Goal: Task Accomplishment & Management: Manage account settings

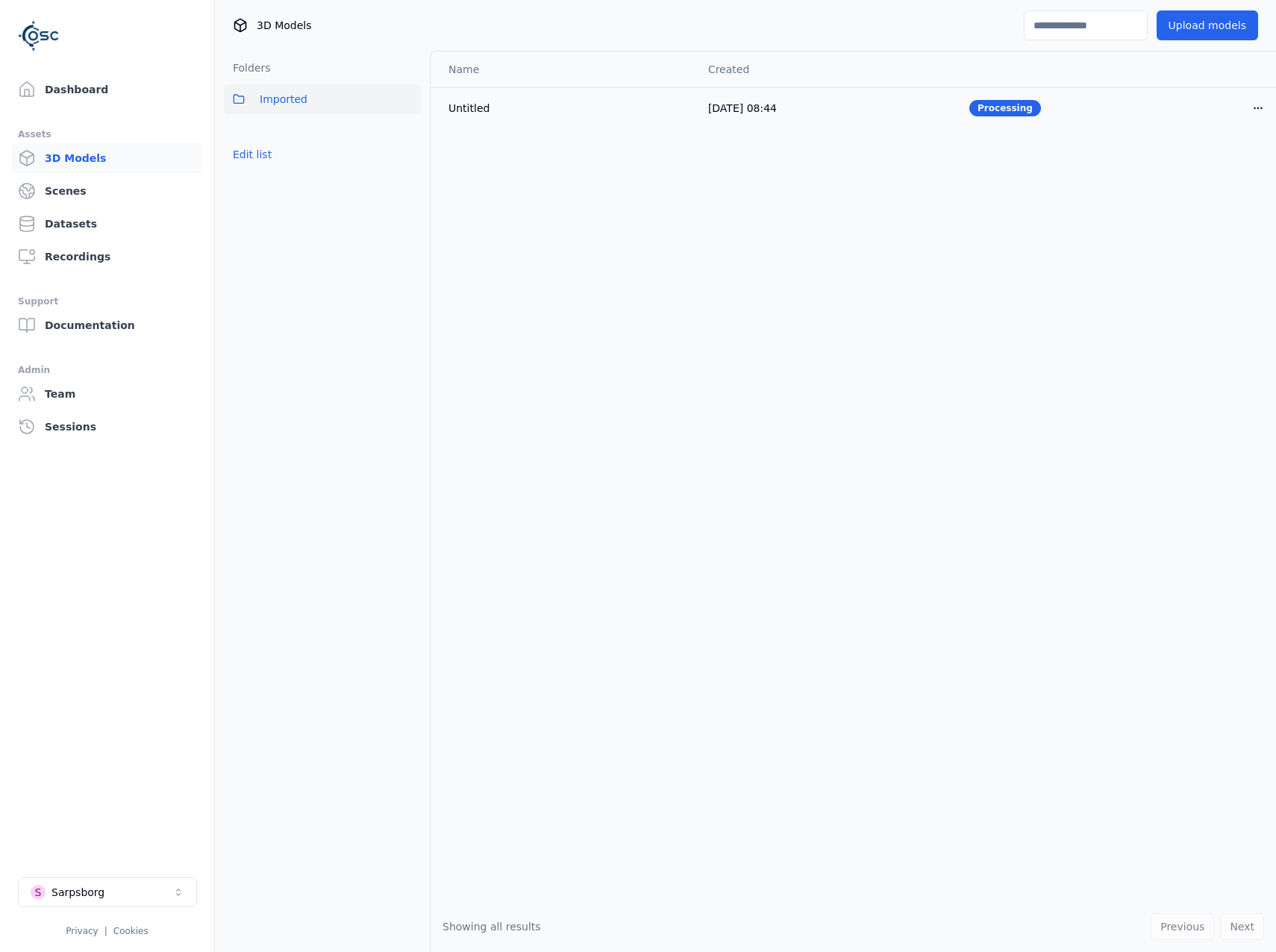
click at [960, 343] on div "Name Created Untitled 21/08/2025, 08:44 Processing Open menu" at bounding box center [853, 477] width 846 height 850
click at [81, 96] on link "Dashboard" at bounding box center [107, 90] width 191 height 30
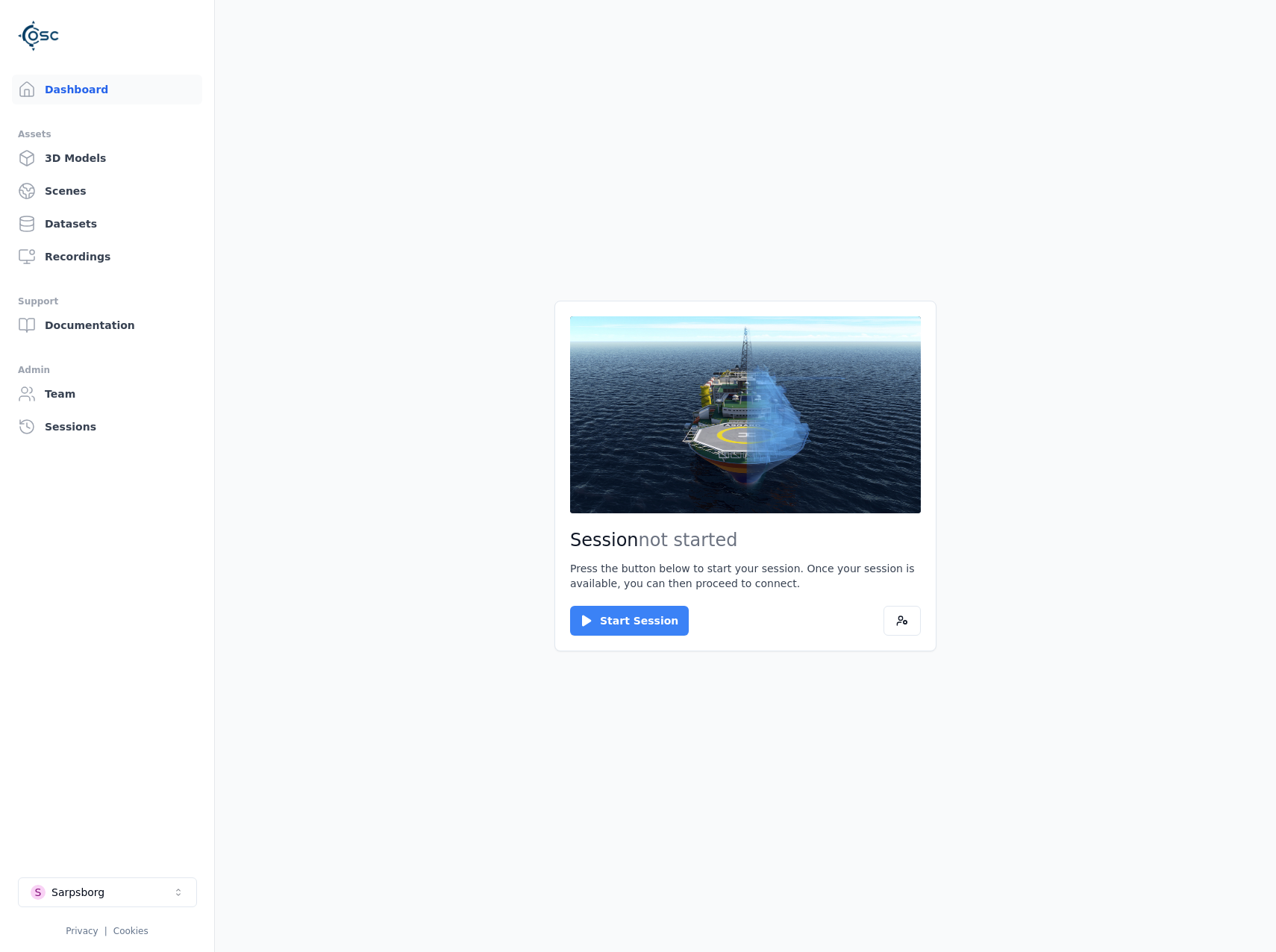
click at [632, 627] on button "Start Session" at bounding box center [629, 621] width 119 height 30
click at [619, 615] on button "Connect" at bounding box center [604, 621] width 68 height 30
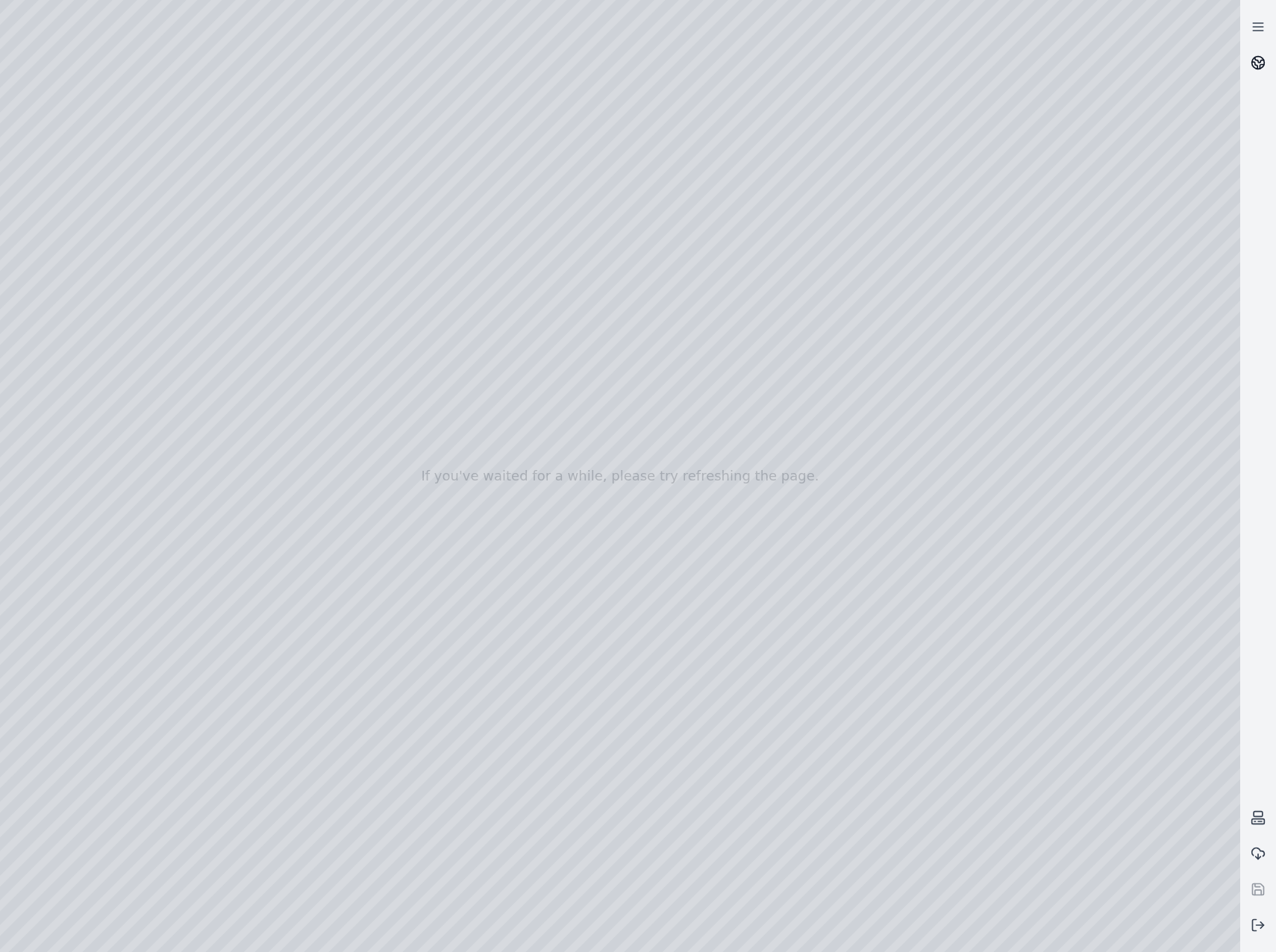
click at [1250, 62] on link at bounding box center [1258, 62] width 36 height 36
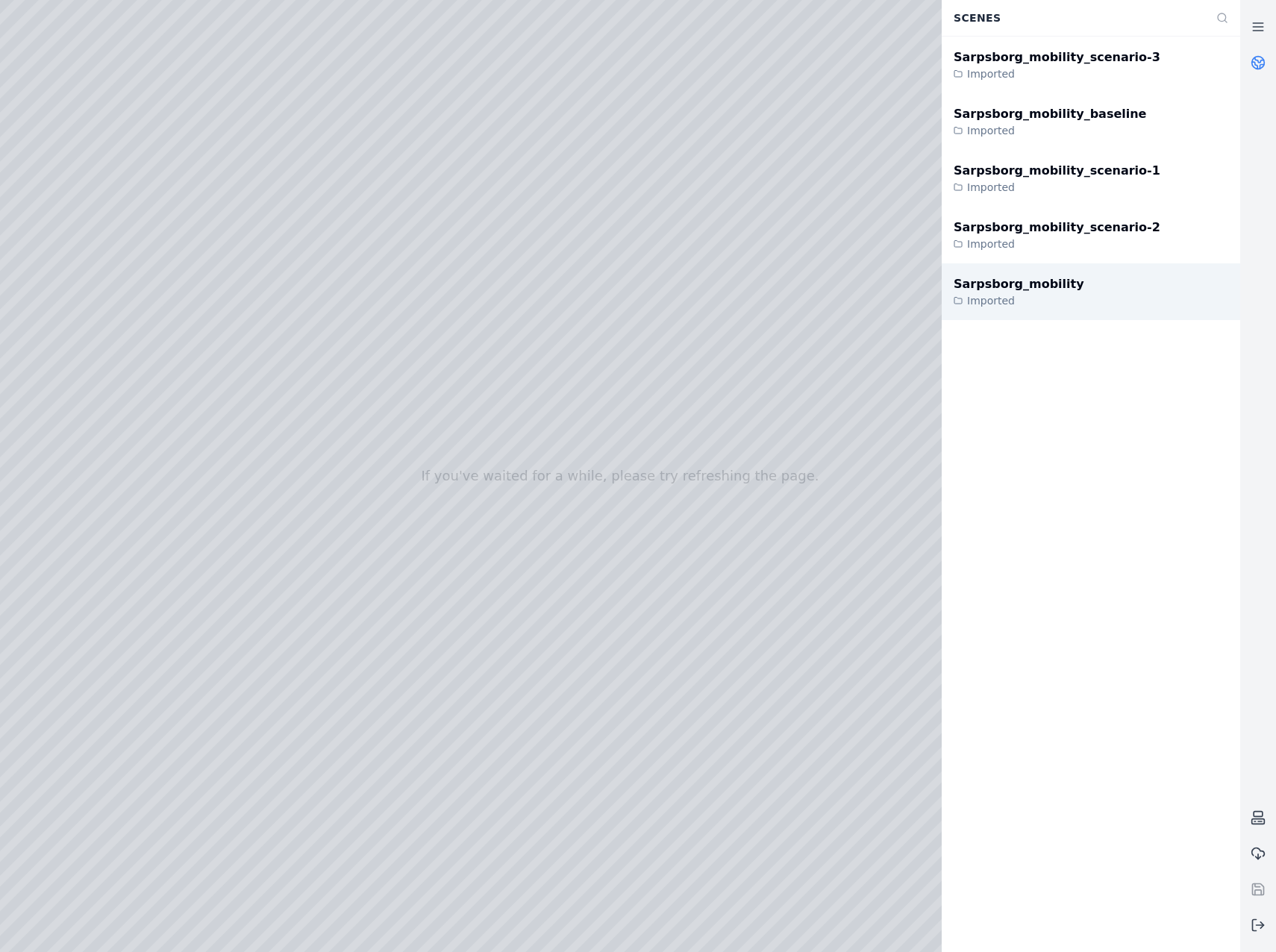
click at [1082, 298] on div "Sarpsborg_mobility Imported" at bounding box center [1091, 292] width 299 height 57
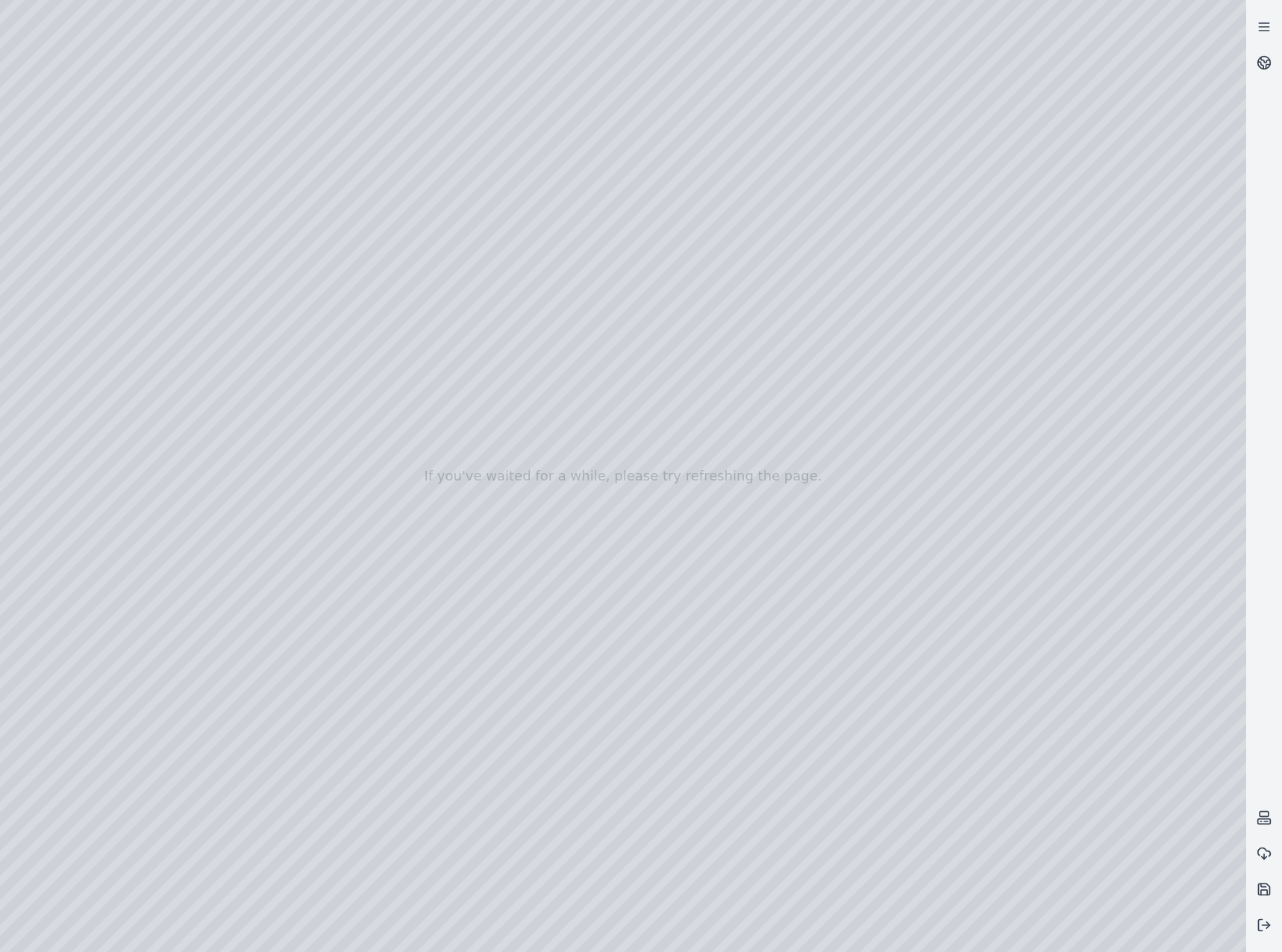
drag, startPoint x: 606, startPoint y: 623, endPoint x: 619, endPoint y: 667, distance: 45.9
drag, startPoint x: 630, startPoint y: 566, endPoint x: 404, endPoint y: 409, distance: 275.2
click at [105, 247] on div at bounding box center [623, 476] width 1246 height 952
click at [111, 273] on div at bounding box center [623, 476] width 1246 height 952
click at [405, 154] on div at bounding box center [623, 476] width 1246 height 952
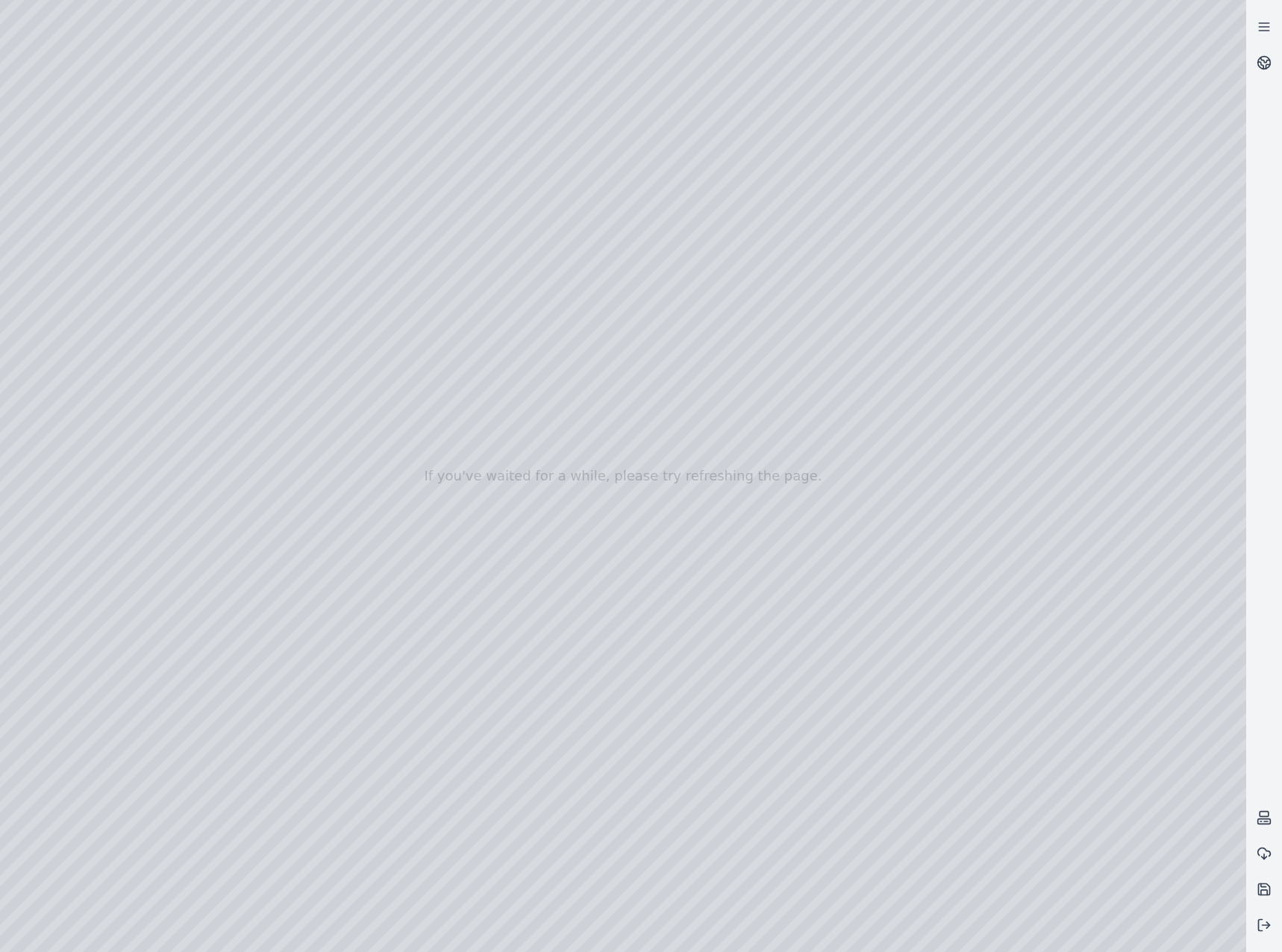
click at [200, 149] on div at bounding box center [623, 476] width 1246 height 952
drag, startPoint x: 240, startPoint y: 139, endPoint x: 687, endPoint y: 518, distance: 586.0
click at [687, 518] on div at bounding box center [623, 476] width 1246 height 952
drag, startPoint x: 666, startPoint y: 567, endPoint x: 1101, endPoint y: 558, distance: 435.1
click at [796, 540] on div at bounding box center [623, 476] width 1246 height 952
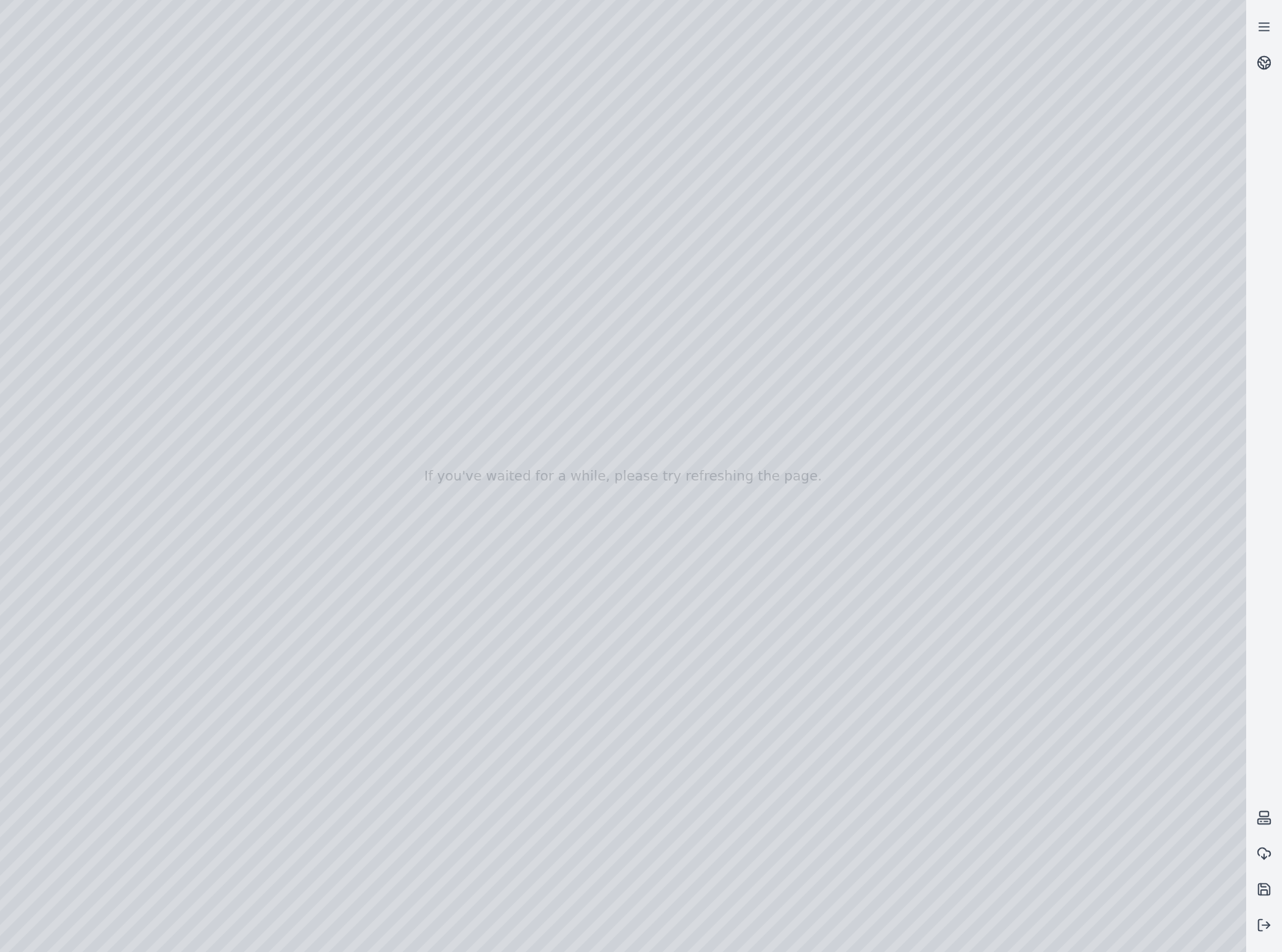
drag, startPoint x: 235, startPoint y: 139, endPoint x: 767, endPoint y: 540, distance: 666.2
click at [767, 540] on div at bounding box center [623, 476] width 1246 height 952
drag, startPoint x: 816, startPoint y: 601, endPoint x: 825, endPoint y: 602, distance: 9.1
drag, startPoint x: 800, startPoint y: 604, endPoint x: 839, endPoint y: 276, distance: 330.3
click at [839, 276] on div at bounding box center [623, 476] width 1246 height 952
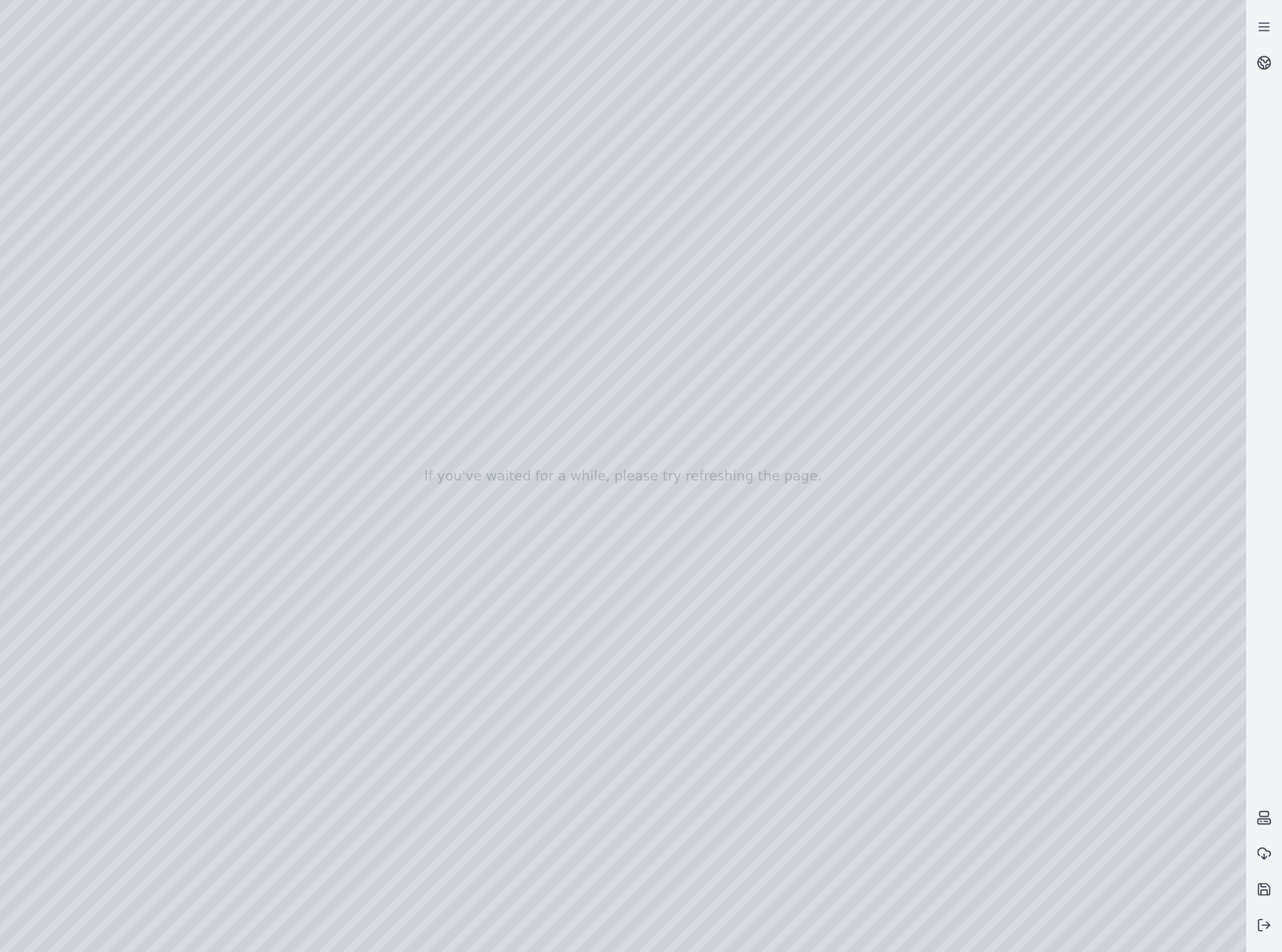
click at [866, 473] on div at bounding box center [623, 476] width 1246 height 952
click at [990, 541] on div at bounding box center [623, 476] width 1246 height 952
click at [652, 866] on div at bounding box center [623, 476] width 1246 height 952
click at [1007, 537] on div at bounding box center [623, 476] width 1246 height 952
click at [789, 440] on div at bounding box center [623, 476] width 1246 height 952
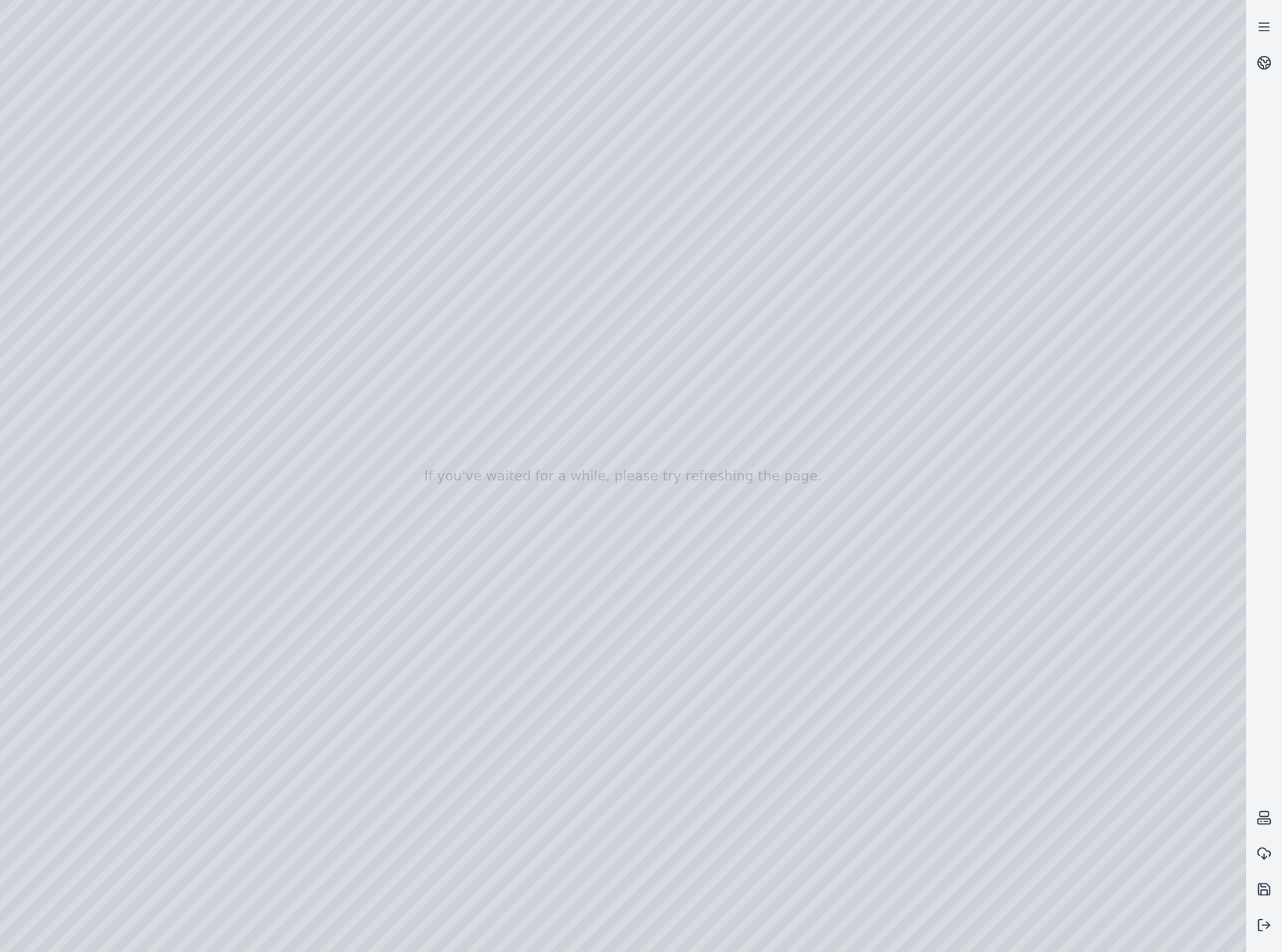
click at [971, 545] on div at bounding box center [623, 476] width 1246 height 952
click at [811, 553] on div at bounding box center [623, 476] width 1246 height 952
drag, startPoint x: 991, startPoint y: 628, endPoint x: 974, endPoint y: 579, distance: 51.9
drag, startPoint x: 886, startPoint y: 725, endPoint x: 913, endPoint y: 702, distance: 35.5
click at [913, 702] on div at bounding box center [623, 476] width 1246 height 952
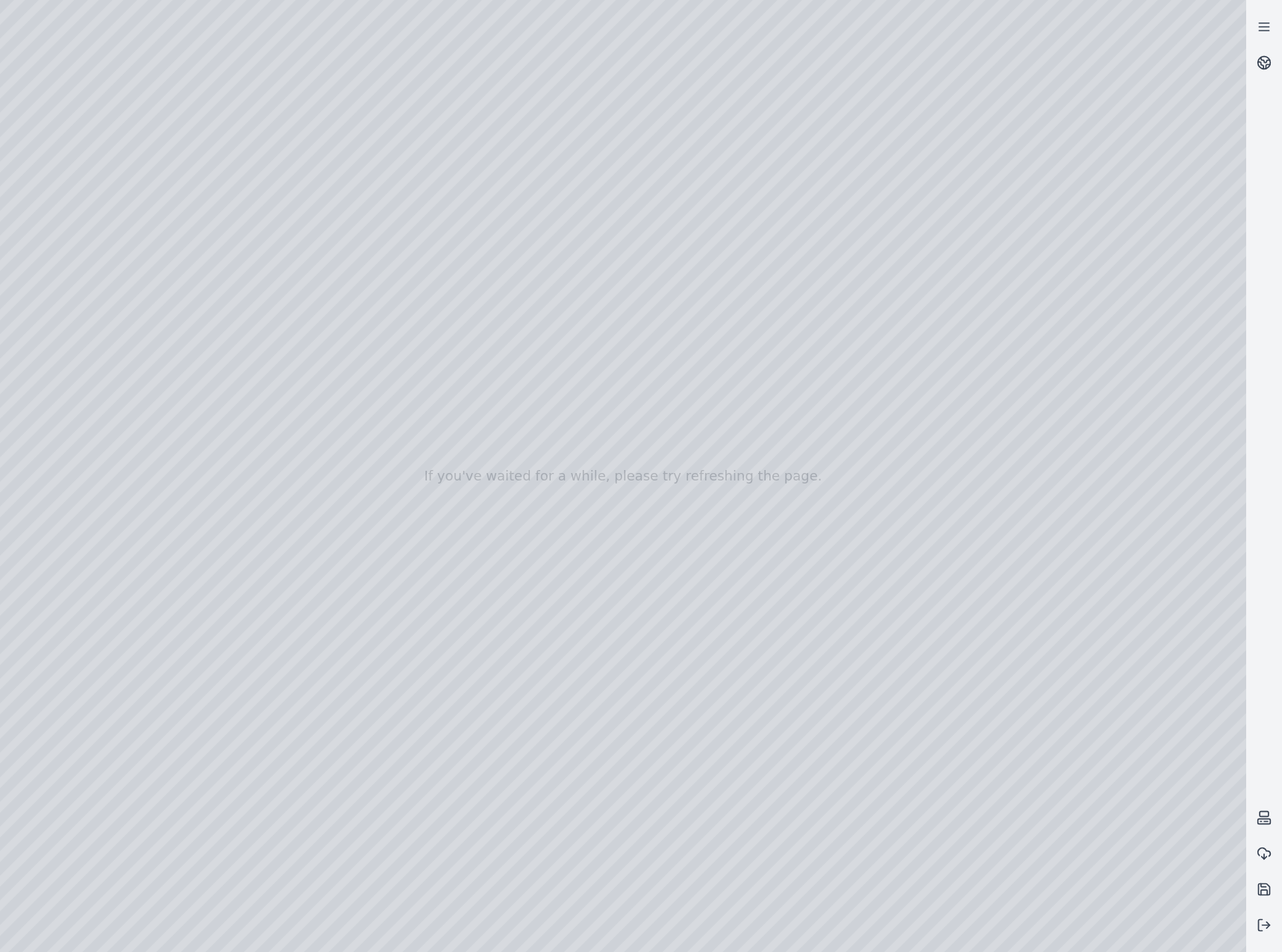
drag, startPoint x: 931, startPoint y: 757, endPoint x: 973, endPoint y: 687, distance: 81.6
drag, startPoint x: 991, startPoint y: 736, endPoint x: 994, endPoint y: 723, distance: 13.3
drag, startPoint x: 960, startPoint y: 733, endPoint x: 979, endPoint y: 635, distance: 99.8
drag, startPoint x: 995, startPoint y: 718, endPoint x: 1005, endPoint y: 653, distance: 65.8
drag, startPoint x: 917, startPoint y: 811, endPoint x: 897, endPoint y: 725, distance: 88.3
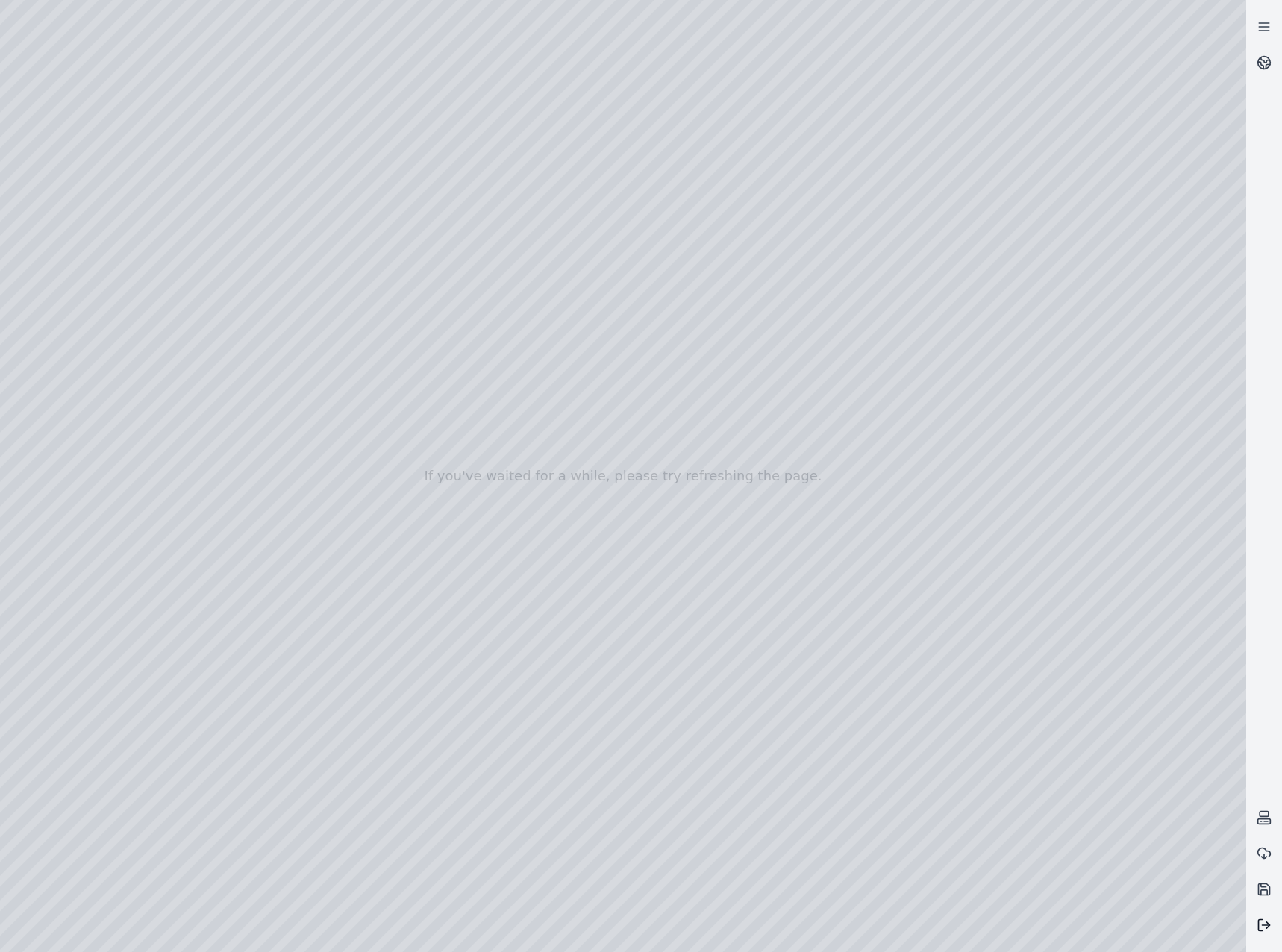
click at [1257, 920] on icon at bounding box center [1264, 925] width 15 height 15
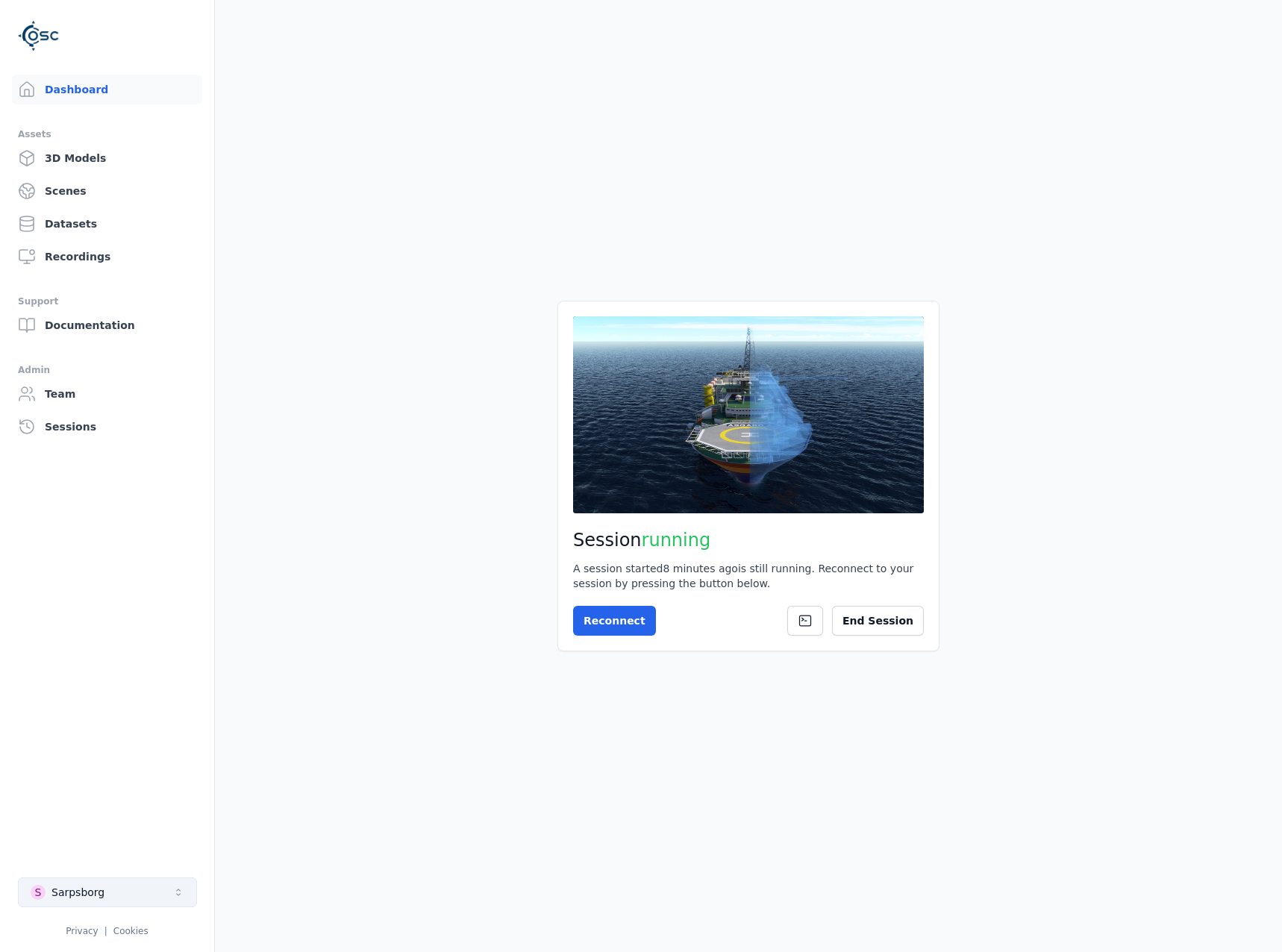
click at [148, 881] on button "S Sarpsborg" at bounding box center [107, 892] width 179 height 30
type input "***"
click at [301, 776] on html "Dashboard Assets 3D Models Scenes Datasets Recordings Support Documentation Adm…" at bounding box center [641, 476] width 1282 height 952
click at [148, 891] on button "S Sarpsborg" at bounding box center [107, 892] width 179 height 30
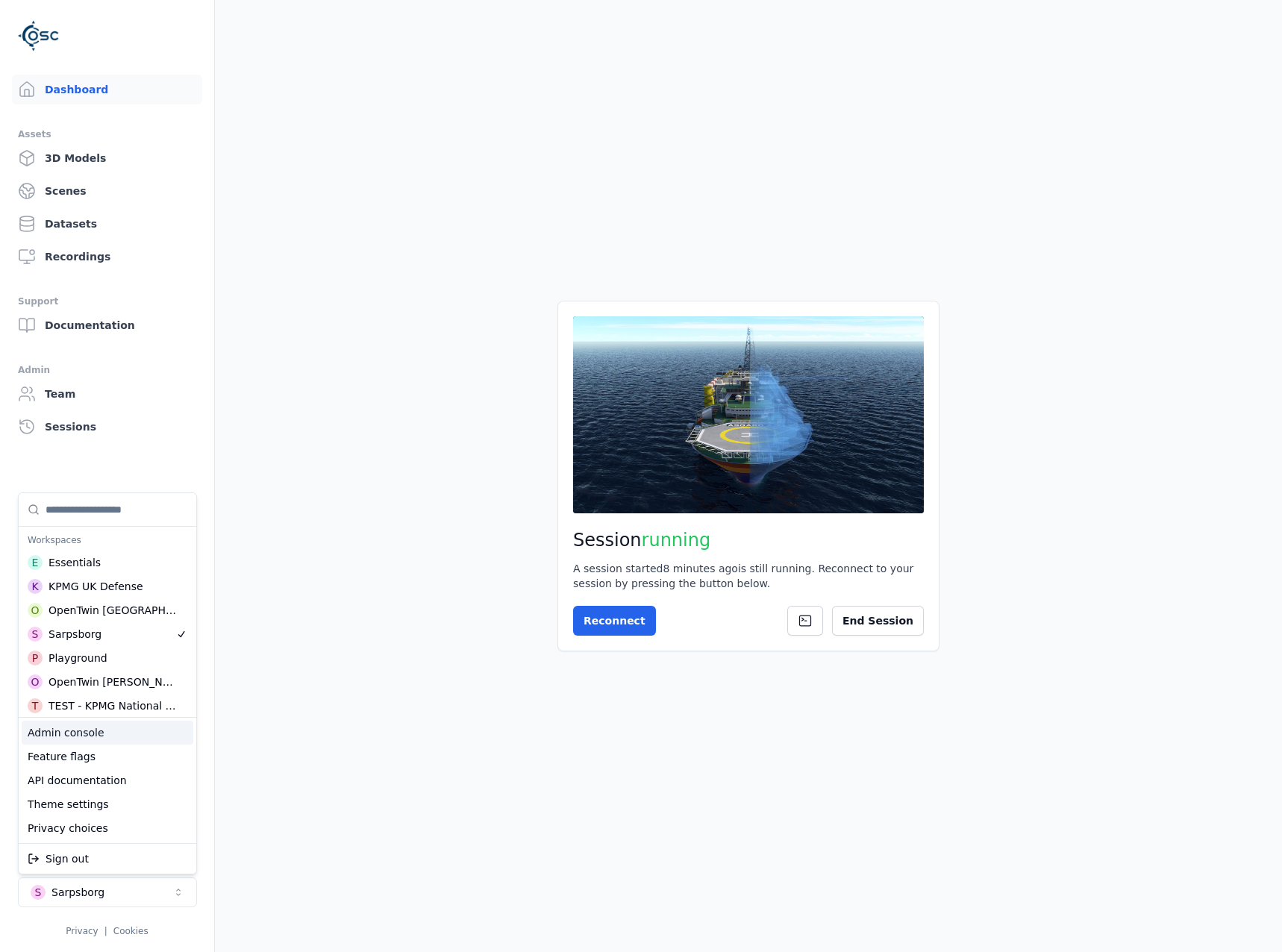
click at [97, 742] on div "Admin console" at bounding box center [107, 732] width 171 height 24
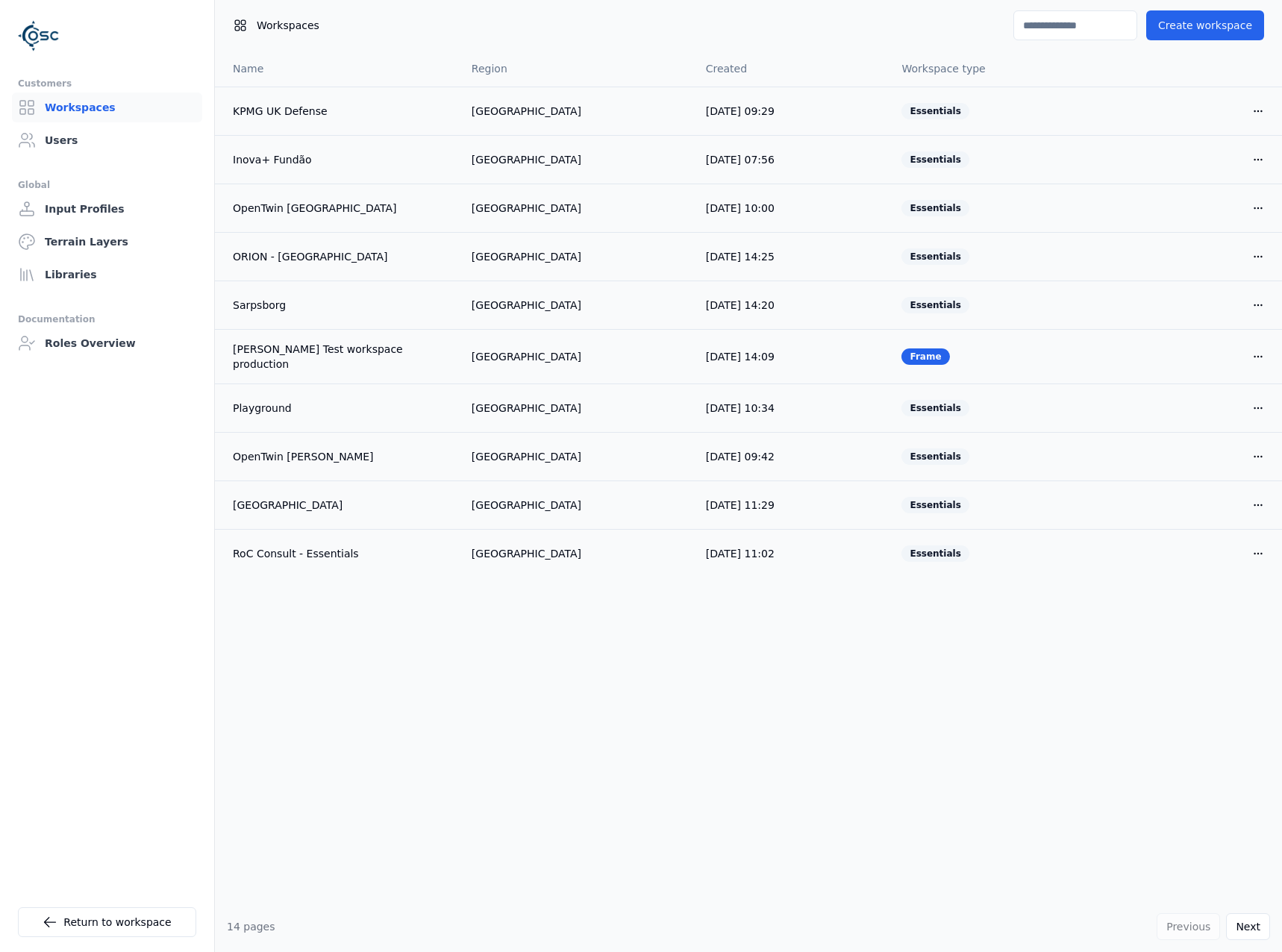
click at [1080, 22] on input at bounding box center [1075, 25] width 124 height 30
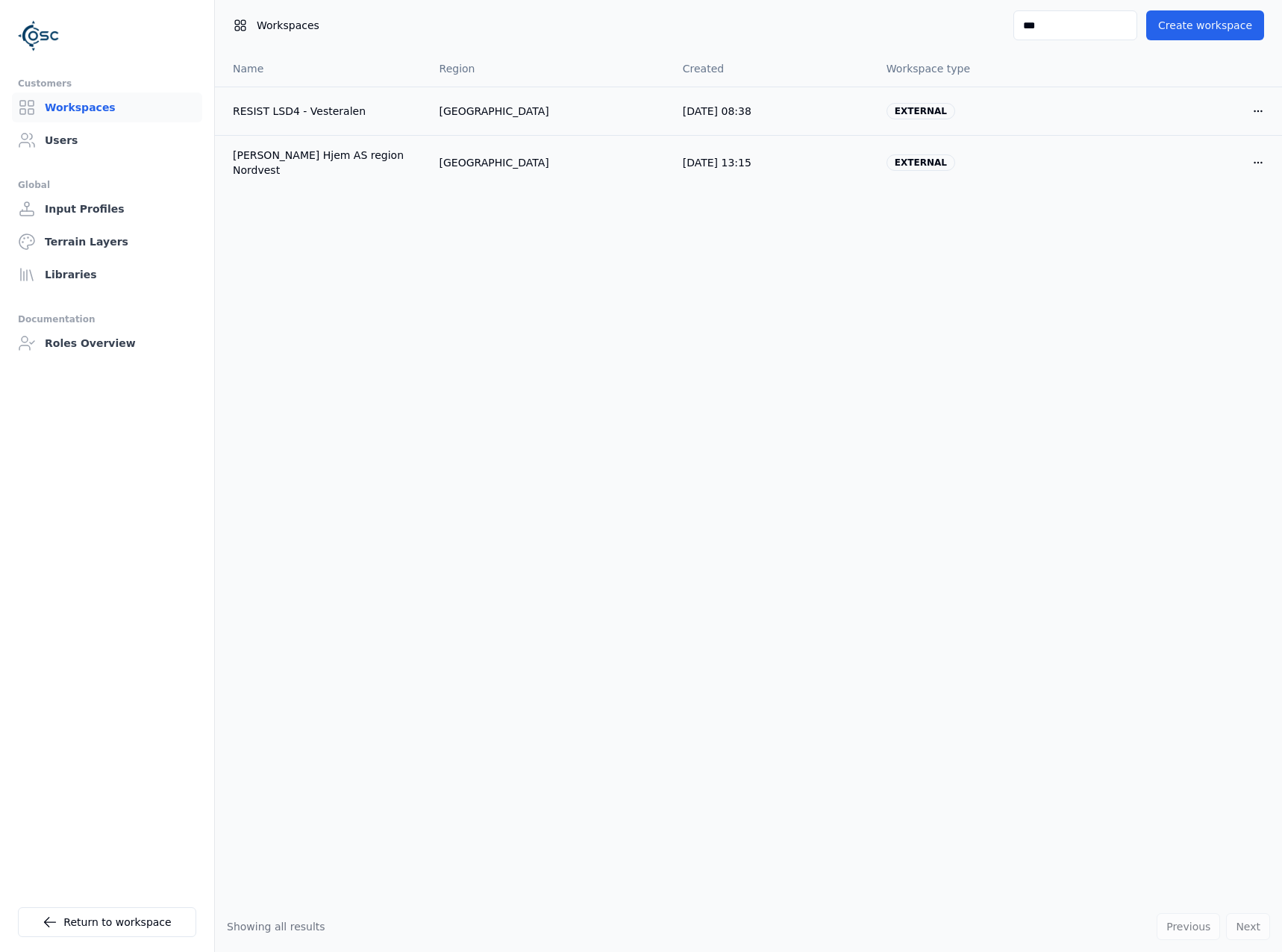
click at [1033, 32] on input "***" at bounding box center [1075, 25] width 124 height 30
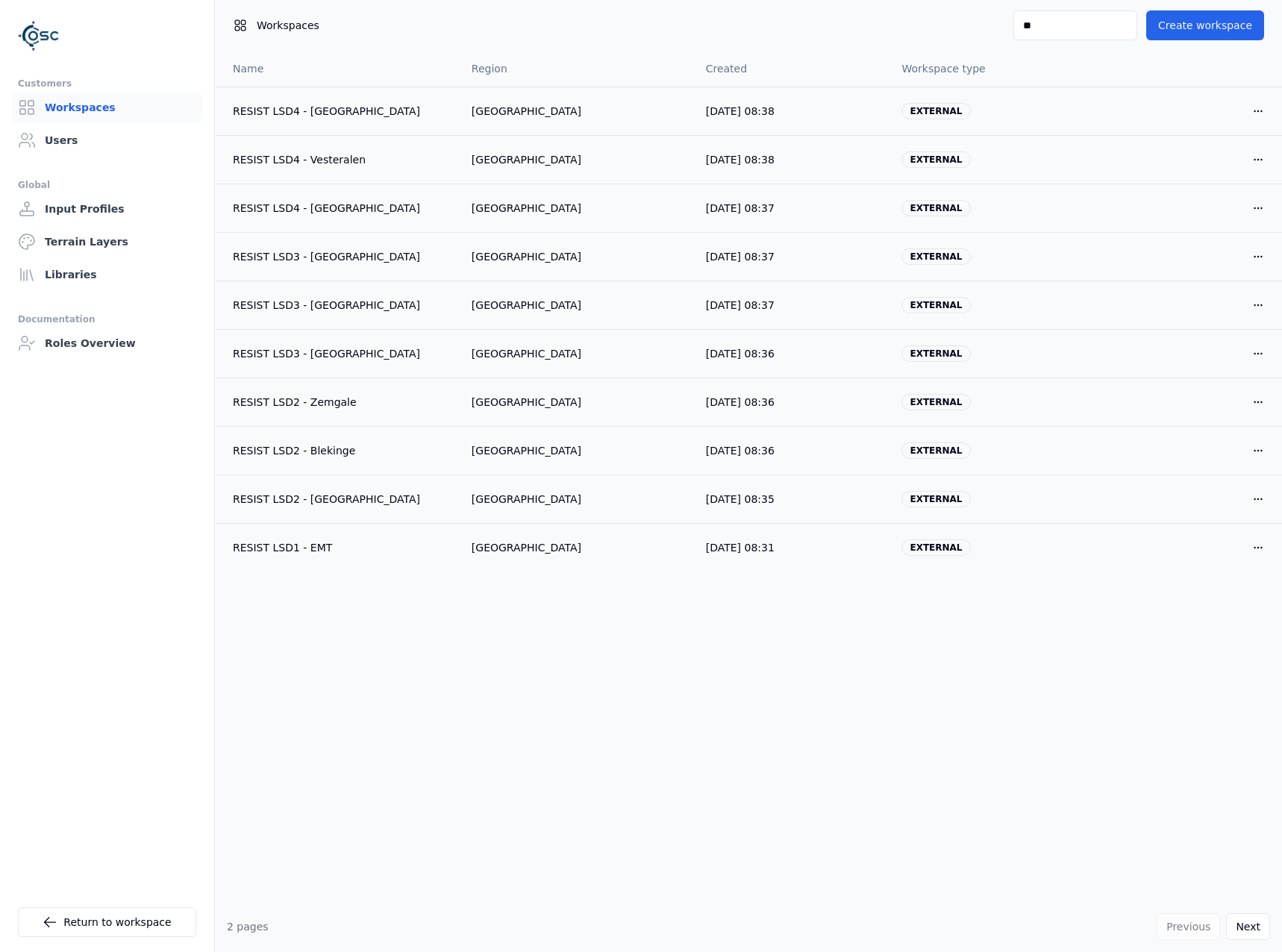
type input "*"
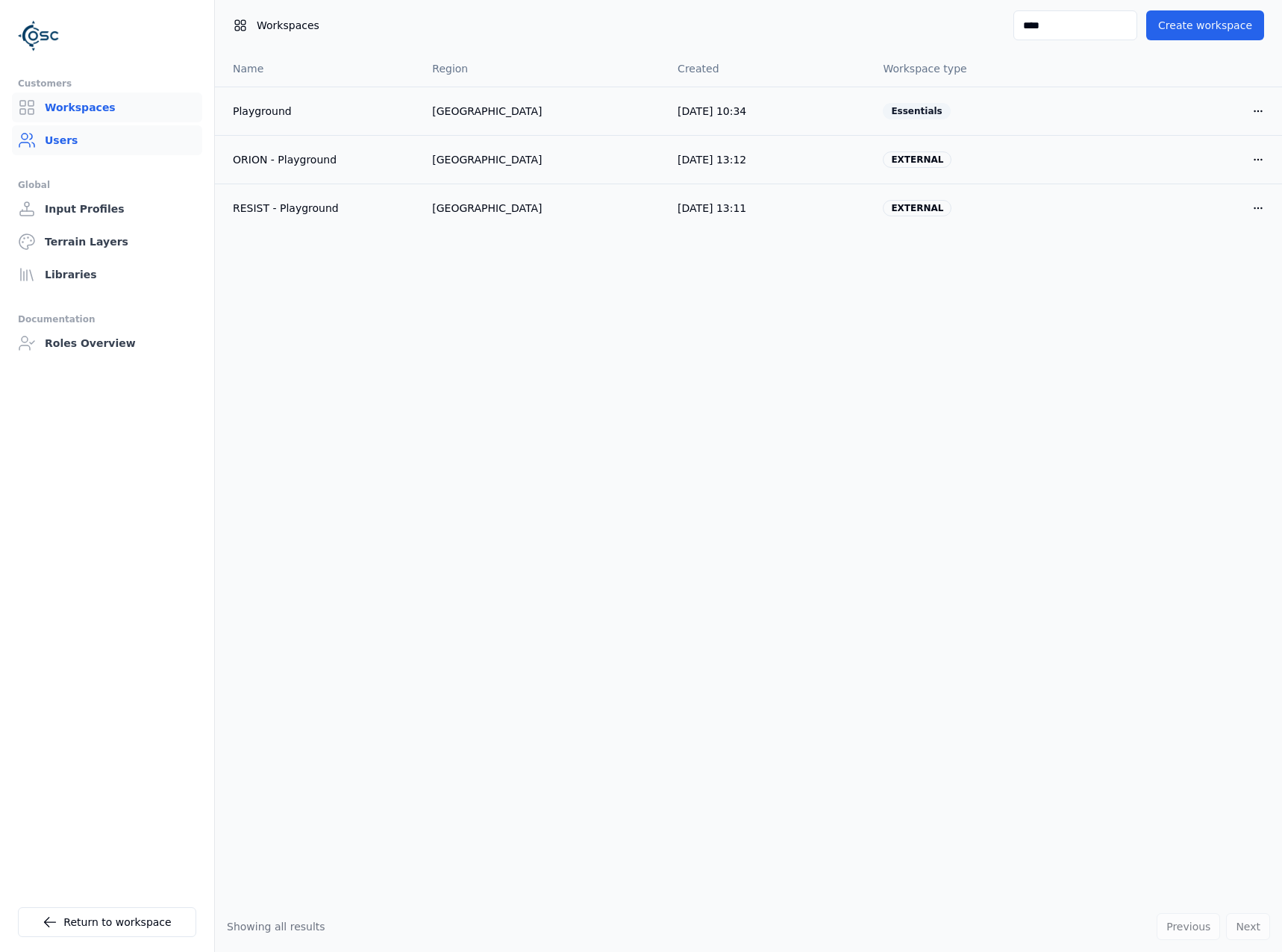
type input "****"
click at [93, 143] on link "Users" at bounding box center [107, 141] width 191 height 30
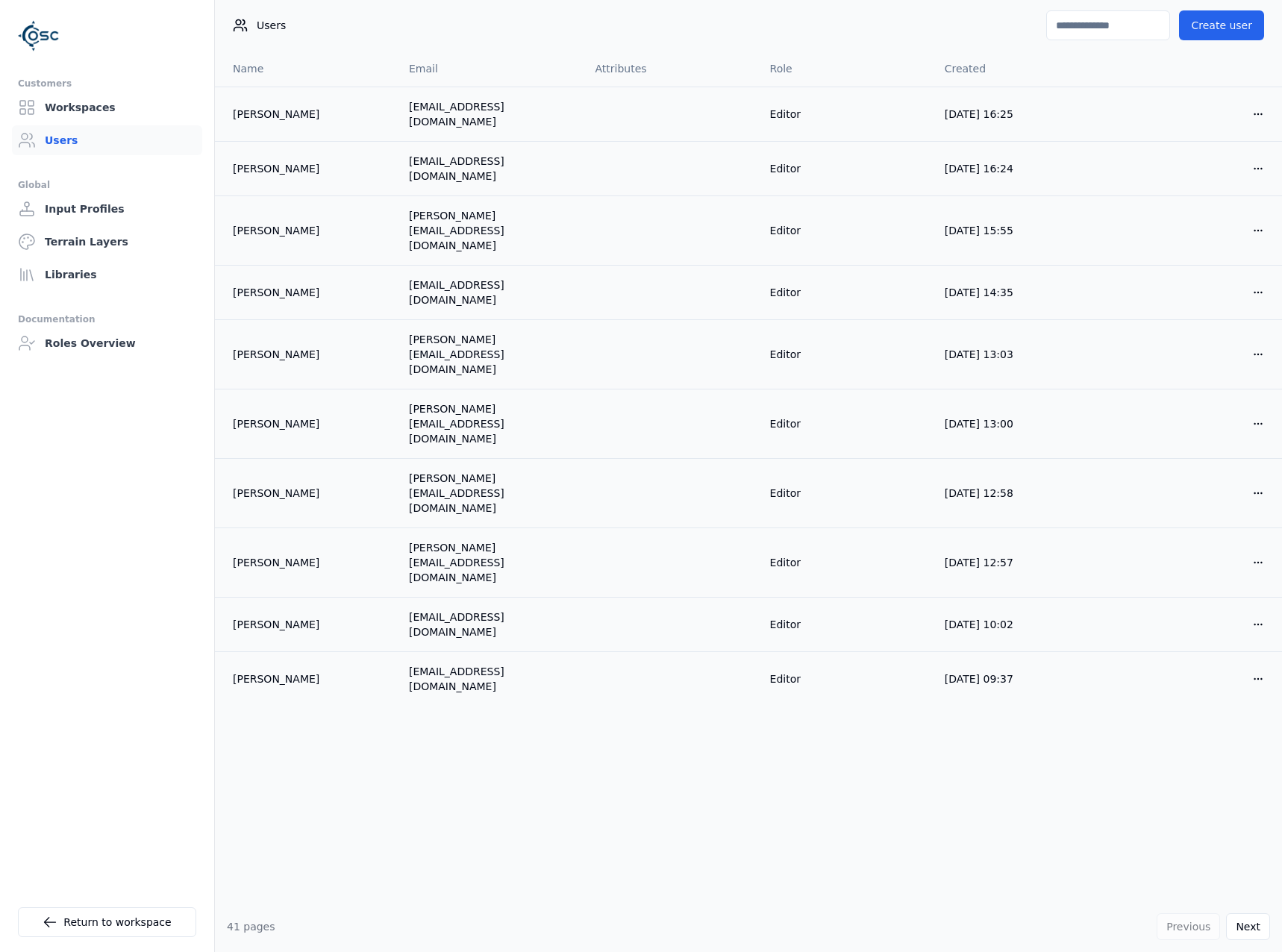
click at [1075, 34] on input at bounding box center [1107, 25] width 124 height 30
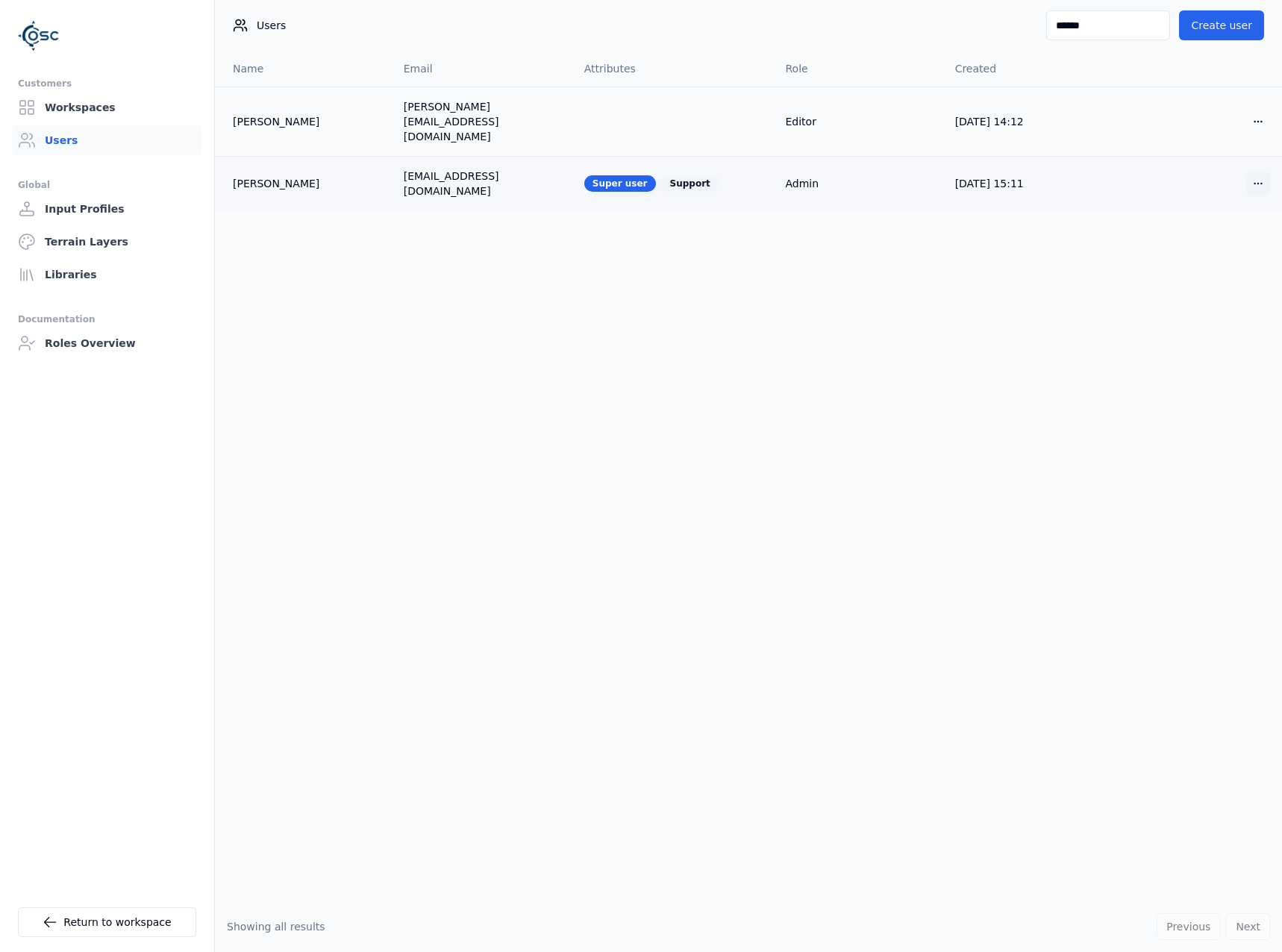
type input "******"
click at [1258, 155] on html "Customers Workspaces Users Global Input Profiles Terrain Layers Libraries Docum…" at bounding box center [641, 476] width 1282 height 952
click at [1242, 184] on div "Edit" at bounding box center [1222, 190] width 88 height 24
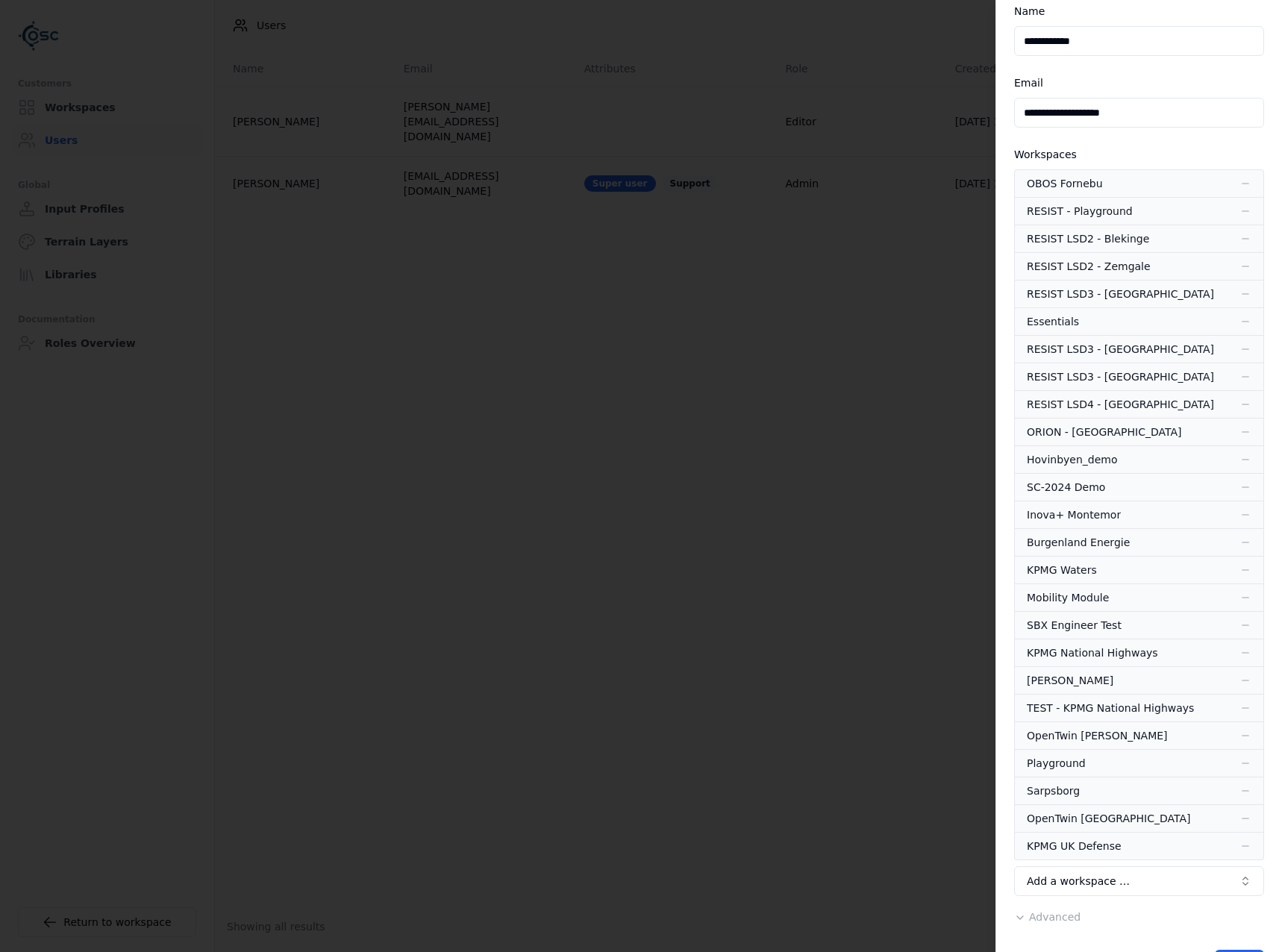
scroll to position [106, 0]
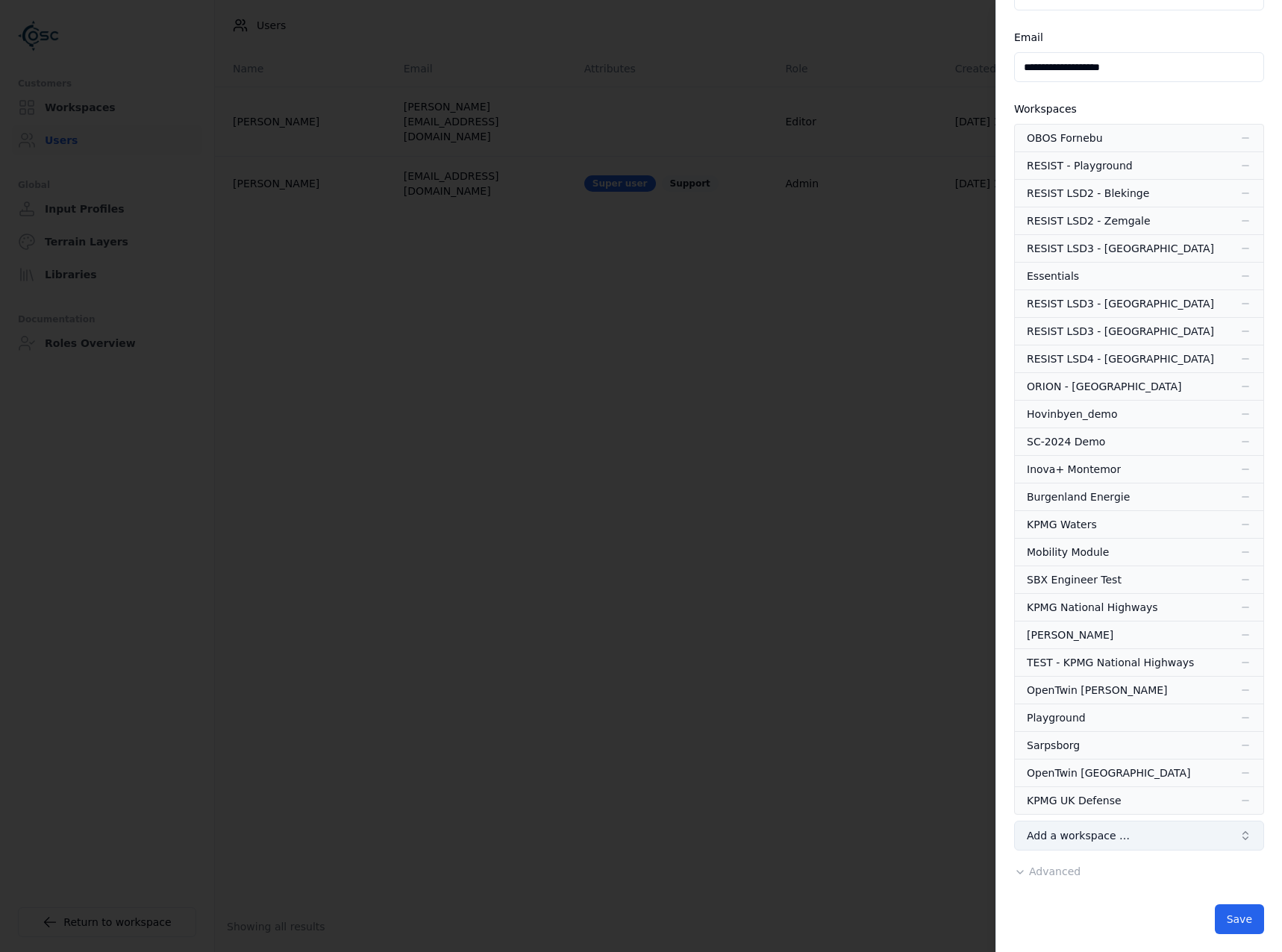
click at [1158, 841] on button "Add a workspace …" at bounding box center [1139, 836] width 250 height 30
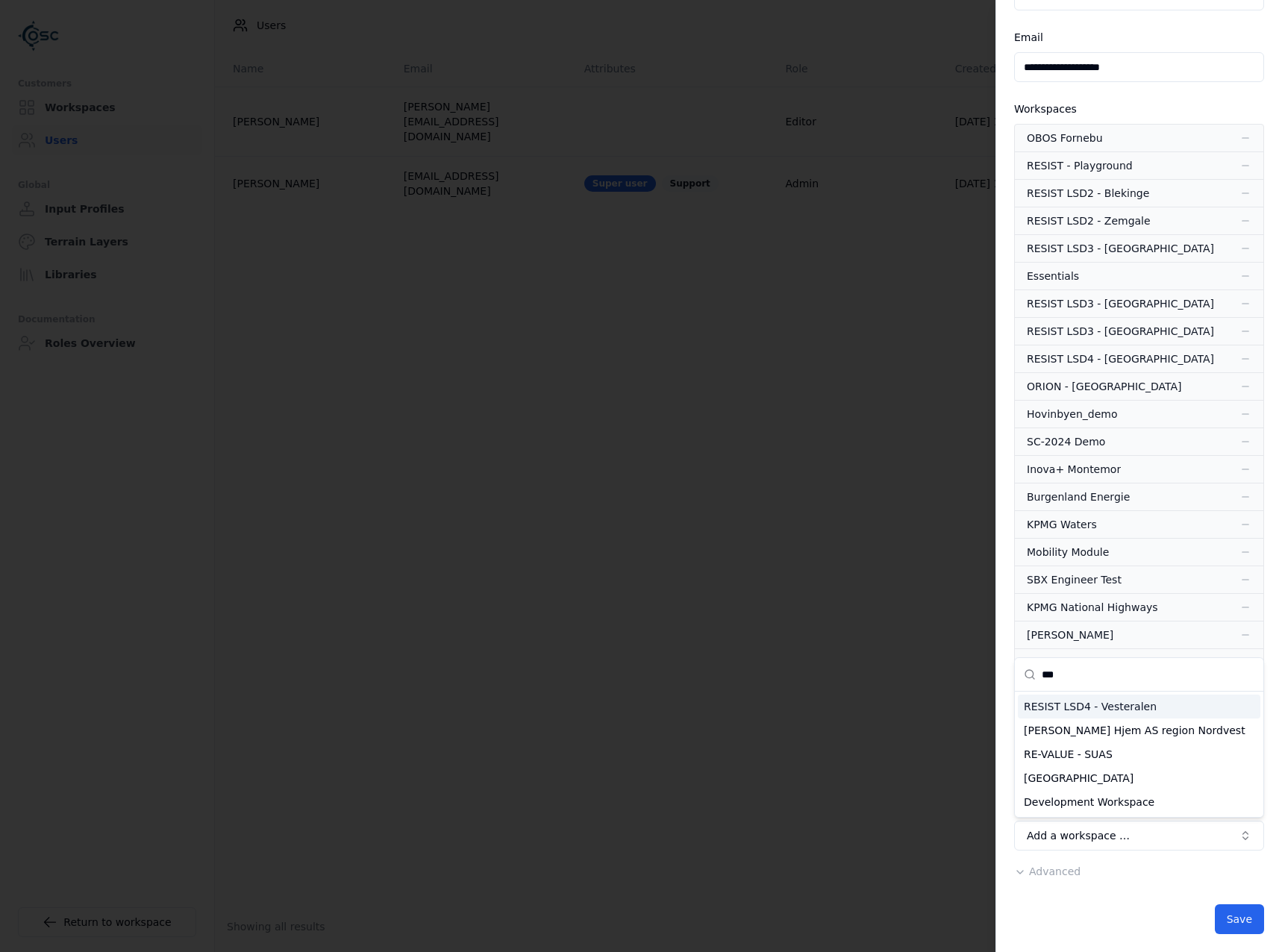
type input "***"
click at [1120, 709] on div "RESIST LSD4 - Vesteralen" at bounding box center [1139, 706] width 242 height 24
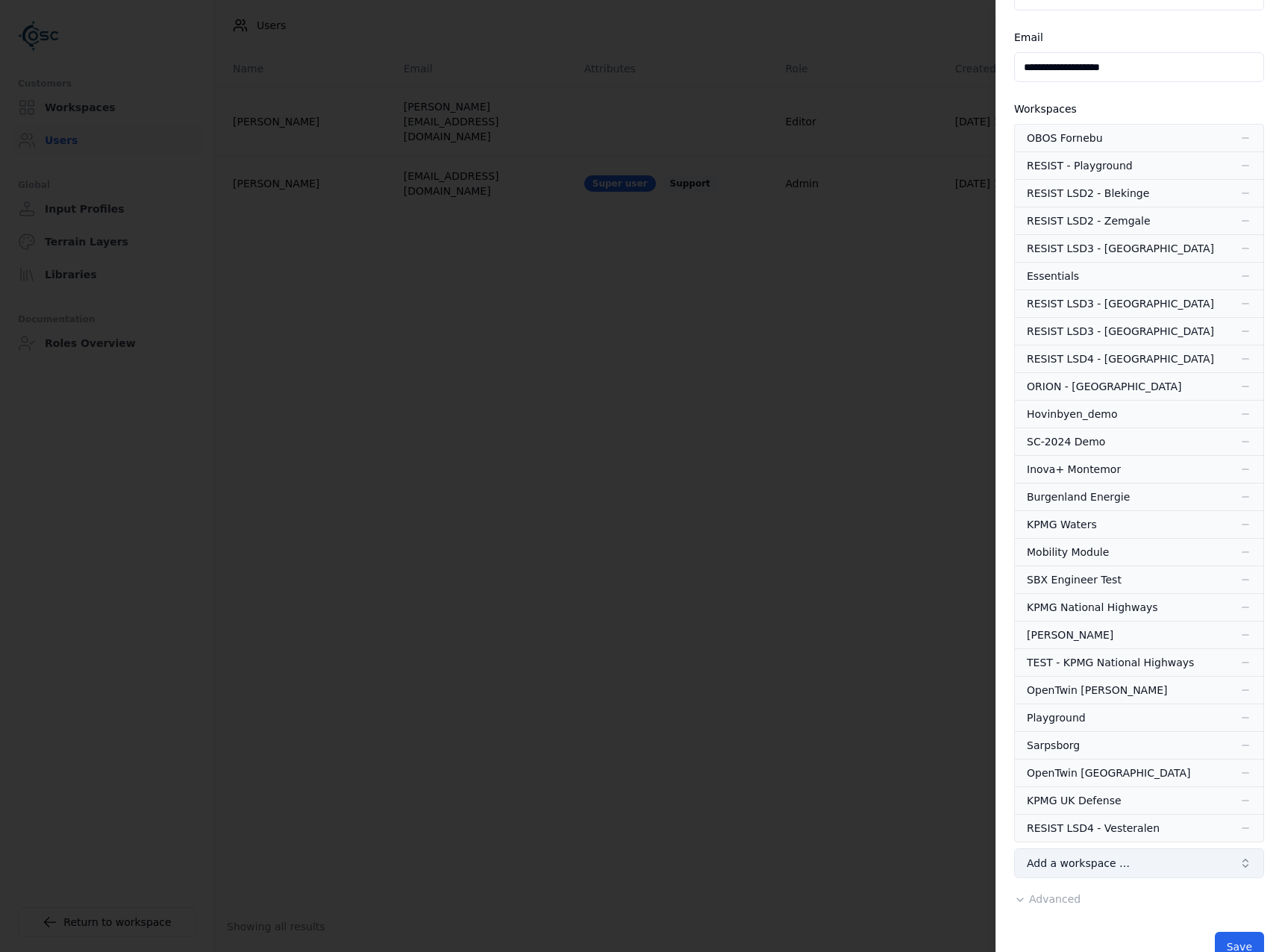
click at [1115, 869] on span "Add a workspace …" at bounding box center [1077, 863] width 103 height 15
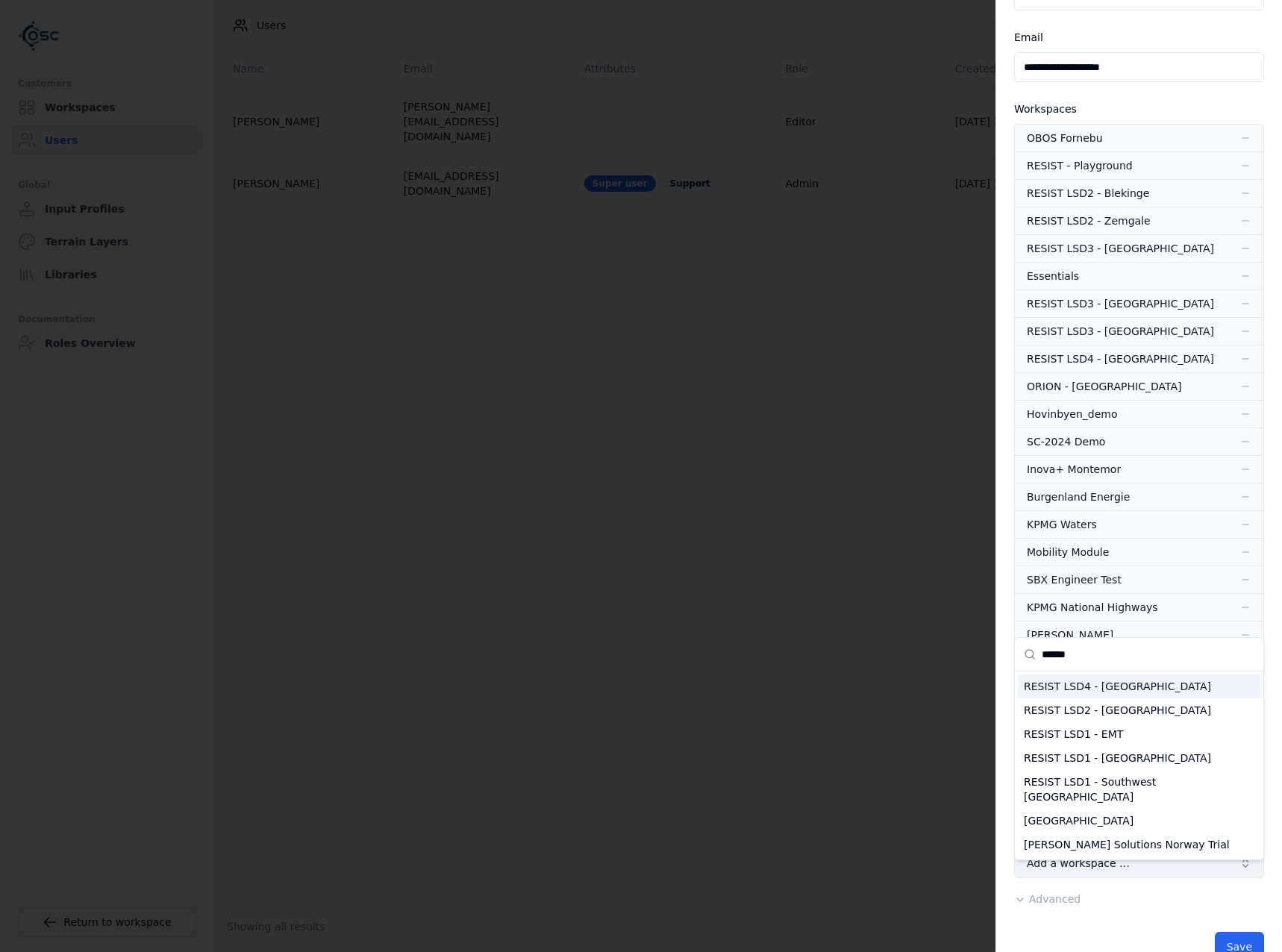
scroll to position [0, 0]
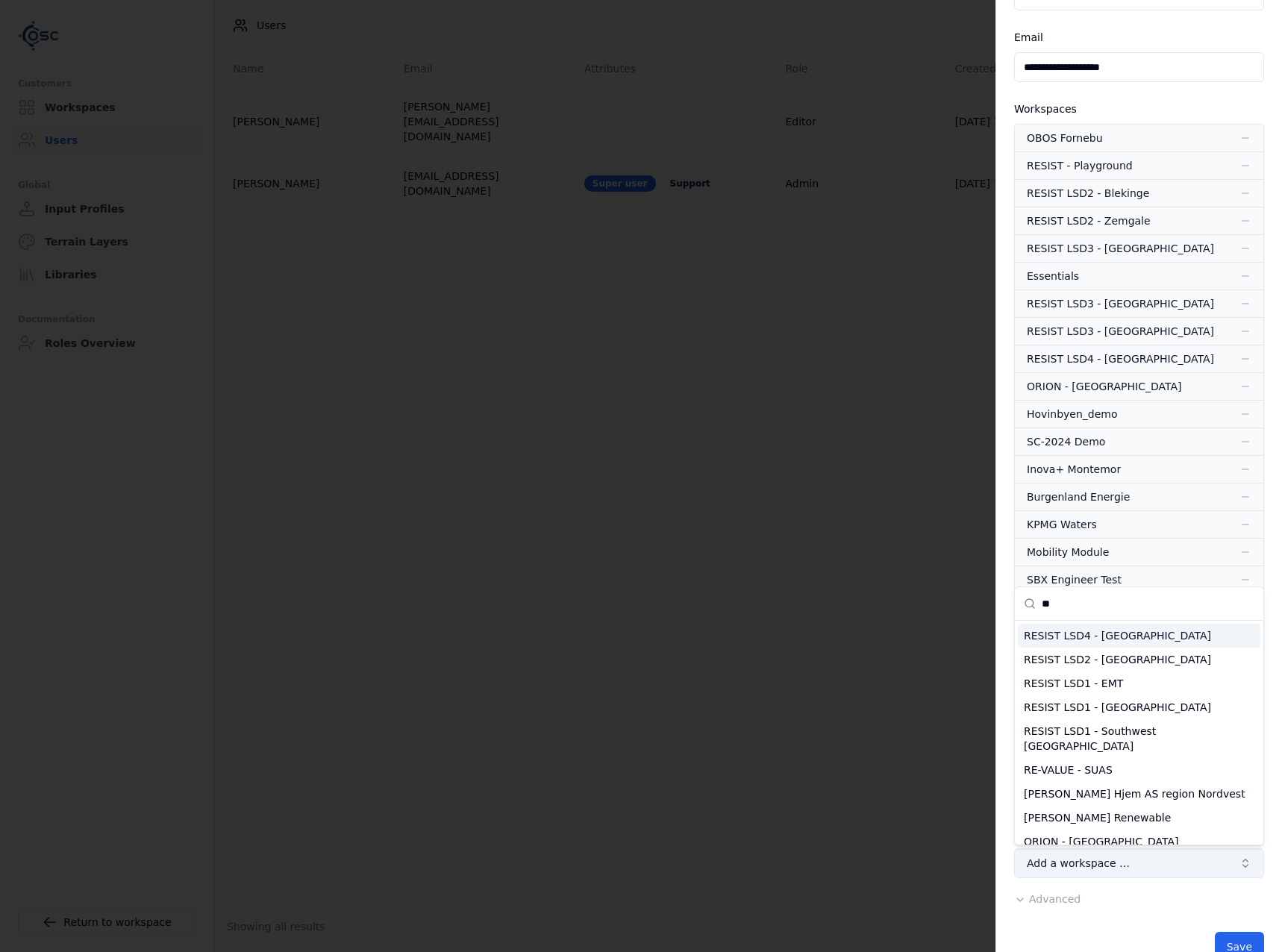
type input "*"
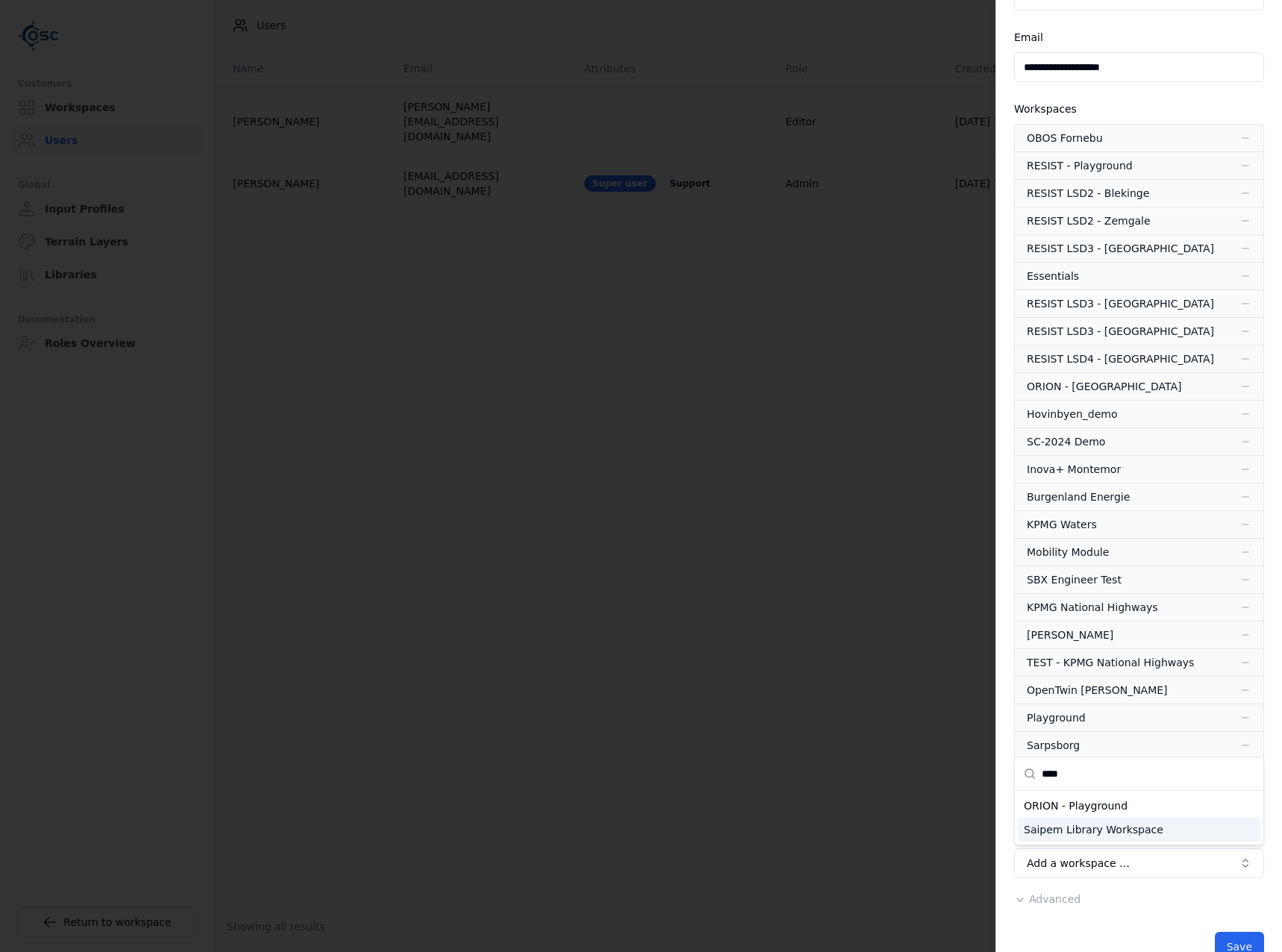
type input "****"
click at [1077, 885] on div at bounding box center [641, 476] width 1282 height 952
click at [1248, 932] on button "Save" at bounding box center [1239, 947] width 49 height 30
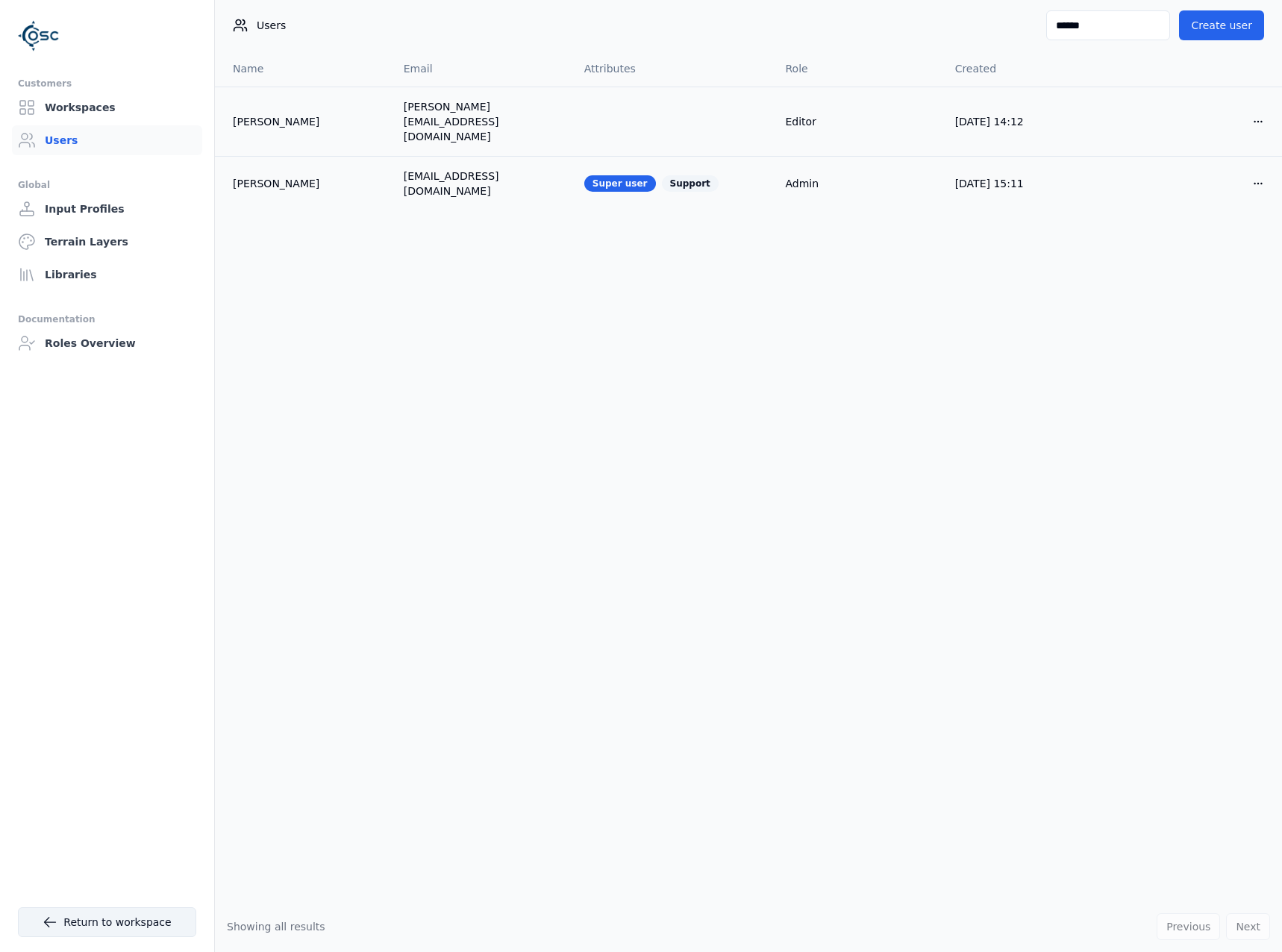
click at [42, 920] on link "Return to workspace" at bounding box center [106, 922] width 178 height 30
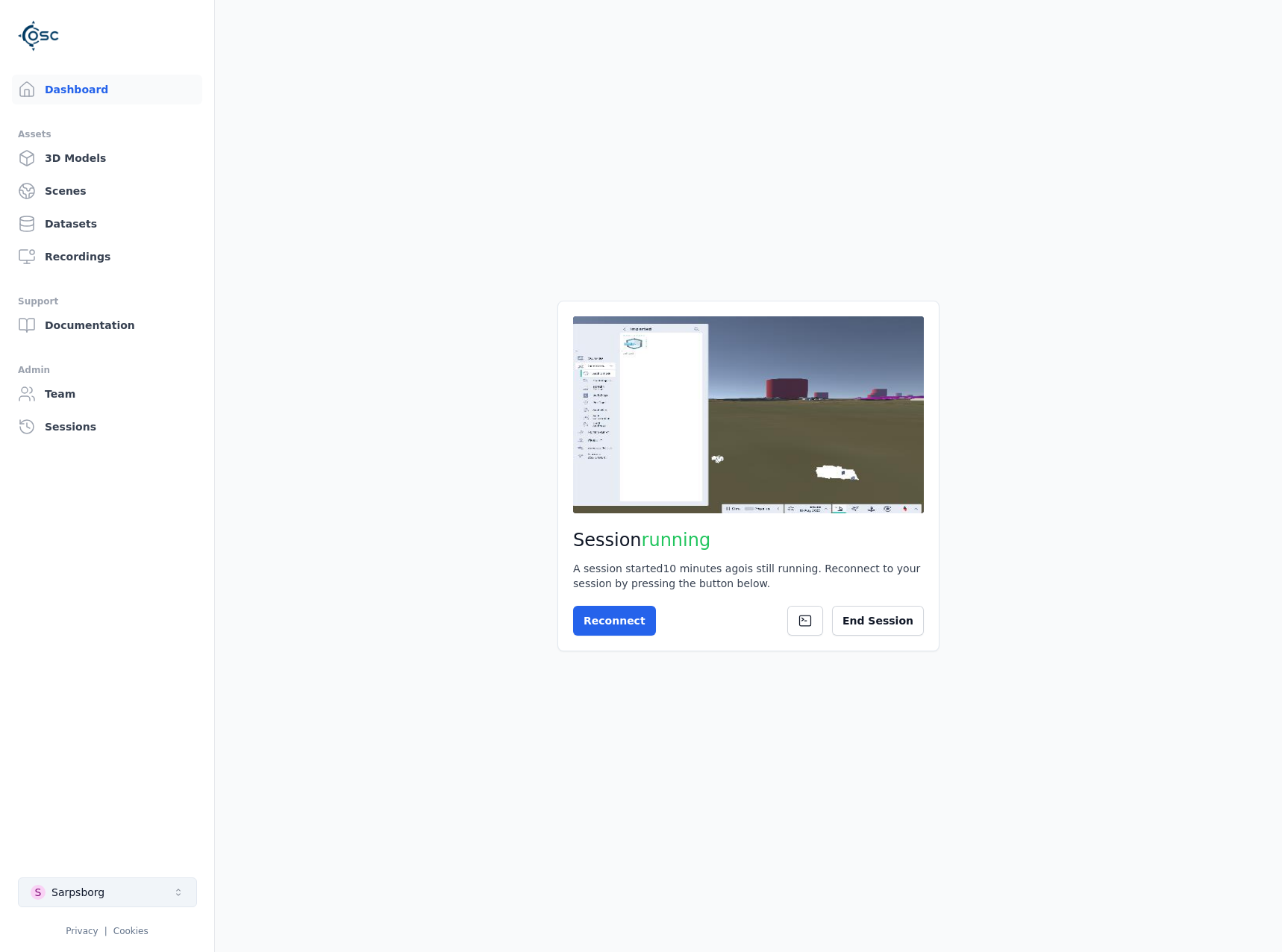
click at [116, 892] on button "S Sarpsborg" at bounding box center [107, 892] width 179 height 30
type input "****"
click at [109, 861] on div "RESIST - Playground" at bounding box center [101, 858] width 106 height 15
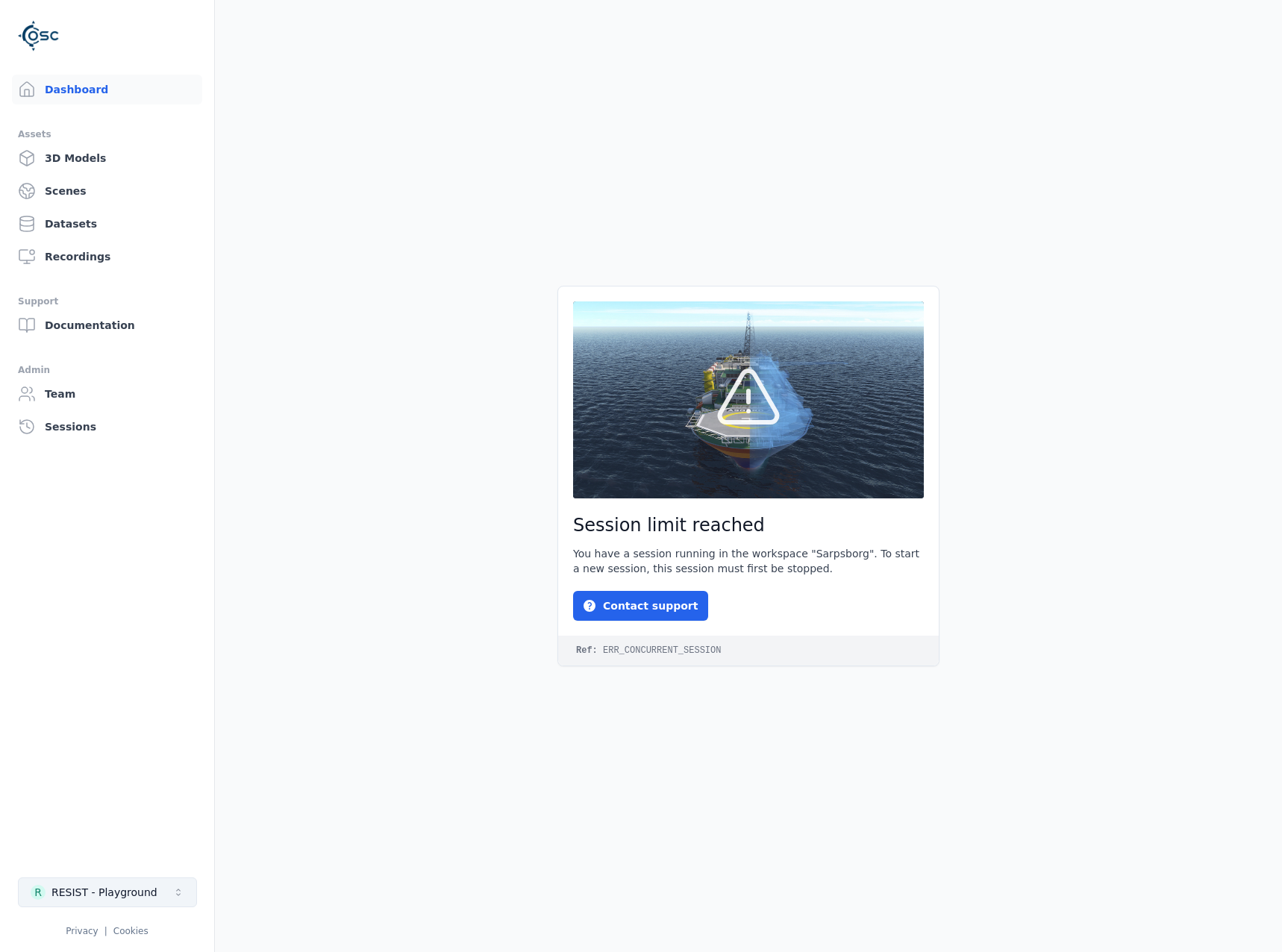
click at [146, 897] on div "RESIST - Playground" at bounding box center [104, 892] width 106 height 15
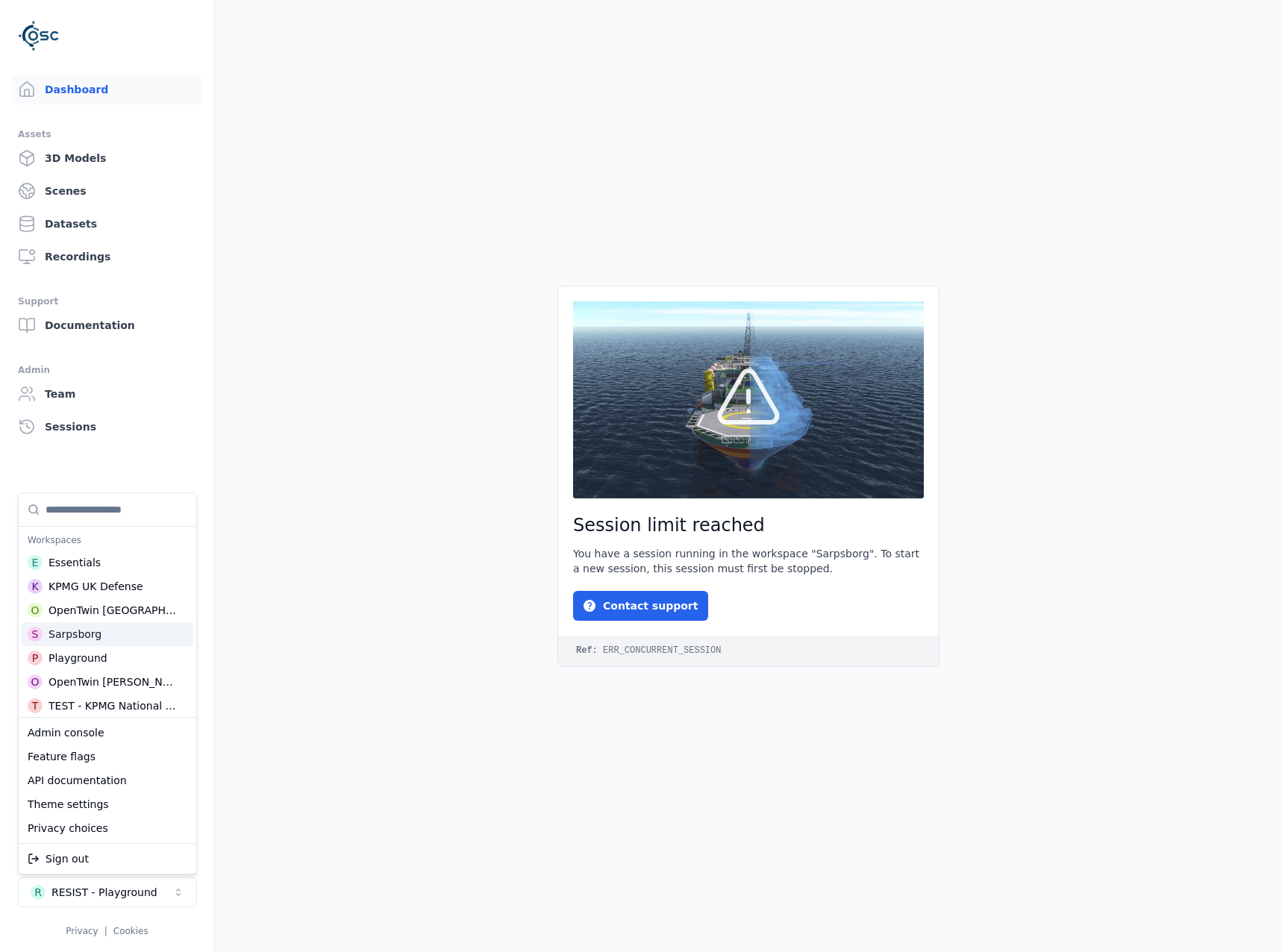
click at [104, 639] on div "S Sarpsborg" at bounding box center [107, 634] width 171 height 24
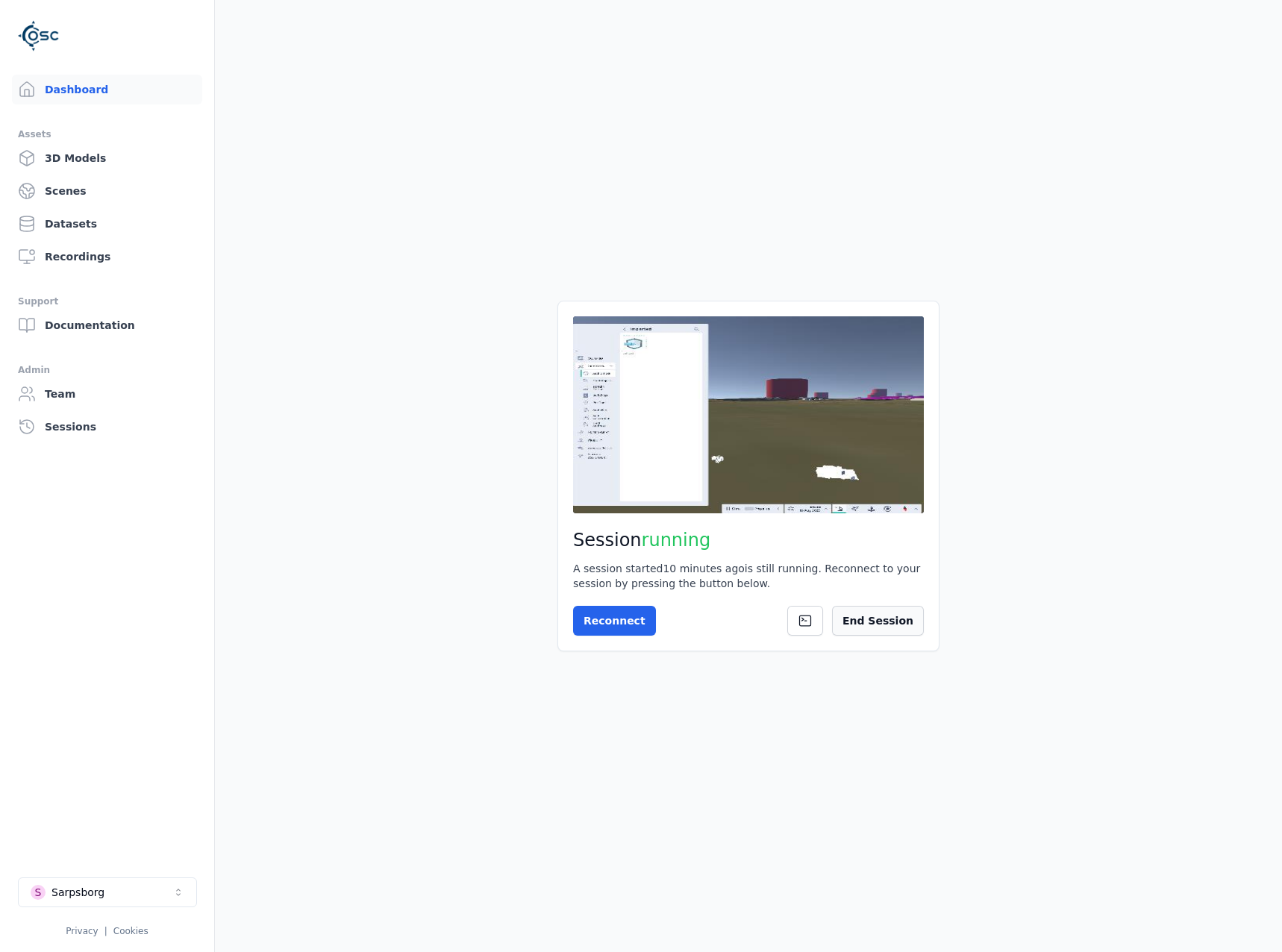
click at [873, 620] on button "End Session" at bounding box center [877, 621] width 92 height 30
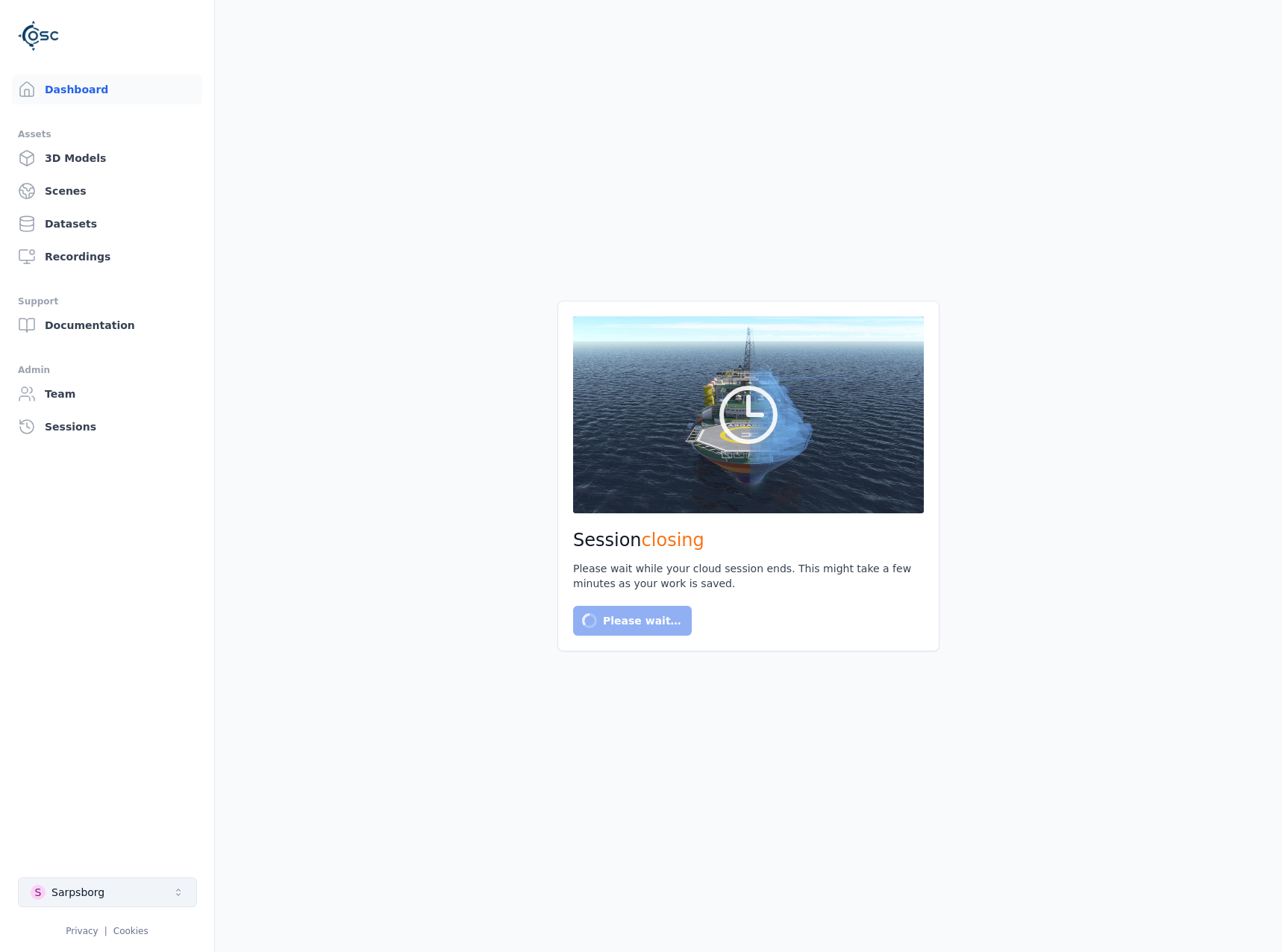
click at [132, 886] on button "S Sarpsborg" at bounding box center [107, 892] width 179 height 30
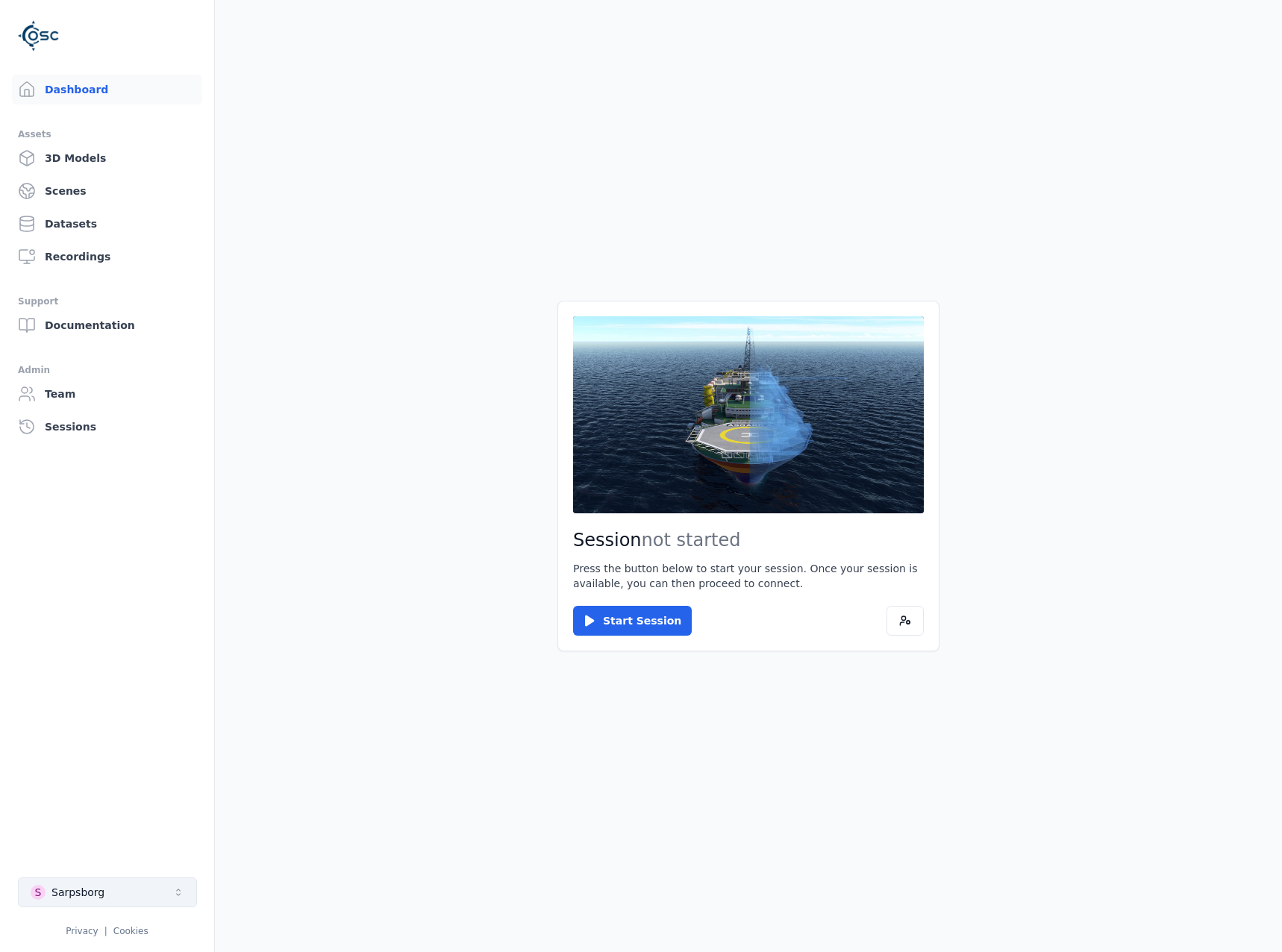
click at [122, 888] on button "S Sarpsborg" at bounding box center [107, 892] width 179 height 30
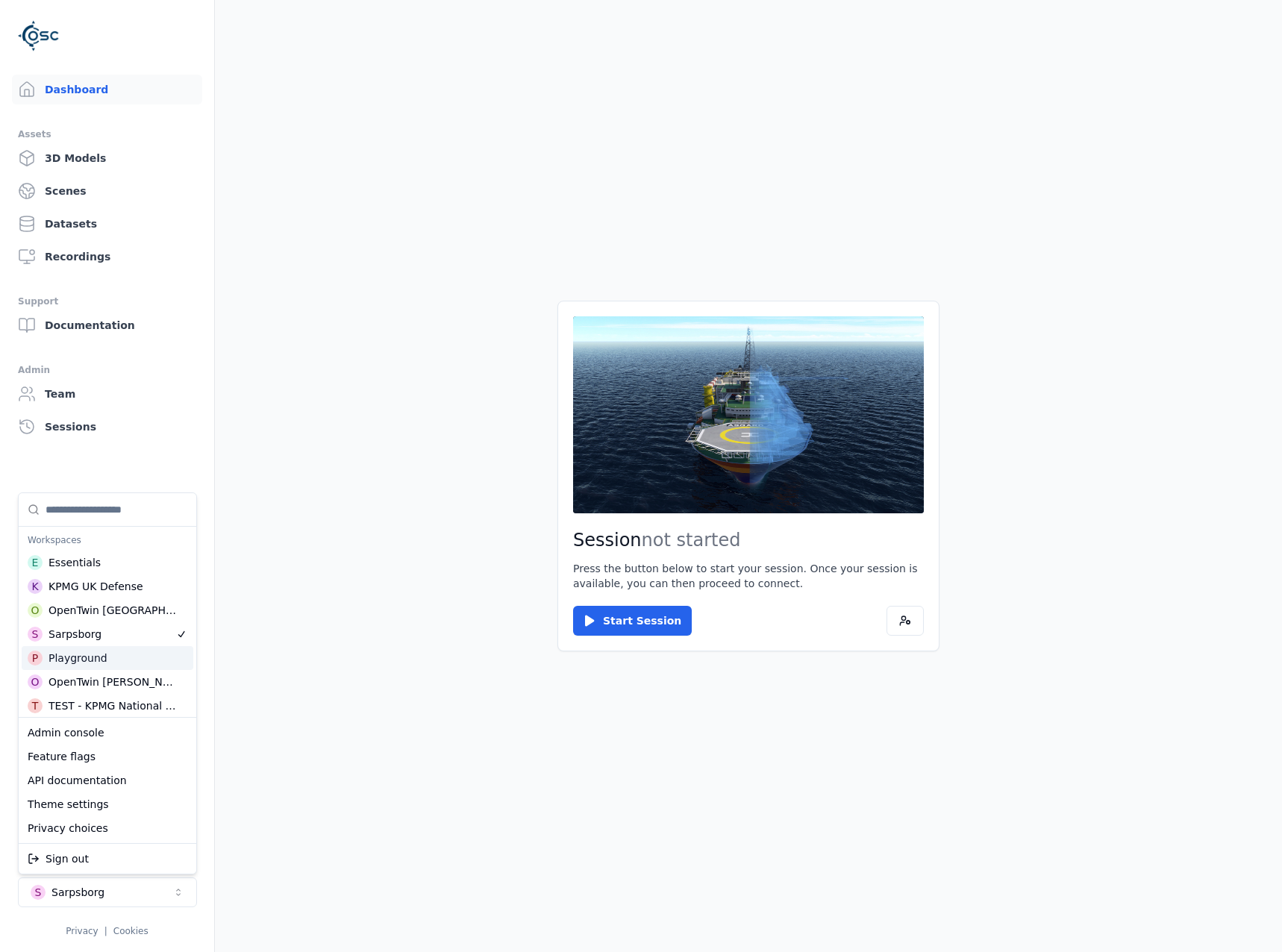
click at [110, 667] on div "P Playground" at bounding box center [107, 658] width 171 height 24
click at [381, 651] on html "Dashboard Assets 3D Models Scenes Datasets Recordings Support Documentation Adm…" at bounding box center [641, 476] width 1282 height 952
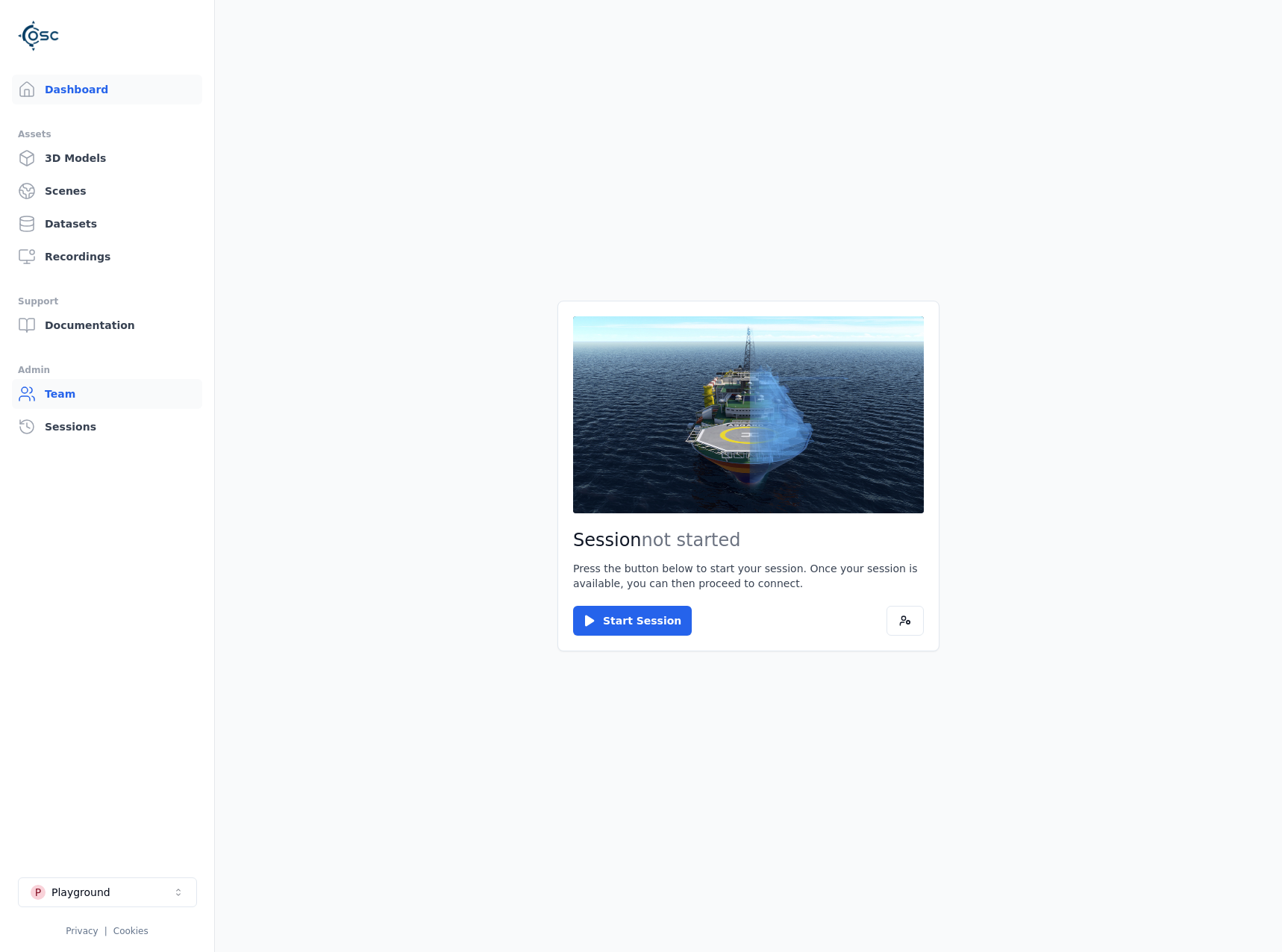
click at [106, 395] on link "Team" at bounding box center [107, 394] width 191 height 30
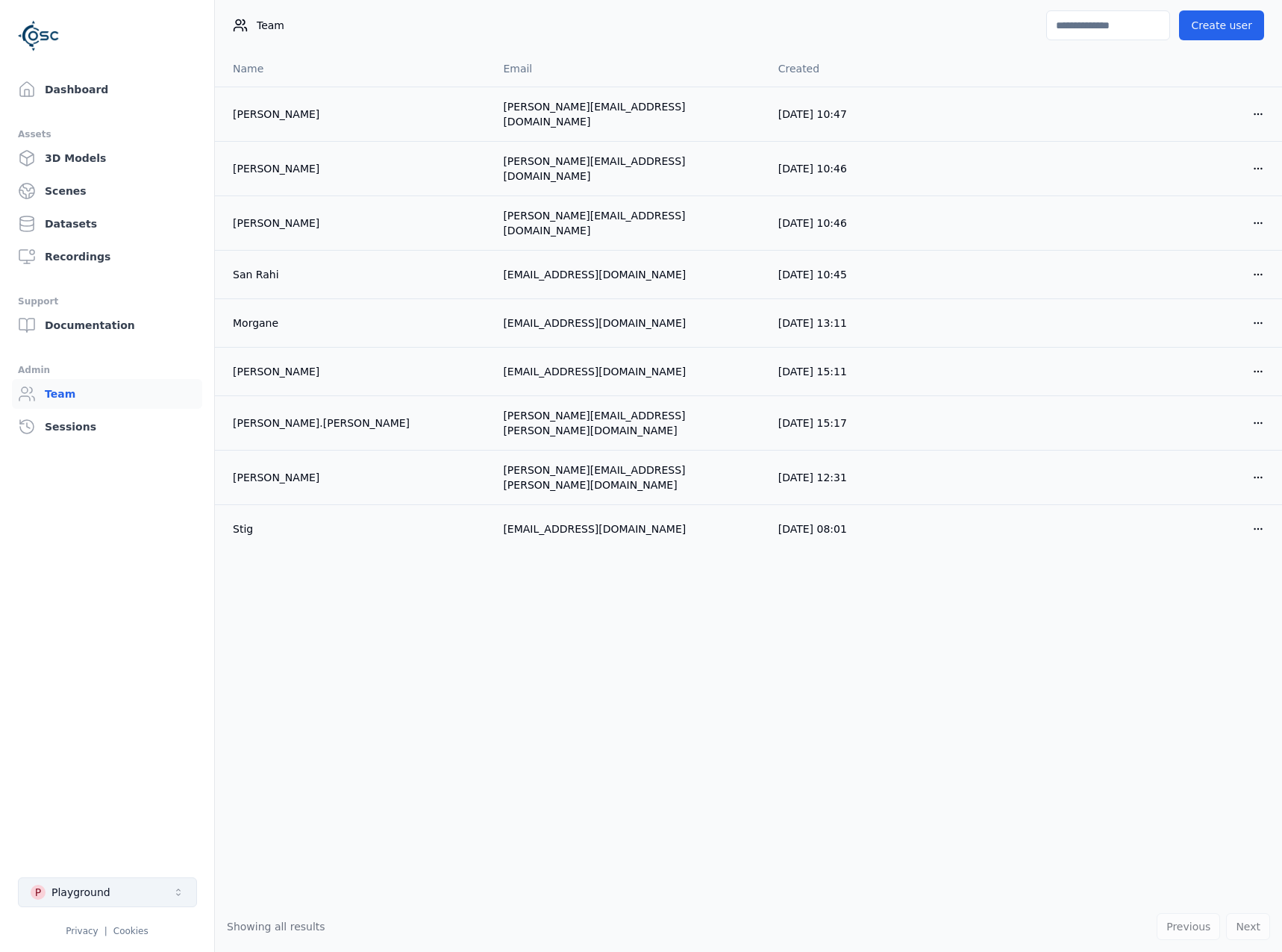
click at [135, 896] on button "P Playground" at bounding box center [107, 892] width 179 height 30
type input "*****"
click at [62, 855] on div "RESIST - Playground" at bounding box center [101, 858] width 106 height 15
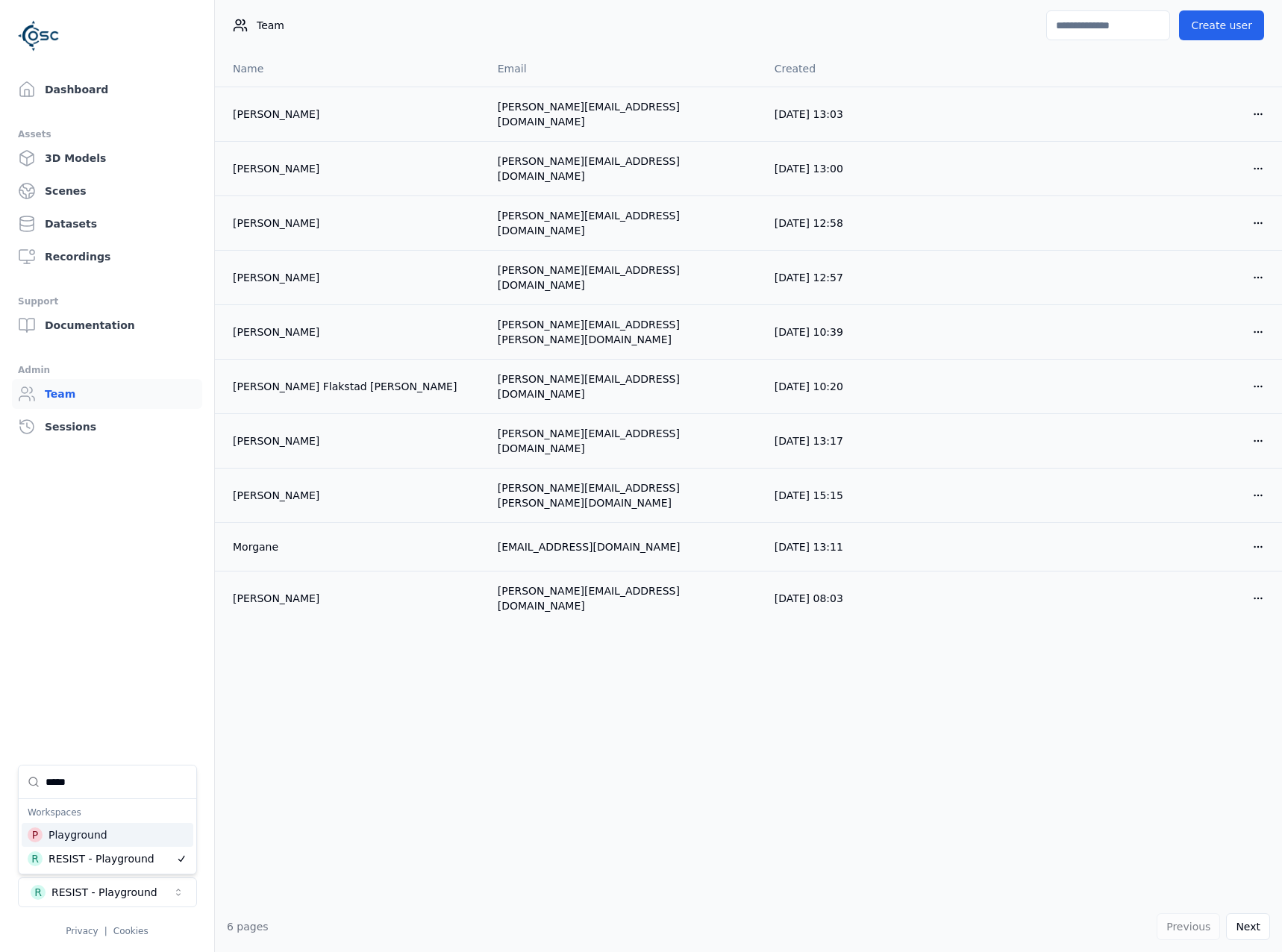
click at [451, 677] on html "Dashboard Assets 3D Models Scenes Datasets Recordings Support Documentation Adm…" at bounding box center [641, 476] width 1282 height 952
click at [1229, 25] on button "Create user" at bounding box center [1221, 25] width 85 height 30
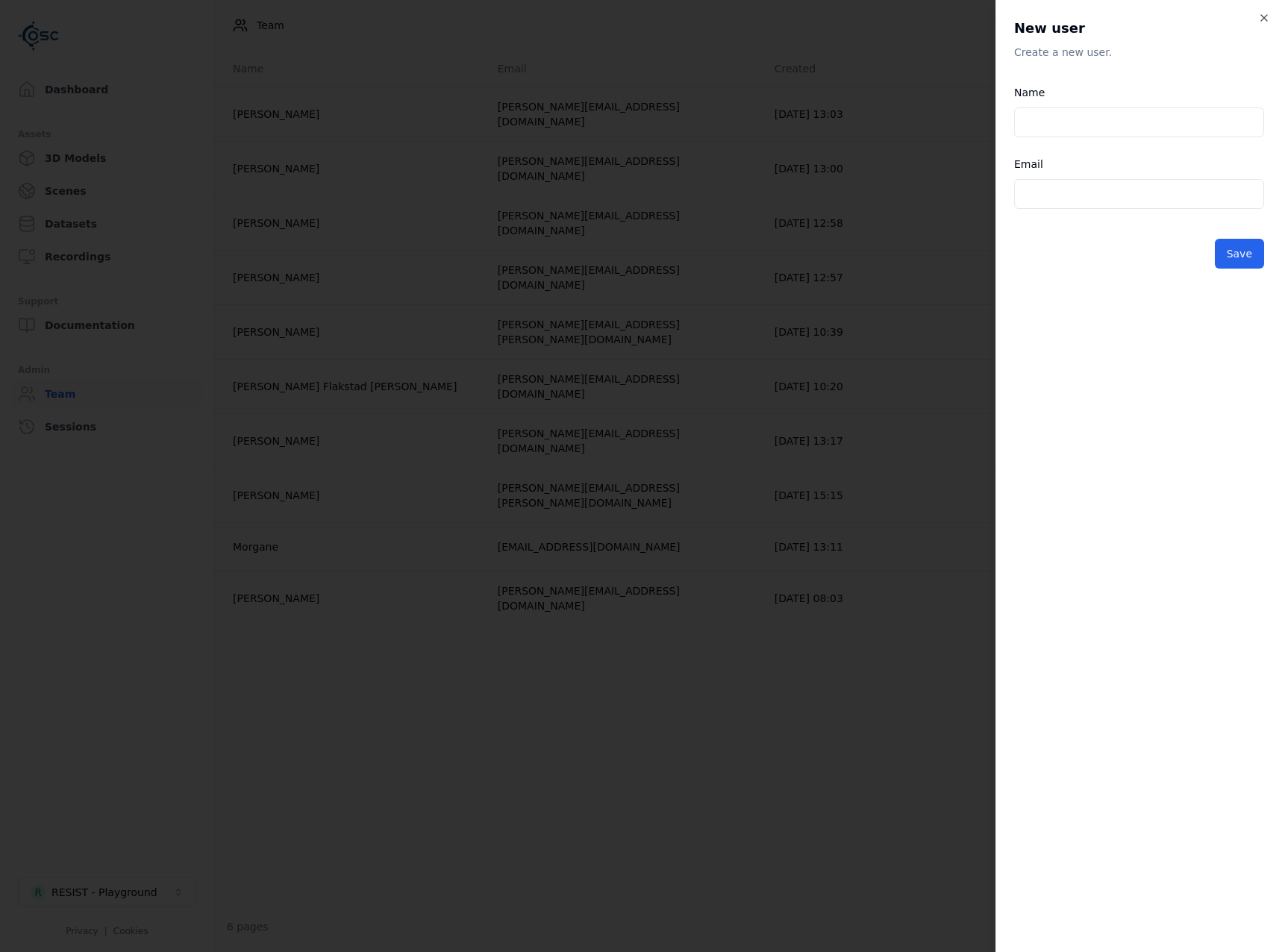
click at [1098, 191] on input "Email" at bounding box center [1139, 194] width 250 height 30
paste input "**********"
type input "**********"
click at [1260, 21] on icon "button" at bounding box center [1264, 18] width 12 height 12
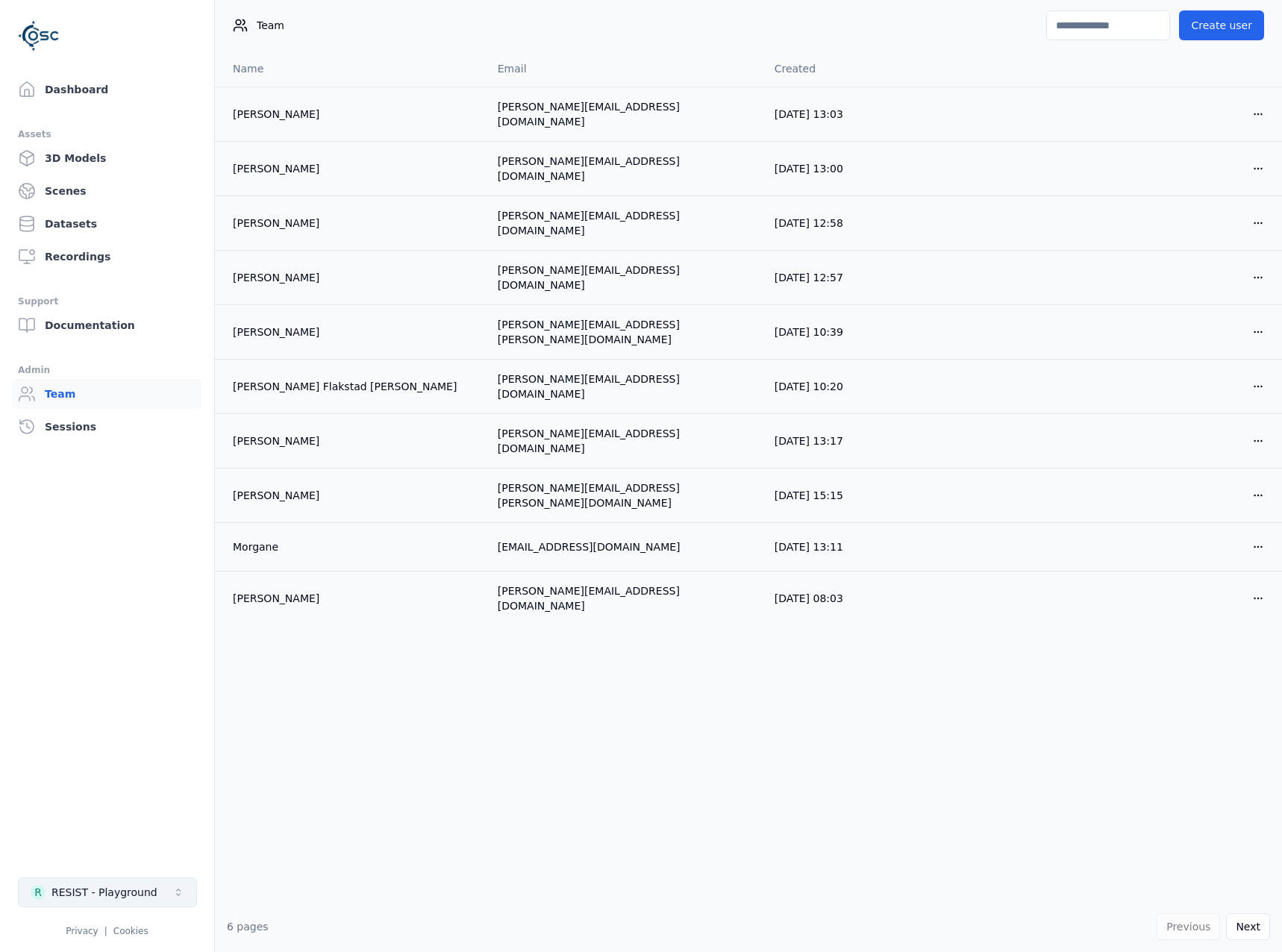
click at [152, 900] on button "R RESIST - Playground" at bounding box center [107, 892] width 179 height 30
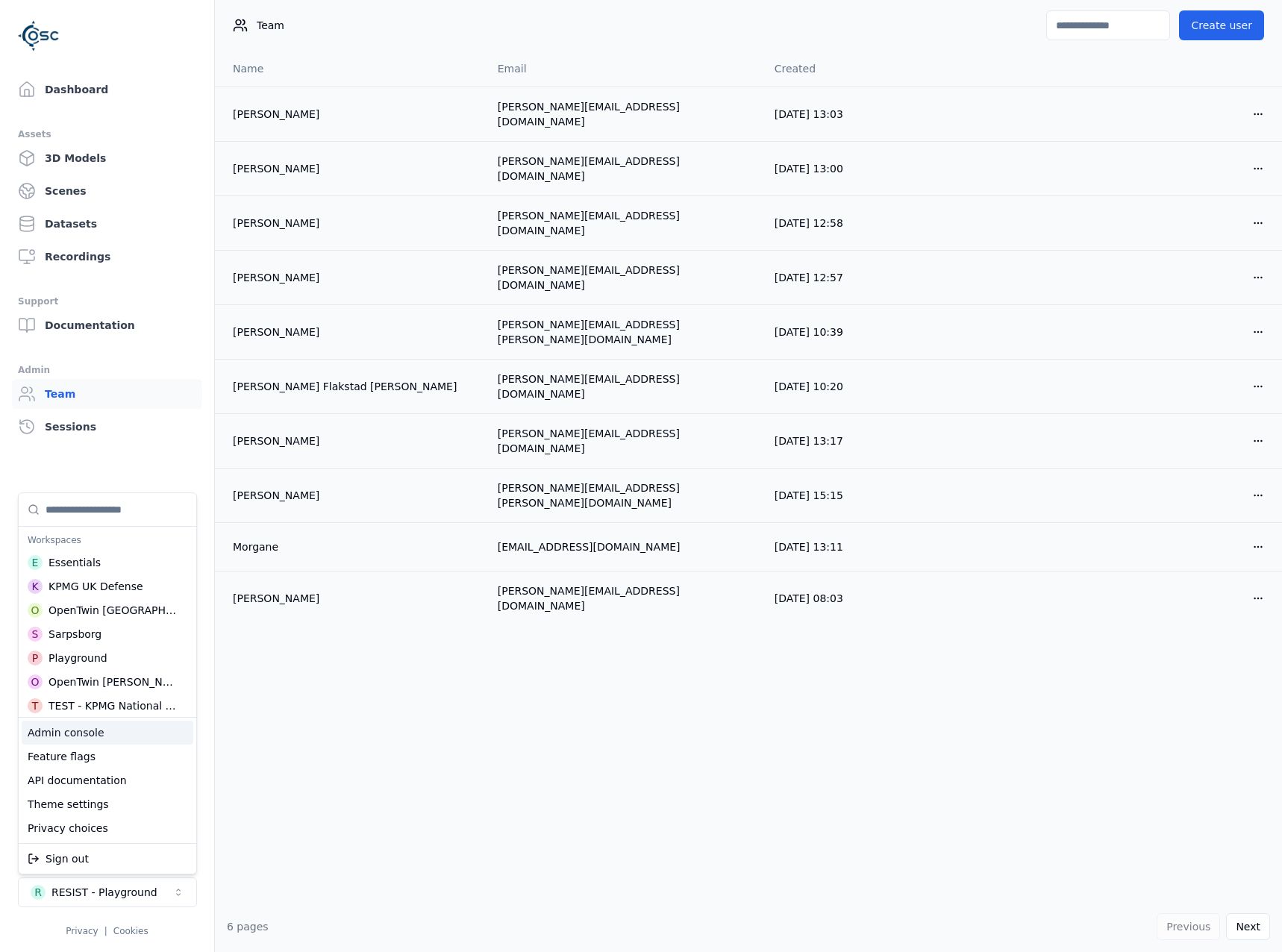
click at [90, 740] on div "Admin console" at bounding box center [107, 732] width 171 height 24
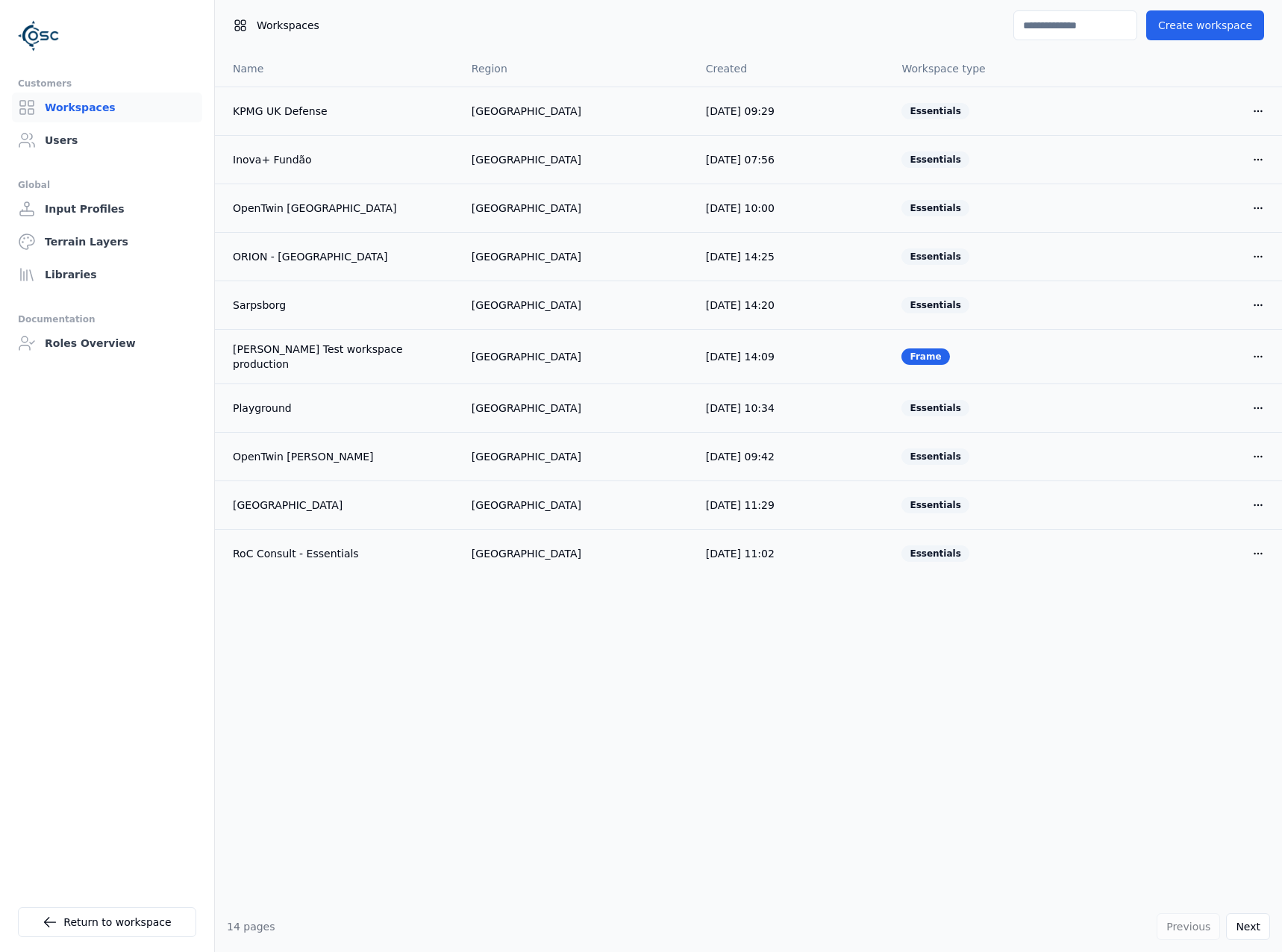
click at [1071, 28] on input at bounding box center [1075, 25] width 124 height 30
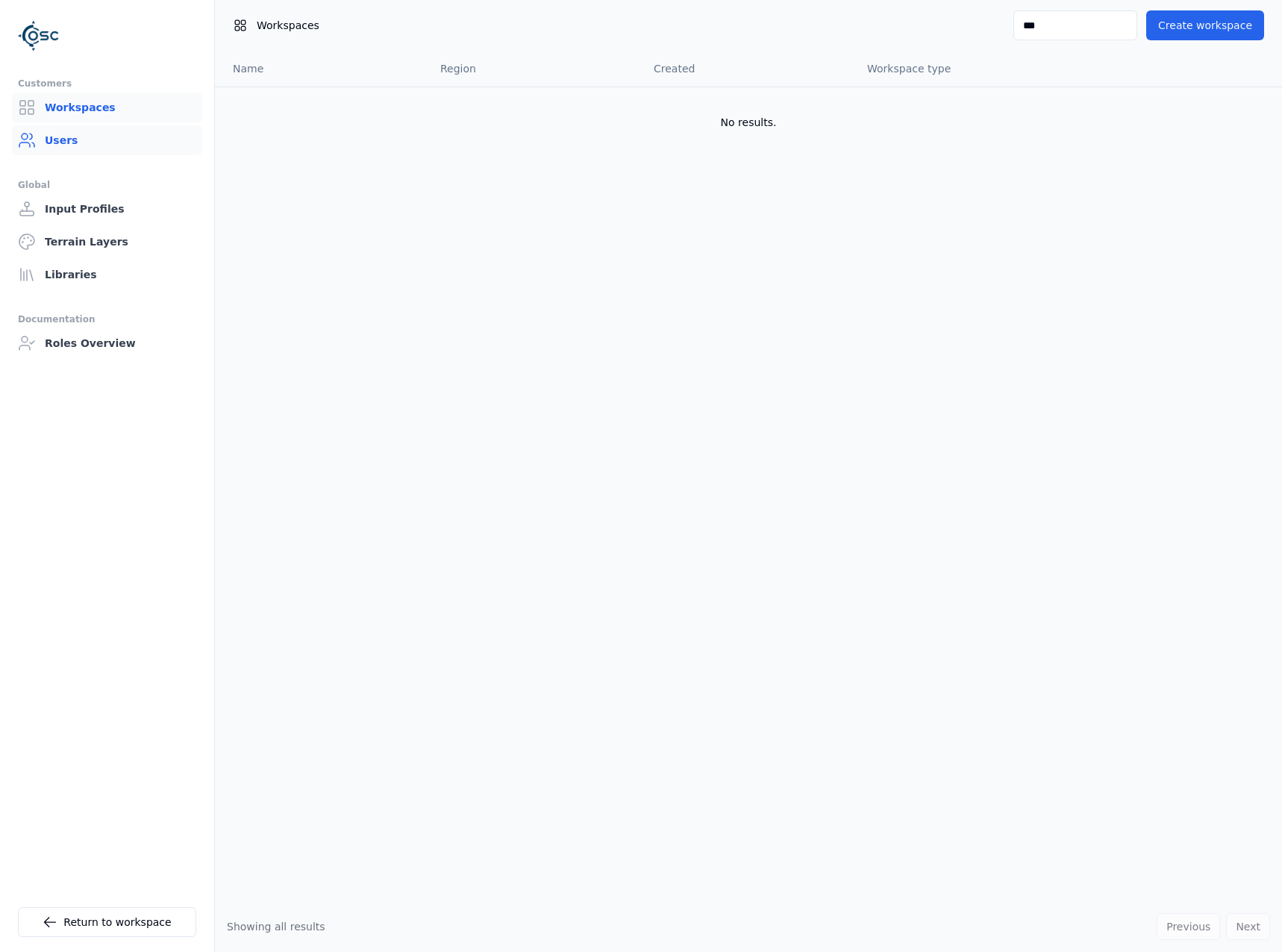
type input "***"
click at [141, 126] on link "Users" at bounding box center [107, 141] width 191 height 30
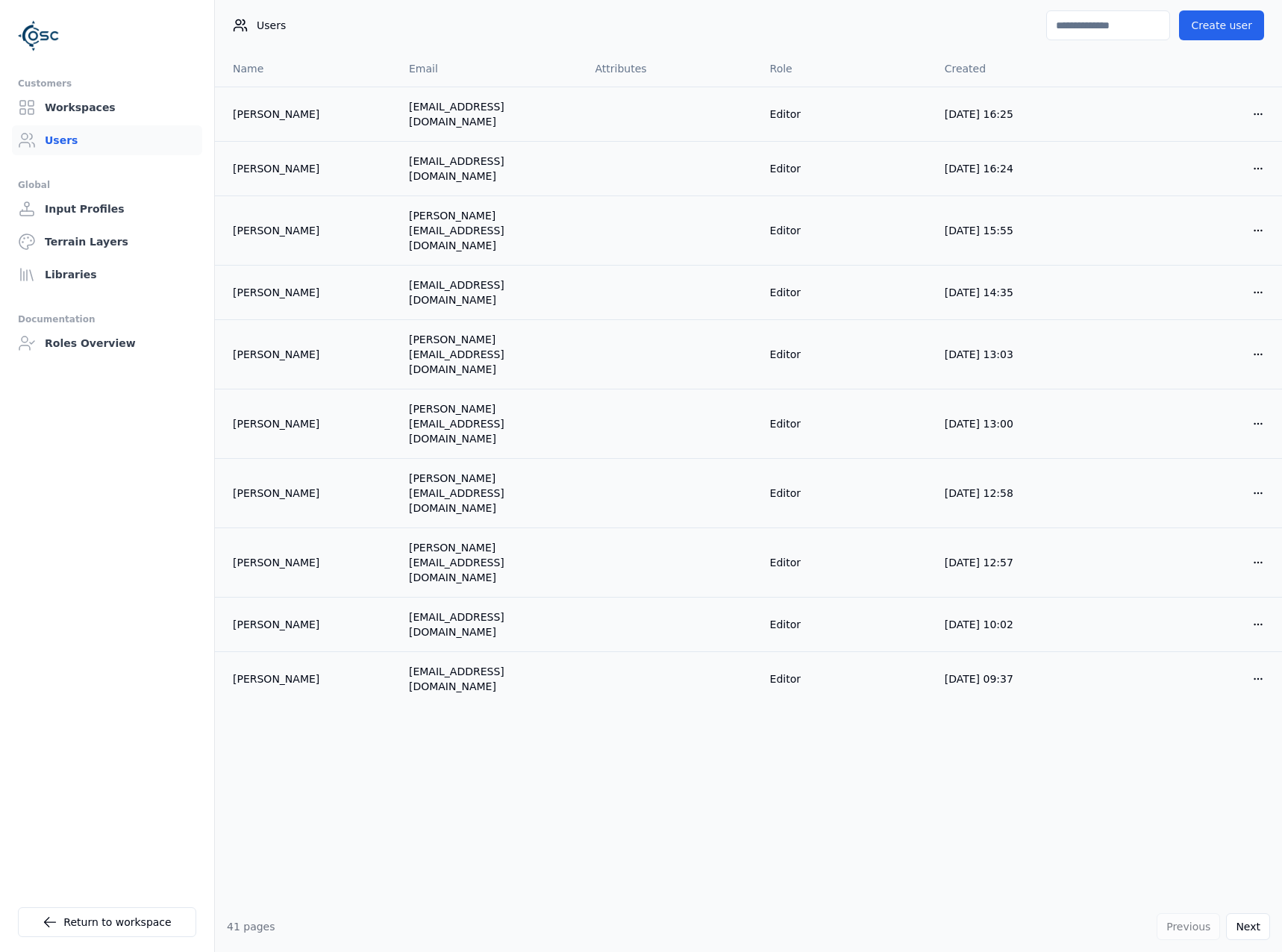
click at [1074, 15] on input at bounding box center [1107, 25] width 124 height 30
click at [1104, 29] on input "***" at bounding box center [1107, 25] width 124 height 30
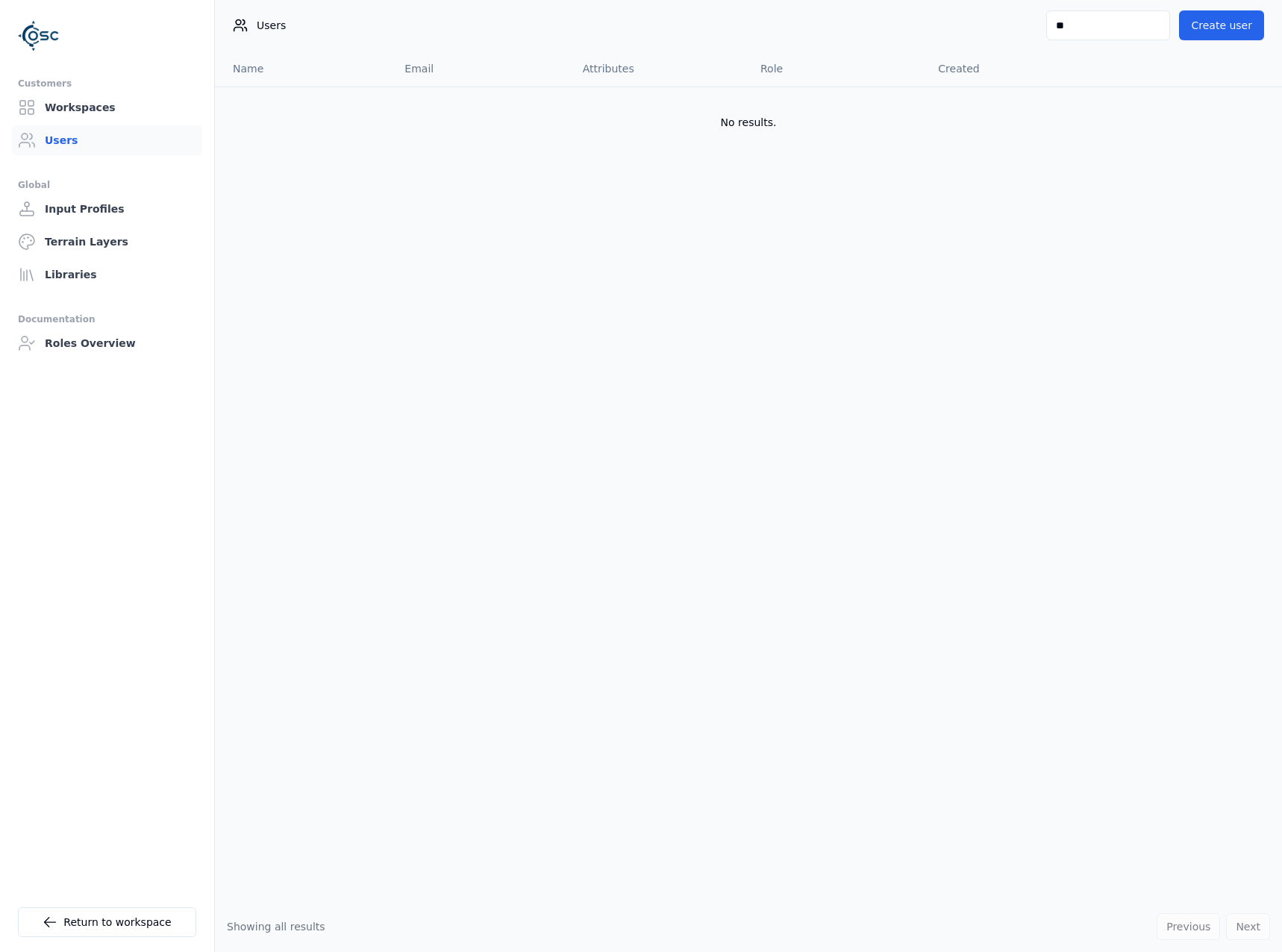
type input "*"
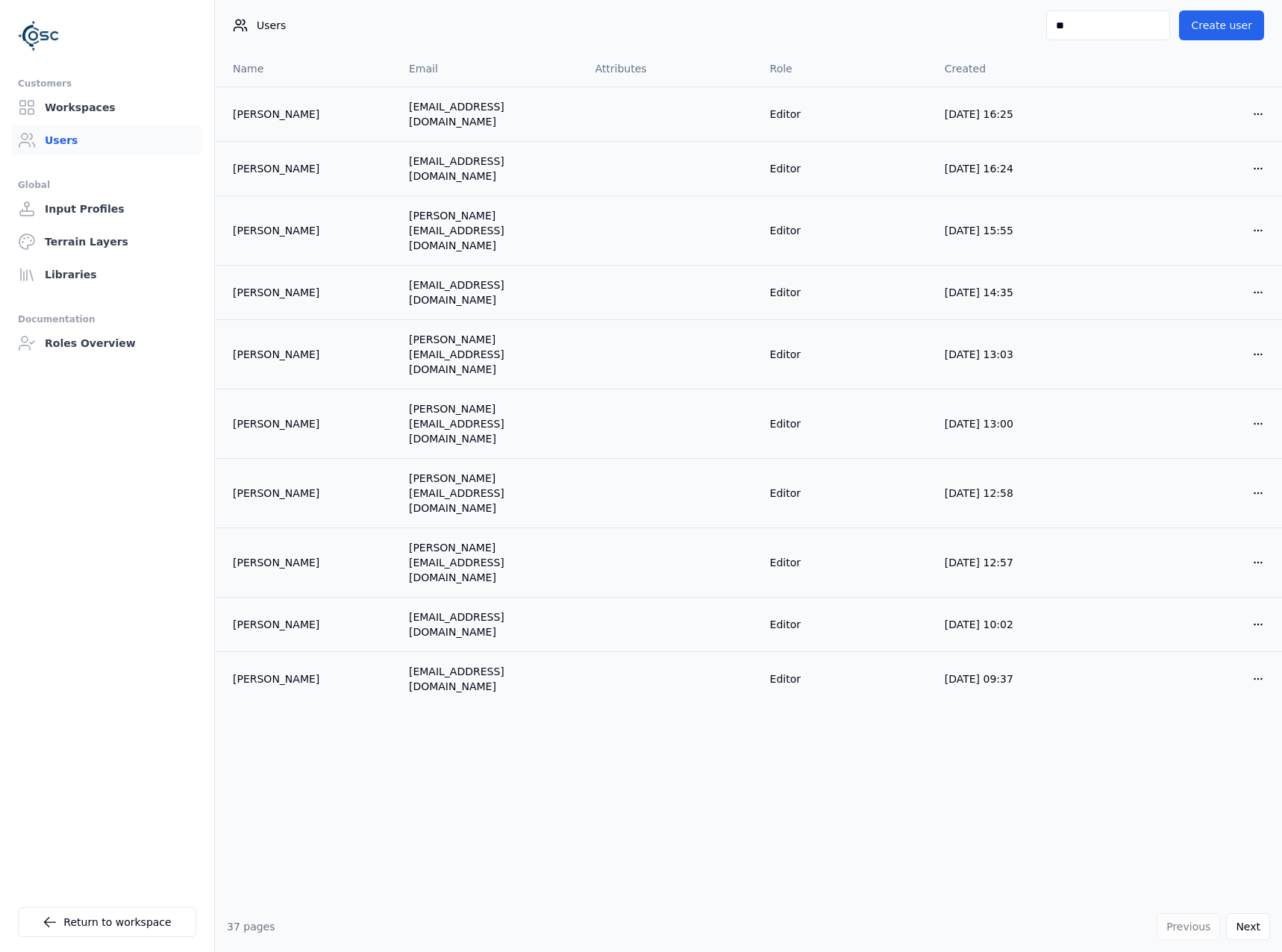
type input "*"
click at [1250, 914] on button "Next" at bounding box center [1248, 927] width 44 height 27
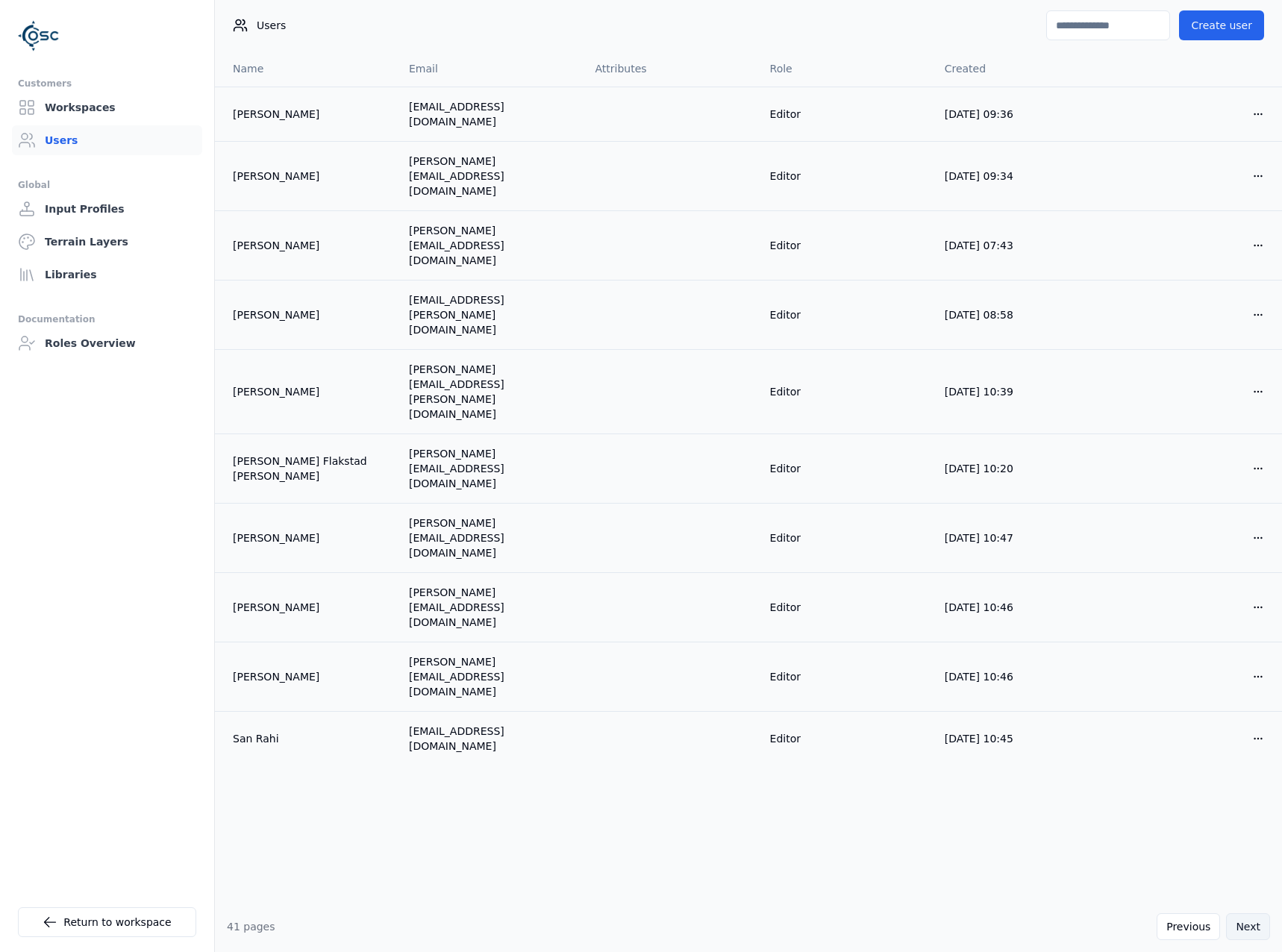
click at [1250, 914] on button "Next" at bounding box center [1248, 927] width 44 height 27
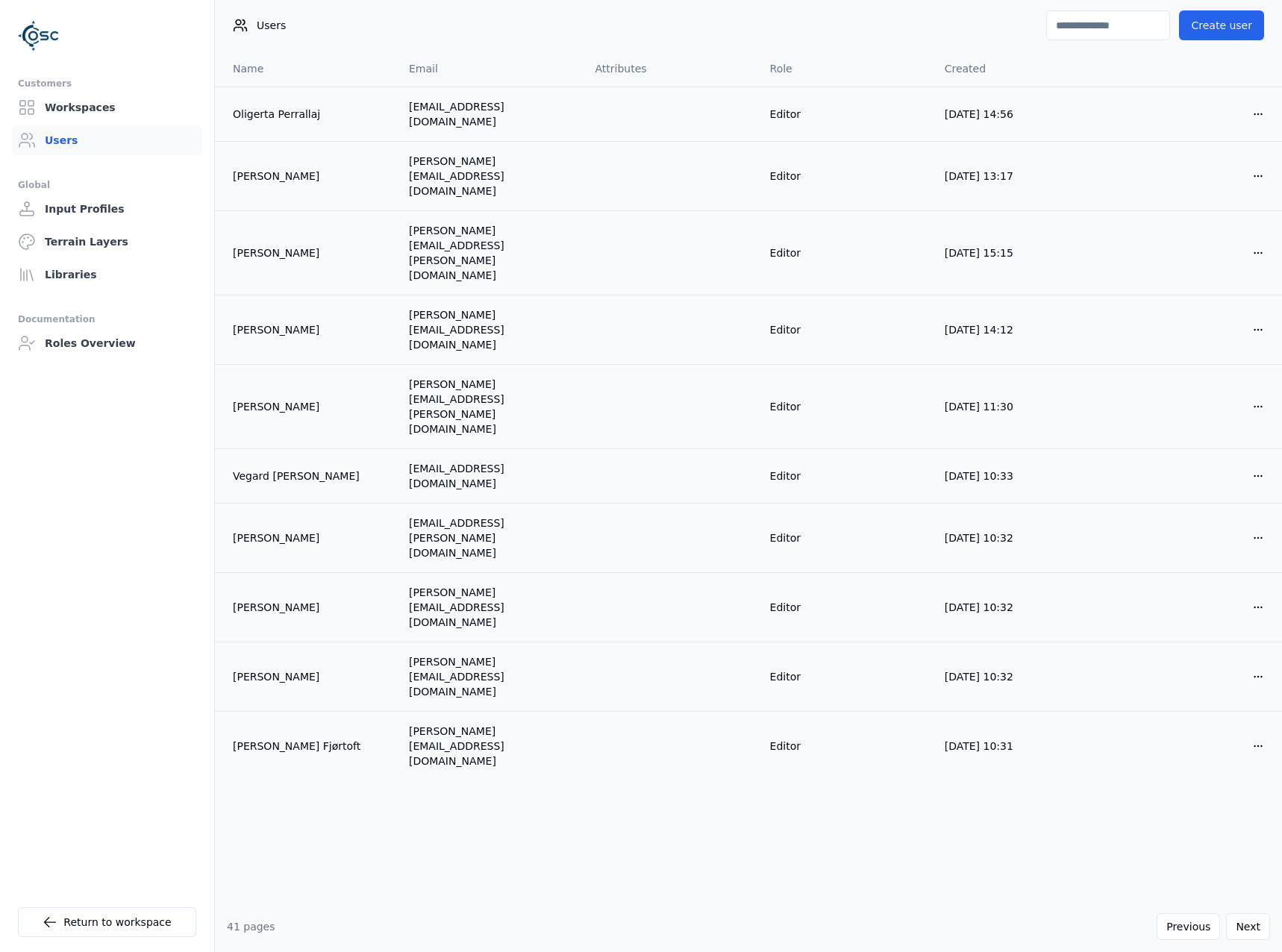
click at [1103, 27] on input at bounding box center [1107, 25] width 124 height 30
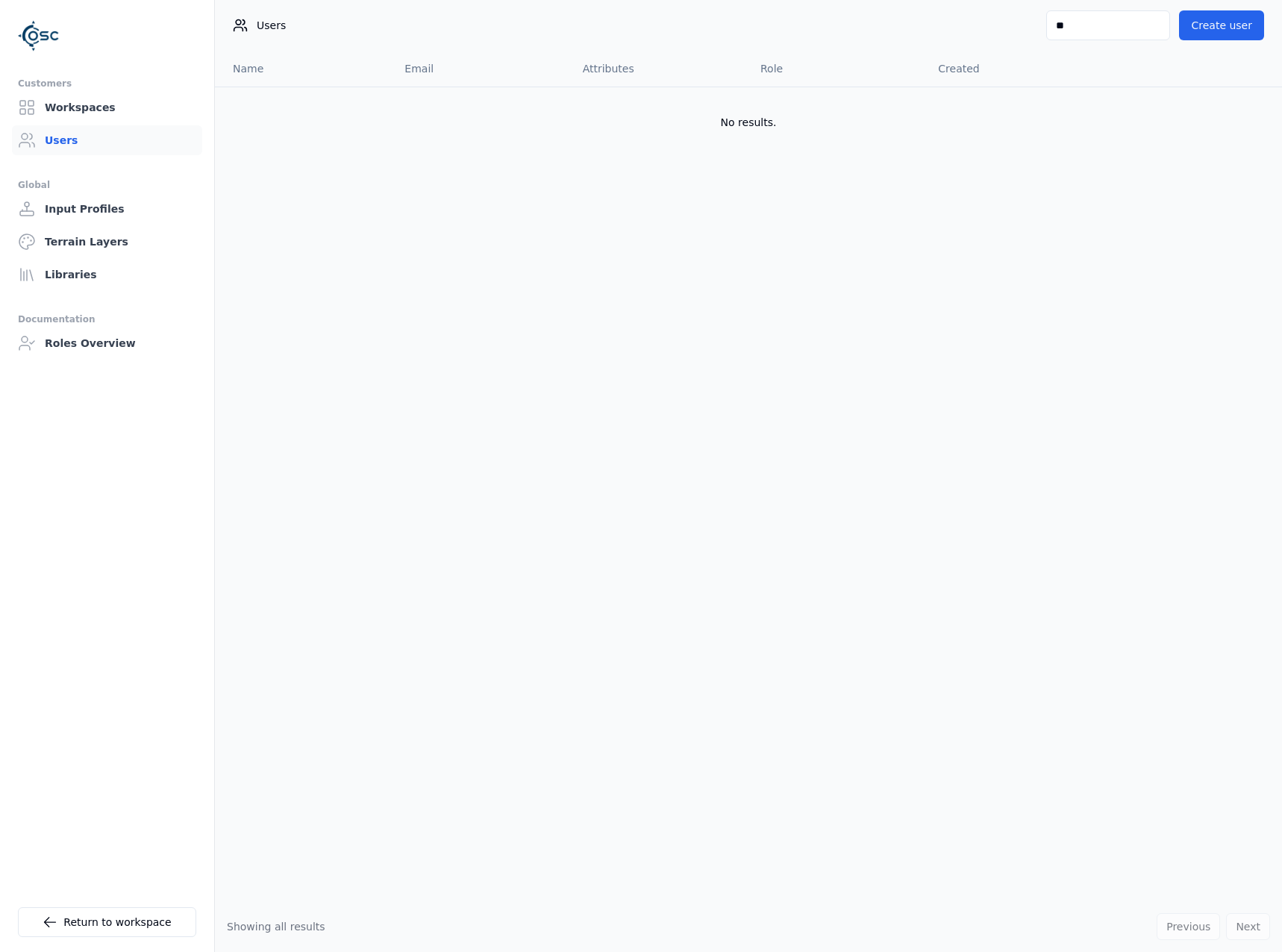
type input "*"
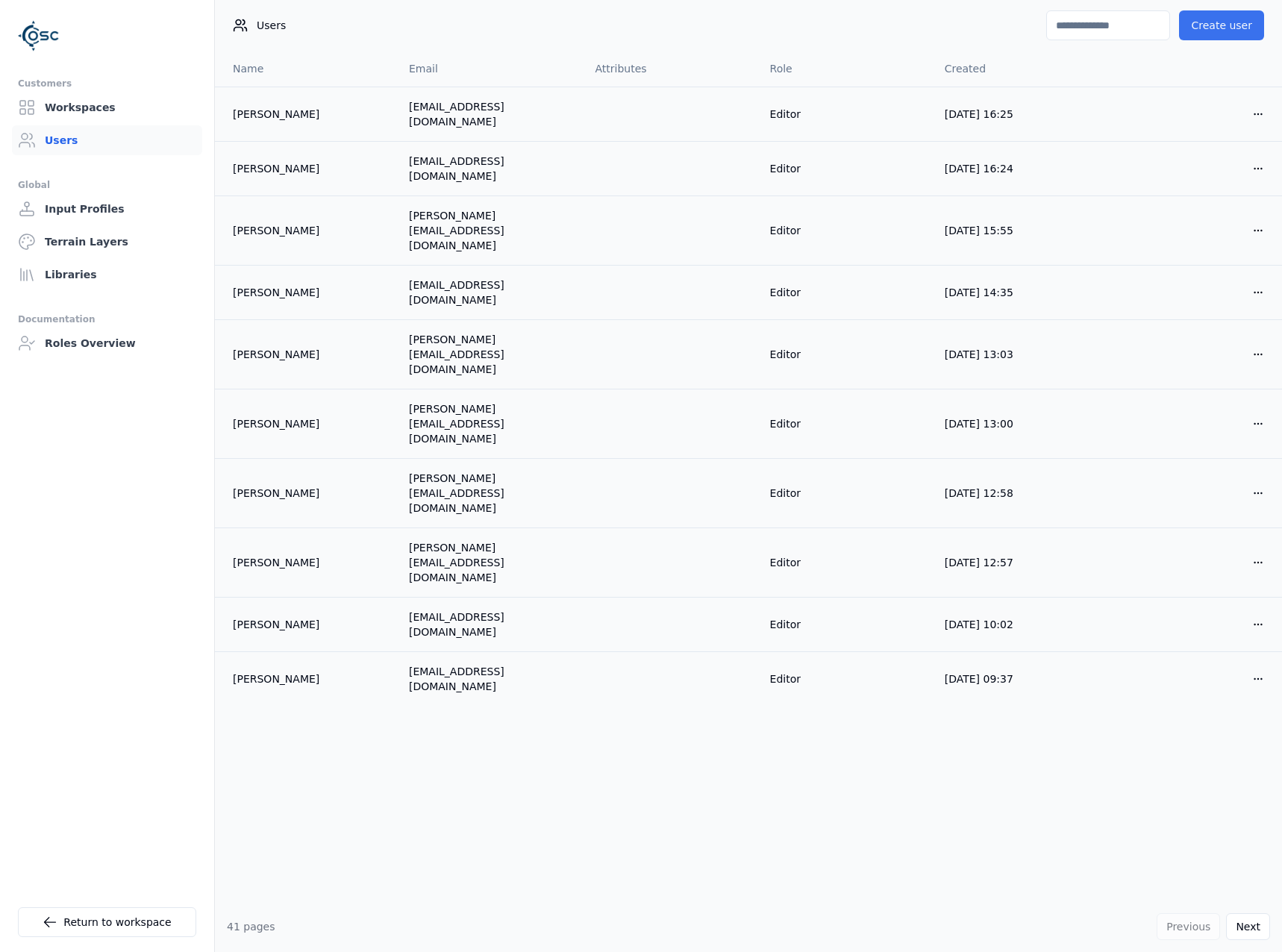
click at [1224, 37] on button "Create user" at bounding box center [1221, 25] width 85 height 30
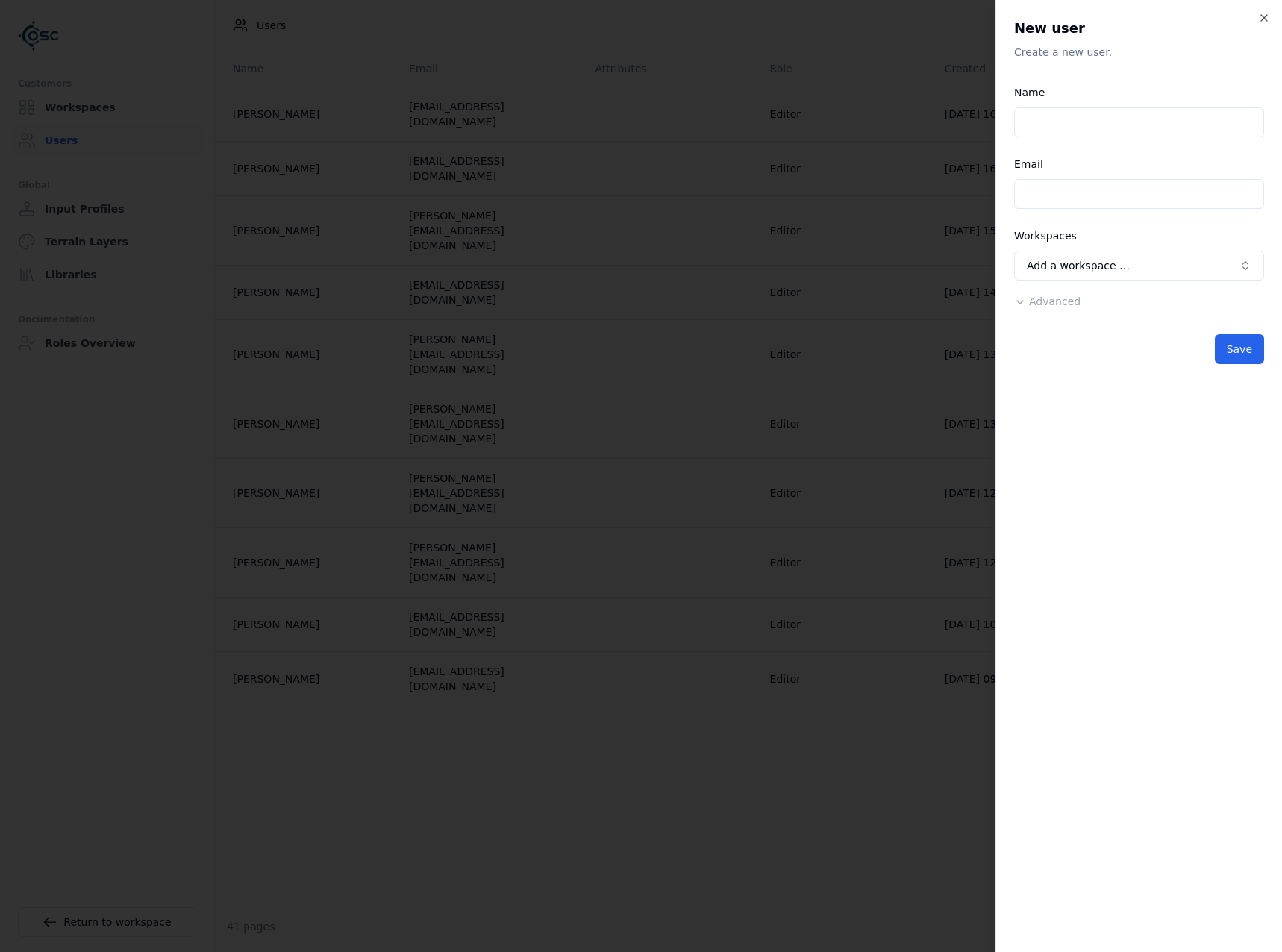
click at [1092, 186] on input "Email" at bounding box center [1139, 194] width 250 height 30
paste input "**********"
type input "**********"
click at [1062, 129] on input "Name" at bounding box center [1139, 122] width 250 height 30
paste input "**********"
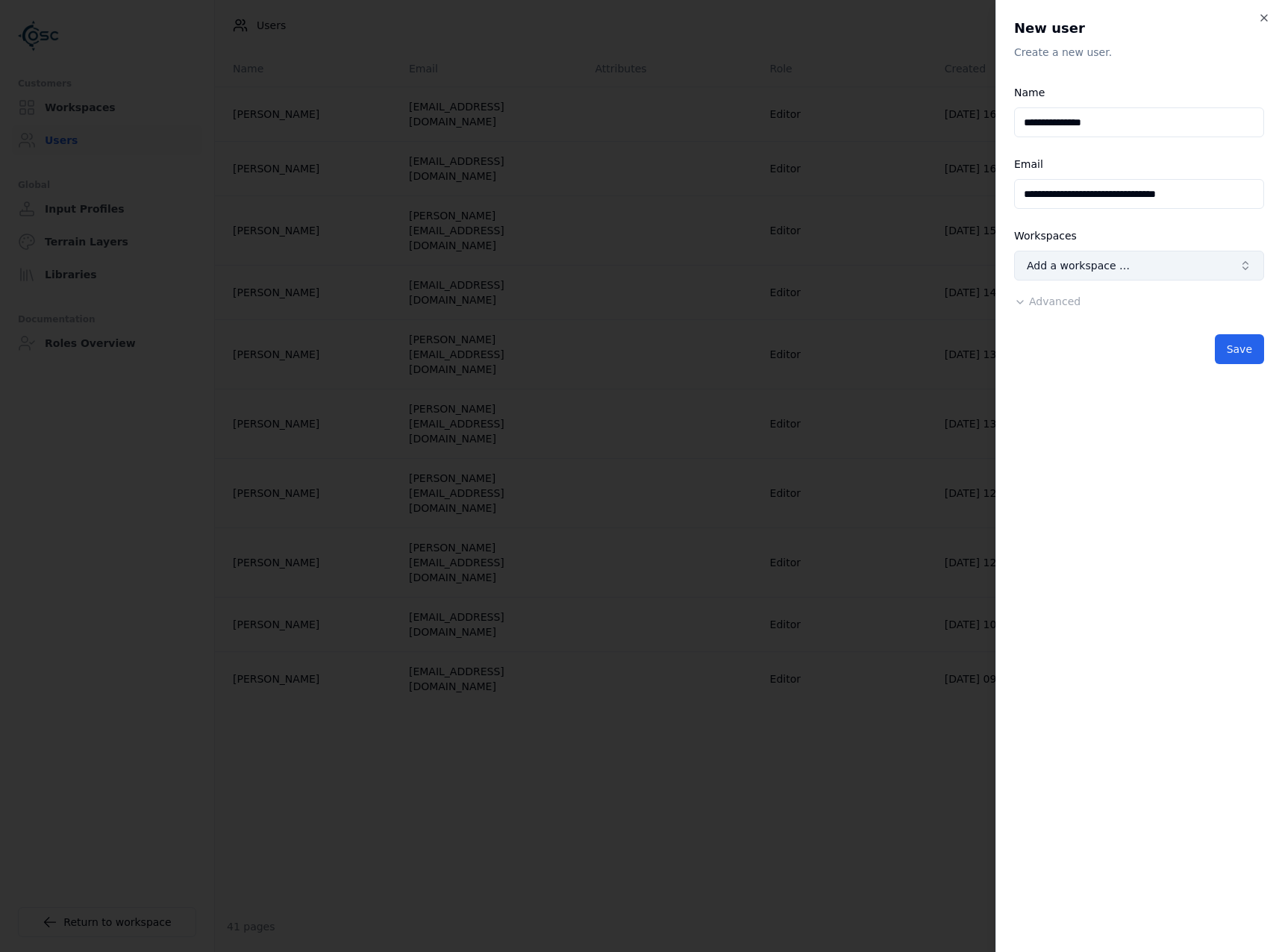
type input "**********"
click at [1127, 261] on button "Add a workspace …" at bounding box center [1139, 265] width 250 height 30
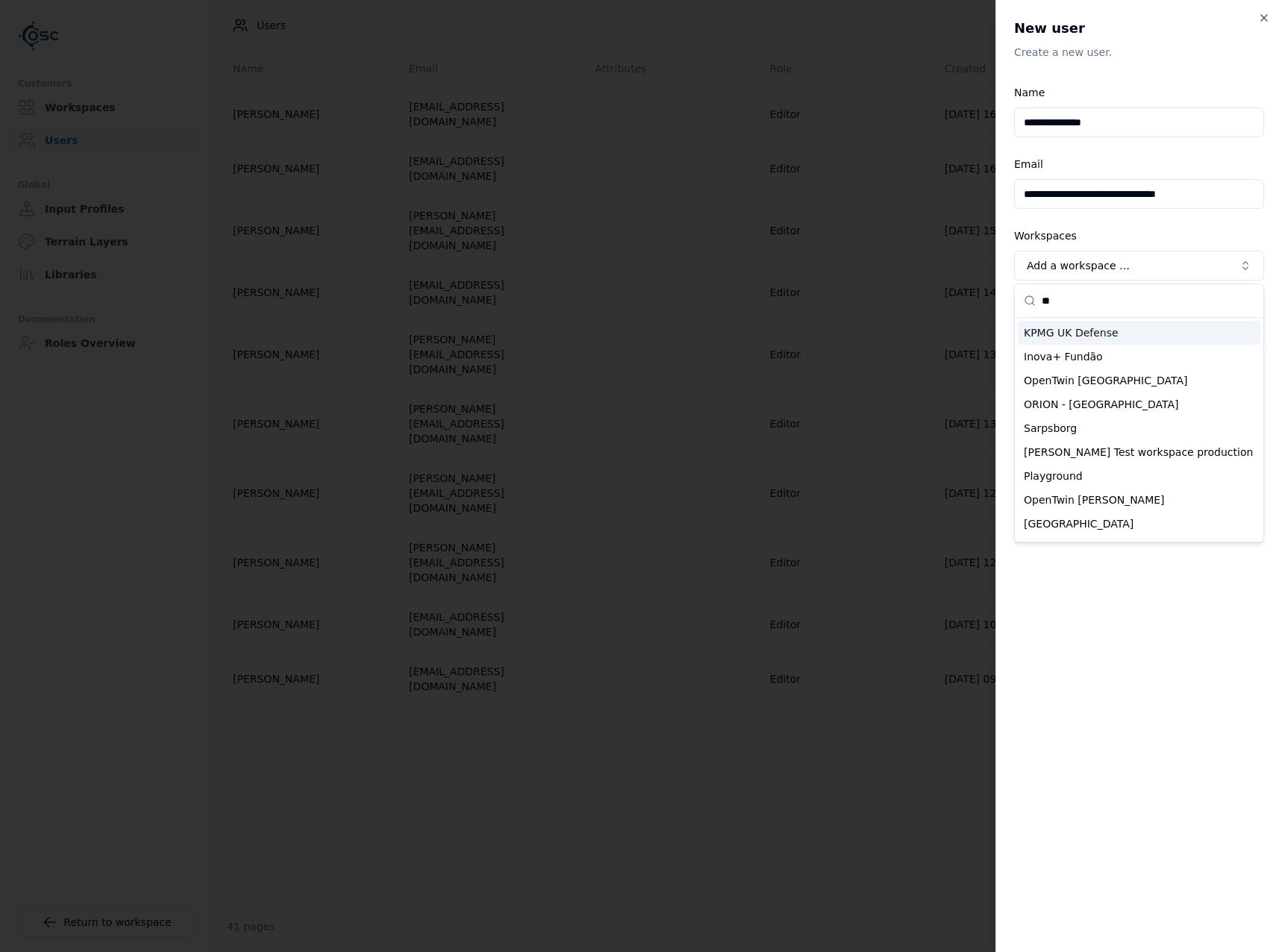
scroll to position [209, 0]
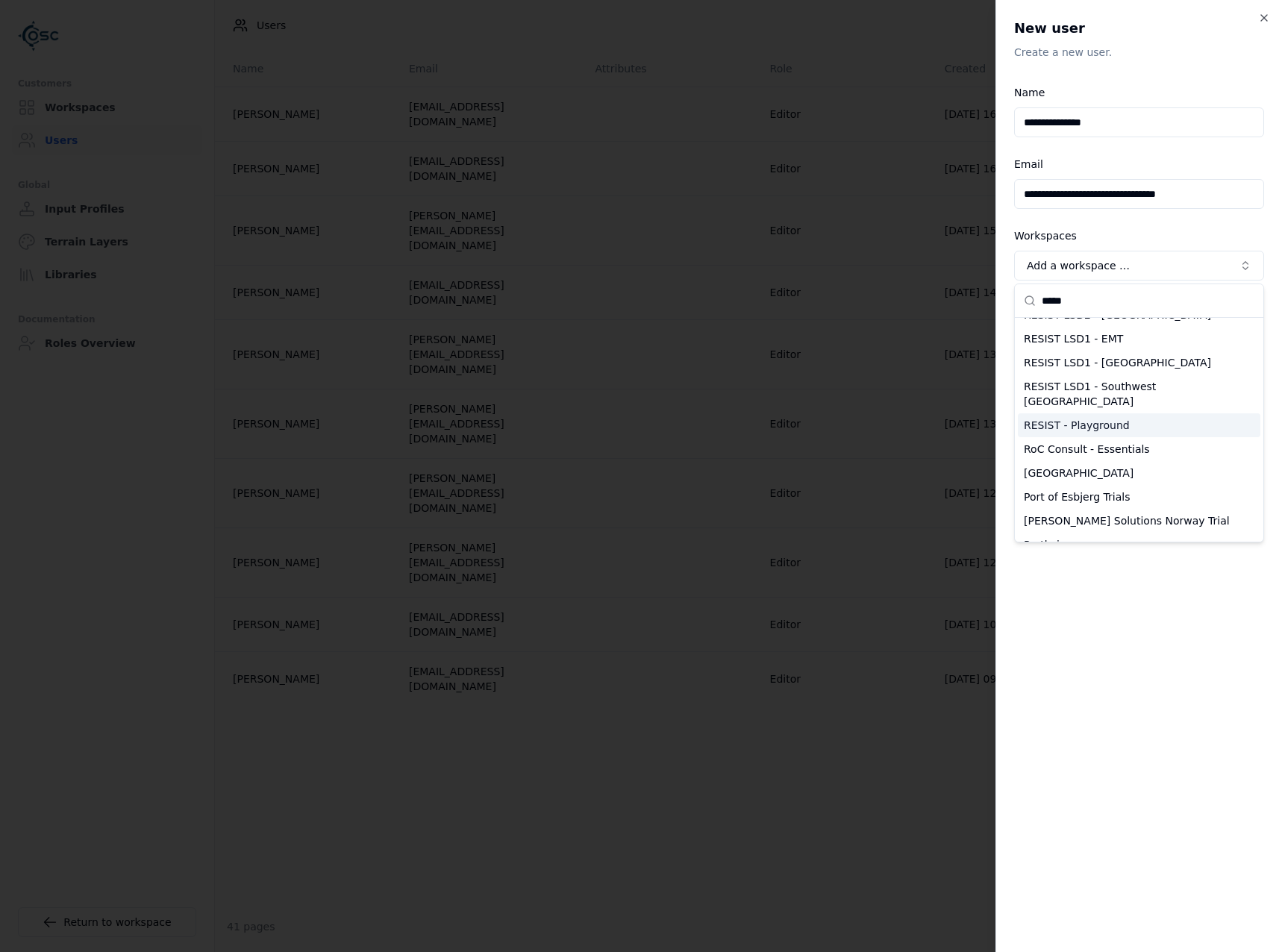
type input "*****"
click at [1113, 414] on div "RESIST - Playground" at bounding box center [1139, 425] width 242 height 24
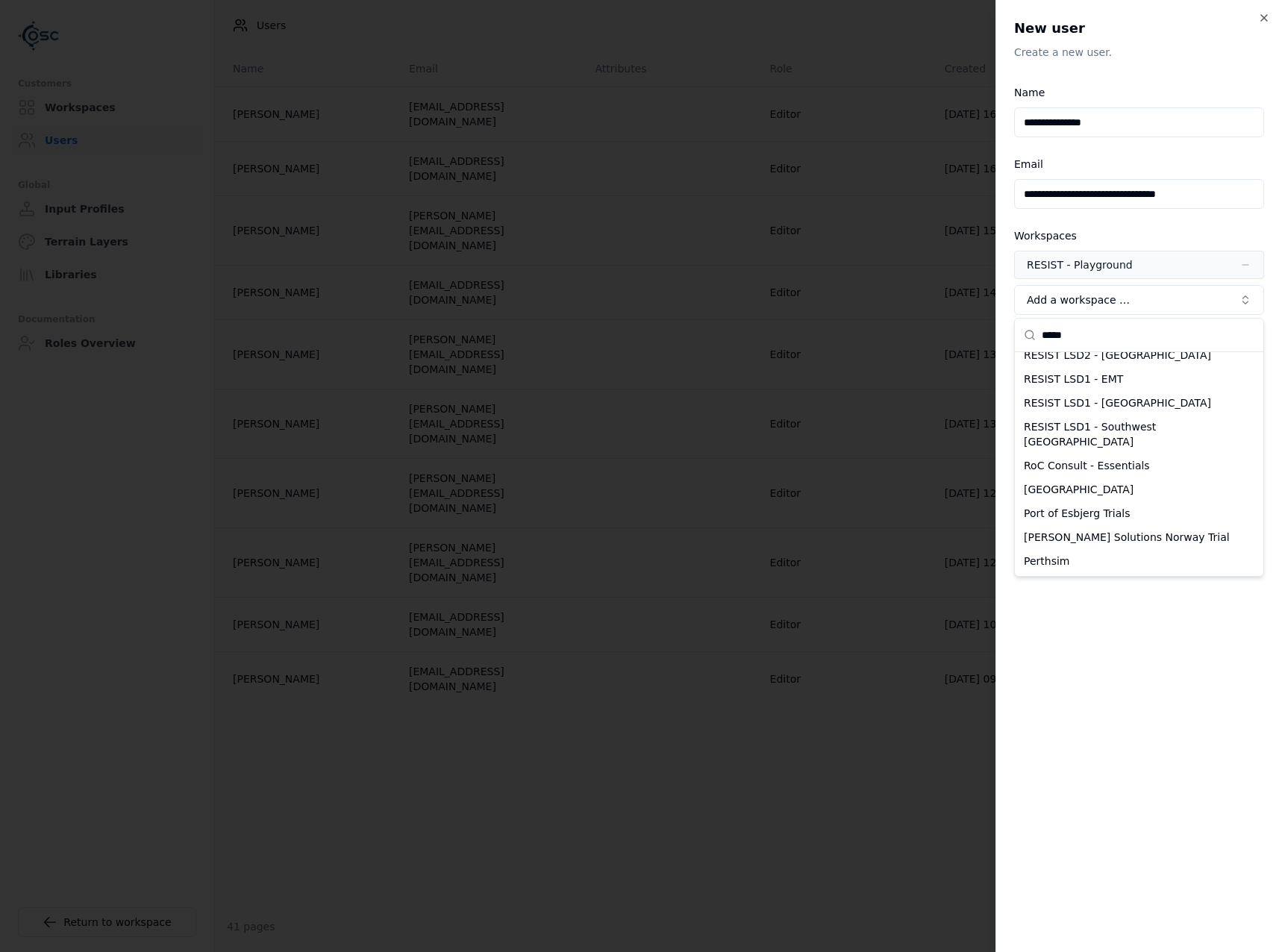
scroll to position [188, 0]
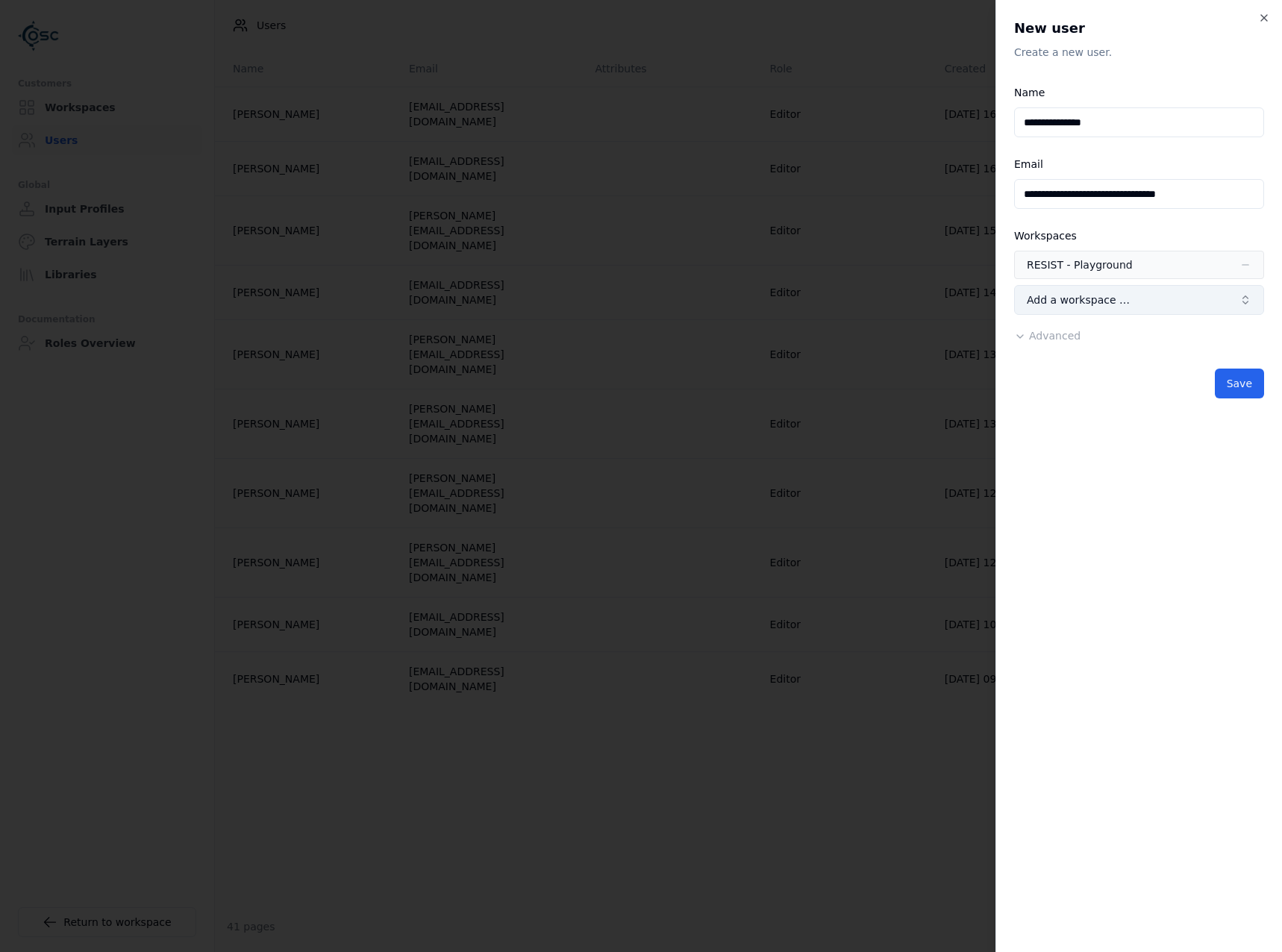
click at [1128, 305] on button "Add a workspace …" at bounding box center [1139, 300] width 250 height 30
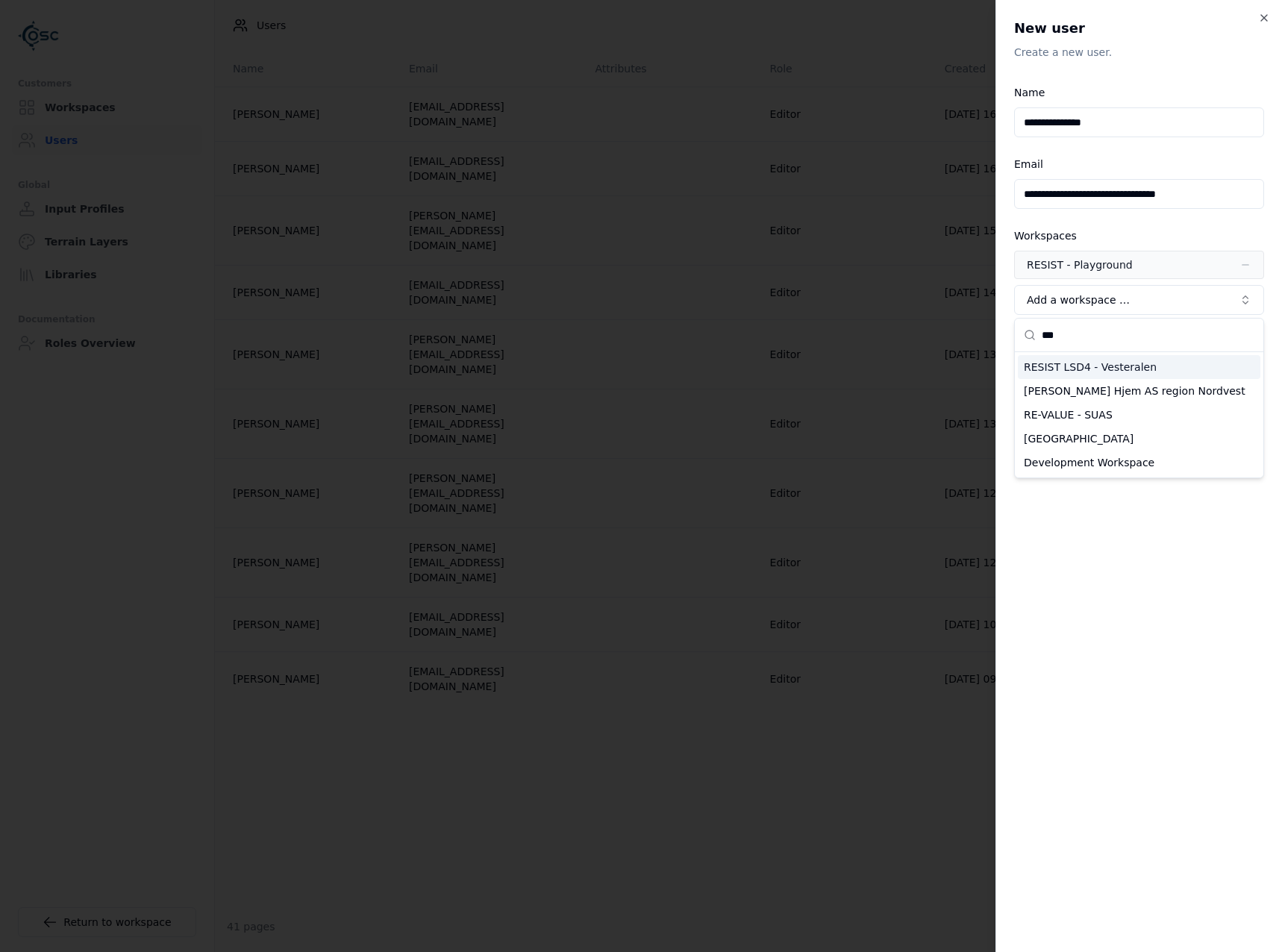
type input "***"
click at [1132, 378] on div "RESIST LSD4 - Vesteralen" at bounding box center [1139, 366] width 242 height 24
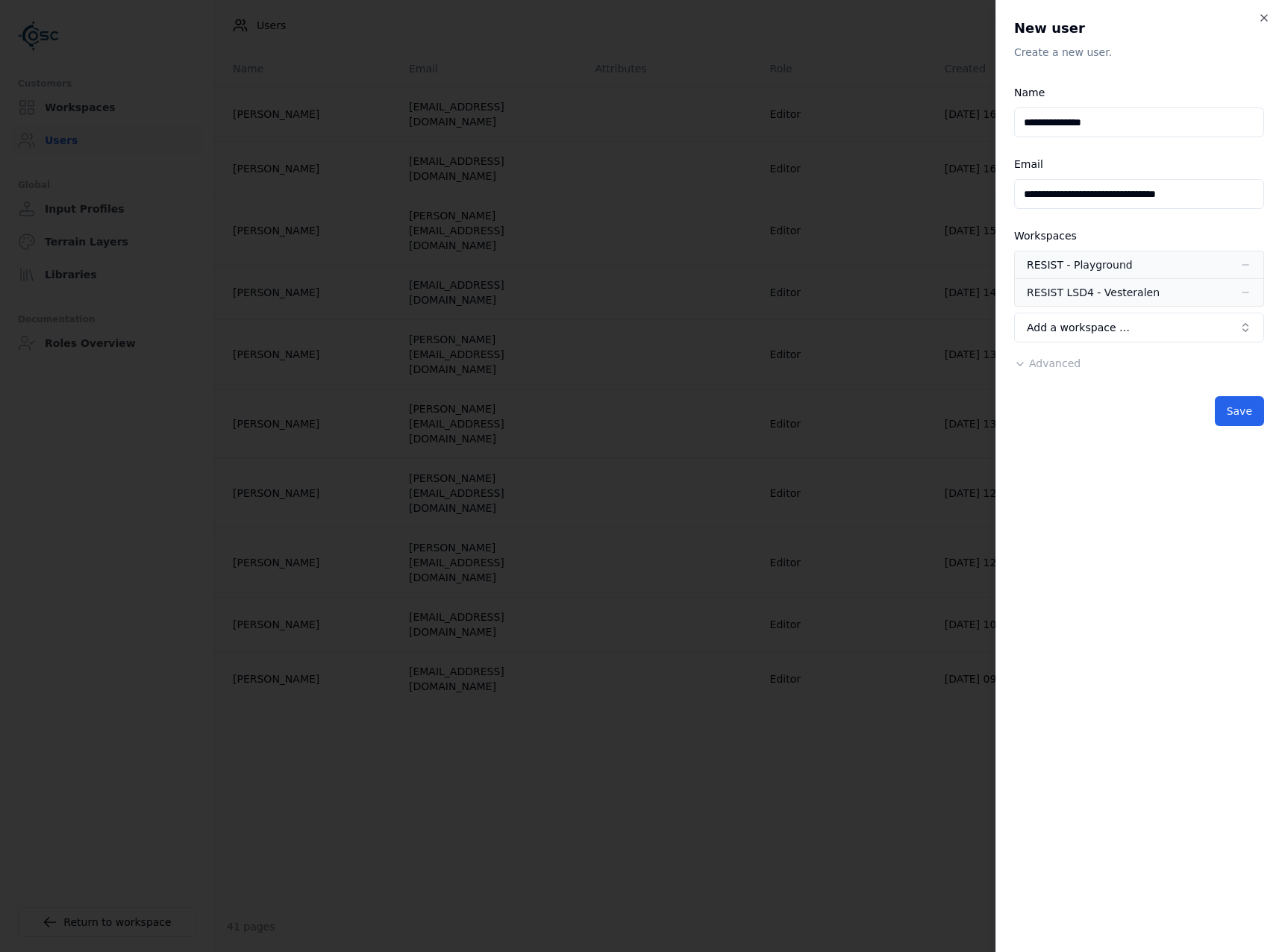
click at [1207, 189] on input "**********" at bounding box center [1139, 194] width 250 height 30
click at [1221, 119] on input "**********" at bounding box center [1139, 122] width 250 height 30
click at [1258, 404] on button "Save" at bounding box center [1239, 411] width 49 height 30
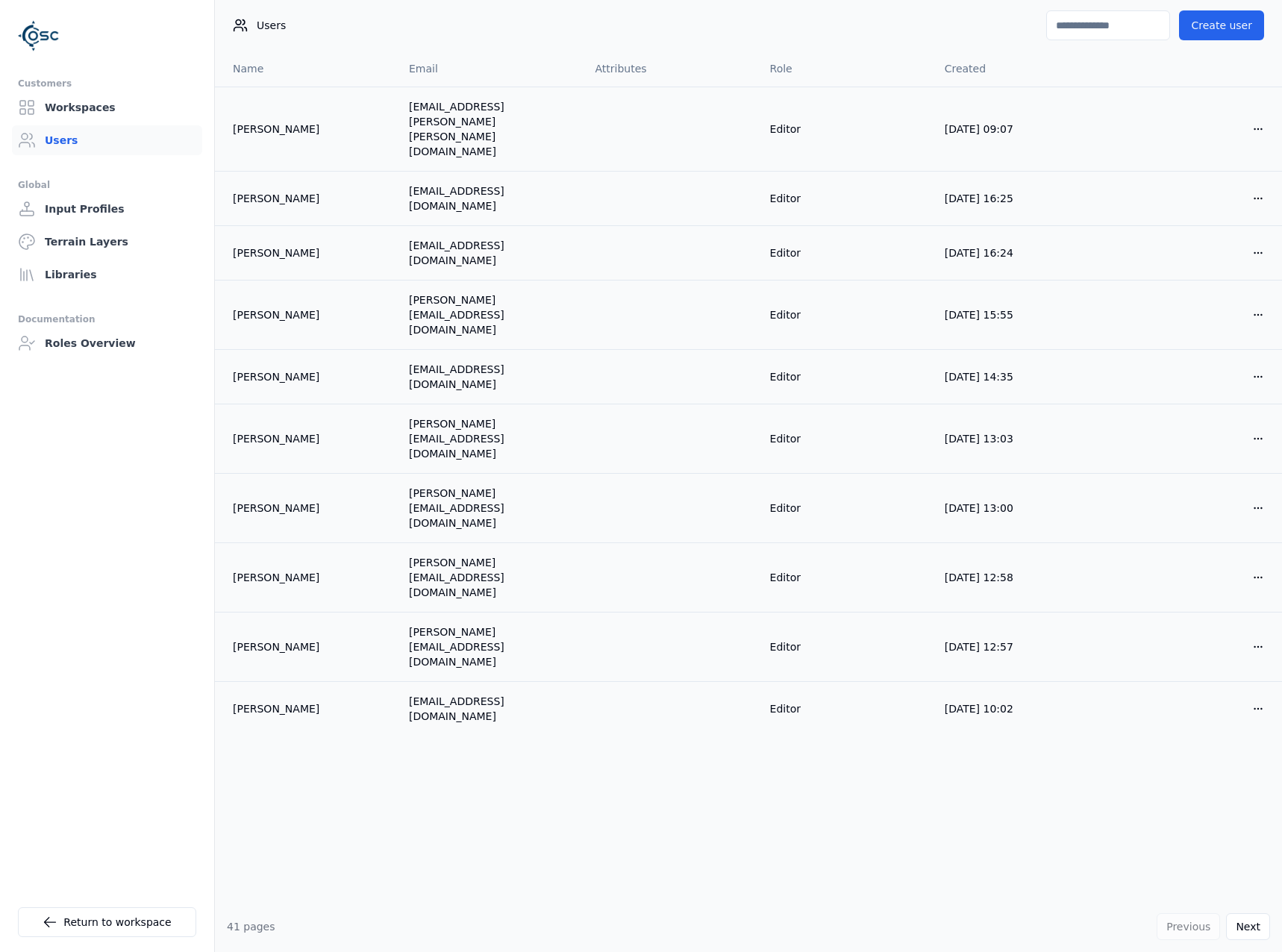
click at [1093, 21] on input at bounding box center [1107, 25] width 124 height 30
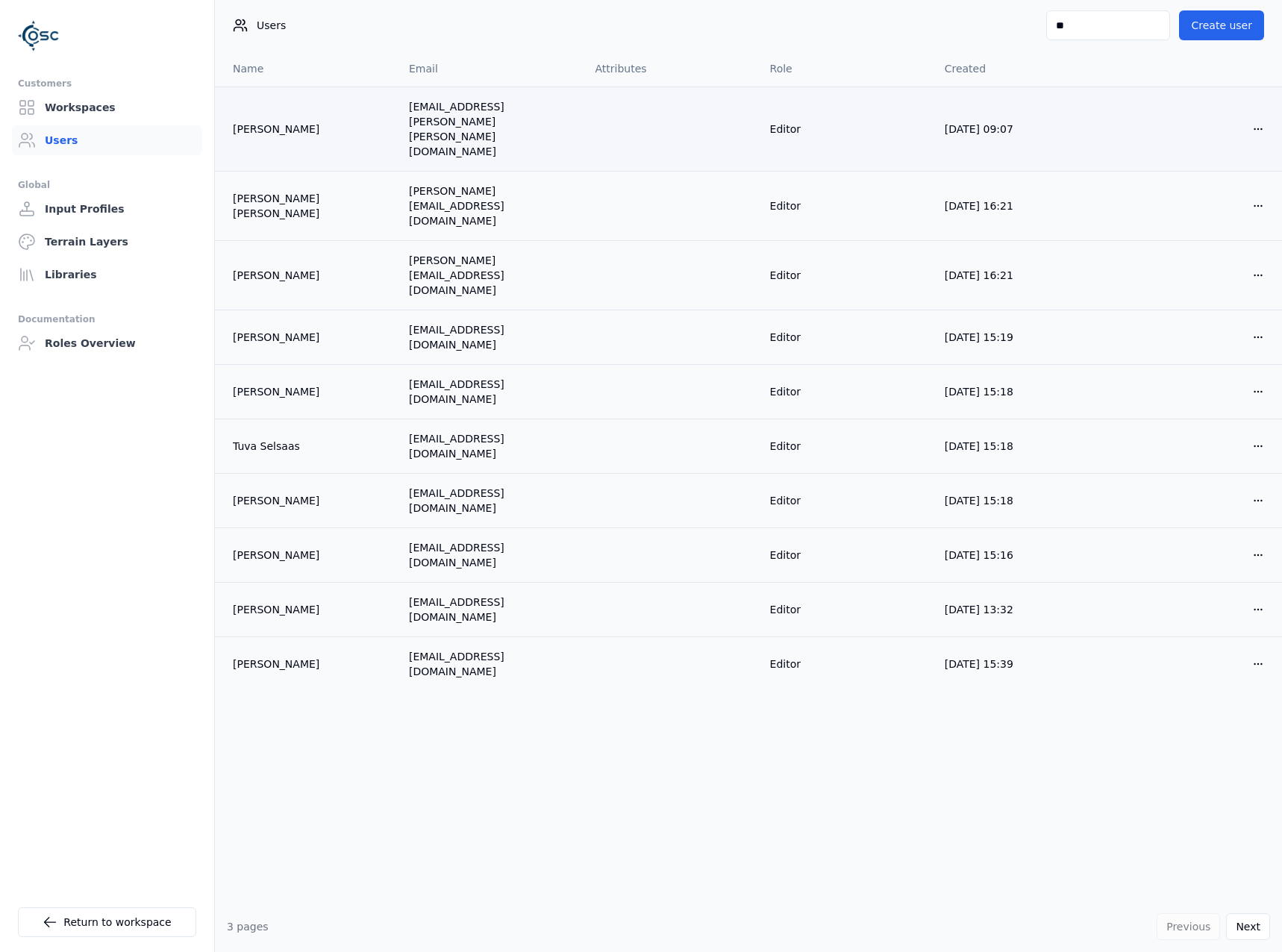
type input "*"
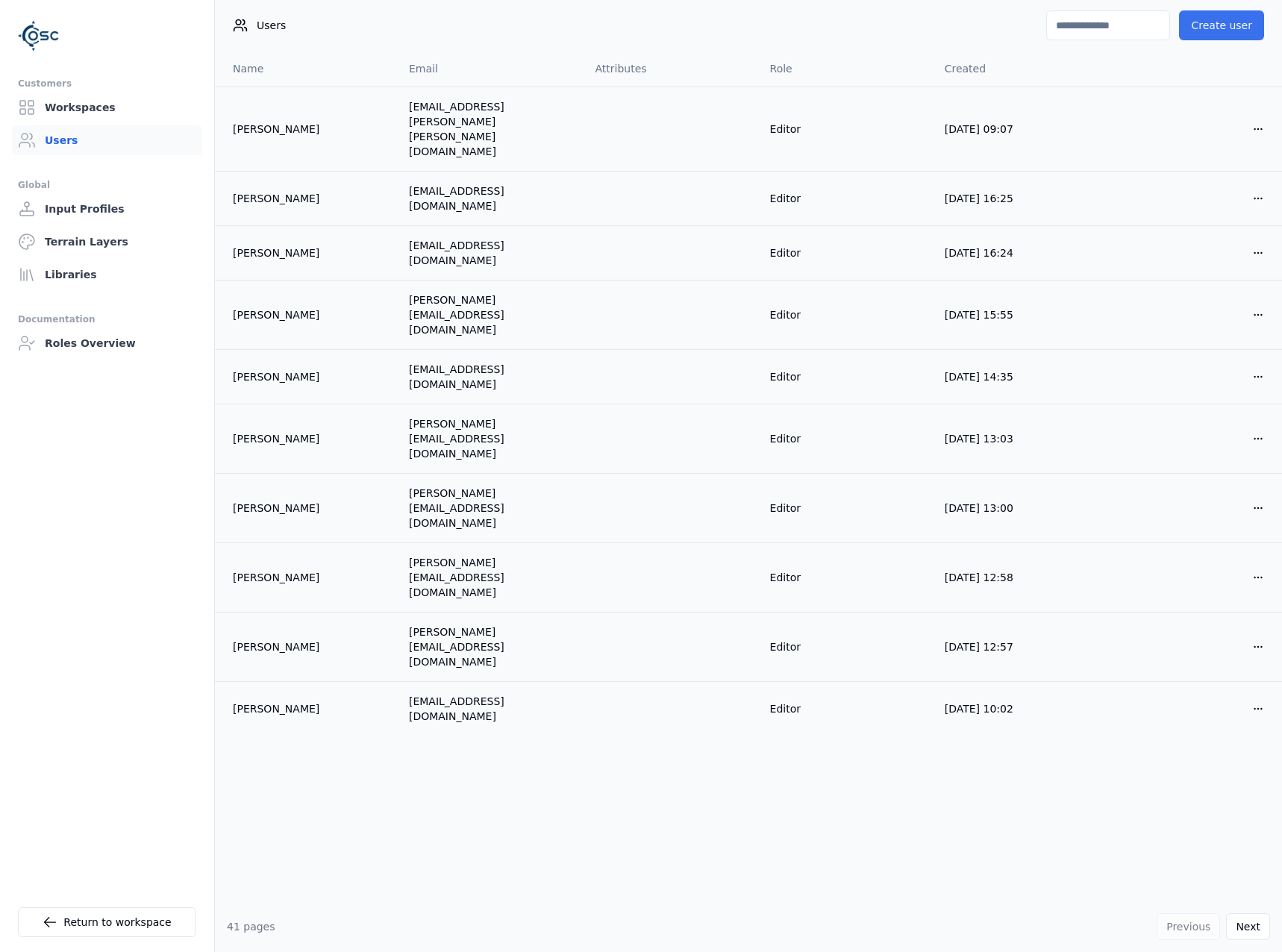
click at [1213, 32] on button "Create user" at bounding box center [1221, 25] width 85 height 30
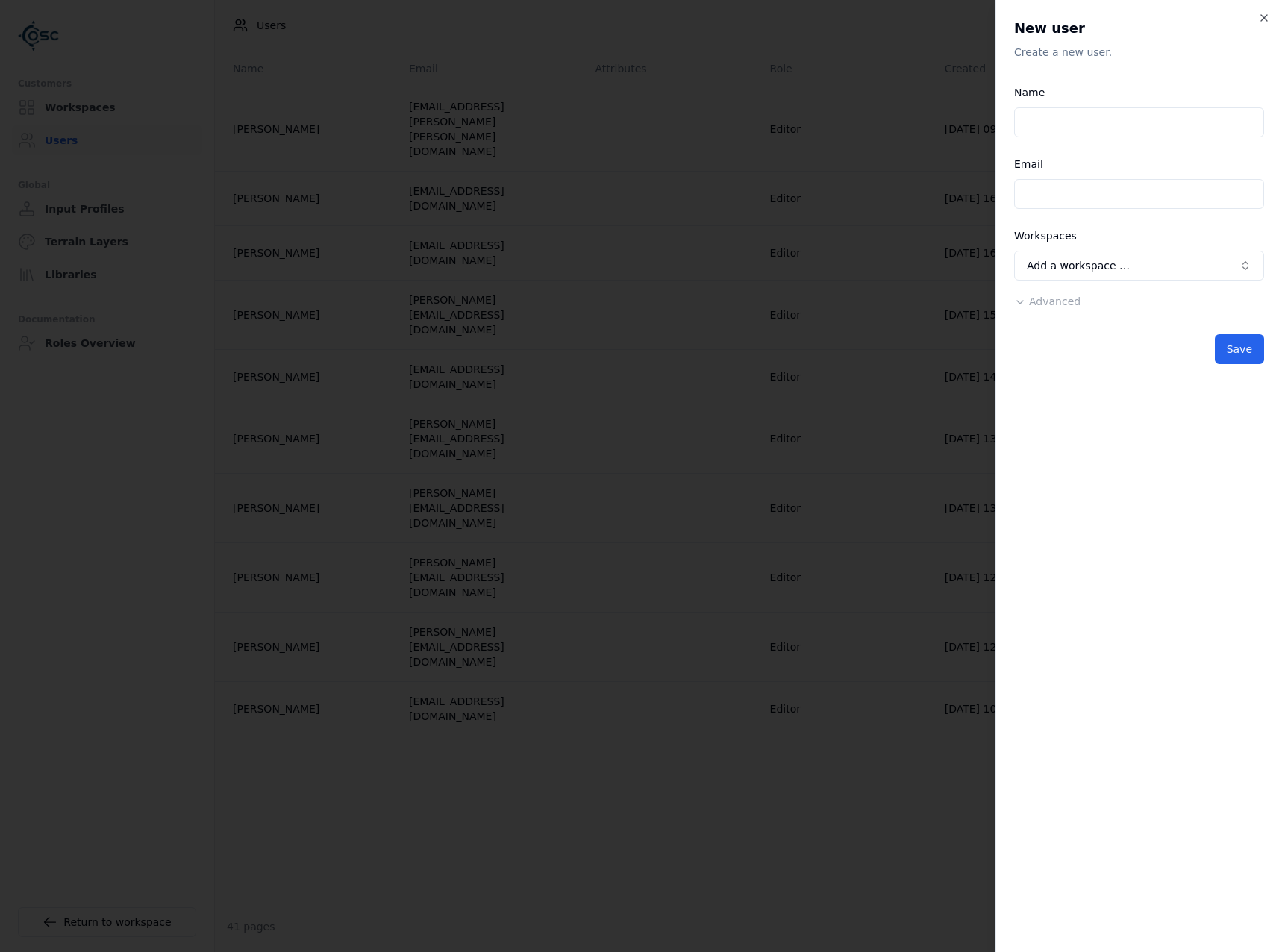
click at [1074, 200] on input "Email" at bounding box center [1139, 194] width 250 height 30
paste input "**********"
type input "**********"
click at [1048, 121] on input "Name" at bounding box center [1139, 122] width 250 height 30
paste input "**********"
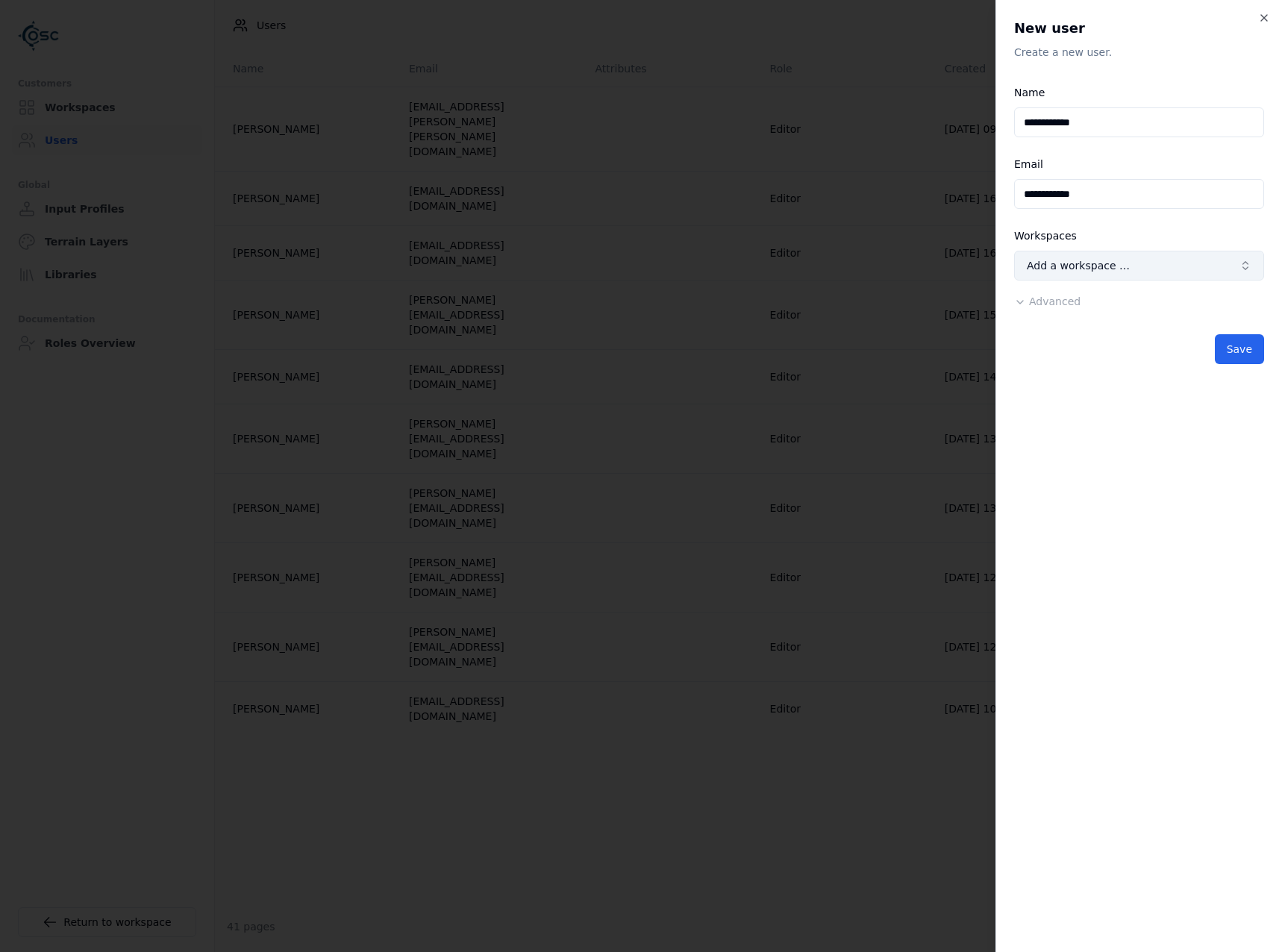
type input "**********"
click at [1165, 268] on button "Add a workspace …" at bounding box center [1139, 265] width 250 height 30
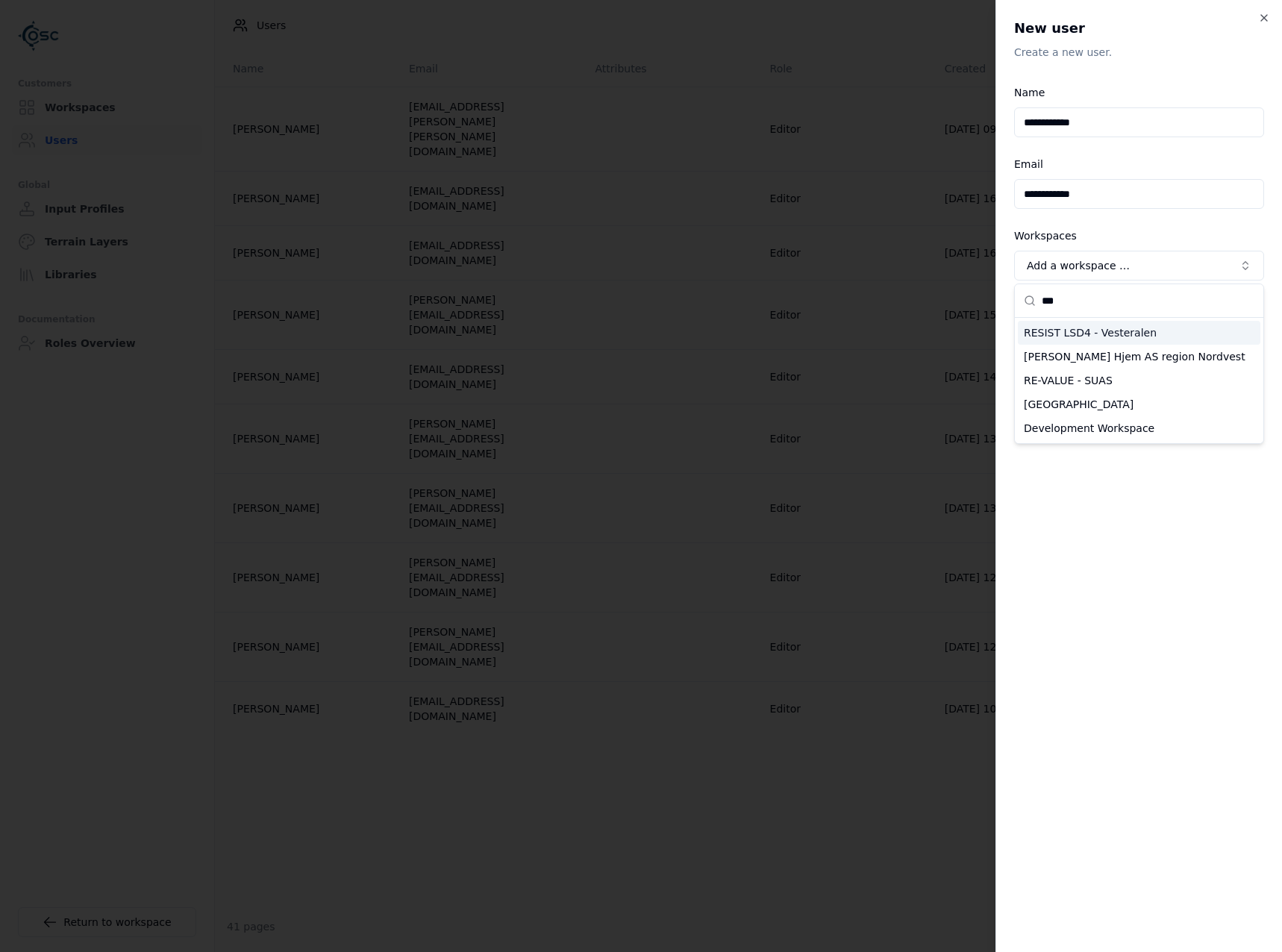
type input "***"
click at [1145, 333] on div "RESIST LSD4 - Vesteralen" at bounding box center [1139, 332] width 242 height 24
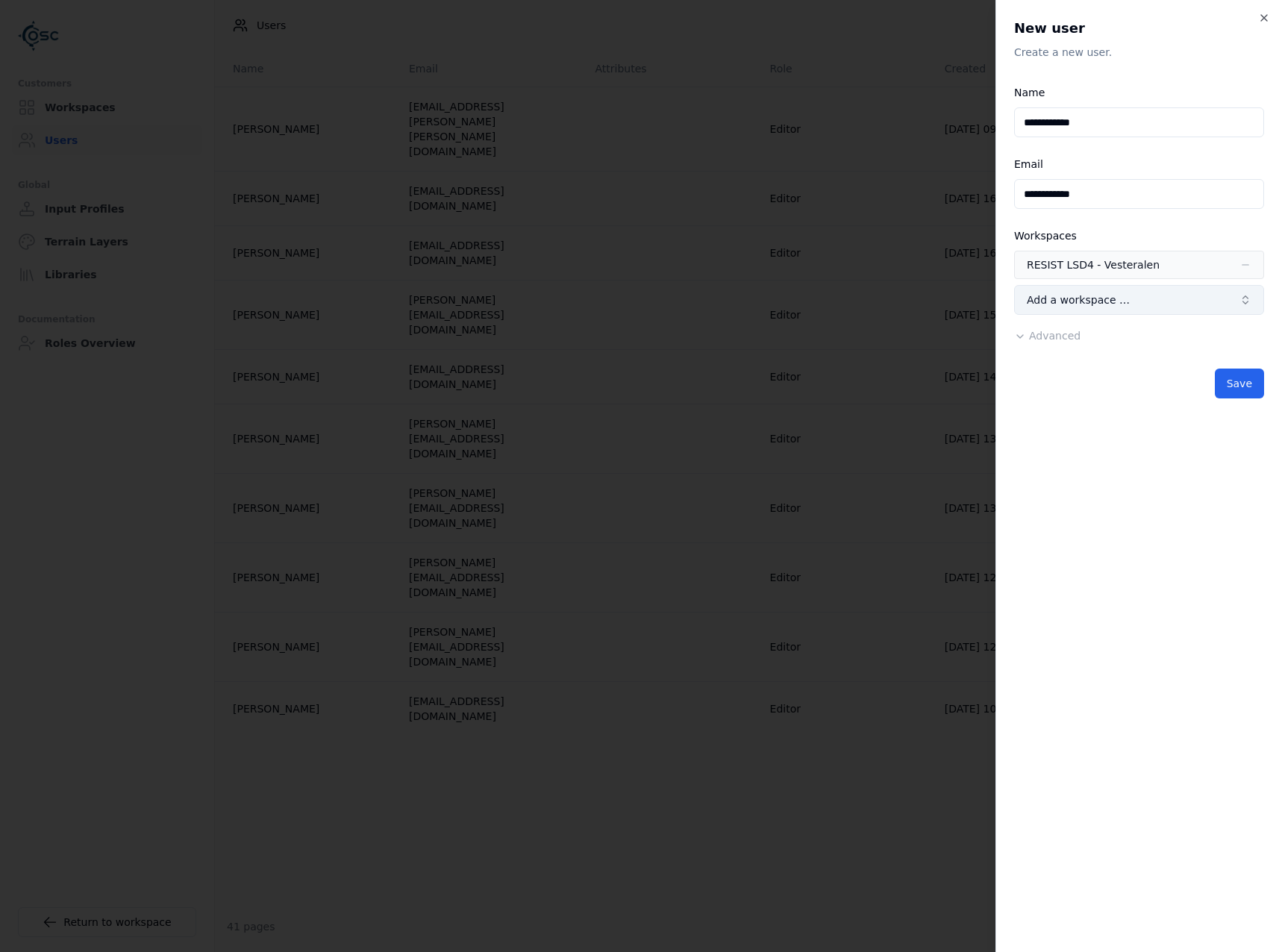
click at [1124, 309] on button "Add a workspace …" at bounding box center [1139, 300] width 250 height 30
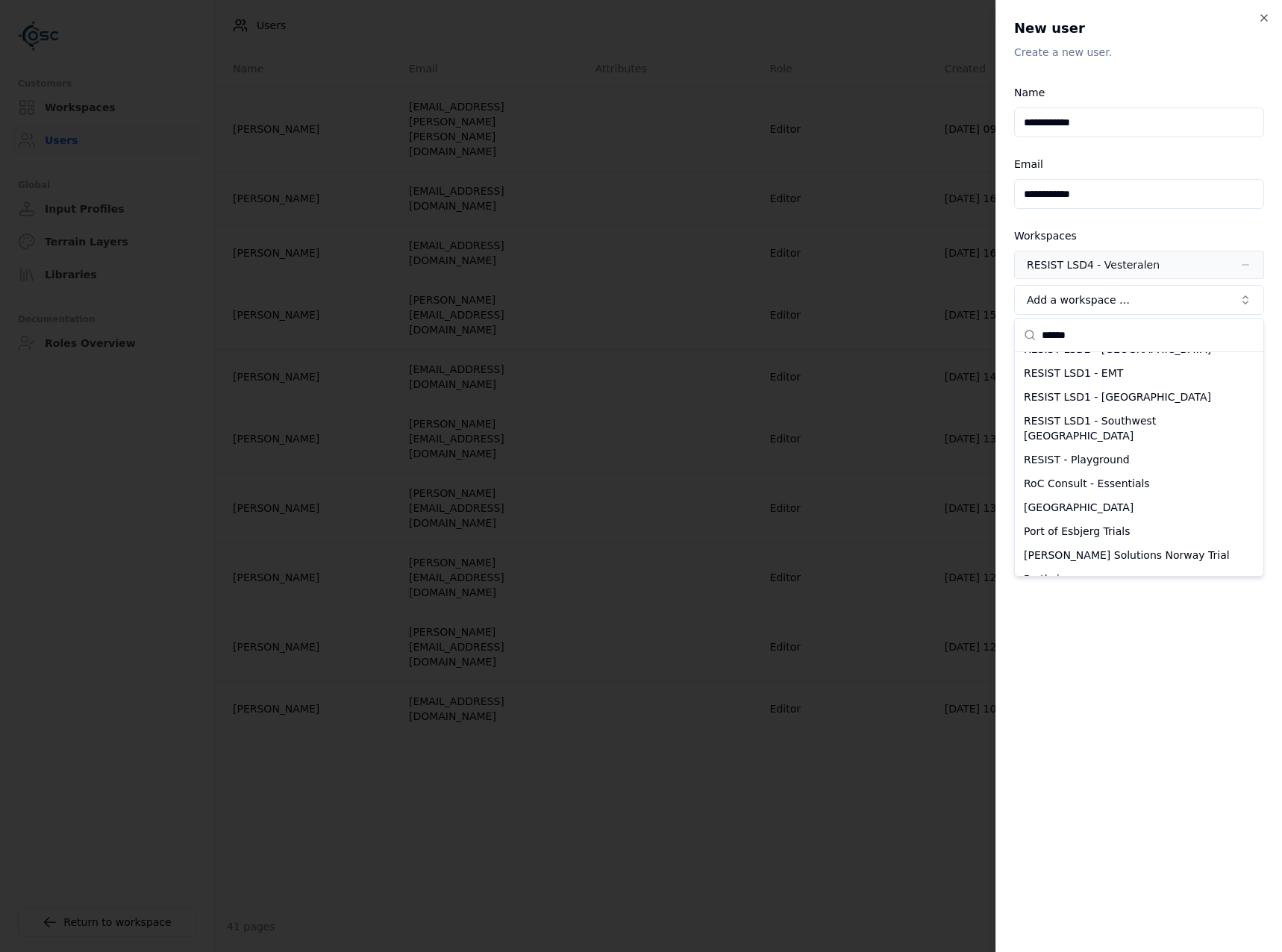
scroll to position [27, 0]
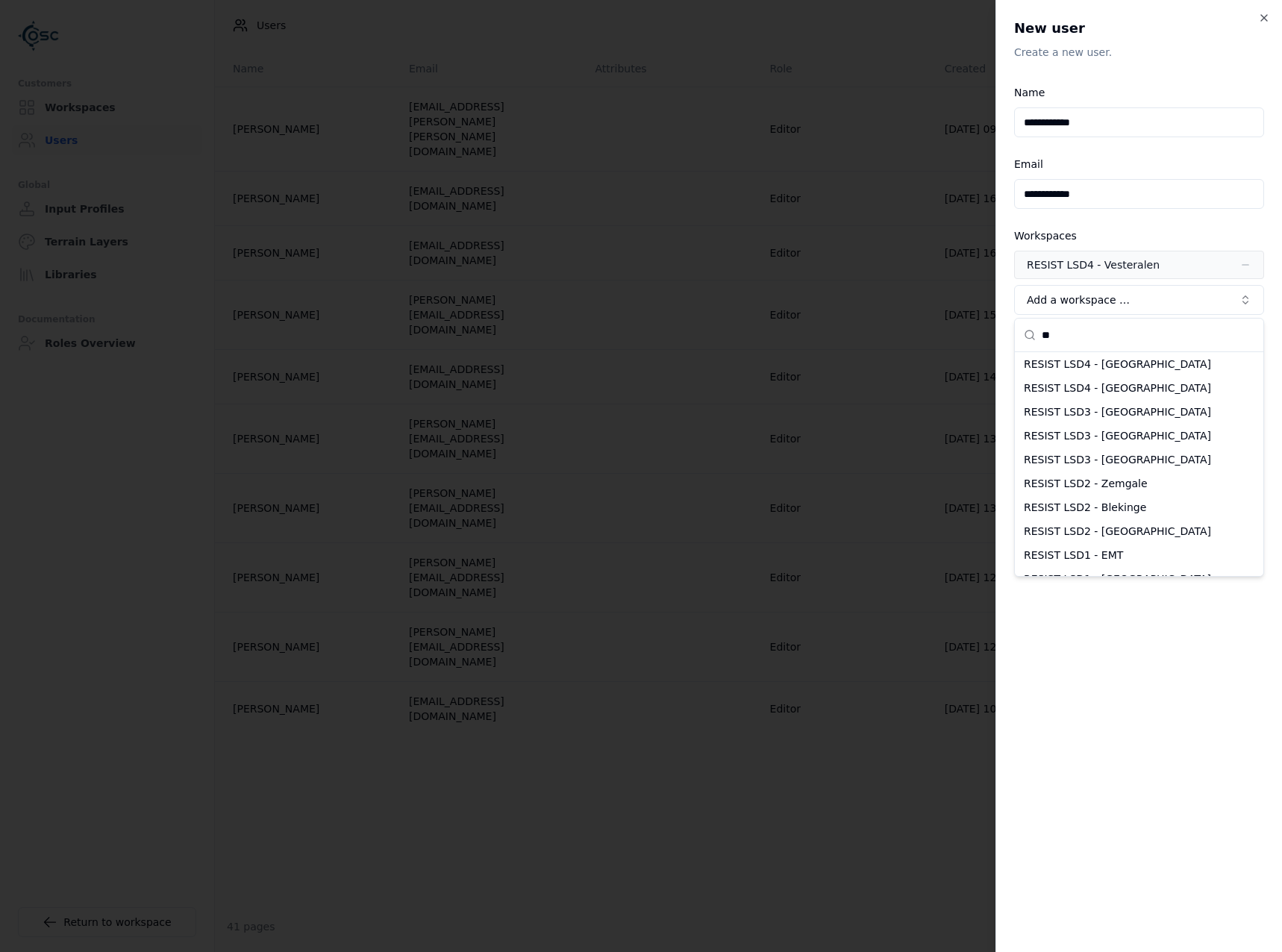
type input "*"
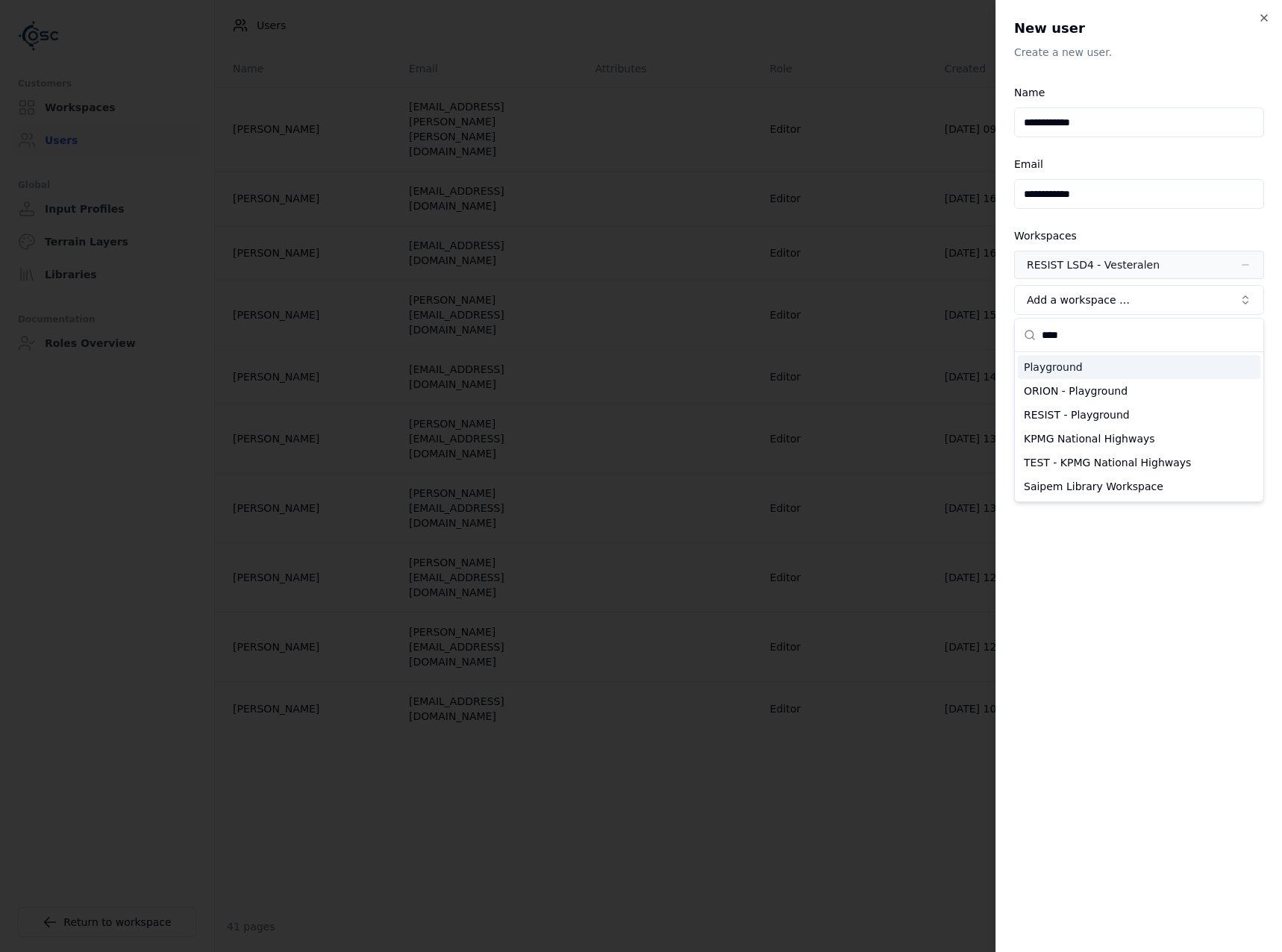
scroll to position [0, 0]
type input "****"
click at [1134, 412] on div "RESIST - Playground" at bounding box center [1139, 415] width 242 height 24
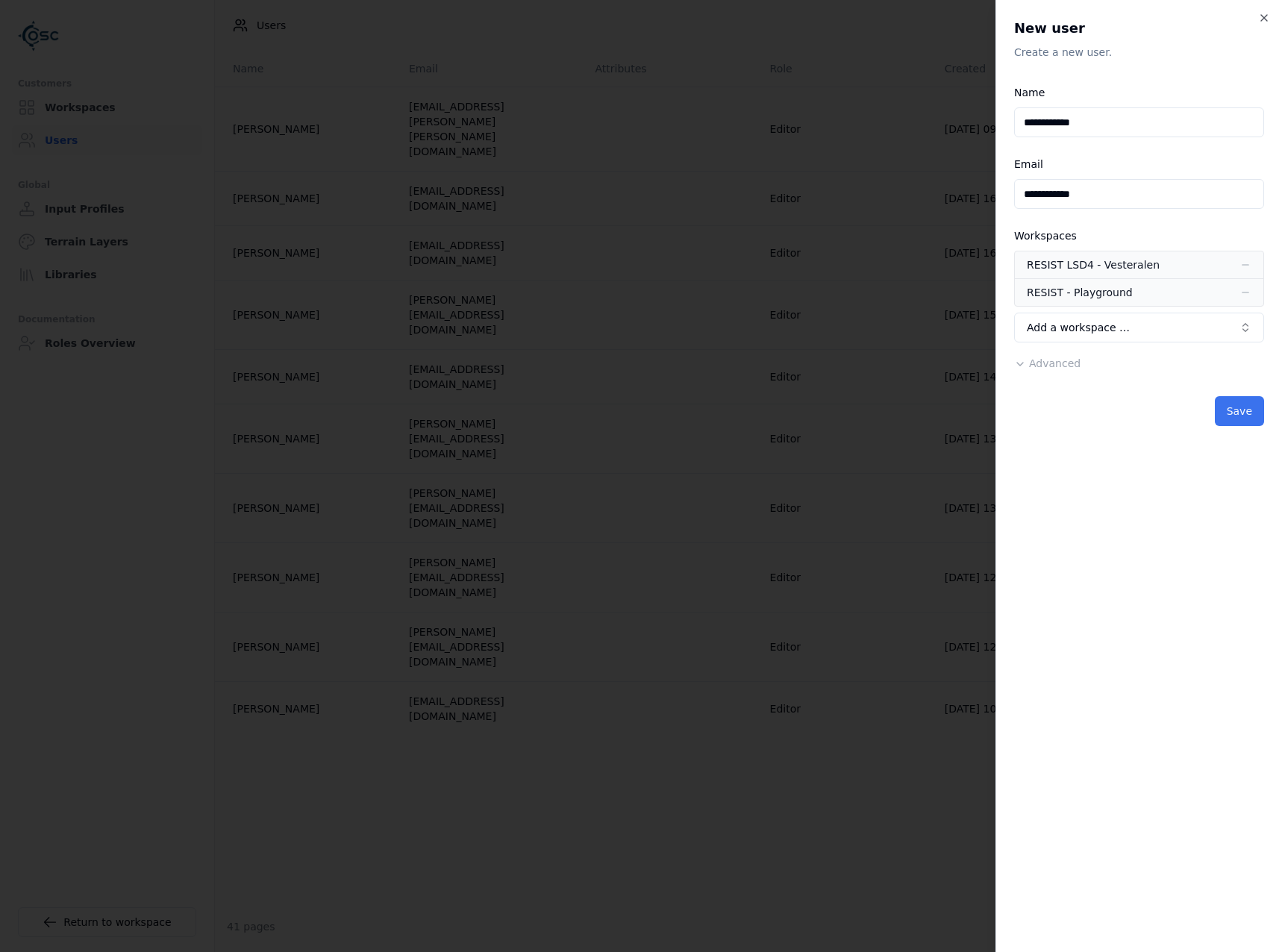
click at [1238, 417] on button "Save" at bounding box center [1239, 411] width 49 height 30
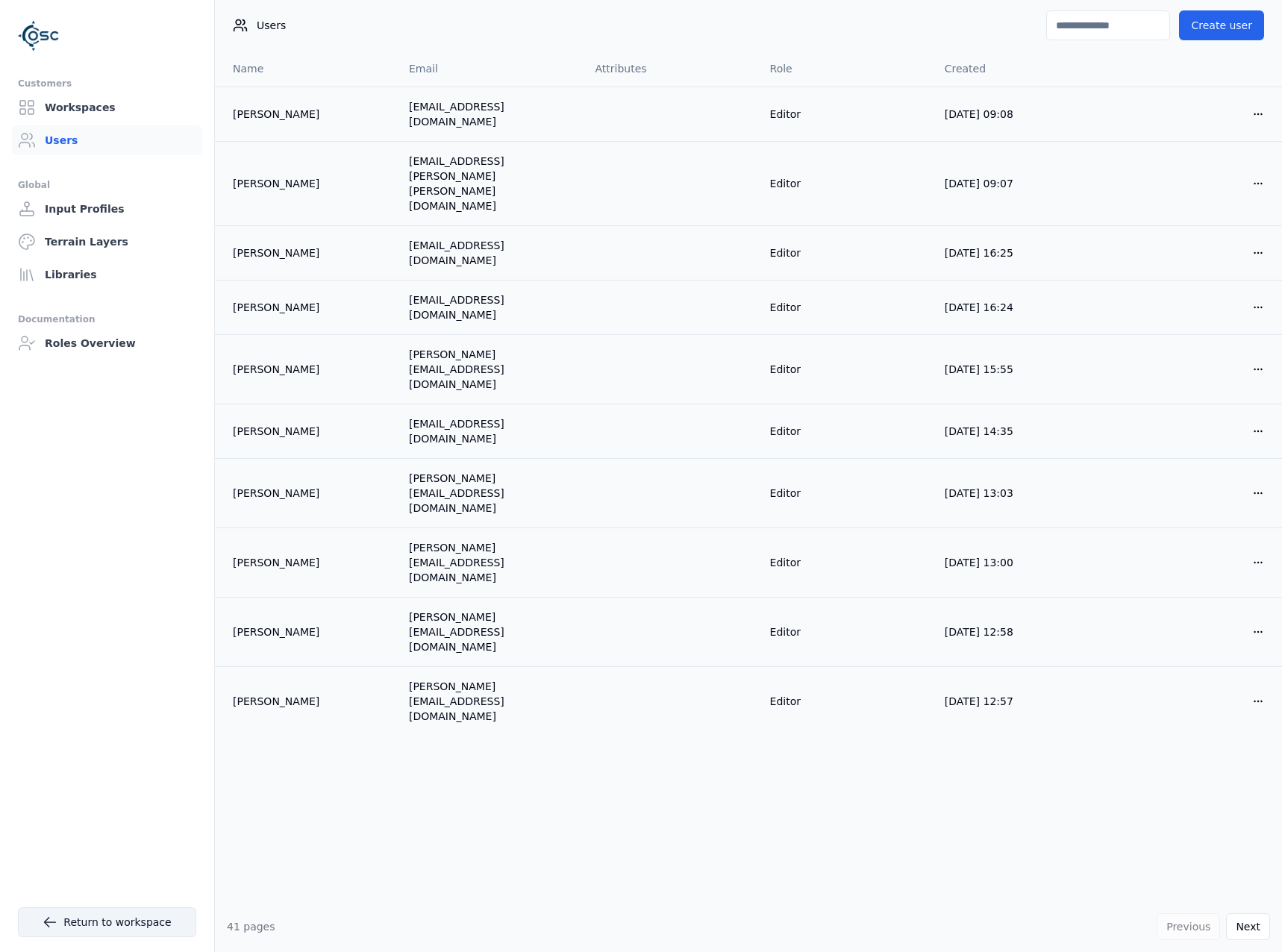
click at [54, 920] on icon at bounding box center [49, 922] width 15 height 15
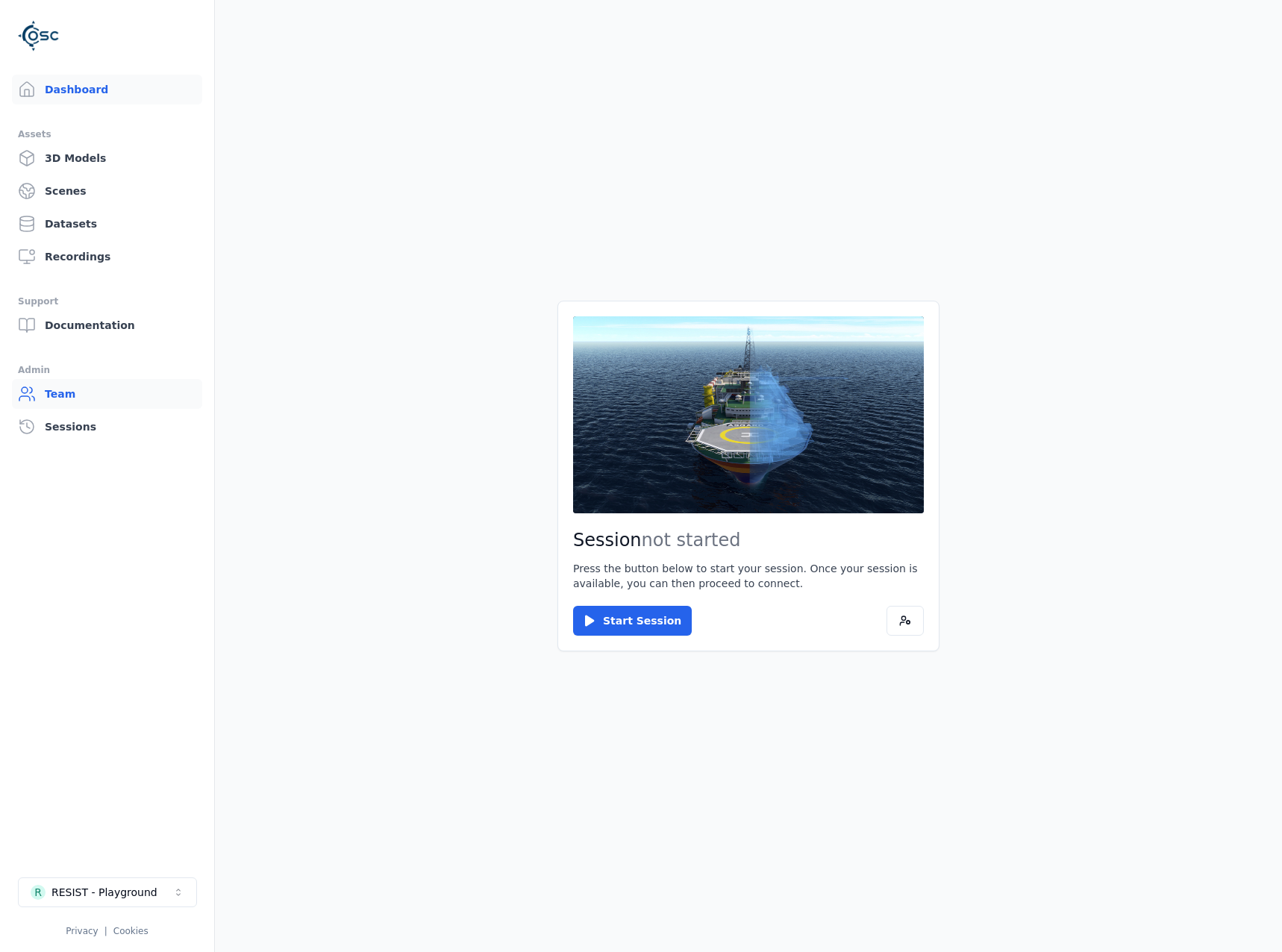
click at [68, 405] on link "Team" at bounding box center [107, 394] width 191 height 30
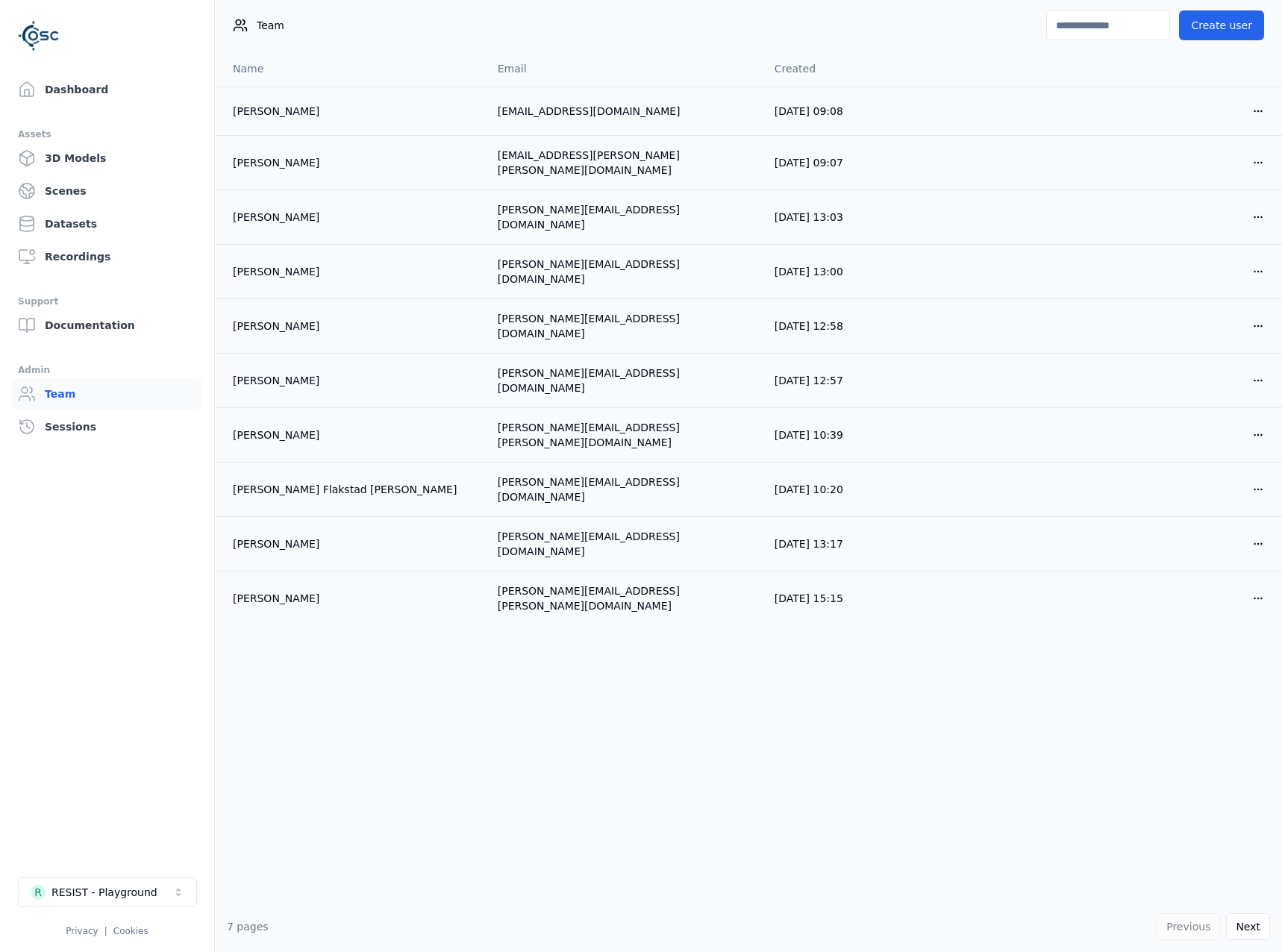
click at [137, 876] on li "R RESIST - Playground Privacy | Cookies" at bounding box center [107, 907] width 214 height 83
click at [148, 888] on div "RESIST - Playground" at bounding box center [104, 892] width 106 height 15
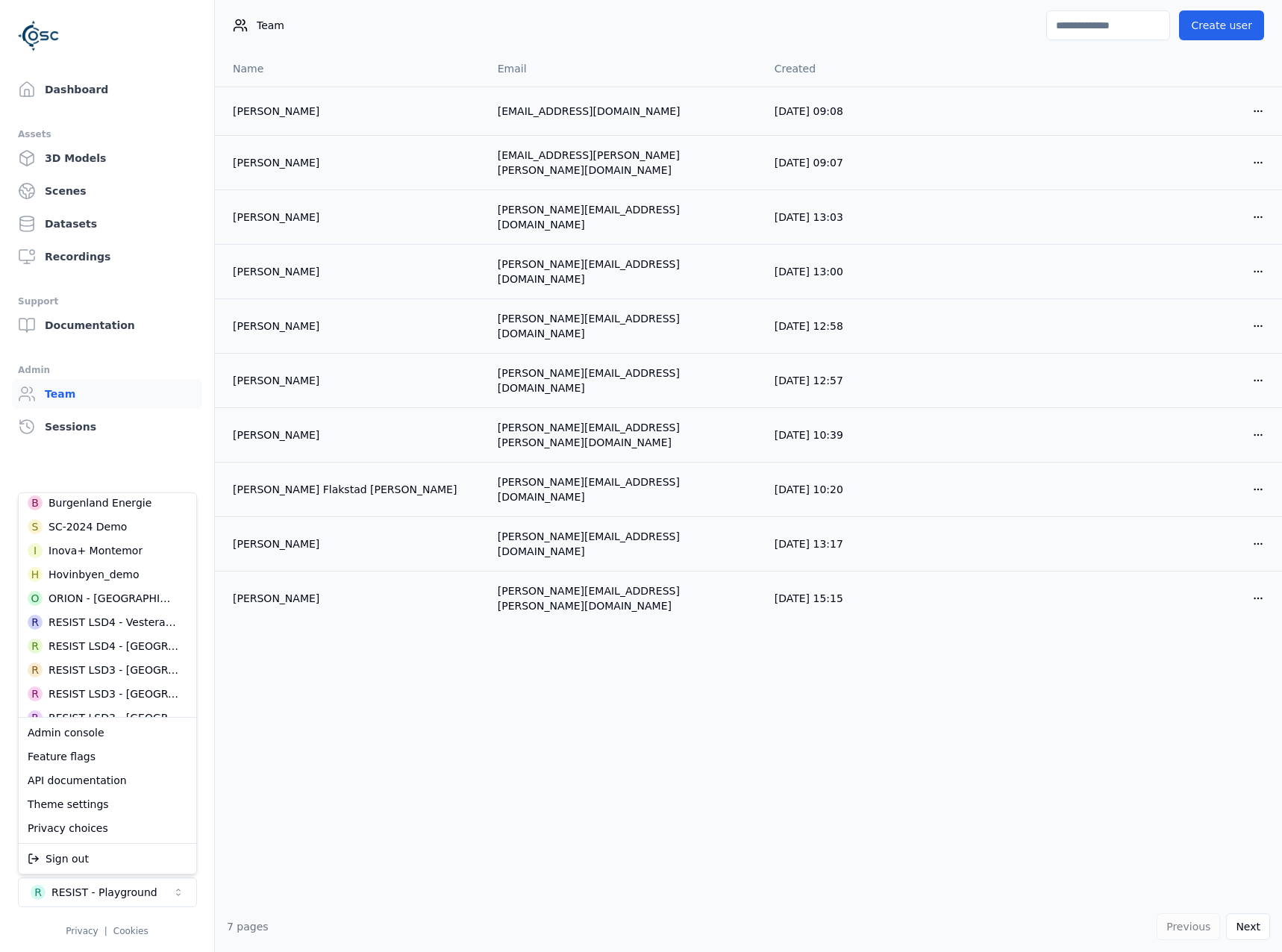
scroll to position [373, 0]
click at [145, 597] on div "RESIST LSD4 - Vesteralen" at bounding box center [112, 595] width 127 height 15
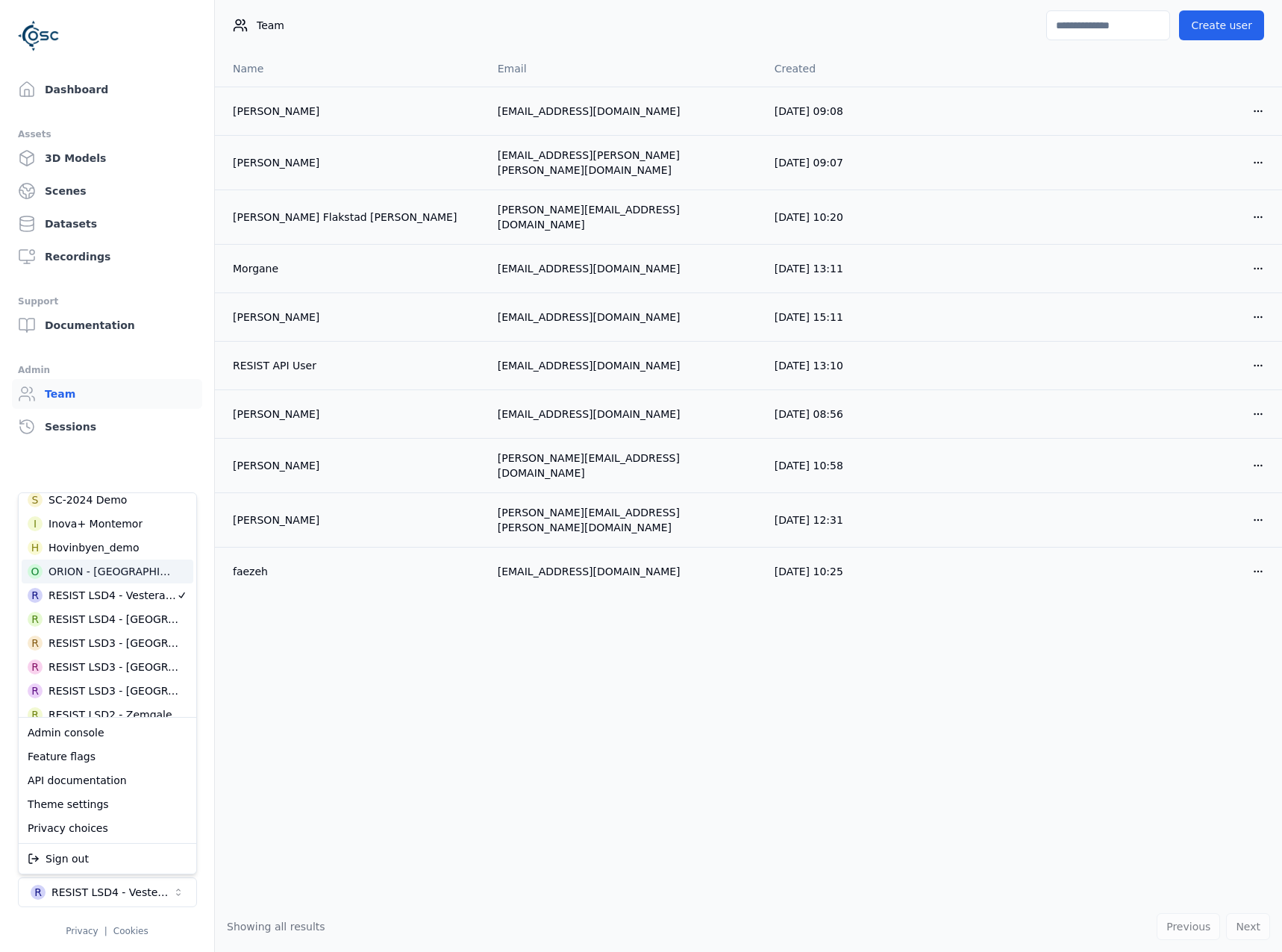
click at [270, 836] on html "Dashboard Assets 3D Models Scenes Datasets Recordings Support Documentation Adm…" at bounding box center [641, 476] width 1282 height 952
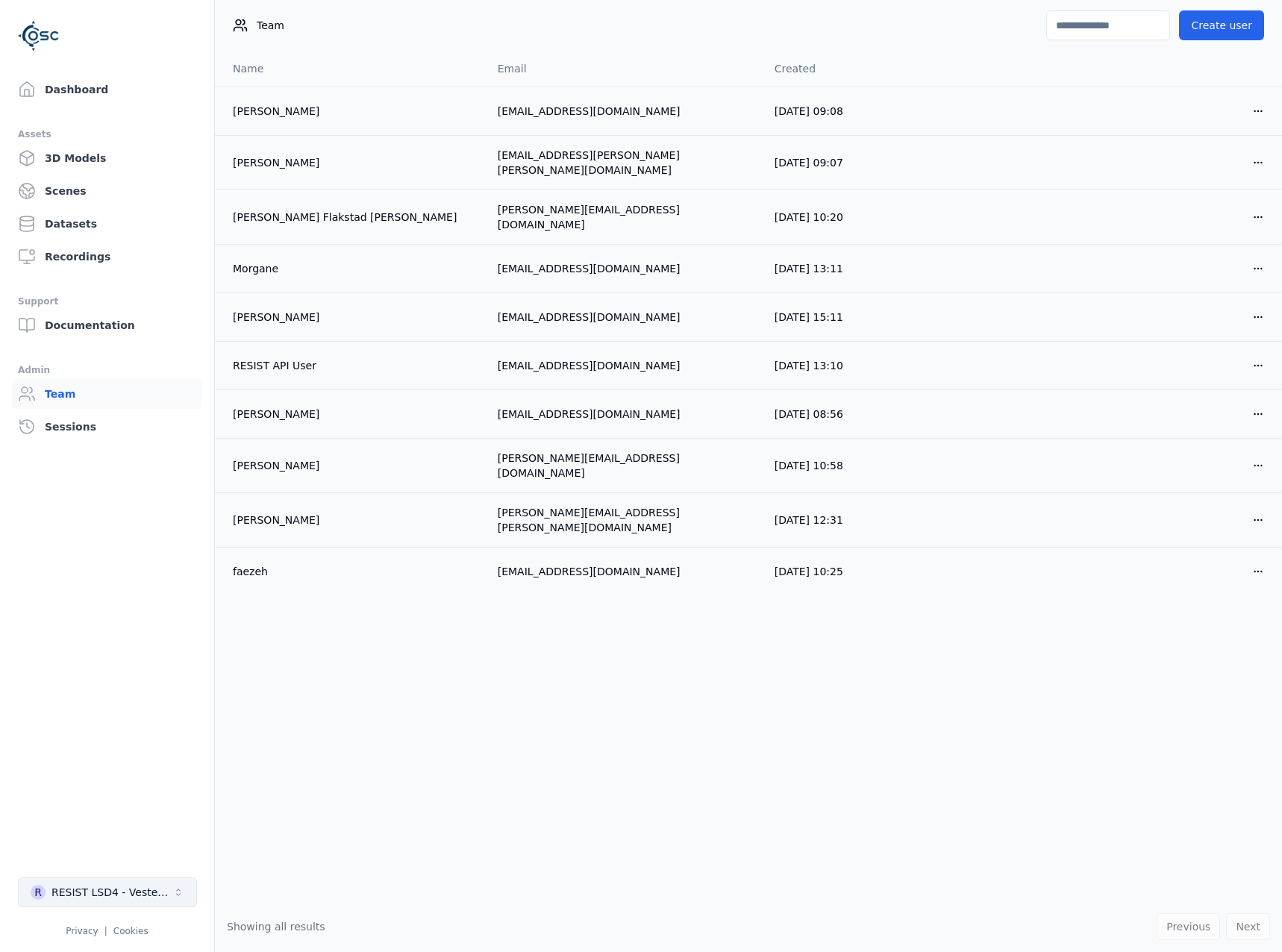
click at [151, 891] on div "RESIST LSD4 - Vesteralen" at bounding box center [112, 892] width 121 height 15
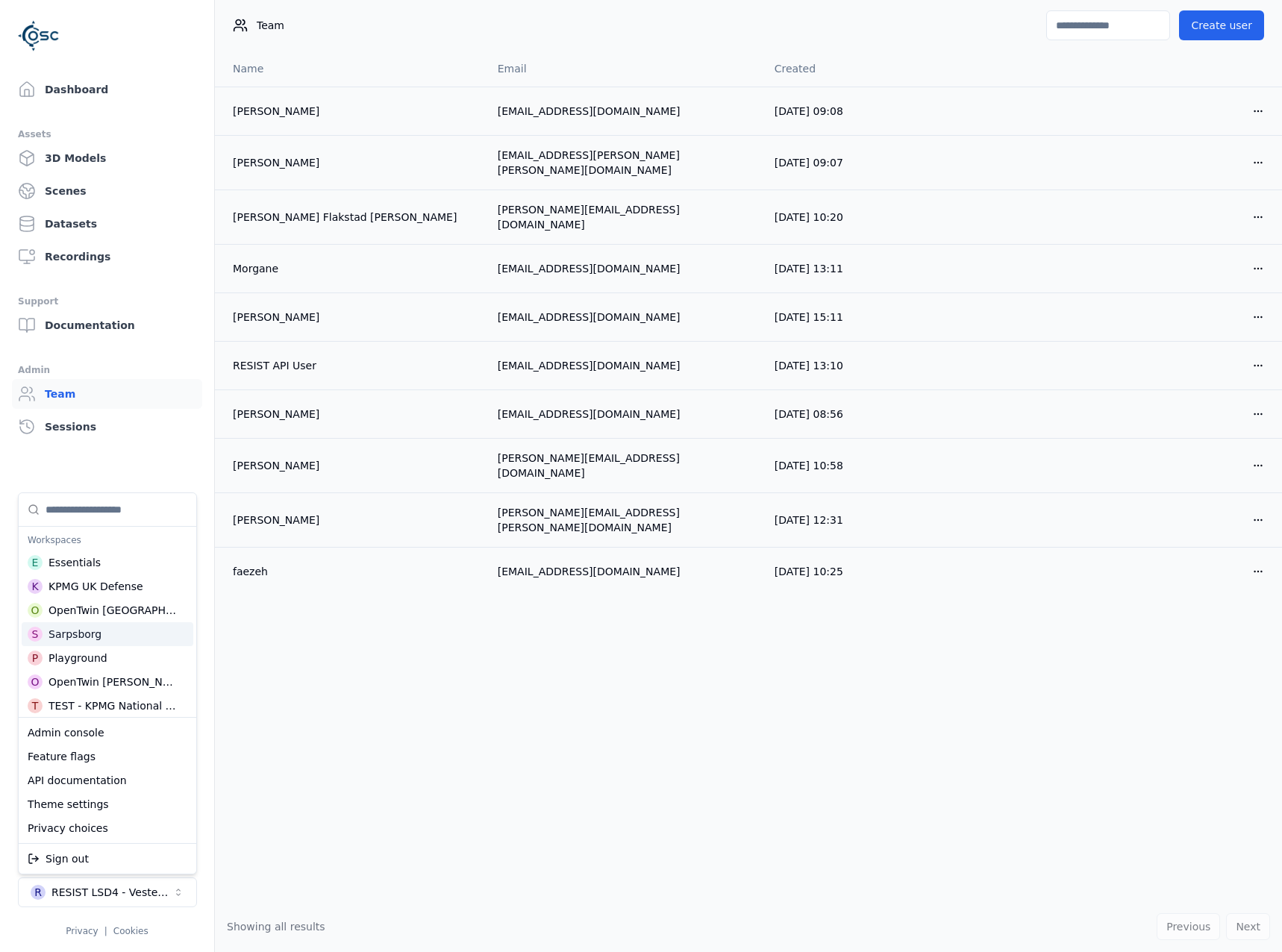
click at [114, 638] on div "S Sarpsborg" at bounding box center [107, 634] width 171 height 24
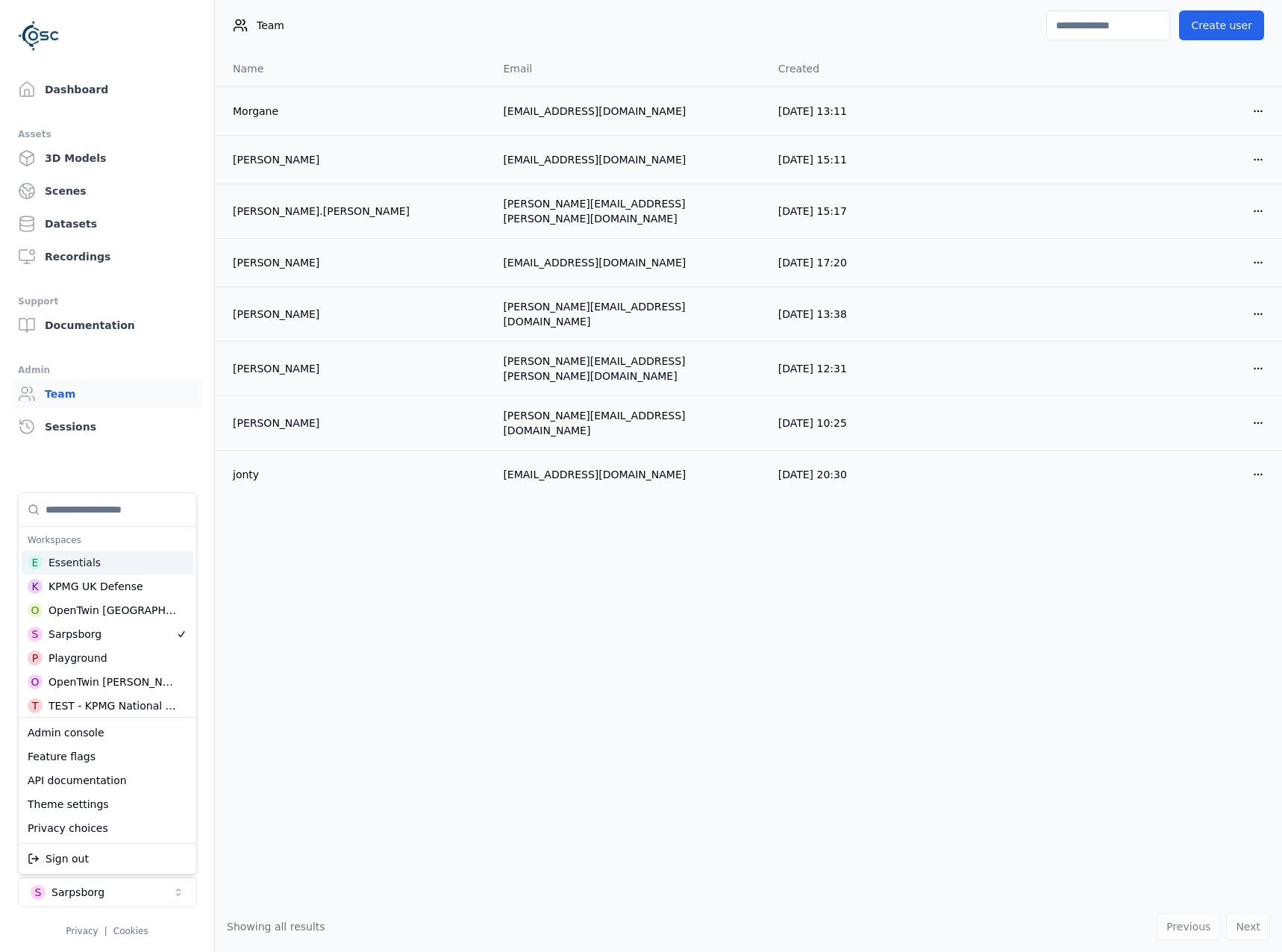
click at [106, 75] on html "Dashboard Assets 3D Models Scenes Datasets Recordings Support Documentation Adm…" at bounding box center [641, 476] width 1282 height 952
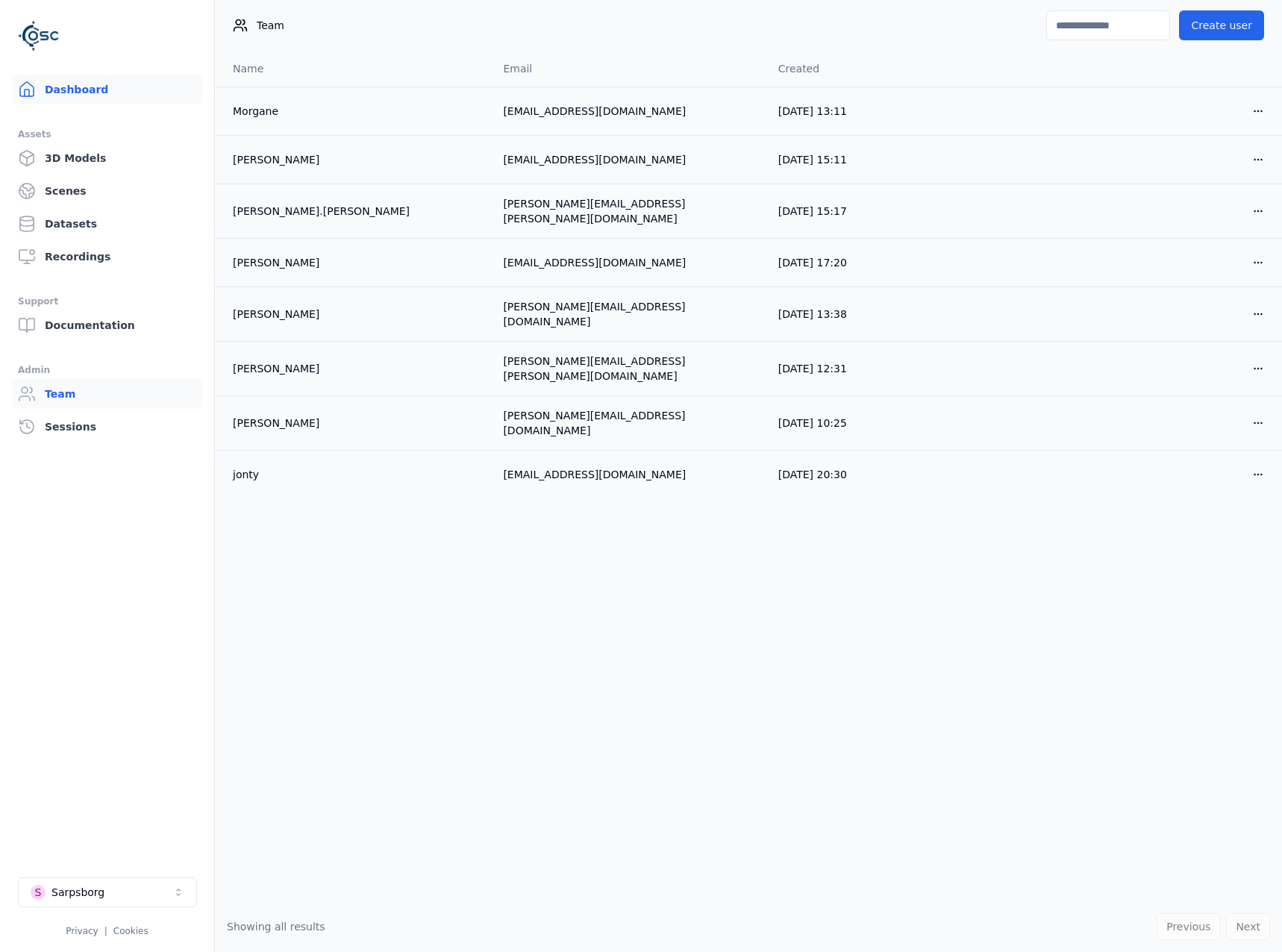
click at [97, 97] on link "Dashboard" at bounding box center [107, 90] width 191 height 30
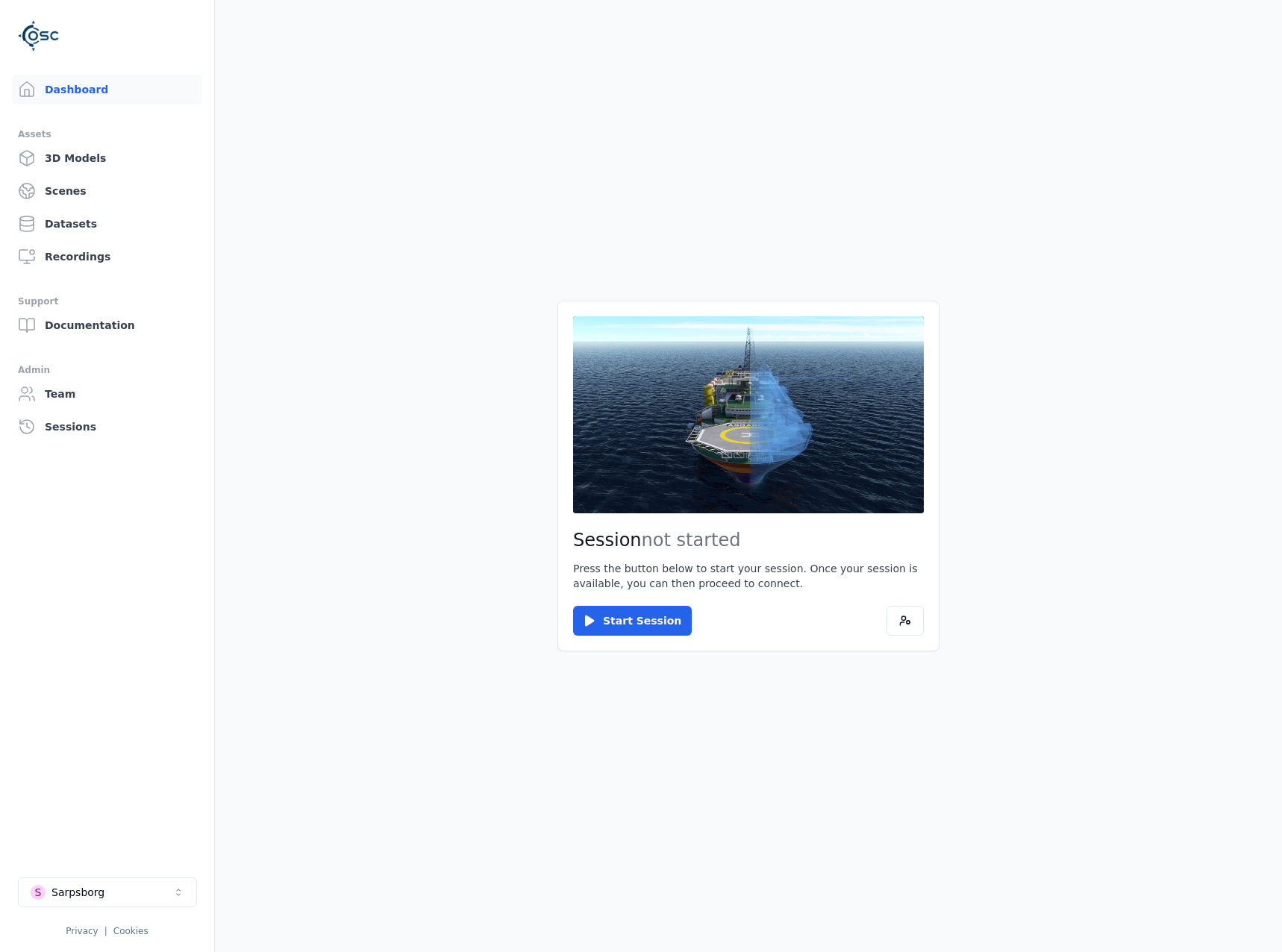
click at [616, 602] on div "Session not started Press the button below to start your session. Once your ses…" at bounding box center [748, 475] width 382 height 350
click at [630, 619] on button "Start Session" at bounding box center [632, 621] width 119 height 30
click at [626, 610] on button "Connect" at bounding box center [608, 621] width 68 height 30
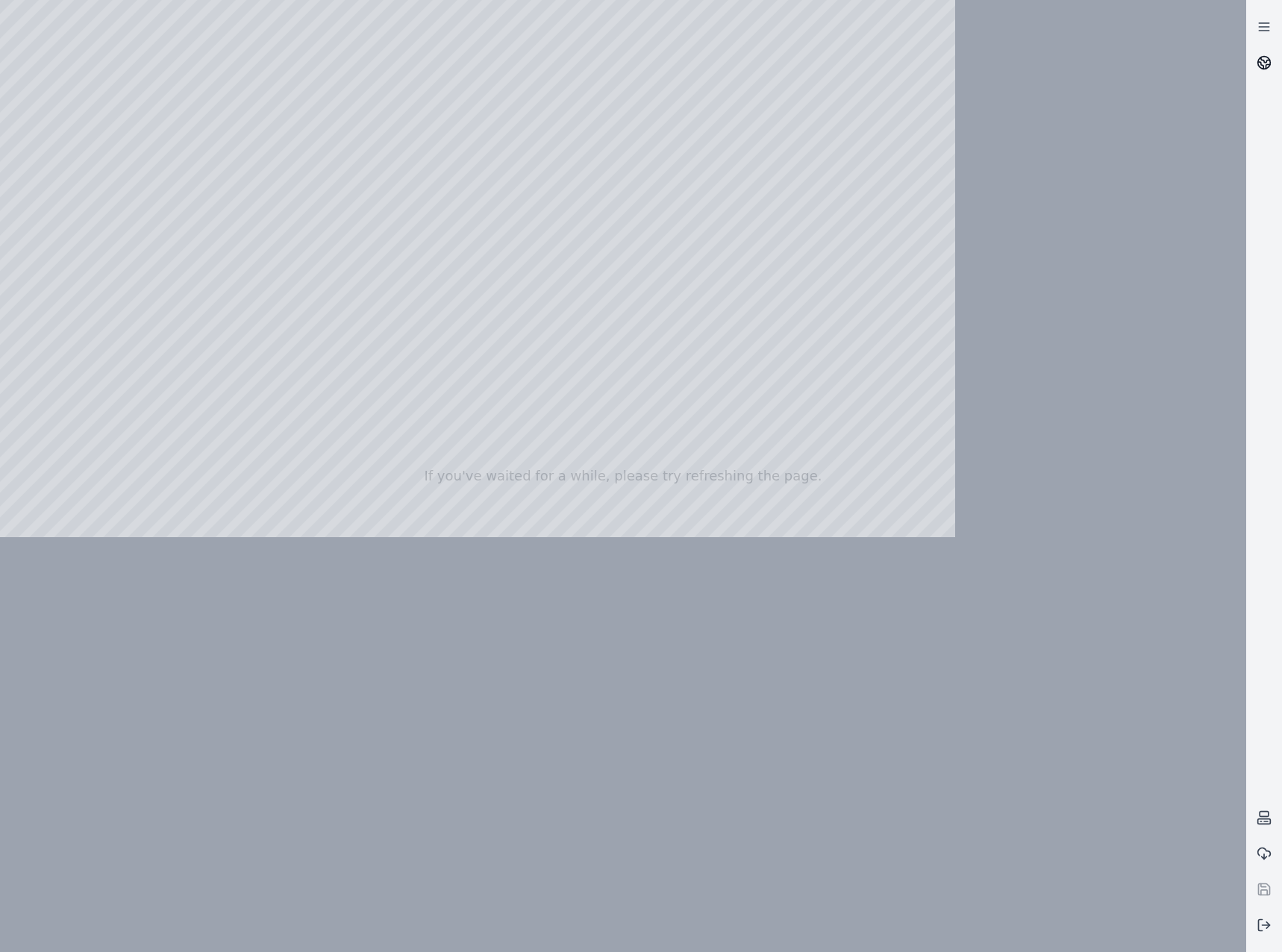
click at [1264, 54] on link at bounding box center [1264, 62] width 36 height 36
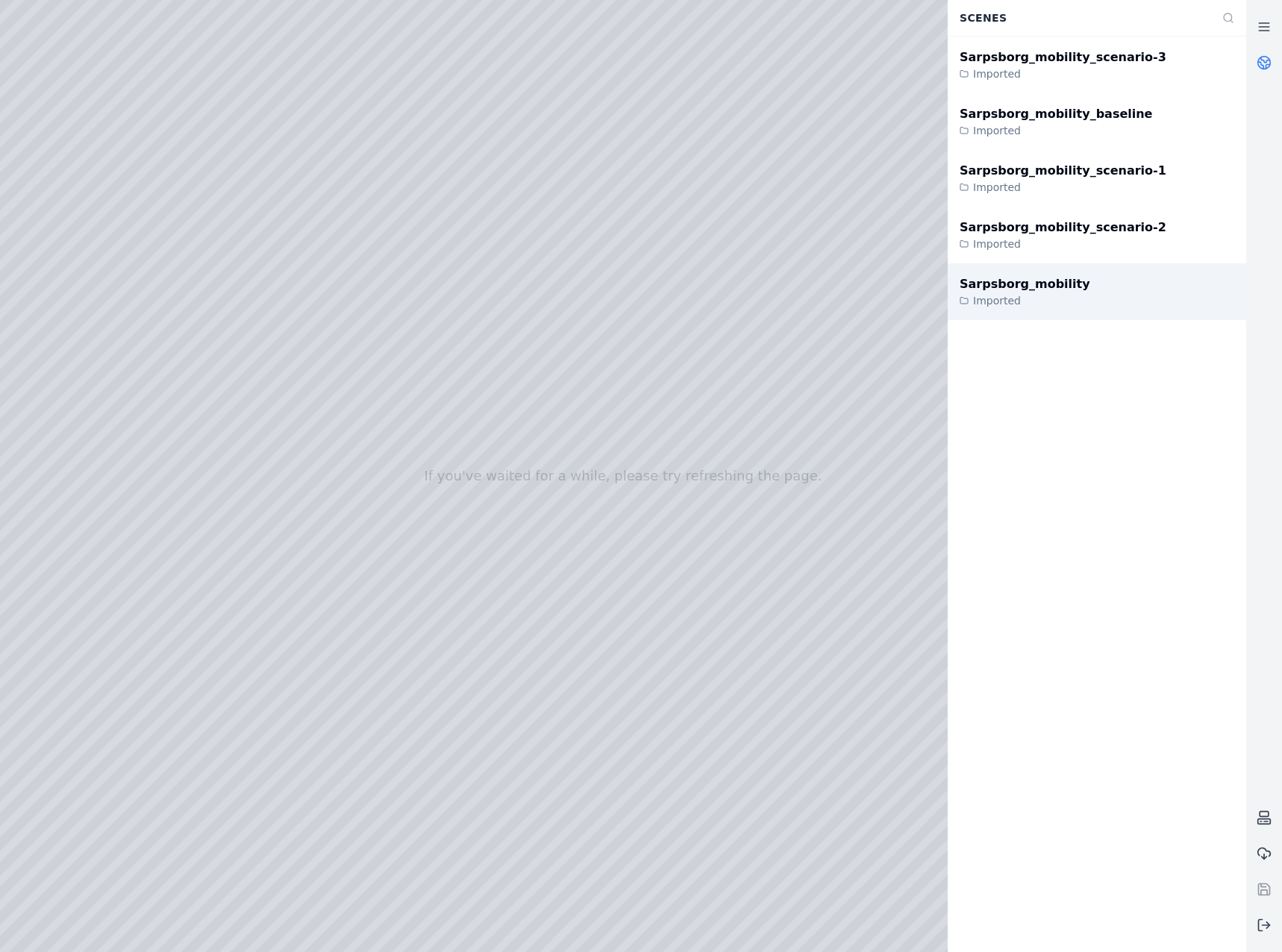
click at [1127, 284] on div "Sarpsborg_mobility Imported" at bounding box center [1097, 292] width 299 height 57
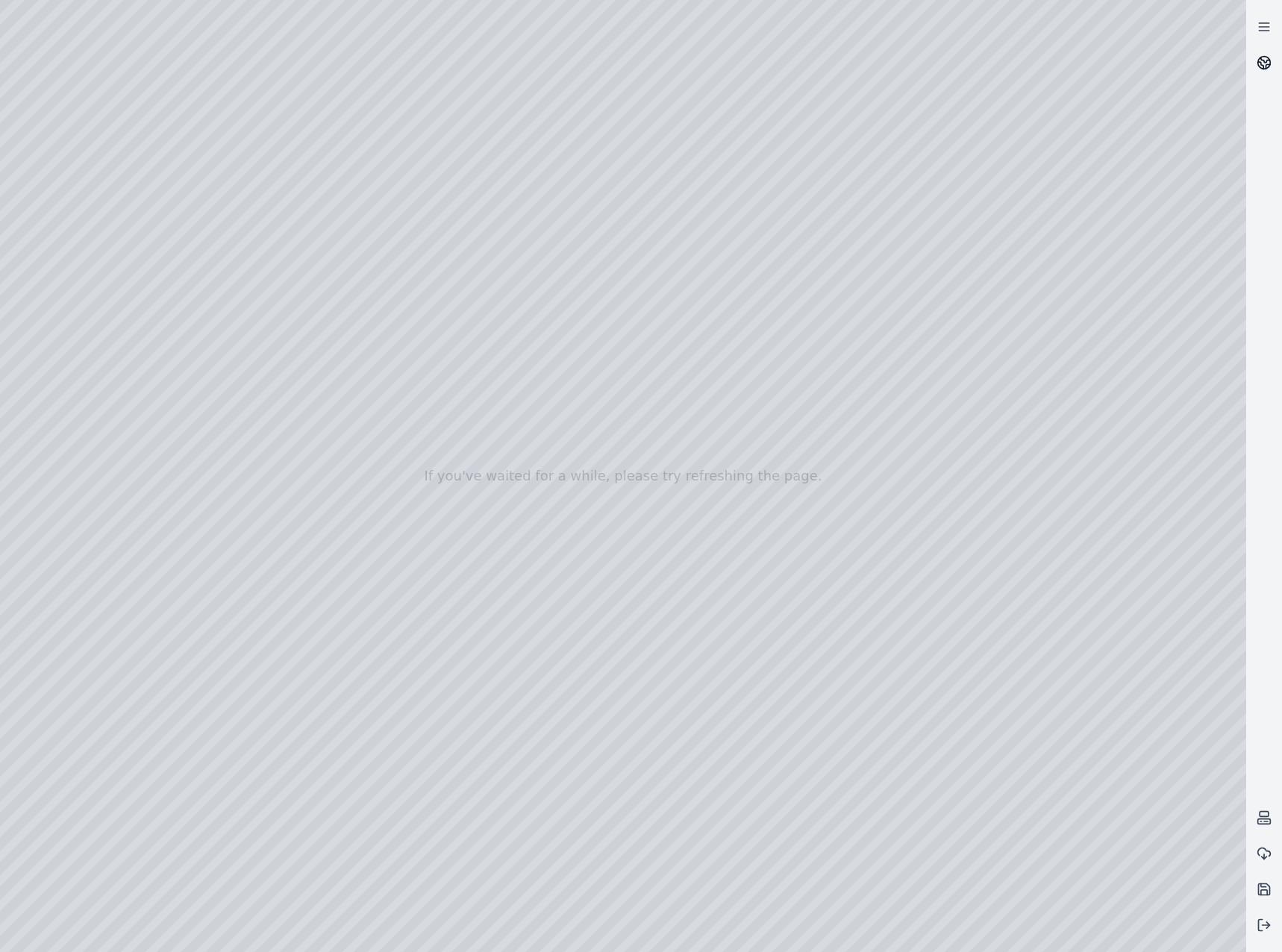
click at [1261, 60] on icon at bounding box center [1265, 60] width 9 height 5
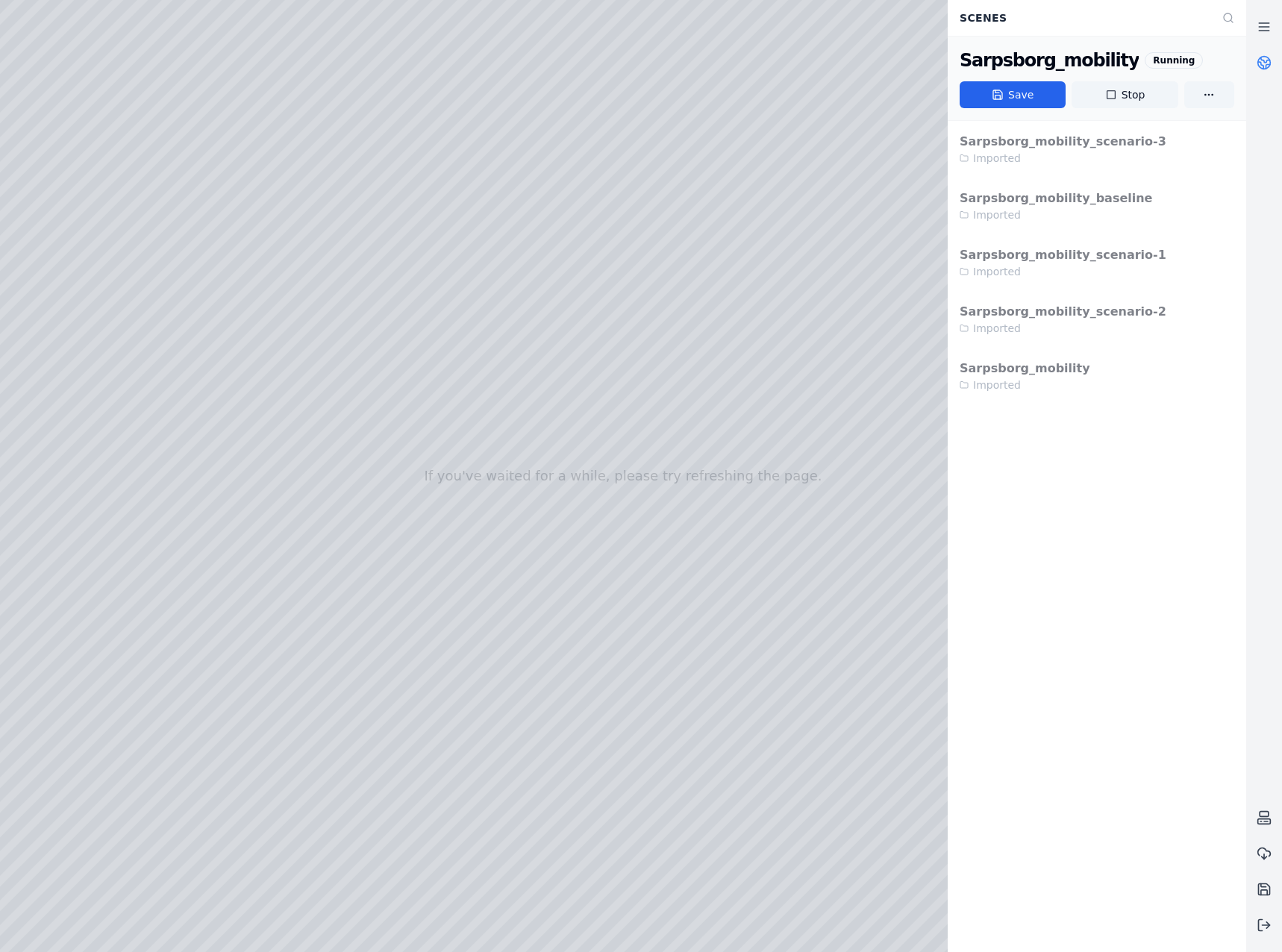
drag, startPoint x: 585, startPoint y: 763, endPoint x: 964, endPoint y: 765, distance: 379.0
click at [87, 237] on div at bounding box center [623, 476] width 1246 height 952
click at [102, 307] on div at bounding box center [623, 476] width 1246 height 952
click at [129, 272] on div at bounding box center [623, 476] width 1246 height 952
click at [390, 136] on div at bounding box center [623, 476] width 1246 height 952
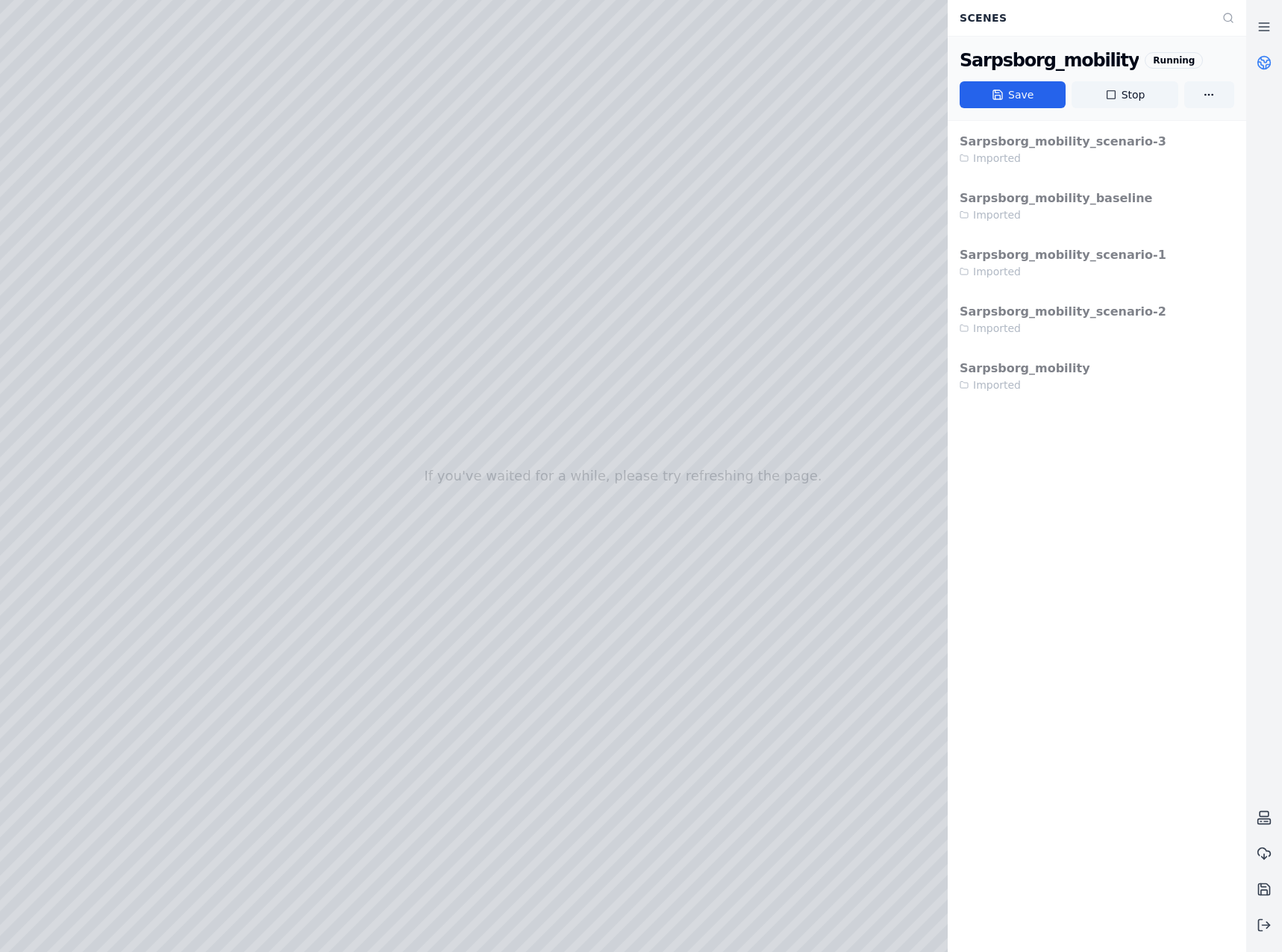
click at [217, 147] on div at bounding box center [623, 476] width 1246 height 952
drag, startPoint x: 206, startPoint y: 136, endPoint x: 660, endPoint y: 590, distance: 642.1
click at [660, 590] on div at bounding box center [623, 476] width 1246 height 952
drag, startPoint x: 676, startPoint y: 538, endPoint x: 677, endPoint y: 487, distance: 51.0
click at [677, 487] on div at bounding box center [623, 476] width 1246 height 952
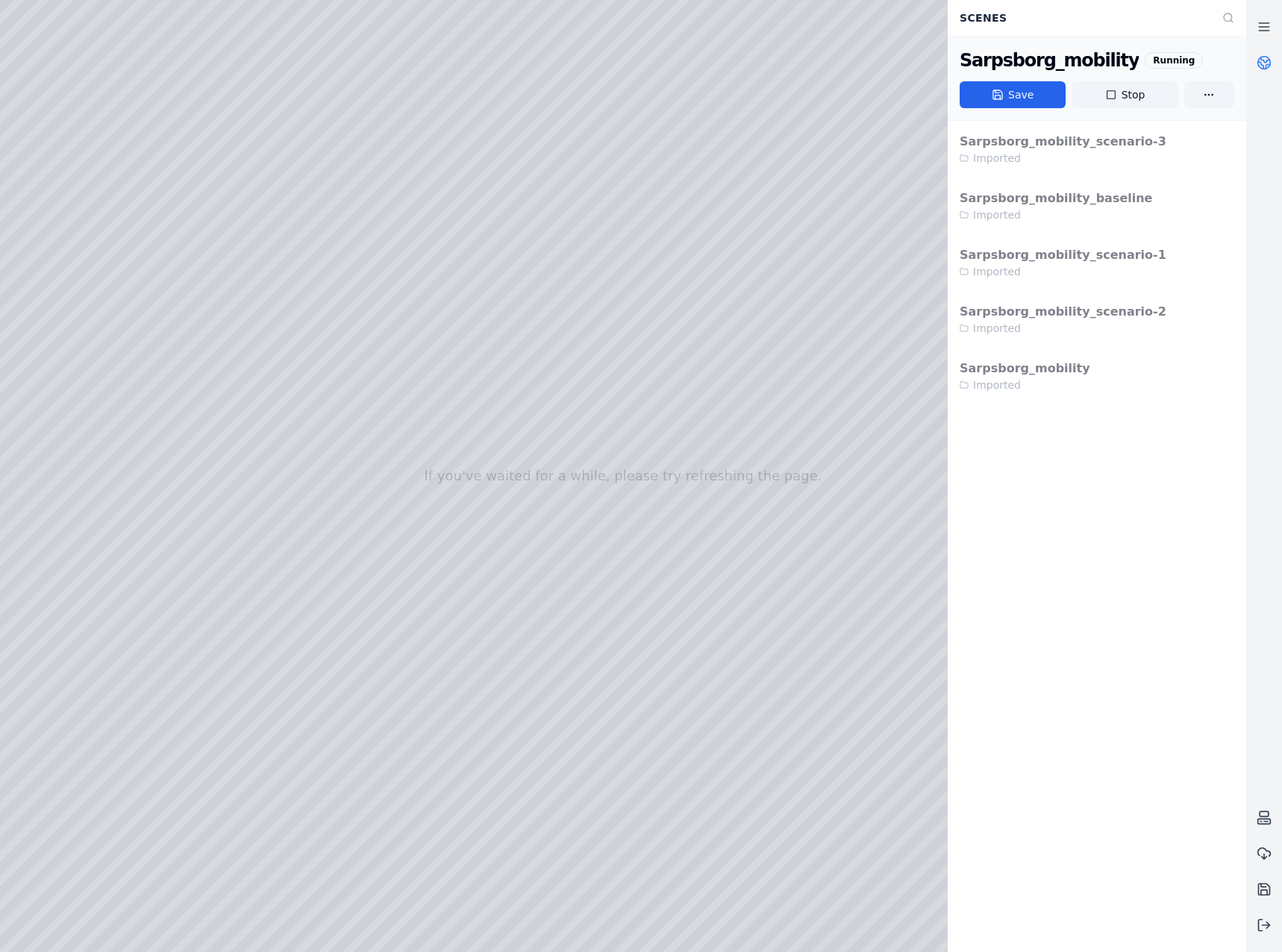
drag, startPoint x: 711, startPoint y: 620, endPoint x: 708, endPoint y: 579, distance: 41.1
drag, startPoint x: 774, startPoint y: 643, endPoint x: 763, endPoint y: 620, distance: 25.5
click at [649, 864] on div at bounding box center [623, 476] width 1246 height 952
click at [724, 776] on div at bounding box center [623, 476] width 1246 height 952
drag, startPoint x: 689, startPoint y: 674, endPoint x: 689, endPoint y: 662, distance: 12.0
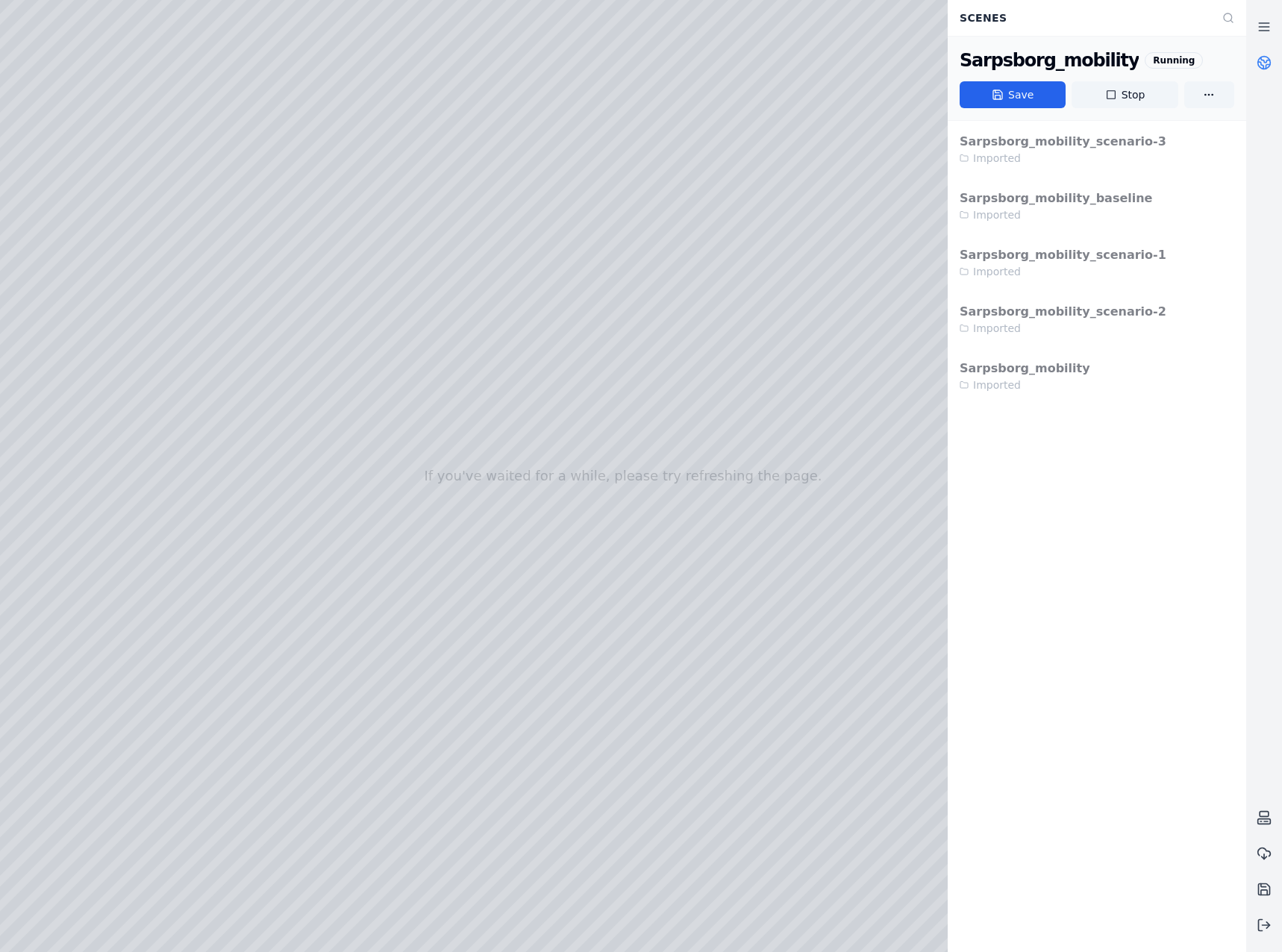
click at [689, 662] on div at bounding box center [623, 476] width 1246 height 952
drag, startPoint x: 746, startPoint y: 748, endPoint x: 742, endPoint y: 662, distance: 86.1
click at [760, 717] on div at bounding box center [623, 476] width 1246 height 952
click at [179, 67] on div at bounding box center [623, 476] width 1246 height 952
click at [175, 72] on div at bounding box center [623, 476] width 1246 height 952
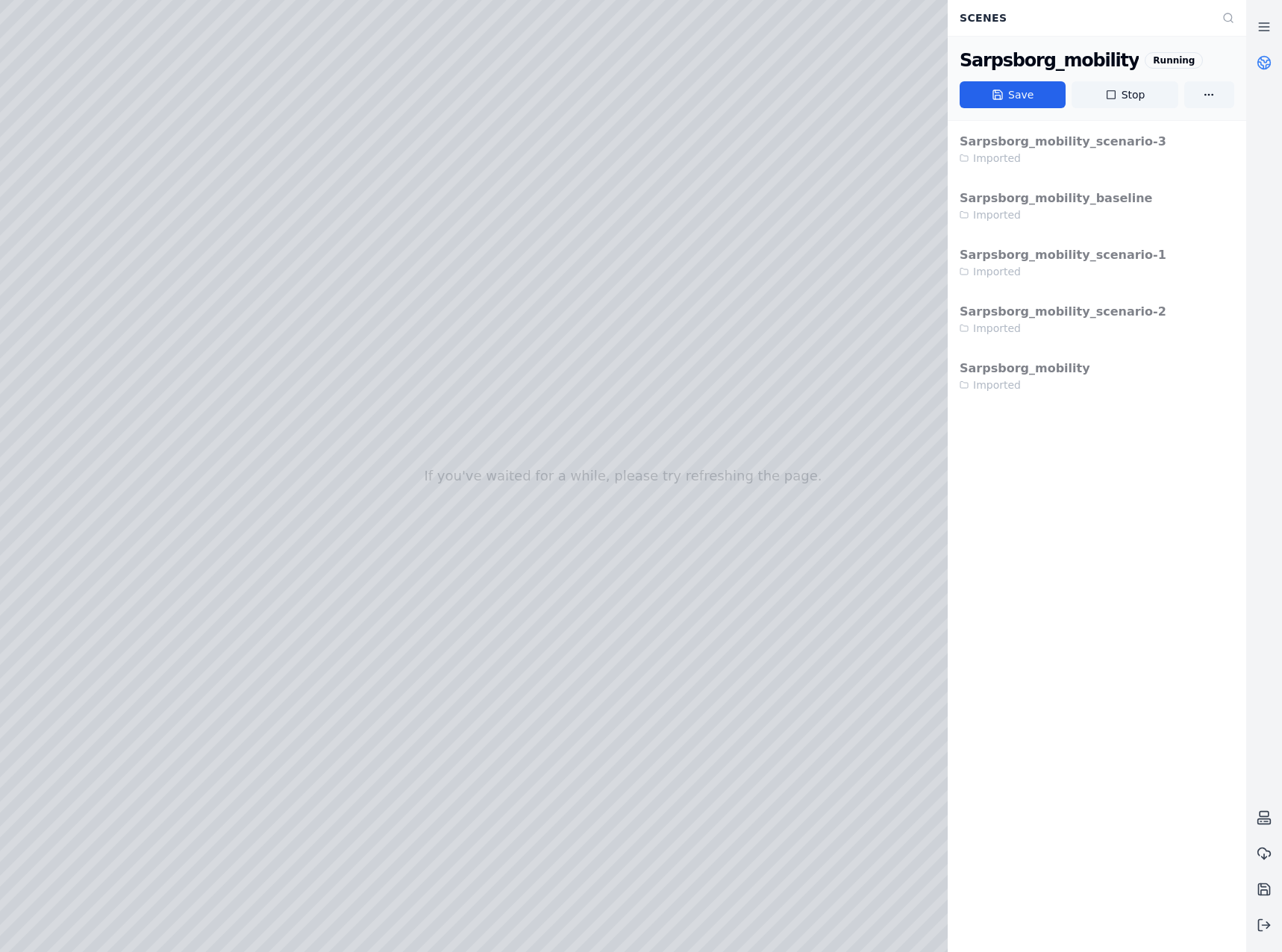
drag, startPoint x: 785, startPoint y: 788, endPoint x: 802, endPoint y: 702, distance: 87.7
drag, startPoint x: 827, startPoint y: 589, endPoint x: 816, endPoint y: 565, distance: 26.4
drag, startPoint x: 791, startPoint y: 737, endPoint x: 779, endPoint y: 696, distance: 42.7
click at [1263, 925] on icon at bounding box center [1264, 925] width 15 height 15
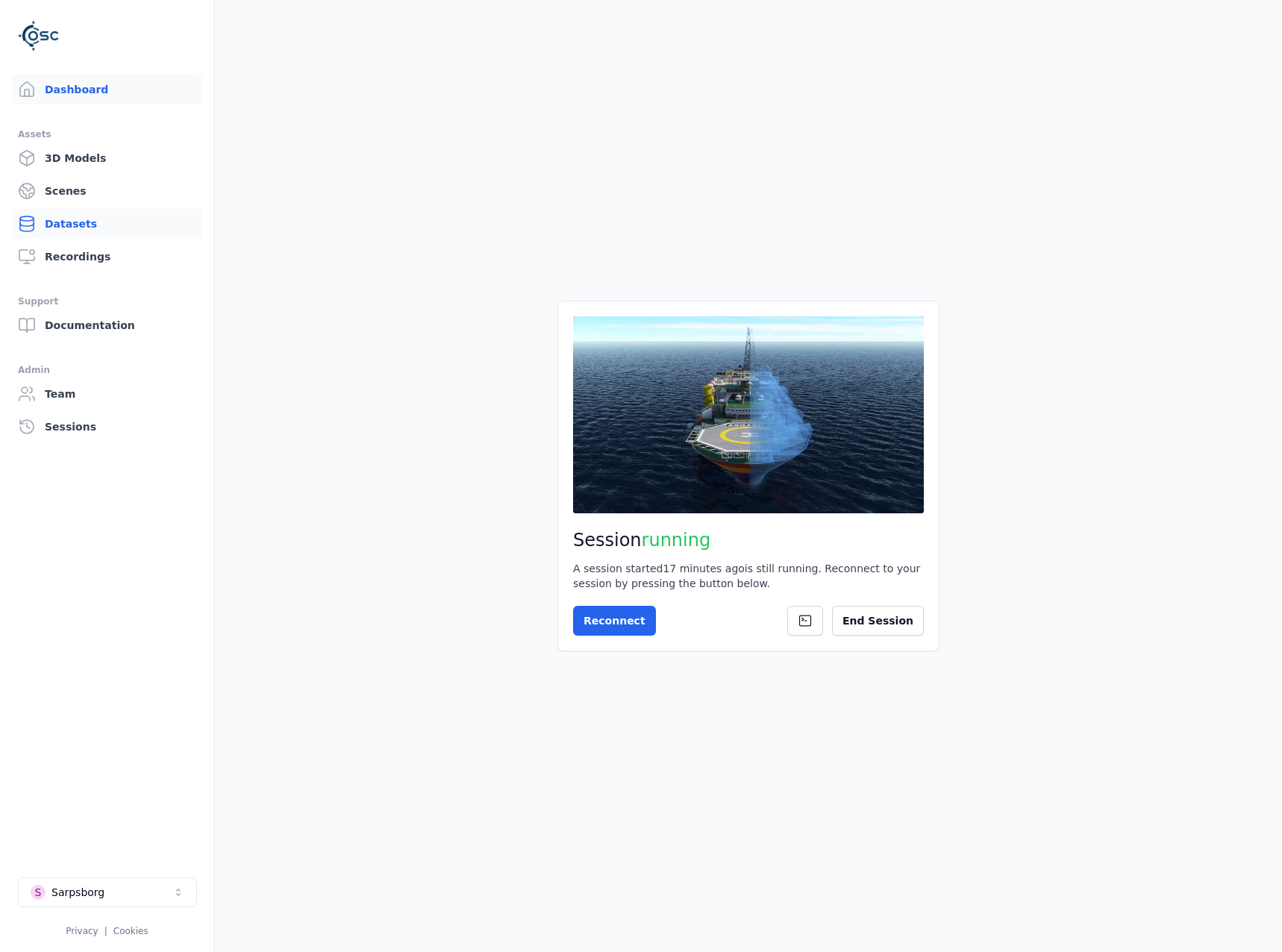
click at [82, 220] on link "Datasets" at bounding box center [107, 224] width 191 height 30
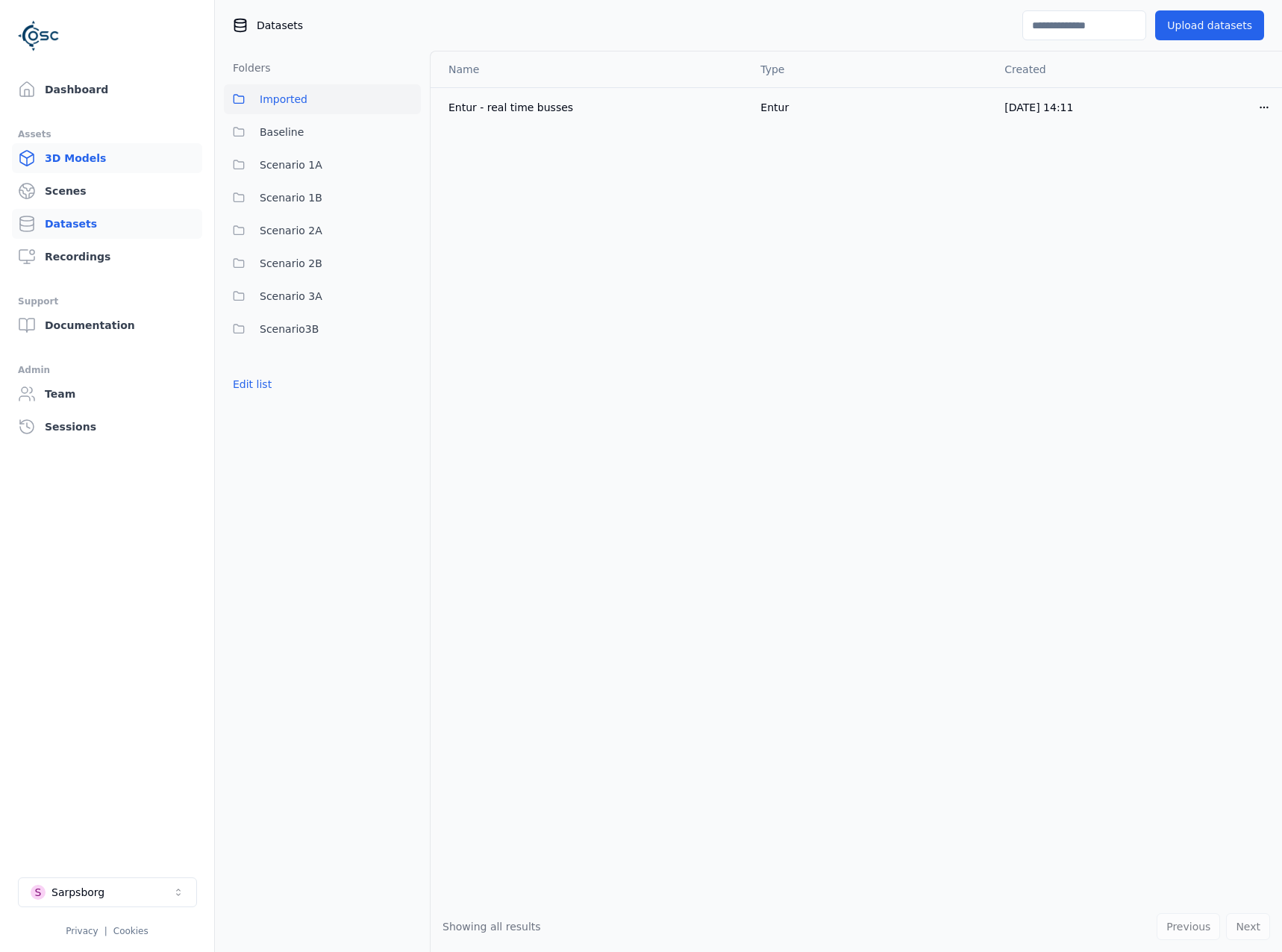
click at [90, 167] on link "3D Models" at bounding box center [107, 158] width 191 height 30
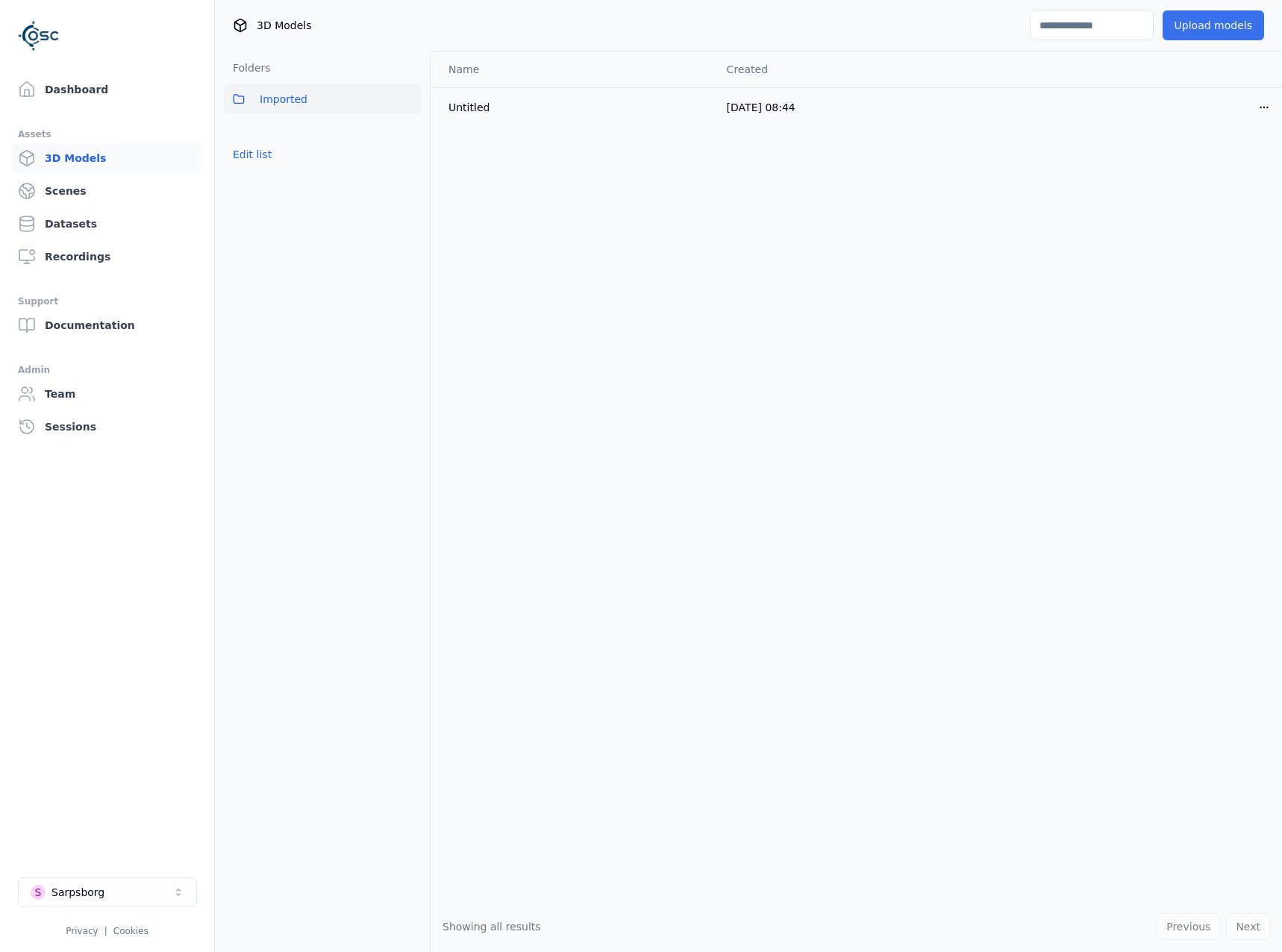
click at [1242, 30] on button "Upload models" at bounding box center [1214, 25] width 102 height 30
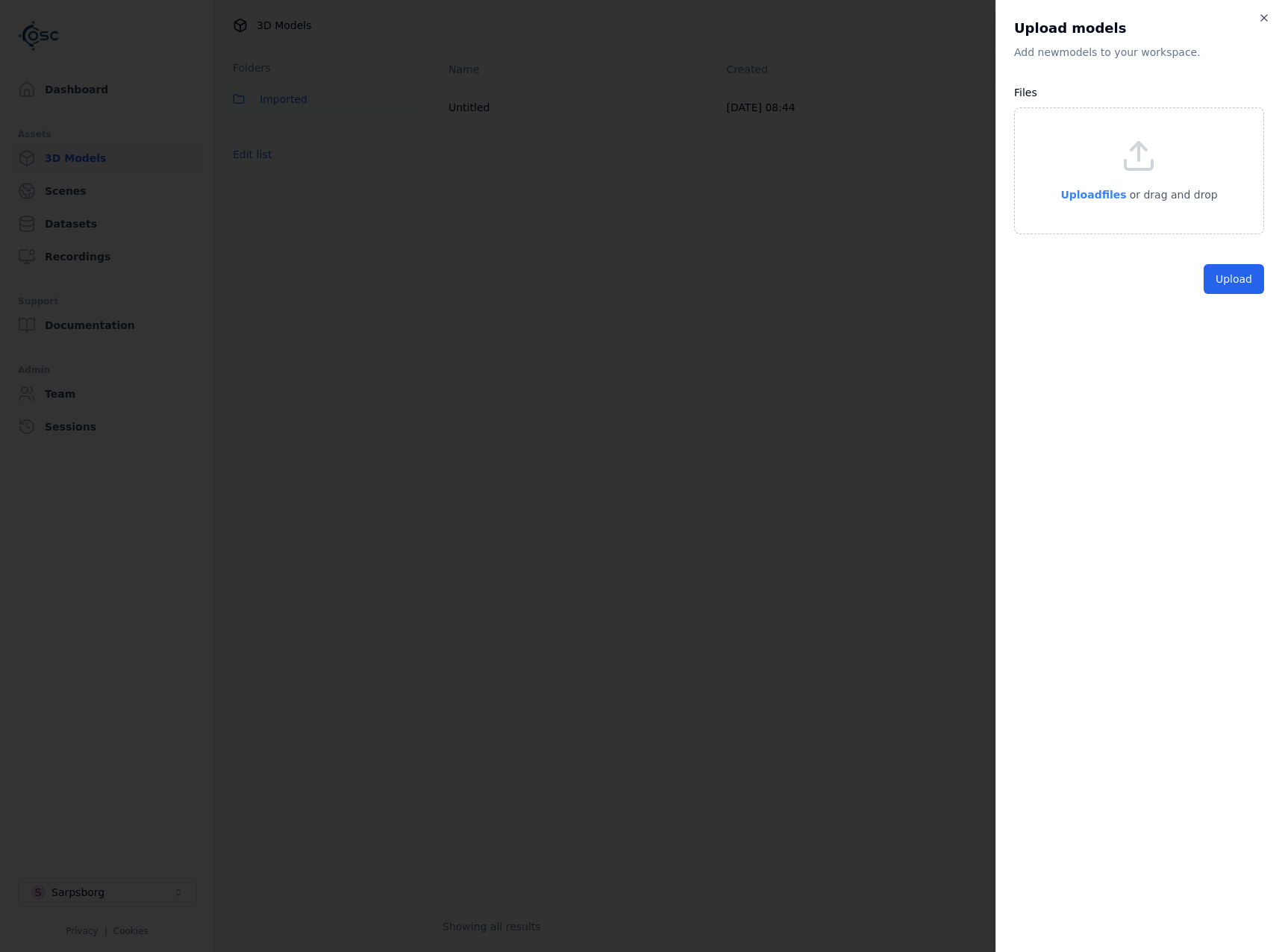
click at [1094, 198] on span "Upload files" at bounding box center [1092, 195] width 66 height 12
click at [1246, 327] on button "Upload" at bounding box center [1233, 314] width 61 height 30
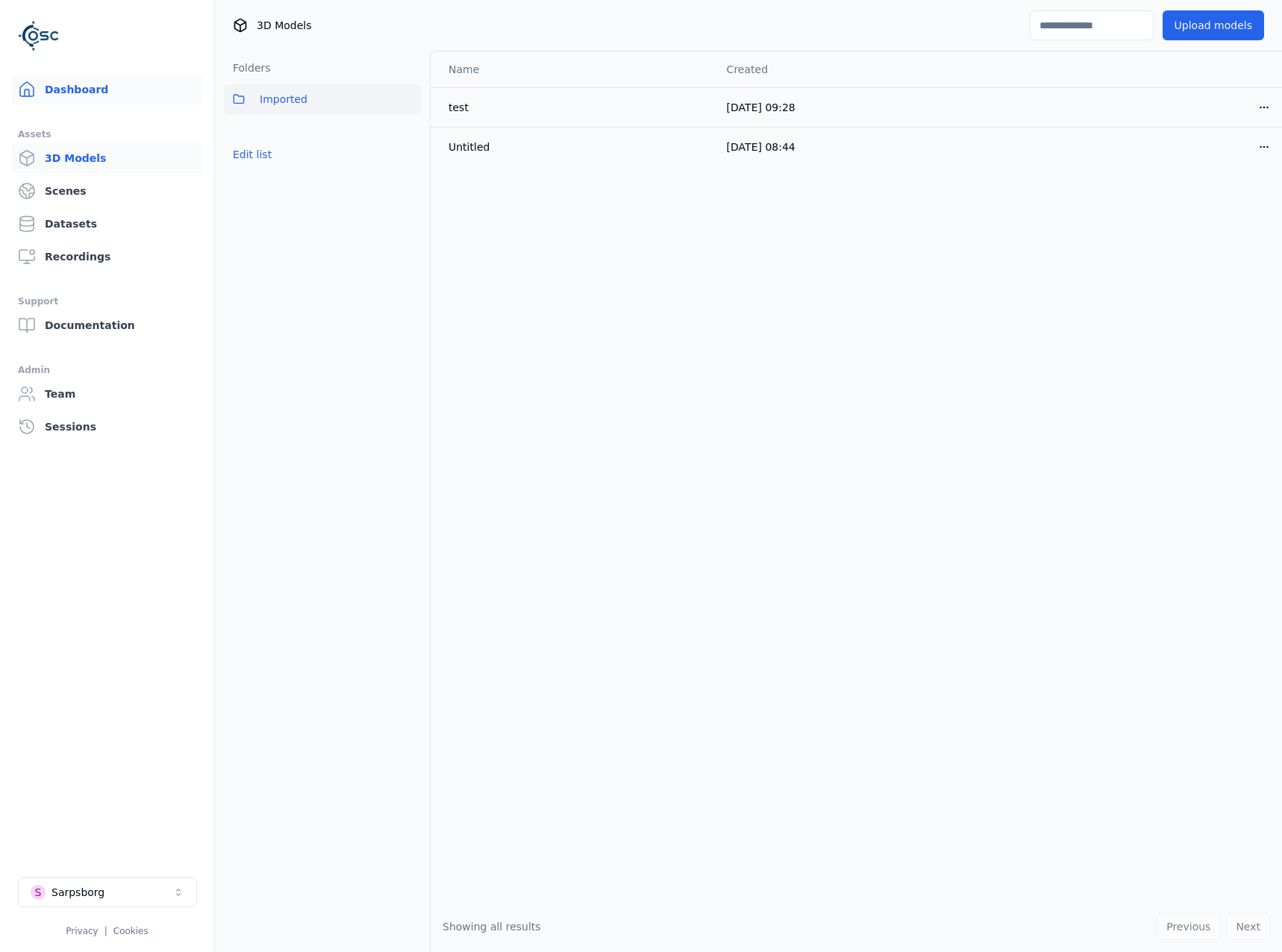
click at [69, 92] on link "Dashboard" at bounding box center [107, 90] width 191 height 30
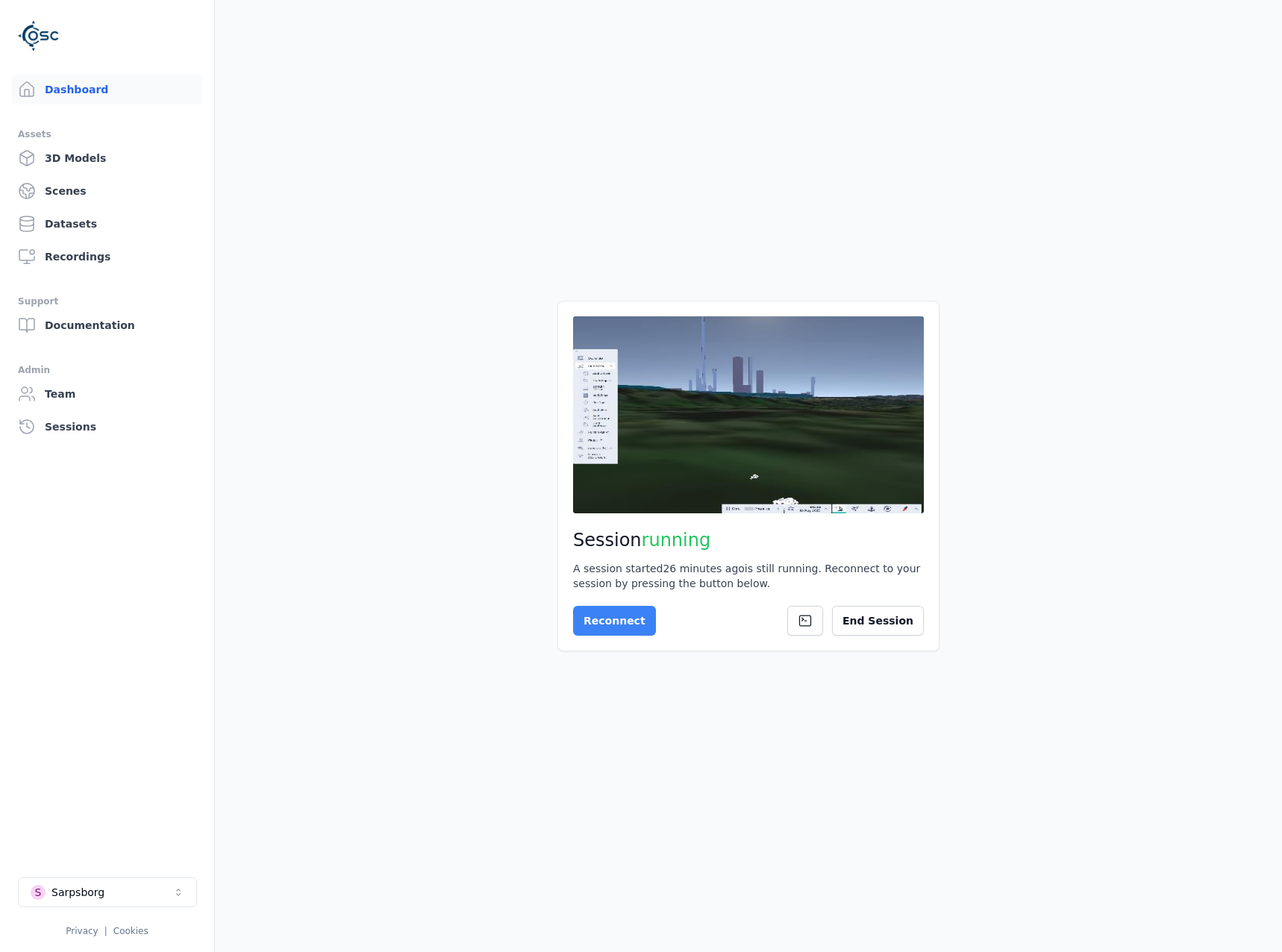
click at [614, 606] on button "Reconnect" at bounding box center [615, 621] width 83 height 30
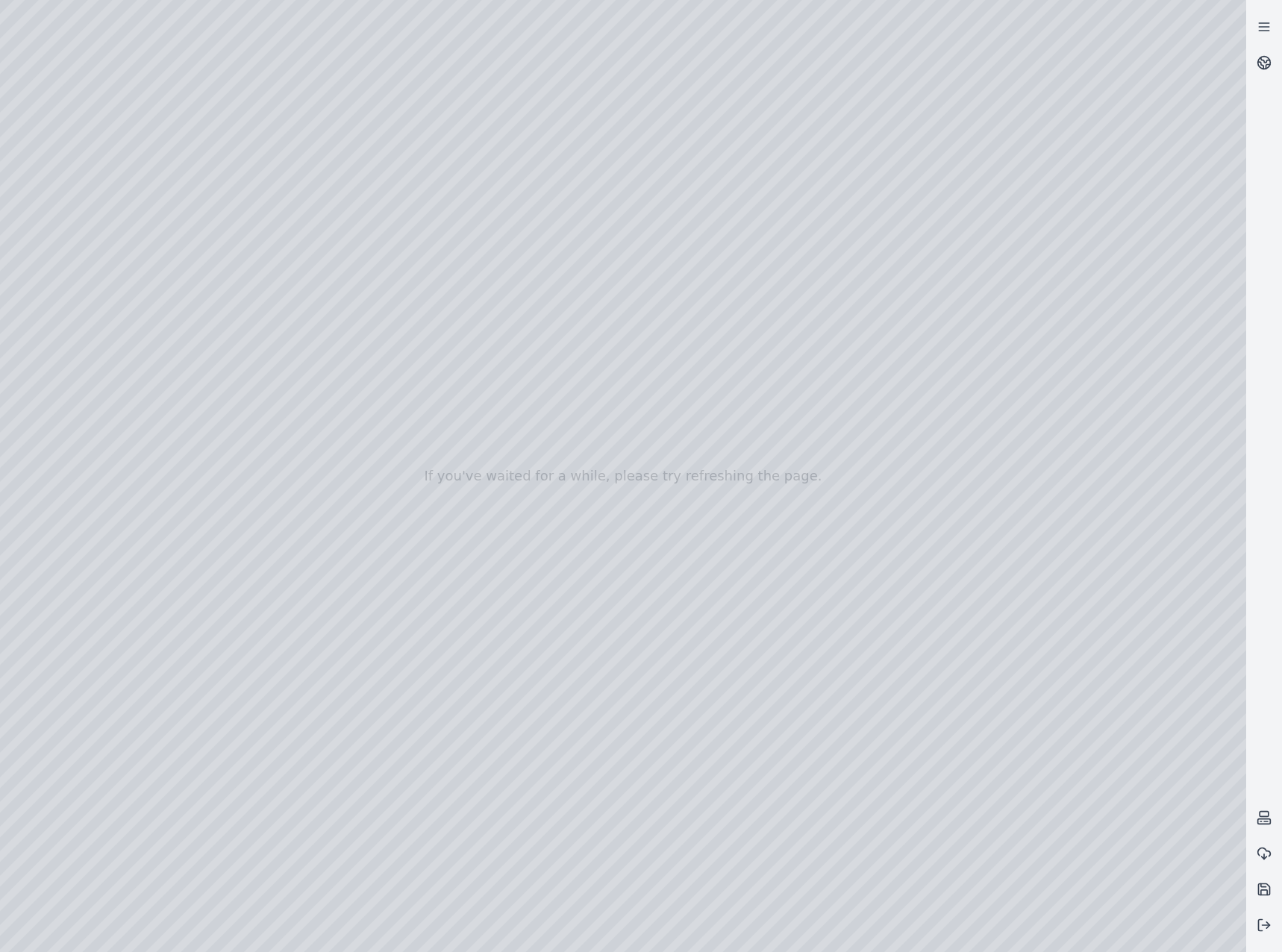
click at [97, 310] on div at bounding box center [623, 476] width 1246 height 952
click at [108, 291] on div at bounding box center [623, 476] width 1246 height 952
click at [409, 132] on div at bounding box center [623, 476] width 1246 height 952
drag, startPoint x: 313, startPoint y: 147, endPoint x: 857, endPoint y: 459, distance: 627.1
click at [857, 459] on div at bounding box center [623, 476] width 1246 height 952
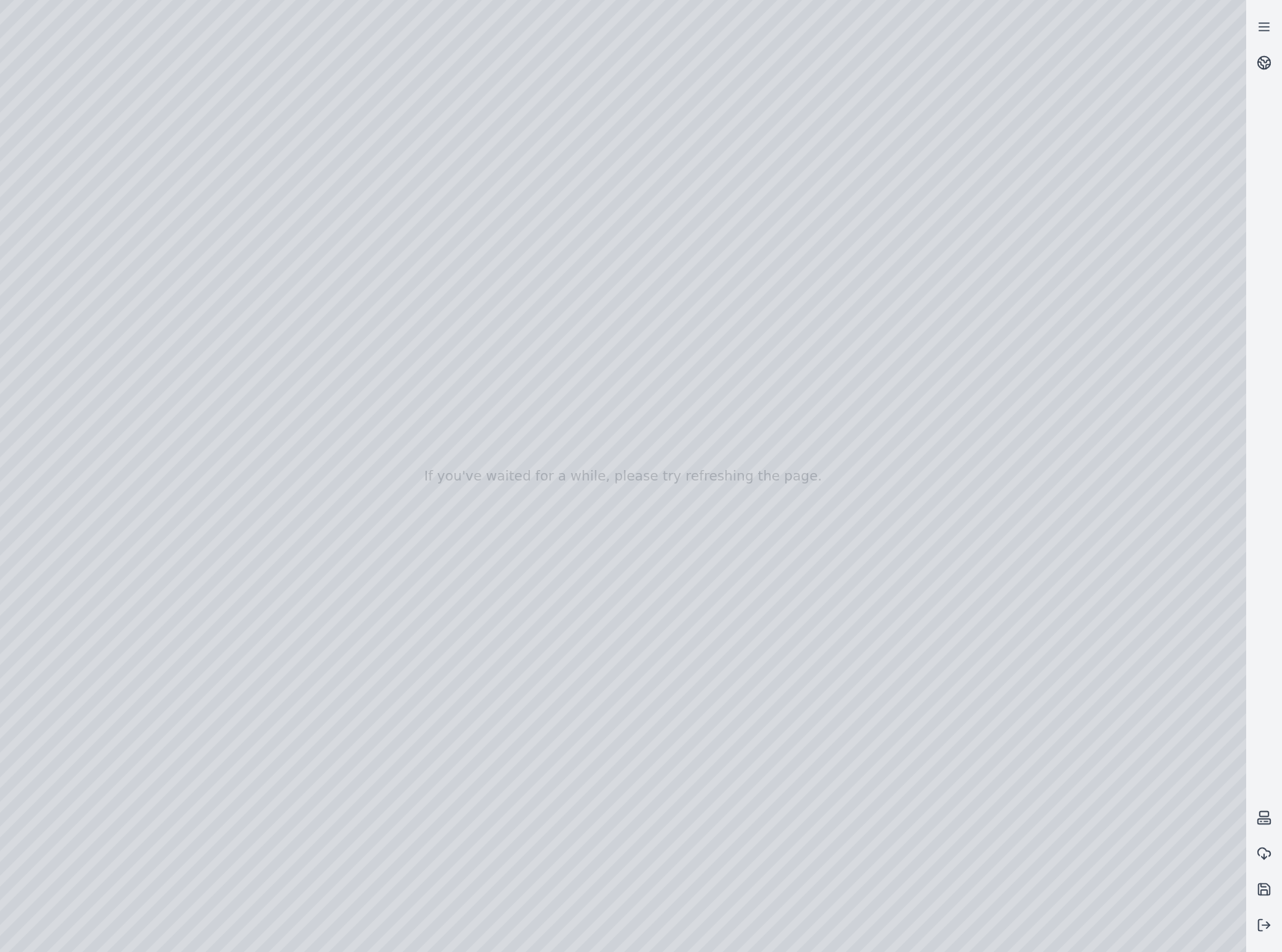
drag, startPoint x: 826, startPoint y: 617, endPoint x: 886, endPoint y: 627, distance: 60.8
drag, startPoint x: 686, startPoint y: 582, endPoint x: 851, endPoint y: 631, distance: 172.1
drag, startPoint x: 742, startPoint y: 653, endPoint x: 839, endPoint y: 667, distance: 98.0
drag, startPoint x: 594, startPoint y: 602, endPoint x: 1031, endPoint y: 600, distance: 437.0
drag, startPoint x: 825, startPoint y: 624, endPoint x: 984, endPoint y: 561, distance: 171.0
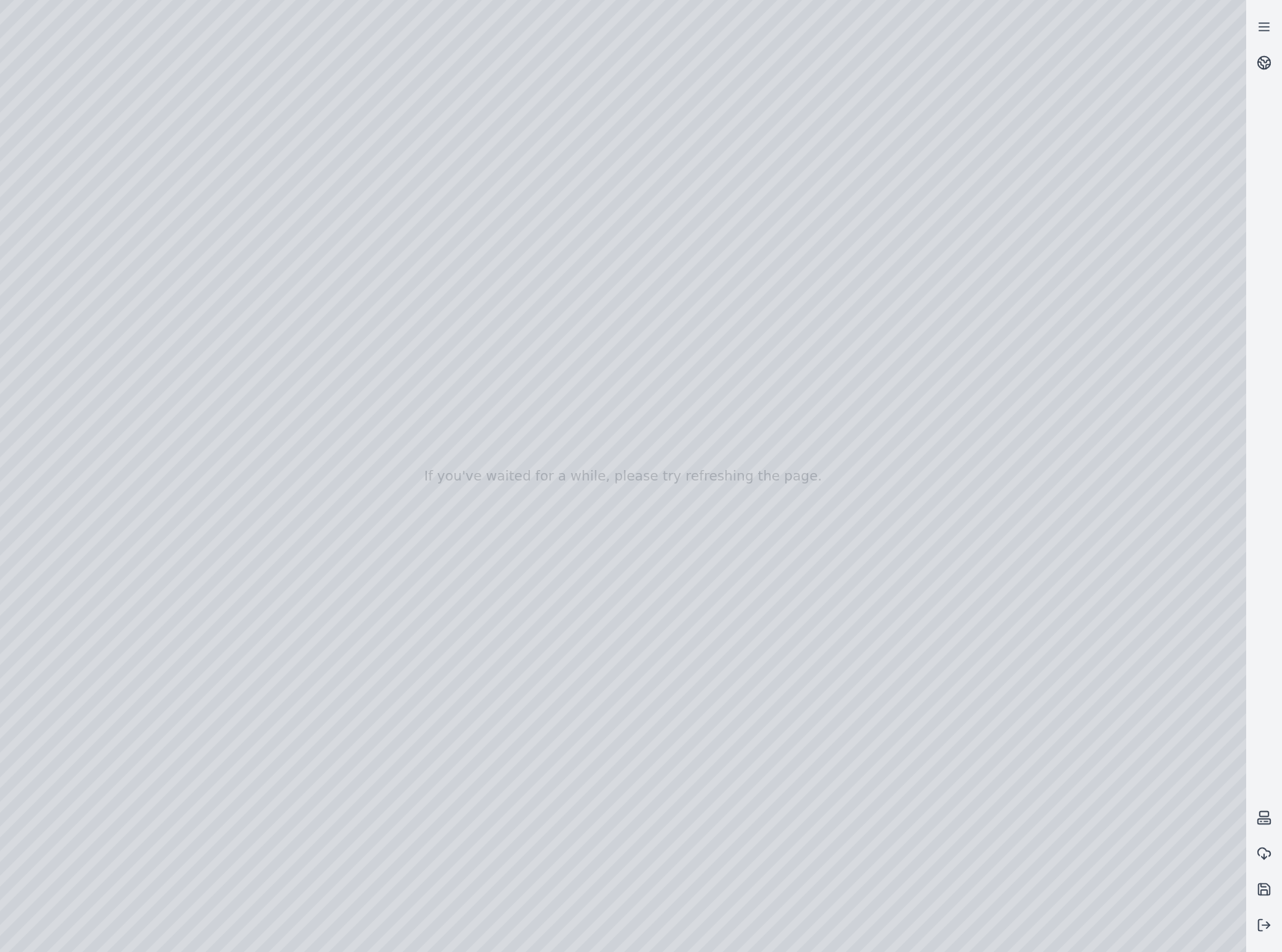
drag, startPoint x: 856, startPoint y: 593, endPoint x: 872, endPoint y: 579, distance: 21.3
drag, startPoint x: 742, startPoint y: 658, endPoint x: 861, endPoint y: 677, distance: 120.5
click at [655, 880] on div at bounding box center [623, 476] width 1246 height 952
drag, startPoint x: 736, startPoint y: 642, endPoint x: 1003, endPoint y: 624, distance: 267.6
drag, startPoint x: 686, startPoint y: 588, endPoint x: 1156, endPoint y: 663, distance: 475.9
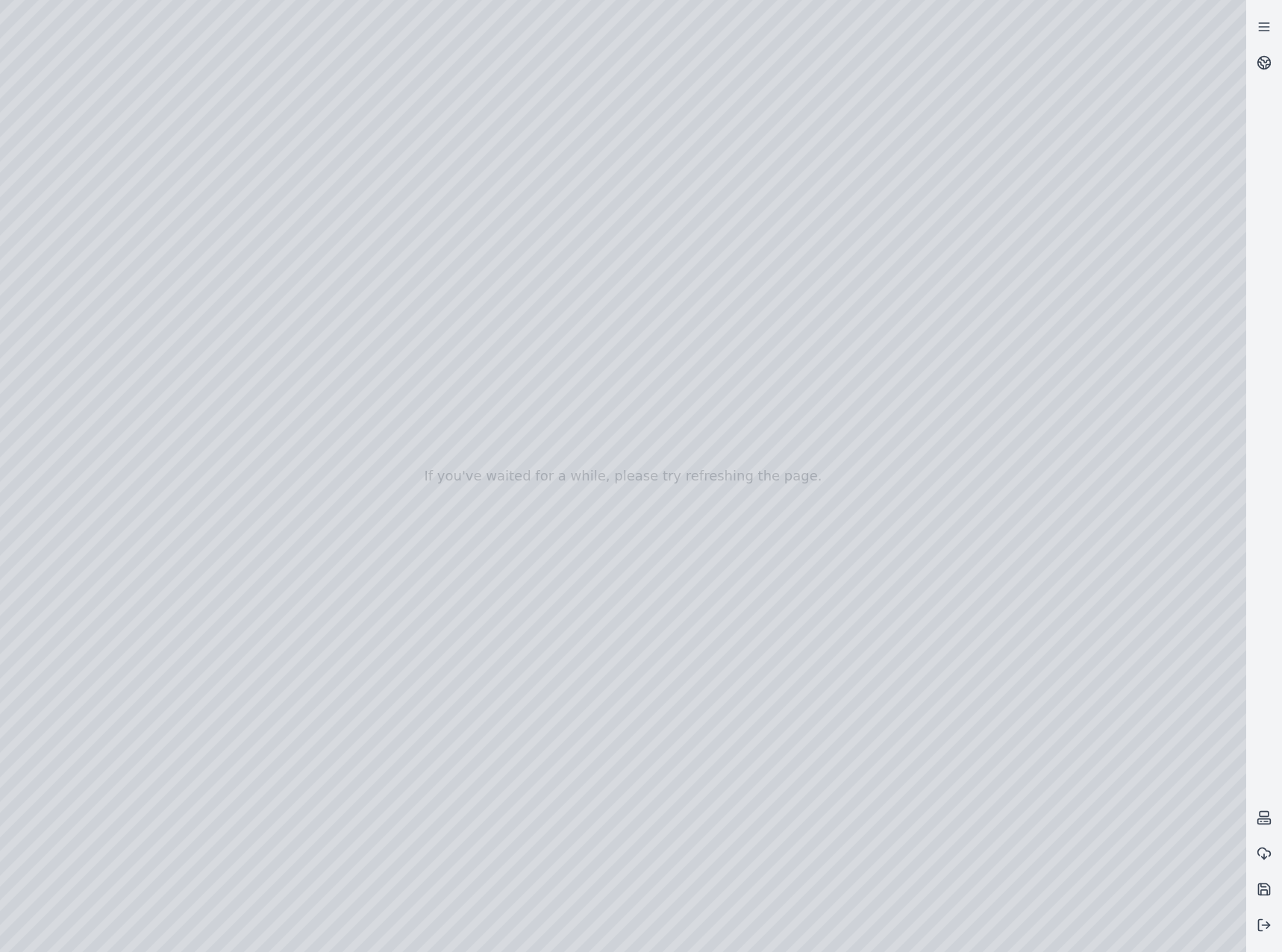
drag, startPoint x: 864, startPoint y: 587, endPoint x: 1014, endPoint y: 614, distance: 152.4
drag, startPoint x: 645, startPoint y: 439, endPoint x: 1217, endPoint y: 504, distance: 575.7
drag, startPoint x: 484, startPoint y: 427, endPoint x: 743, endPoint y: 448, distance: 259.8
drag, startPoint x: 616, startPoint y: 419, endPoint x: 1192, endPoint y: 489, distance: 580.2
drag, startPoint x: 623, startPoint y: 426, endPoint x: 1138, endPoint y: 465, distance: 516.5
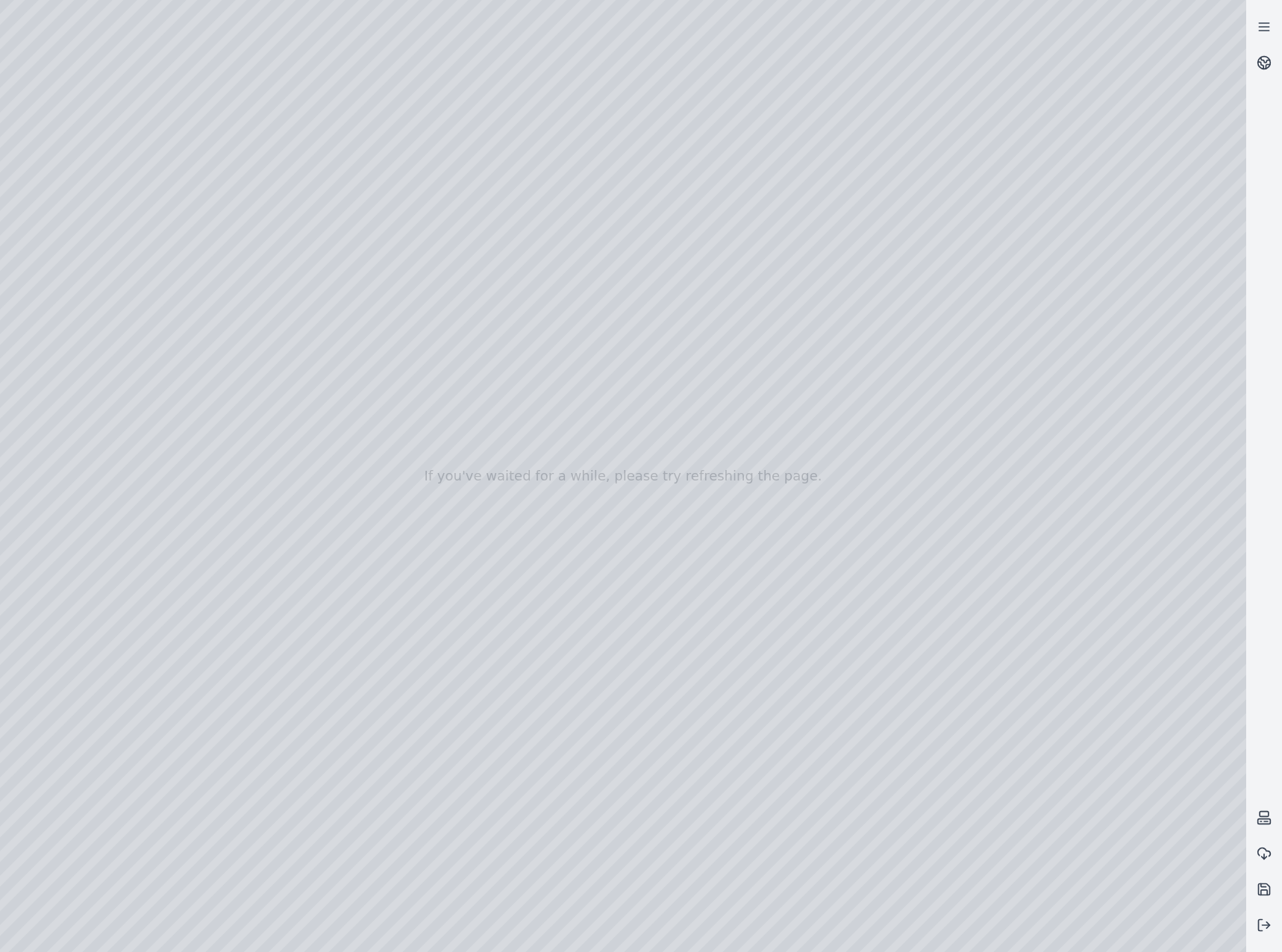
drag, startPoint x: 582, startPoint y: 438, endPoint x: 1152, endPoint y: 538, distance: 578.7
drag, startPoint x: 912, startPoint y: 547, endPoint x: 984, endPoint y: 513, distance: 79.6
drag, startPoint x: 808, startPoint y: 501, endPoint x: 830, endPoint y: 476, distance: 33.3
drag, startPoint x: 663, startPoint y: 514, endPoint x: 1142, endPoint y: 488, distance: 479.7
drag, startPoint x: 935, startPoint y: 632, endPoint x: 965, endPoint y: 602, distance: 42.4
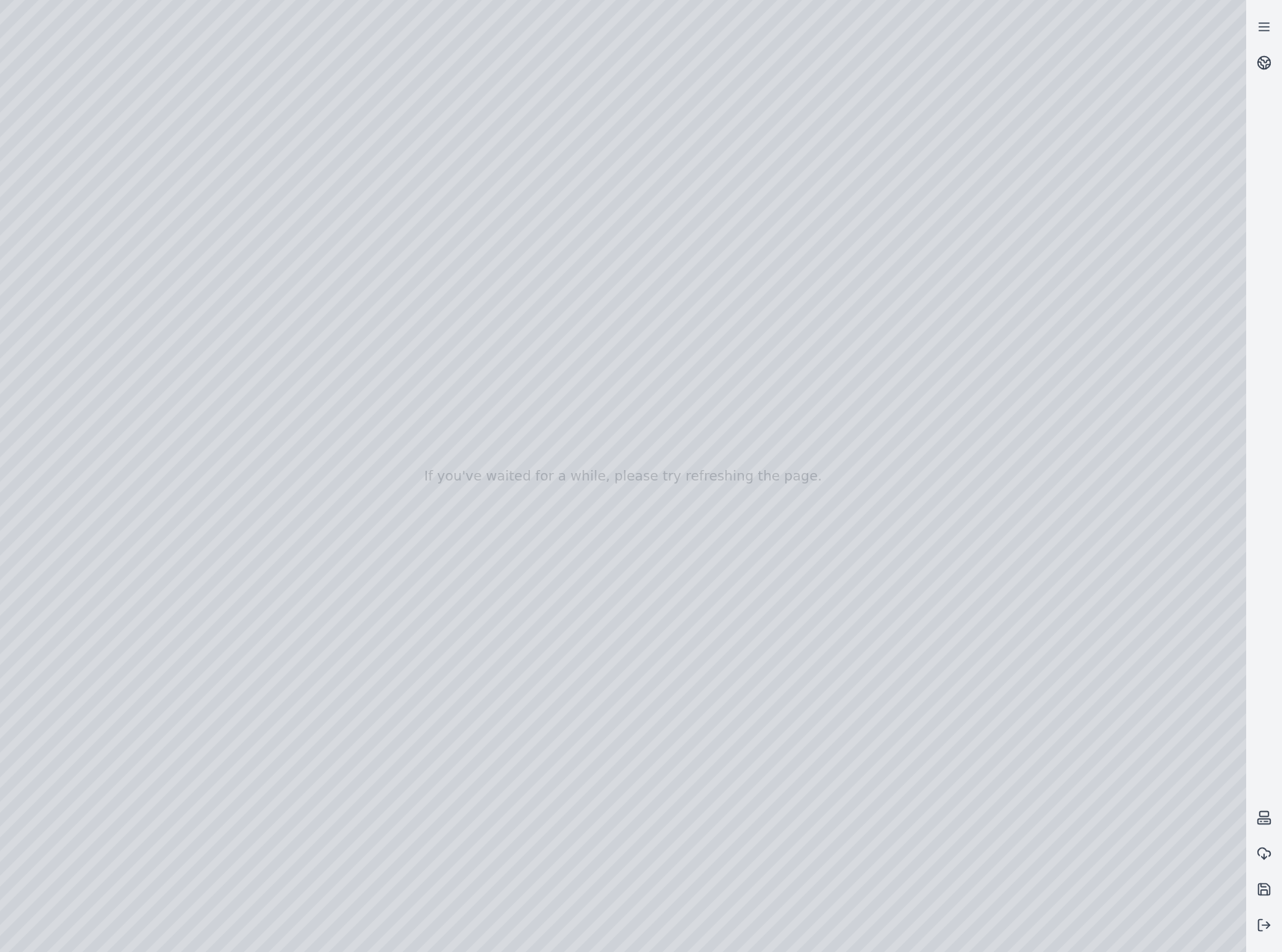
drag, startPoint x: 717, startPoint y: 707, endPoint x: 1070, endPoint y: 658, distance: 356.4
drag, startPoint x: 613, startPoint y: 631, endPoint x: 1094, endPoint y: 777, distance: 502.7
drag, startPoint x: 728, startPoint y: 675, endPoint x: 784, endPoint y: 735, distance: 82.1
drag, startPoint x: 717, startPoint y: 372, endPoint x: 1183, endPoint y: 606, distance: 521.5
drag, startPoint x: 565, startPoint y: 201, endPoint x: 1127, endPoint y: 422, distance: 603.9
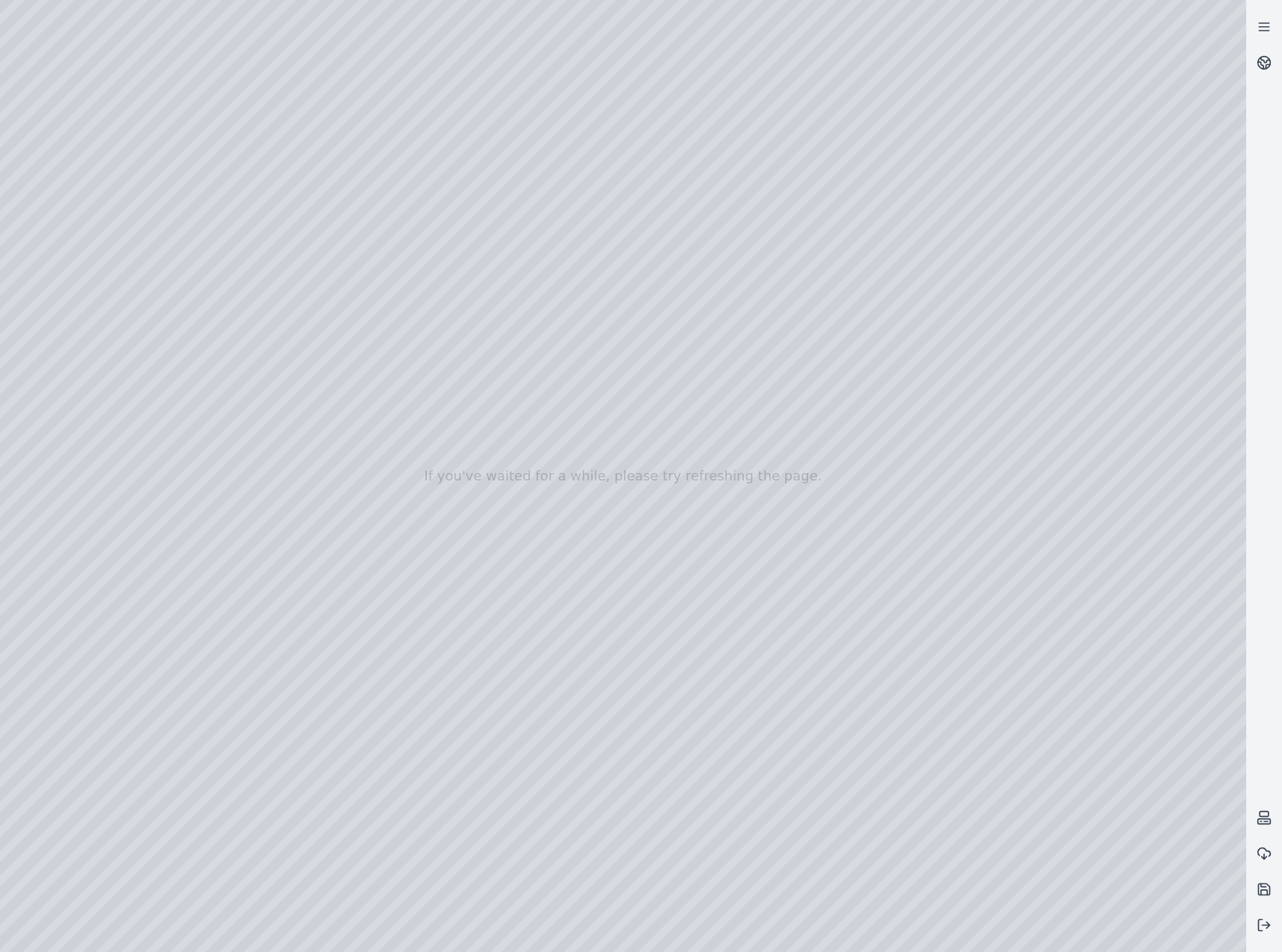
drag, startPoint x: 622, startPoint y: 352, endPoint x: 876, endPoint y: 424, distance: 264.0
drag, startPoint x: 662, startPoint y: 479, endPoint x: 795, endPoint y: 508, distance: 136.1
drag, startPoint x: 748, startPoint y: 436, endPoint x: 1111, endPoint y: 398, distance: 365.0
drag, startPoint x: 806, startPoint y: 414, endPoint x: 1051, endPoint y: 521, distance: 267.3
drag, startPoint x: 873, startPoint y: 523, endPoint x: 952, endPoint y: 493, distance: 84.5
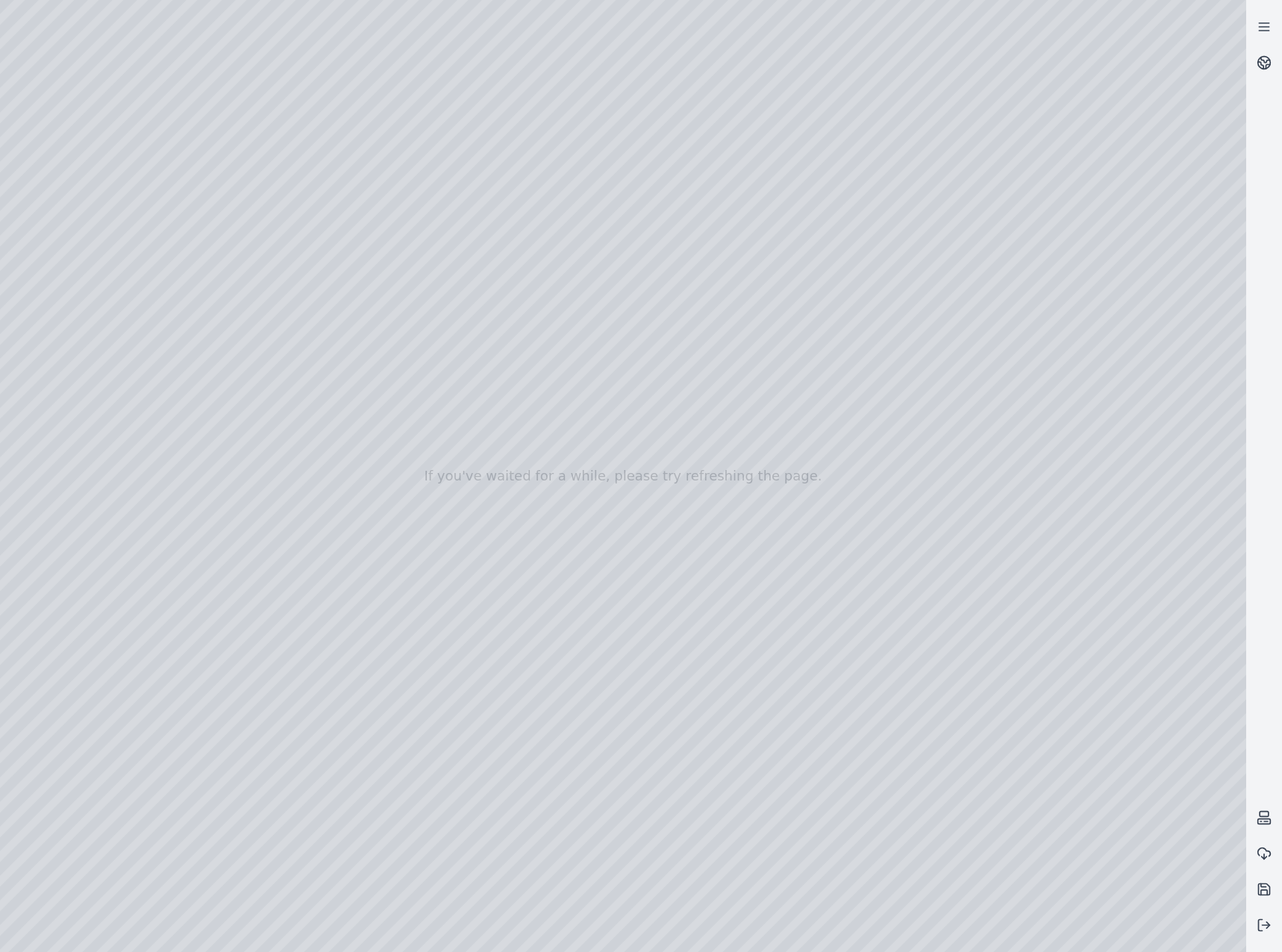
drag
click at [188, 70] on div at bounding box center [623, 476] width 1246 height 952
click at [190, 67] on div at bounding box center [623, 476] width 1246 height 952
click at [443, 608] on div at bounding box center [623, 476] width 1246 height 952
click at [648, 589] on div at bounding box center [623, 476] width 1246 height 952
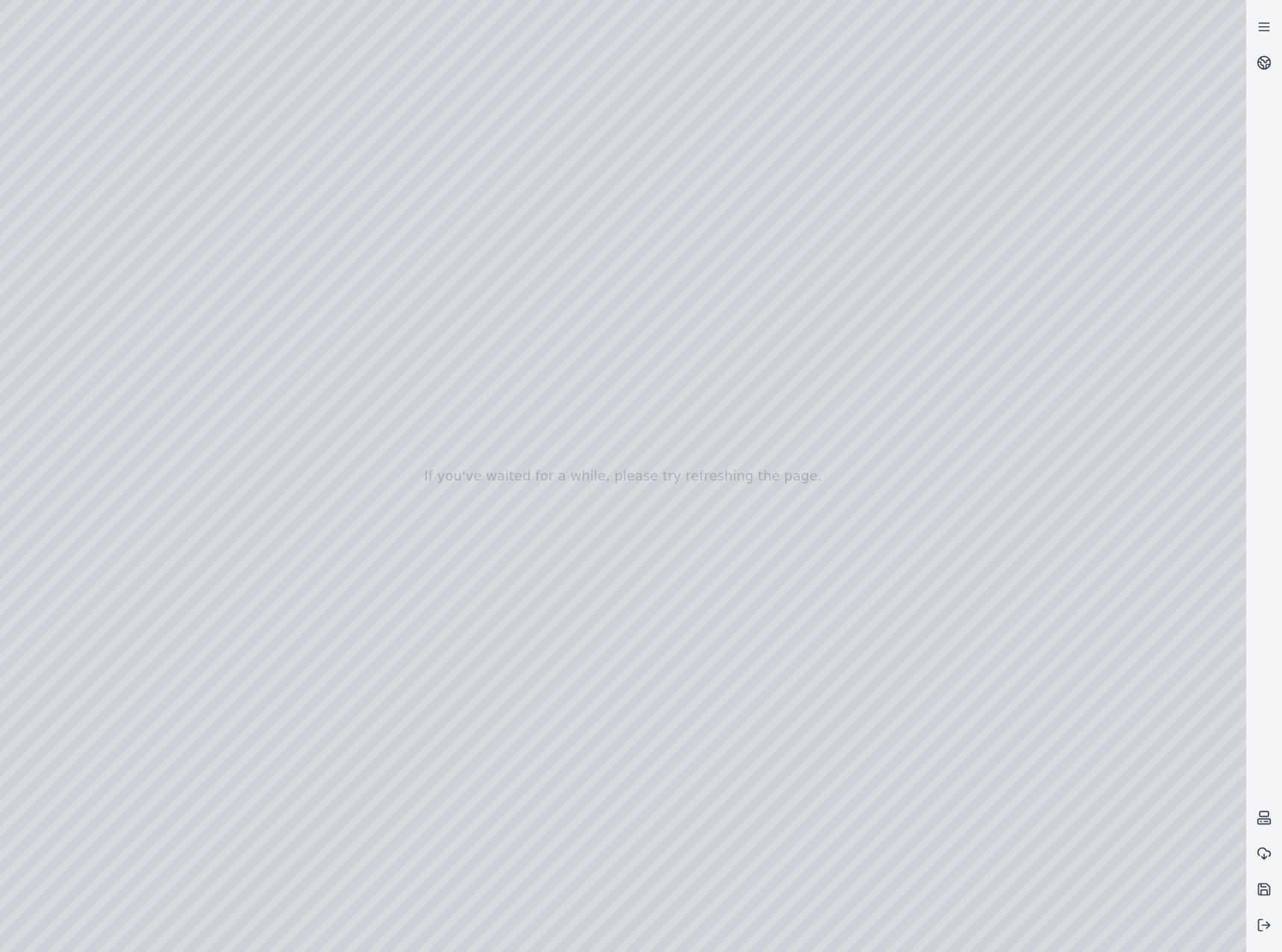
click at [494, 166] on div at bounding box center [623, 476] width 1246 height 952
drag, startPoint x: 1055, startPoint y: 680, endPoint x: 826, endPoint y: 686, distance: 229.1
drag, startPoint x: 767, startPoint y: 687, endPoint x: 669, endPoint y: 687, distance: 98.0
drag, startPoint x: 997, startPoint y: 721, endPoint x: 325, endPoint y: 667, distance: 674.2
drag, startPoint x: 534, startPoint y: 696, endPoint x: 724, endPoint y: 689, distance: 190.1
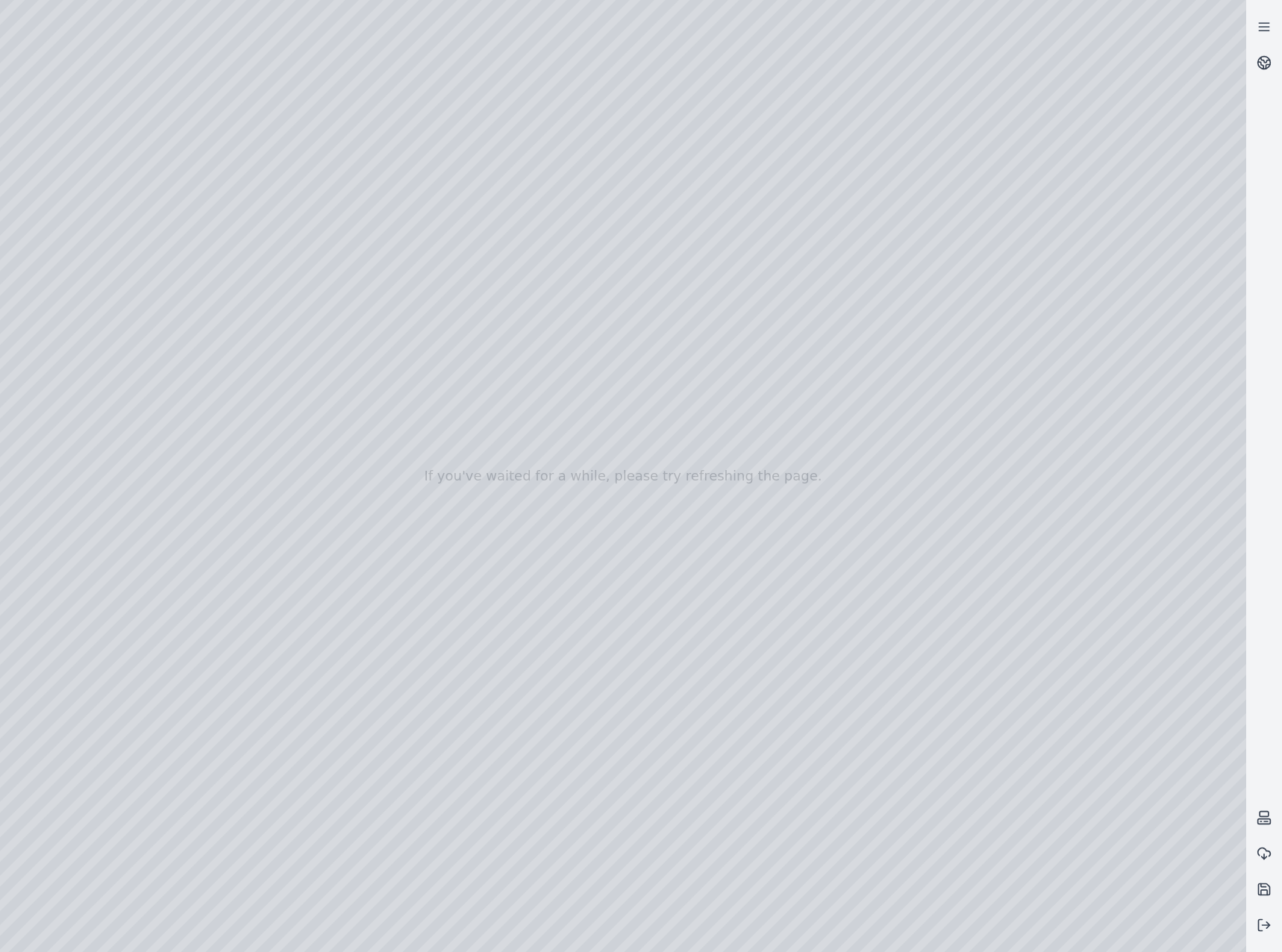
drag, startPoint x: 419, startPoint y: 689, endPoint x: 472, endPoint y: 693, distance: 53.2
drag, startPoint x: 396, startPoint y: 701, endPoint x: 952, endPoint y: 662, distance: 557.4
drag, startPoint x: 913, startPoint y: 732, endPoint x: 764, endPoint y: 737, distance: 149.1
drag, startPoint x: 772, startPoint y: 694, endPoint x: 553, endPoint y: 522, distance: 278.5
click at [1267, 927] on polyline at bounding box center [1267, 925] width 3 height 6
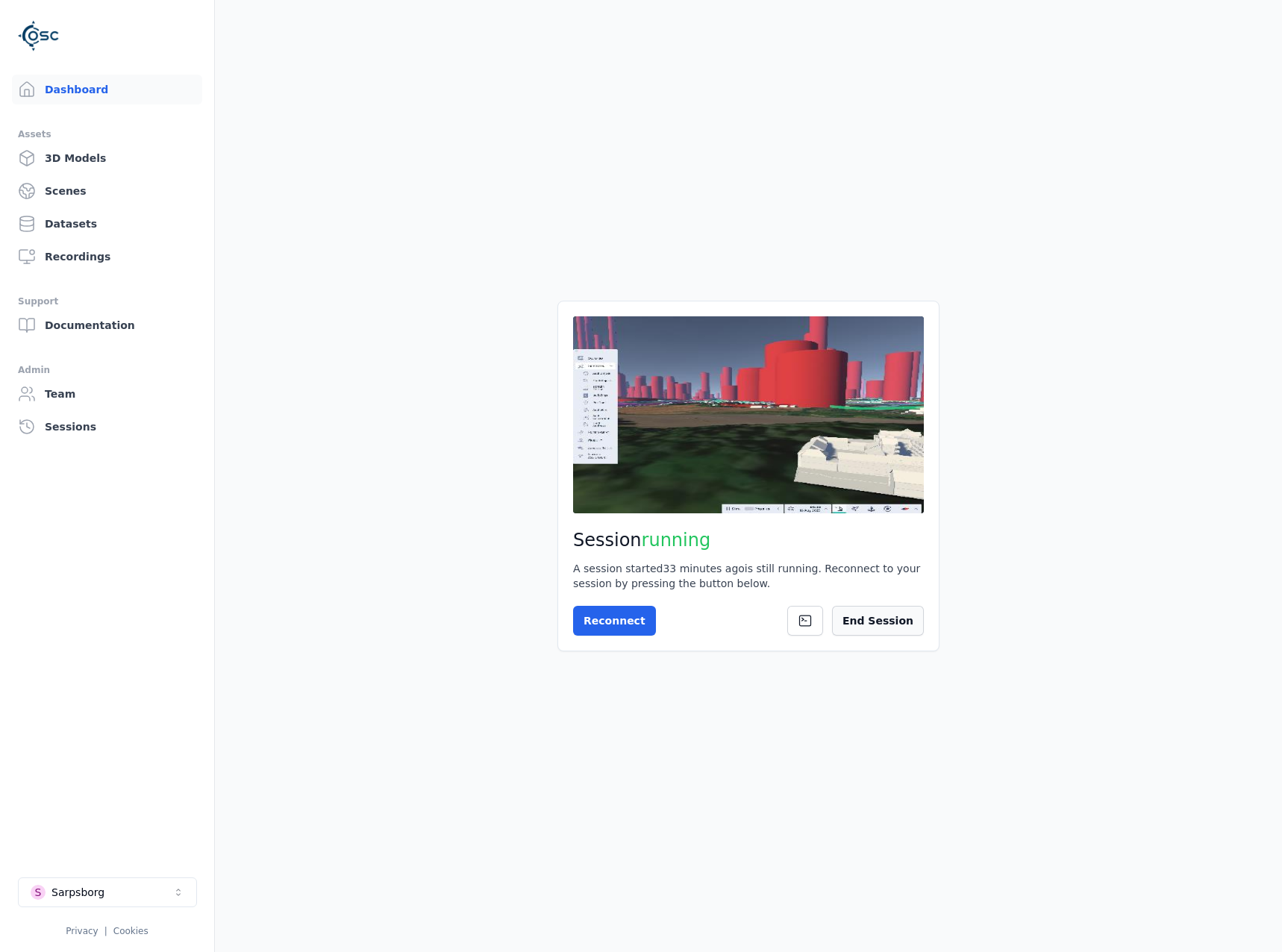
click at [904, 625] on button "End Session" at bounding box center [877, 621] width 92 height 30
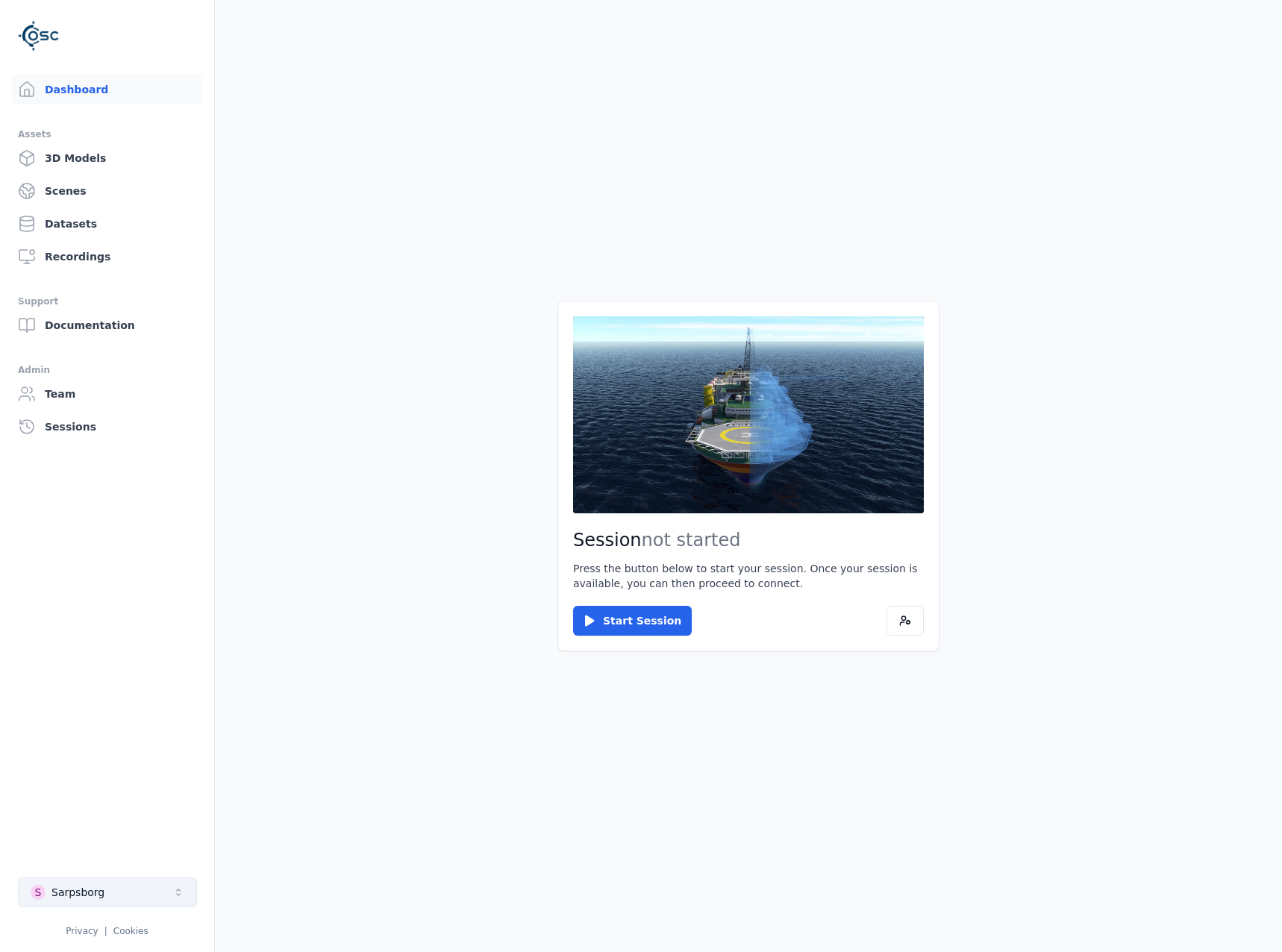
click at [157, 891] on button "S Sarpsborg" at bounding box center [107, 892] width 179 height 30
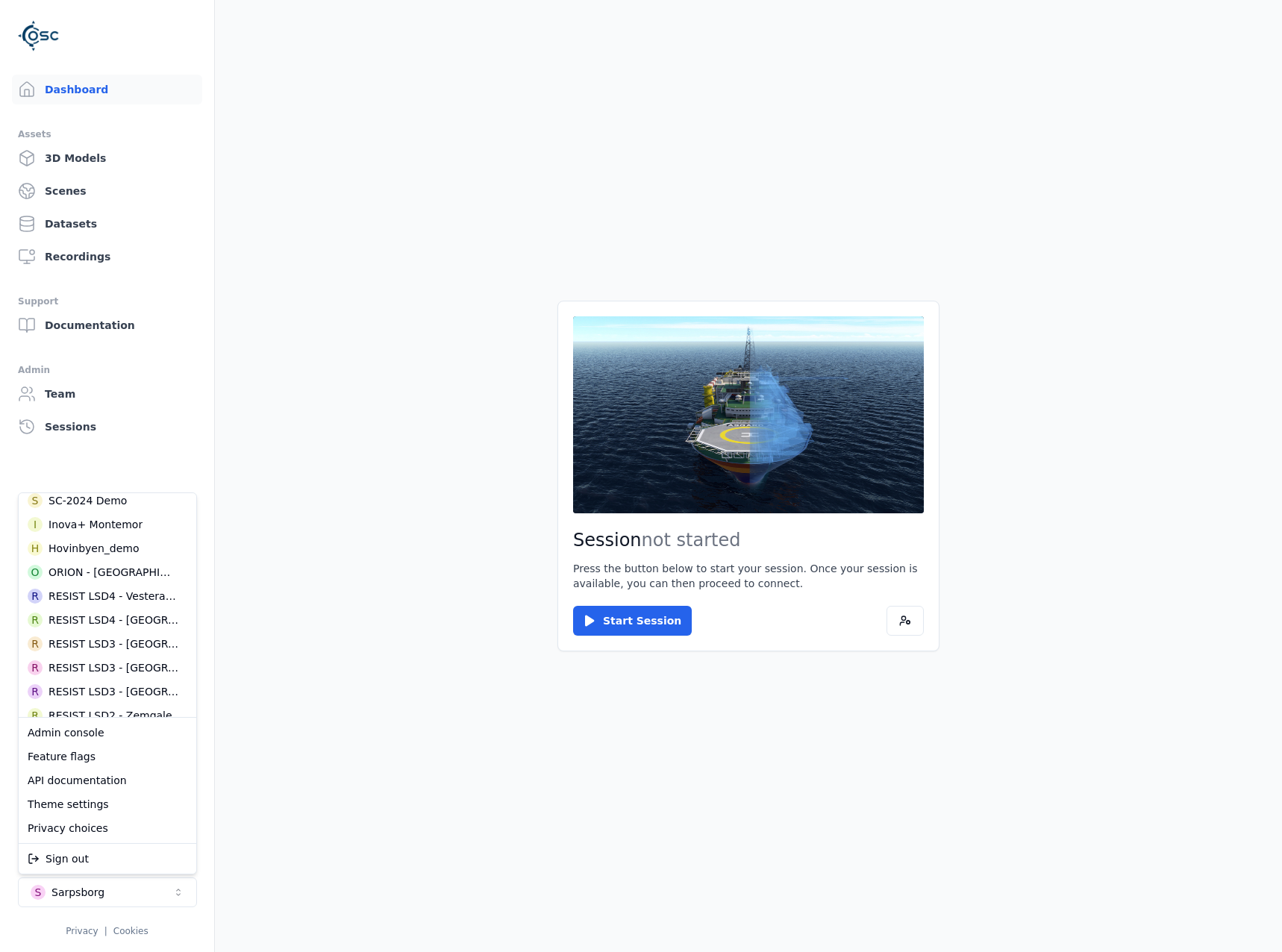
scroll to position [373, 0]
click at [133, 697] on div "RESIST LSD3 - [GEOGRAPHIC_DATA]" at bounding box center [113, 690] width 131 height 15
click at [607, 623] on html "Dashboard Assets 3D Models Scenes Datasets Recordings Support Documentation Adm…" at bounding box center [641, 476] width 1282 height 952
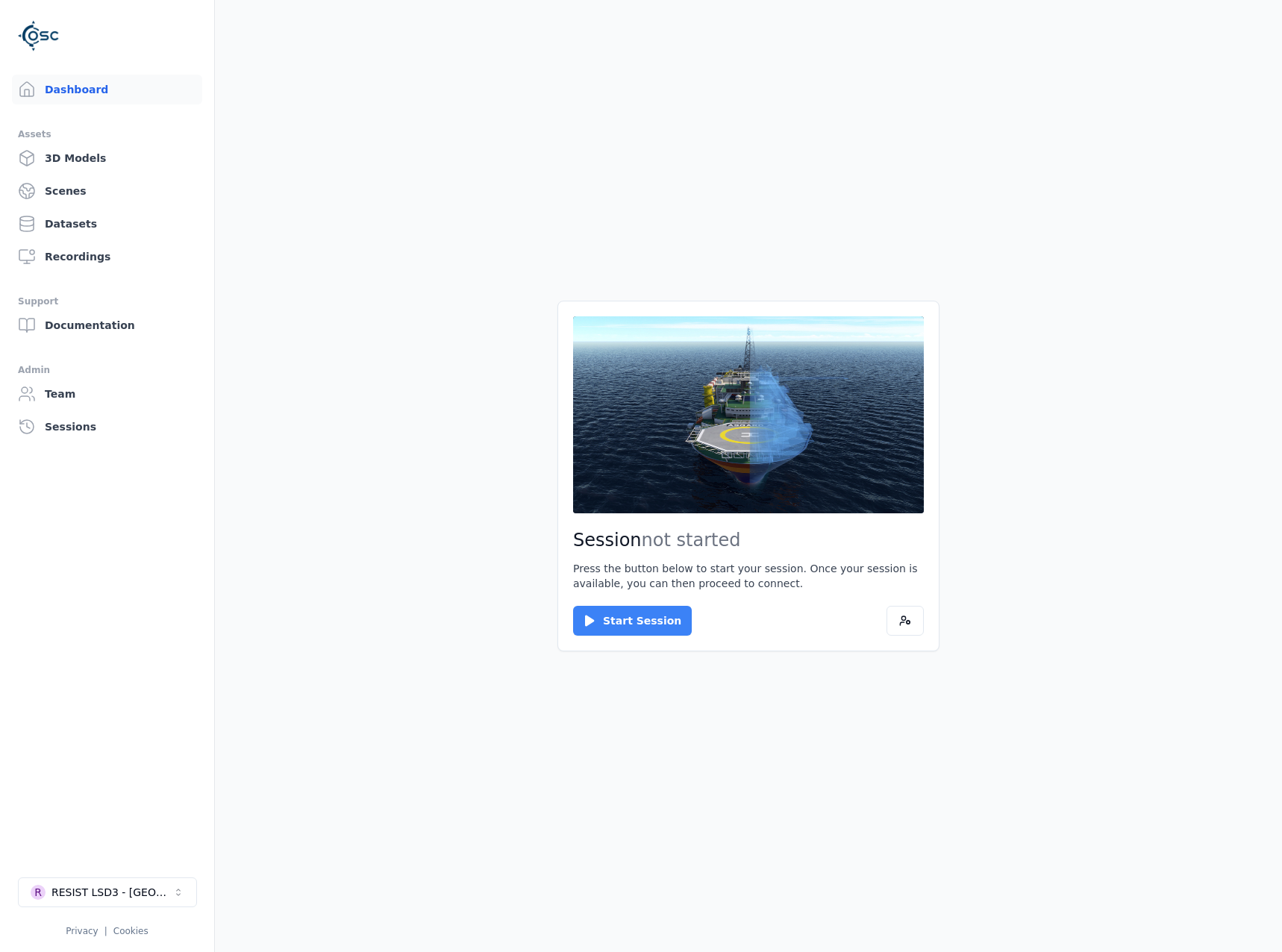
click at [595, 626] on icon at bounding box center [589, 620] width 15 height 15
drag, startPoint x: 572, startPoint y: 580, endPoint x: 583, endPoint y: 601, distance: 23.7
click at [572, 580] on div "Session ready for connection Your cloud session is ready. Please click the butt…" at bounding box center [748, 475] width 382 height 350
click at [595, 617] on button "Connect" at bounding box center [608, 621] width 68 height 30
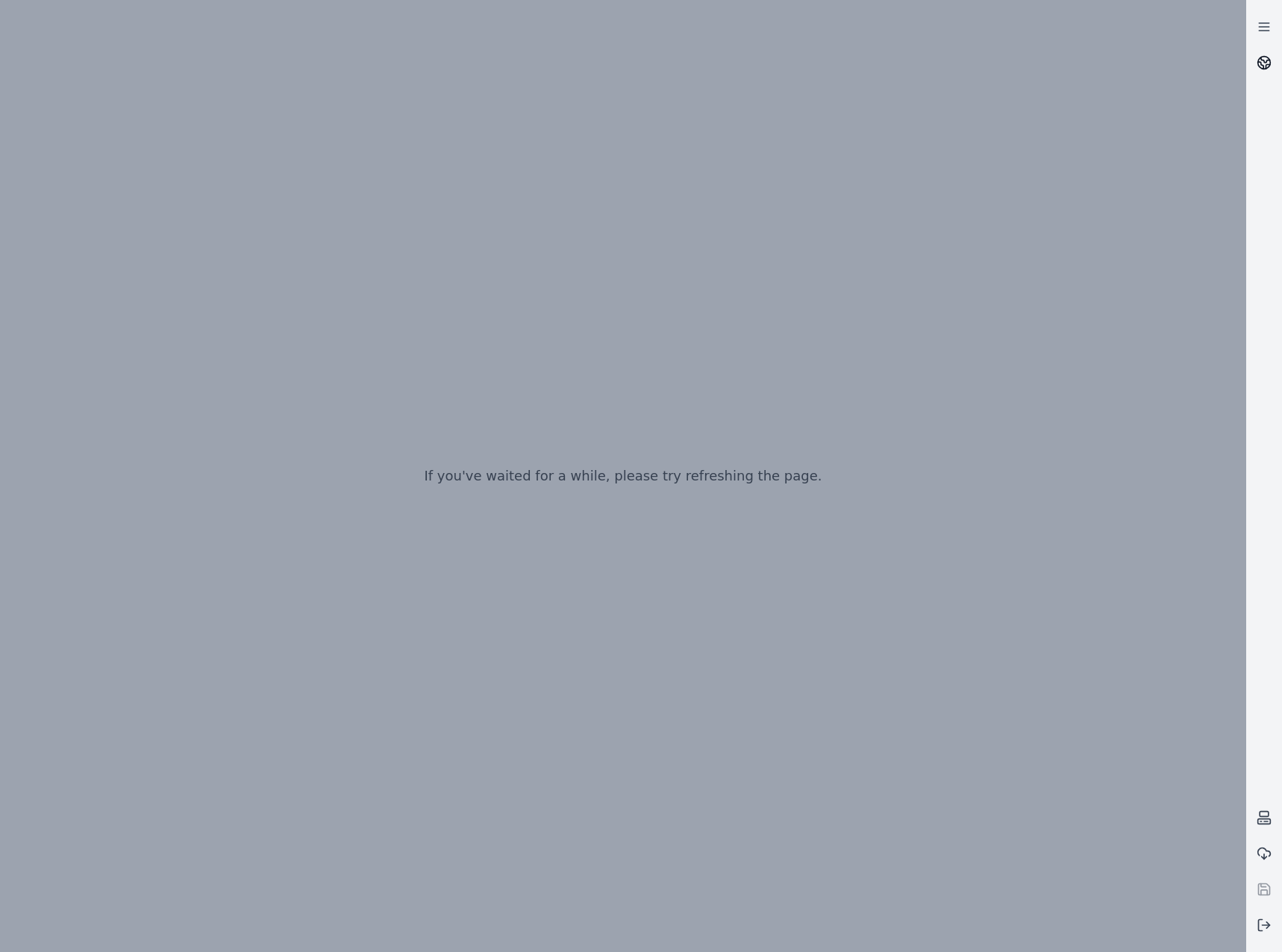
click at [1257, 63] on icon at bounding box center [1264, 62] width 15 height 15
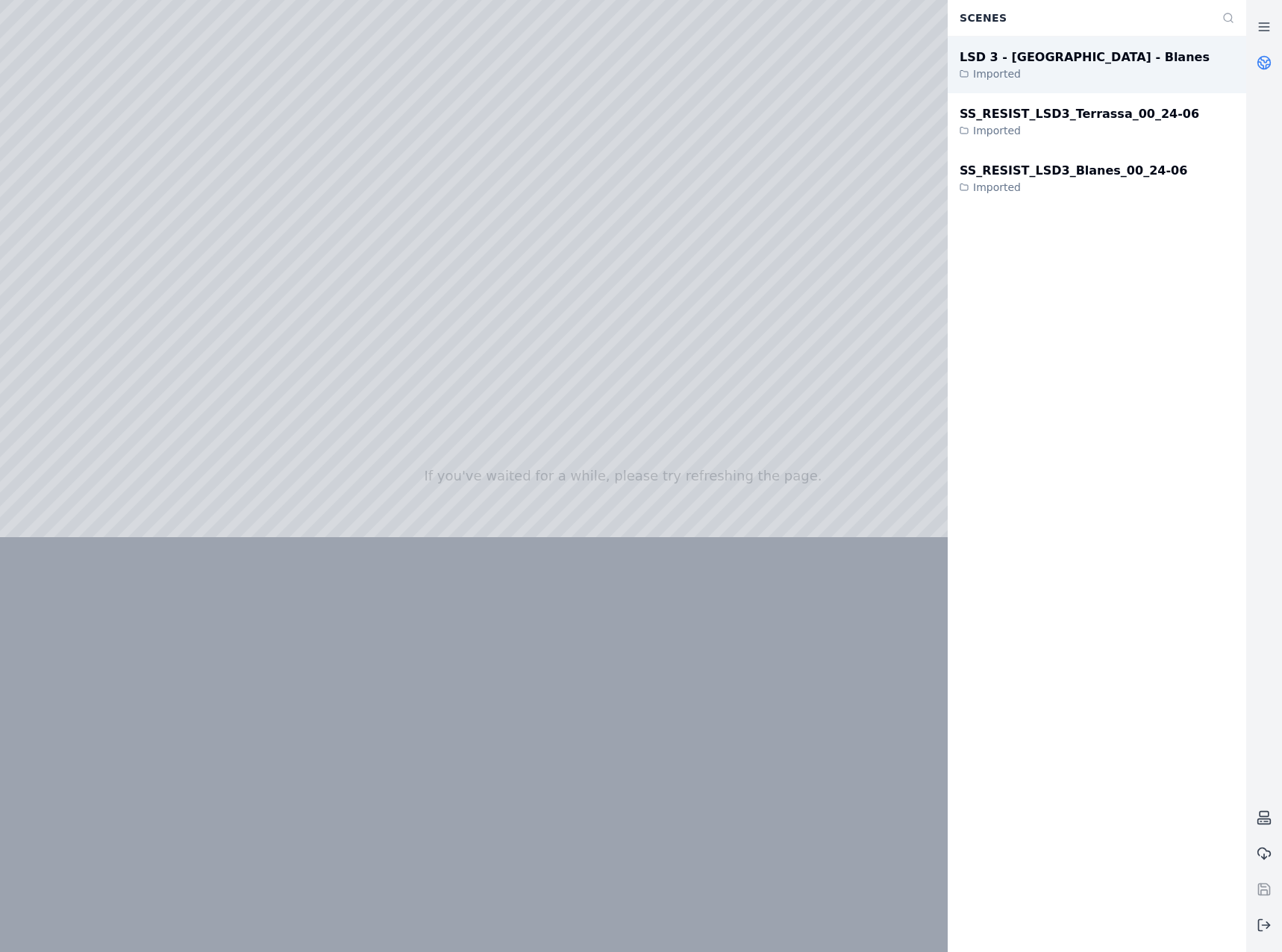
click at [1057, 56] on div "LSD 3 - [GEOGRAPHIC_DATA] - Blanes" at bounding box center [1084, 57] width 250 height 18
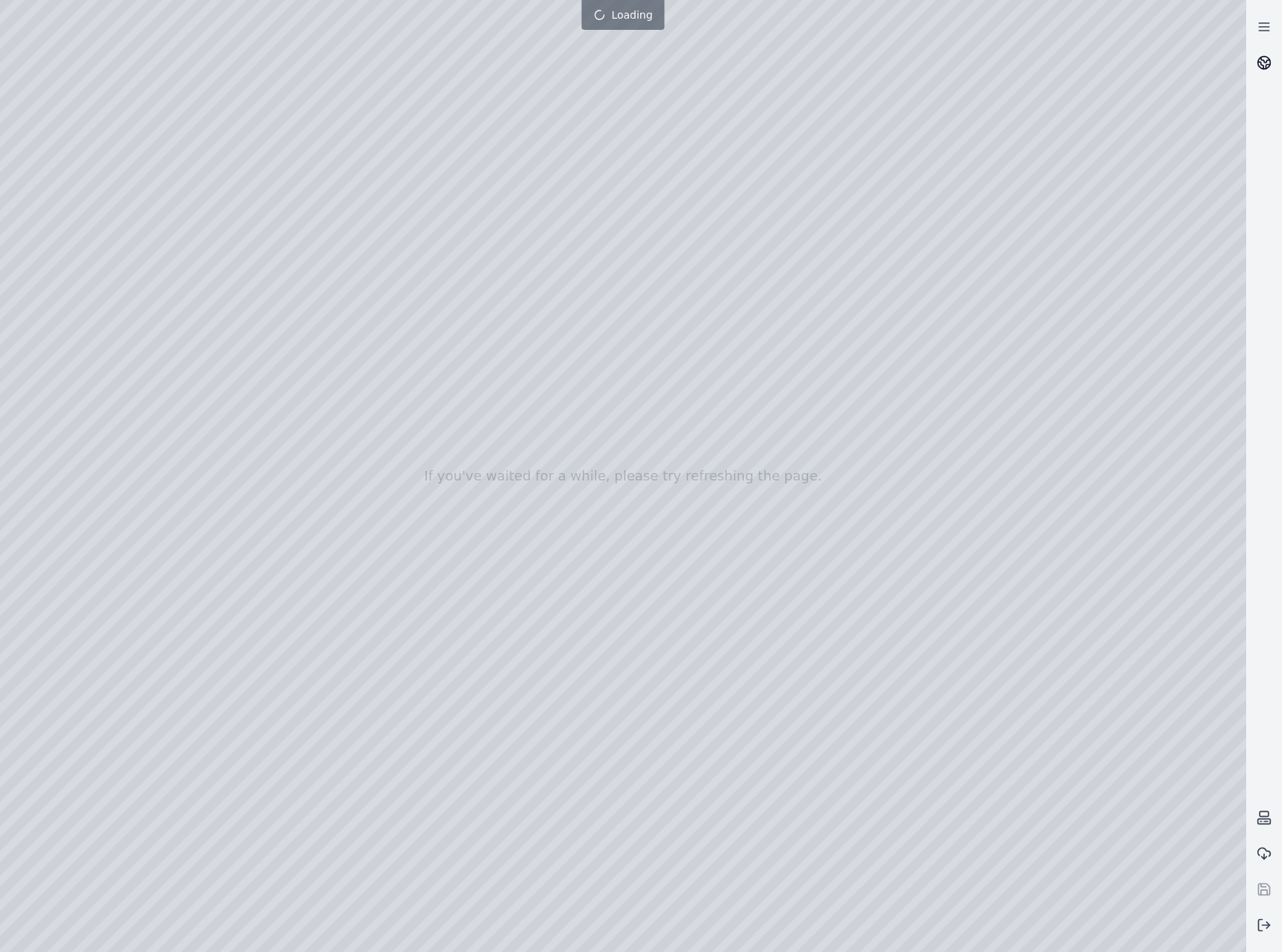
click at [1268, 67] on circle at bounding box center [1264, 63] width 12 height 12
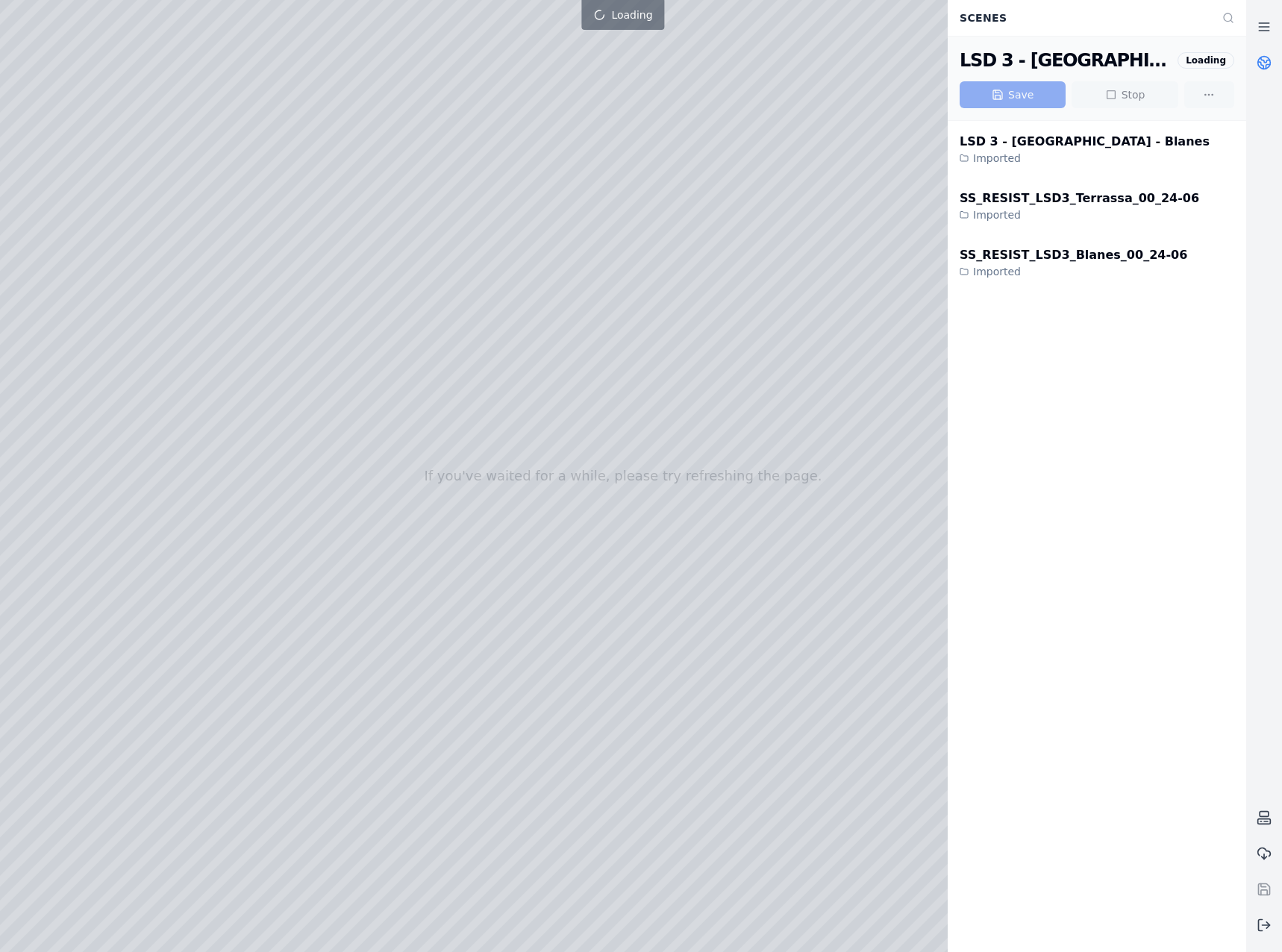
click at [1268, 67] on circle at bounding box center [1264, 63] width 12 height 12
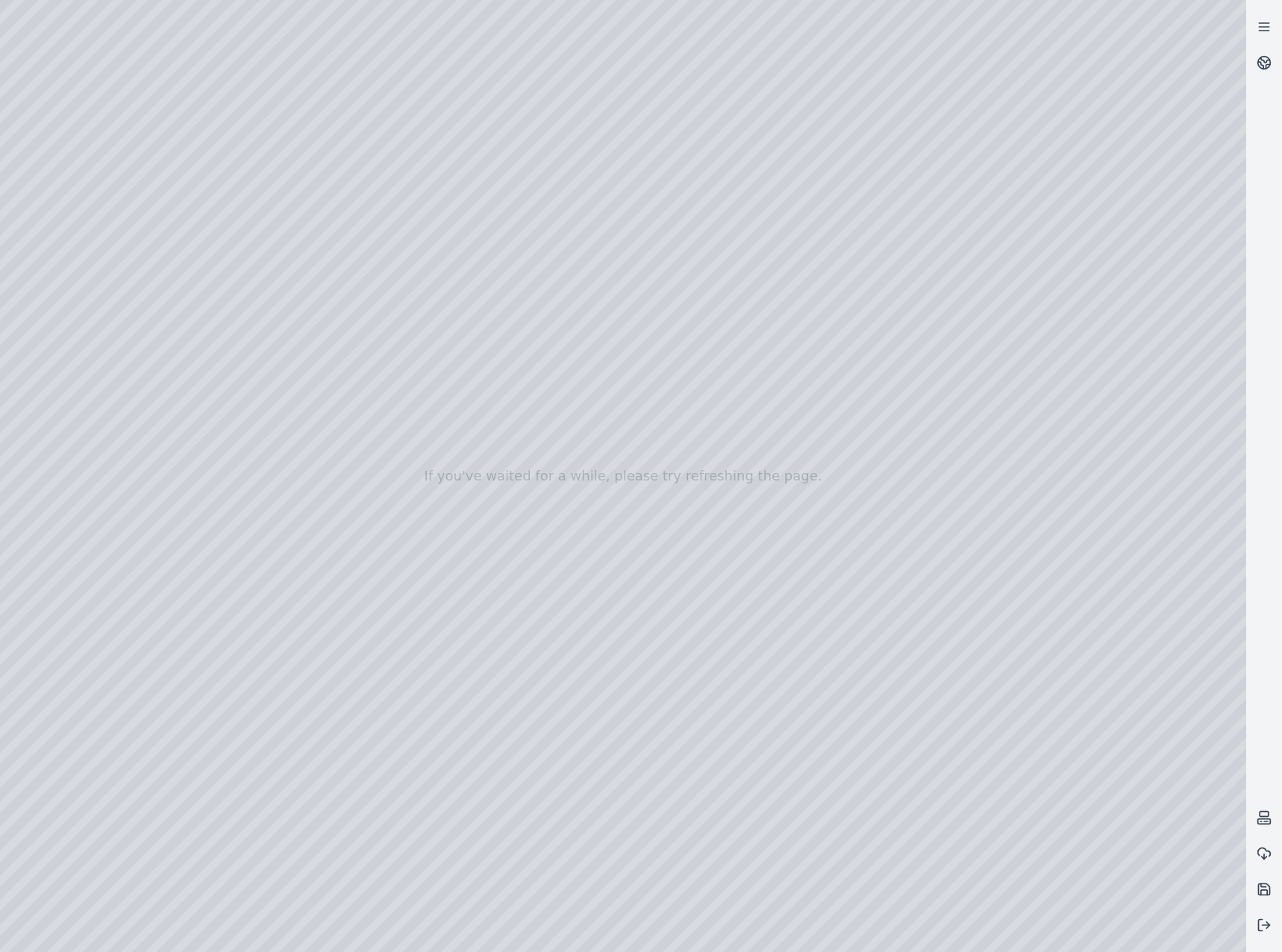
click at [899, 934] on div at bounding box center [623, 476] width 1246 height 952
drag, startPoint x: 634, startPoint y: 474, endPoint x: 627, endPoint y: 504, distance: 30.8
click at [91, 206] on div at bounding box center [623, 476] width 1246 height 952
click at [100, 264] on div at bounding box center [623, 476] width 1246 height 952
click at [431, 552] on div at bounding box center [623, 476] width 1246 height 952
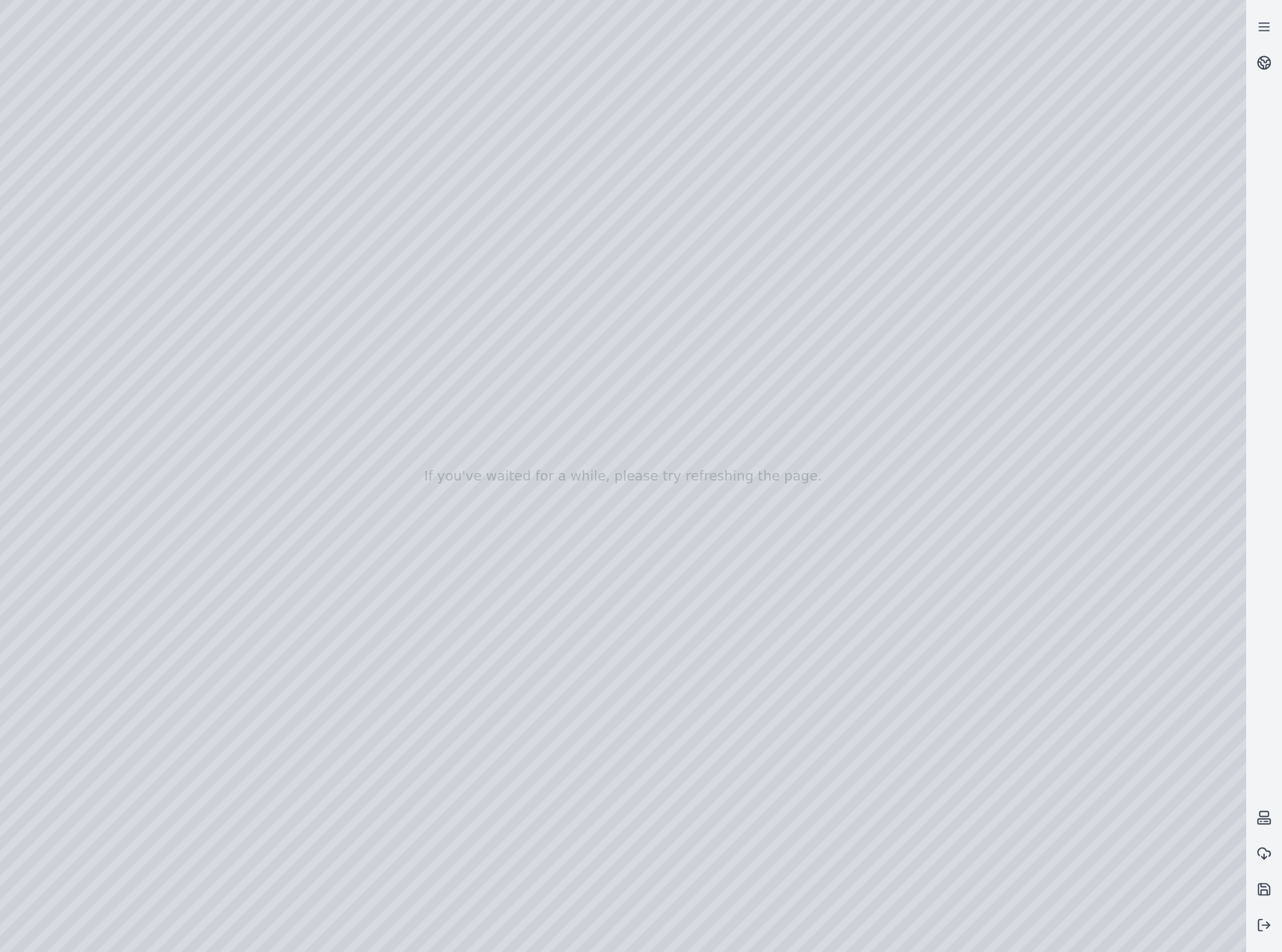
click at [608, 752] on div at bounding box center [623, 476] width 1246 height 952
click at [617, 789] on div at bounding box center [623, 476] width 1246 height 952
click at [616, 803] on div at bounding box center [623, 476] width 1246 height 952
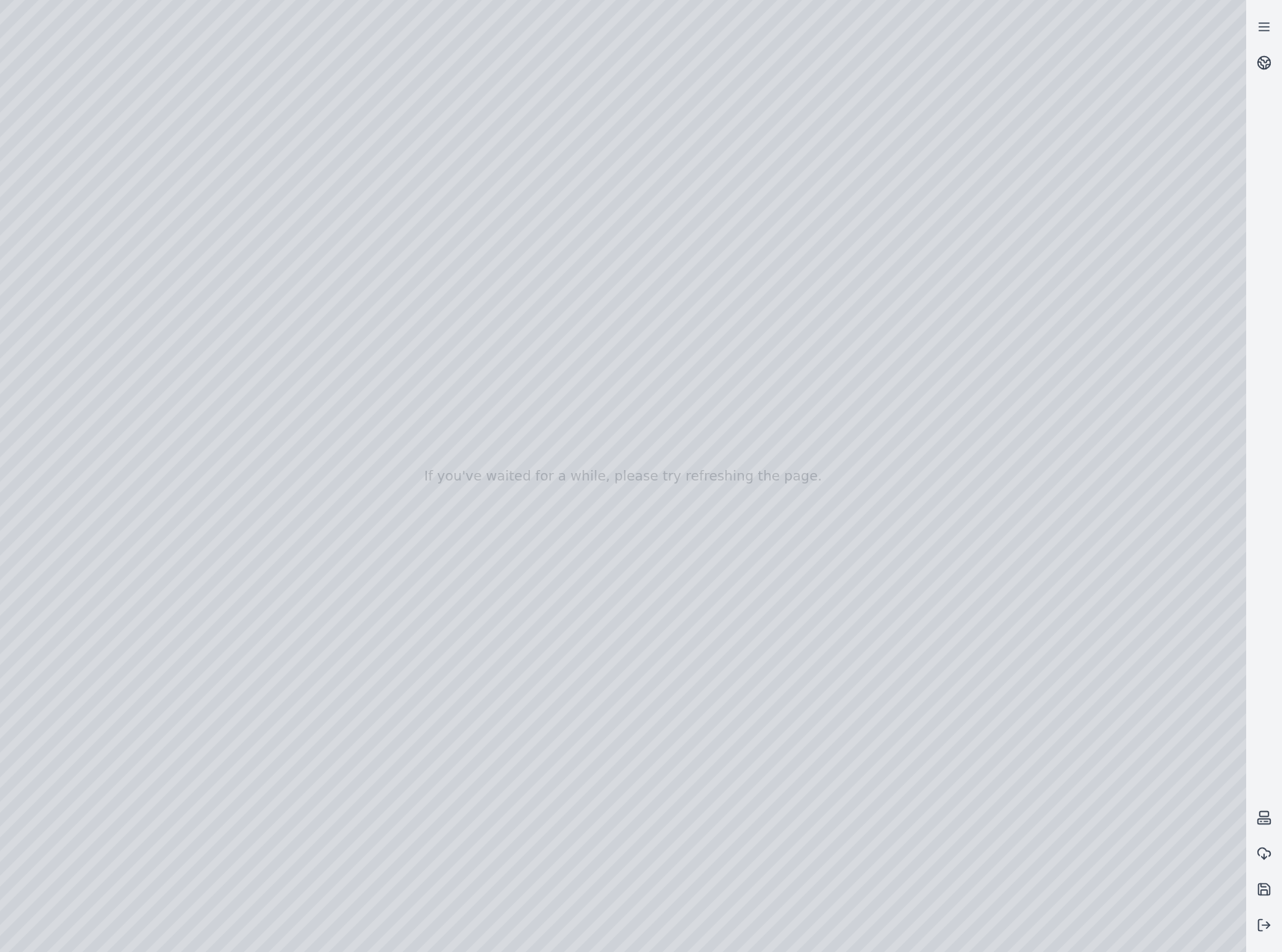
click at [47, 757] on div at bounding box center [623, 476] width 1246 height 952
drag, startPoint x: 631, startPoint y: 799, endPoint x: 596, endPoint y: 805, distance: 35.5
click at [596, 805] on div at bounding box center [623, 476] width 1246 height 952
drag, startPoint x: 600, startPoint y: 796, endPoint x: 784, endPoint y: 803, distance: 184.1
click at [784, 803] on div at bounding box center [623, 476] width 1246 height 952
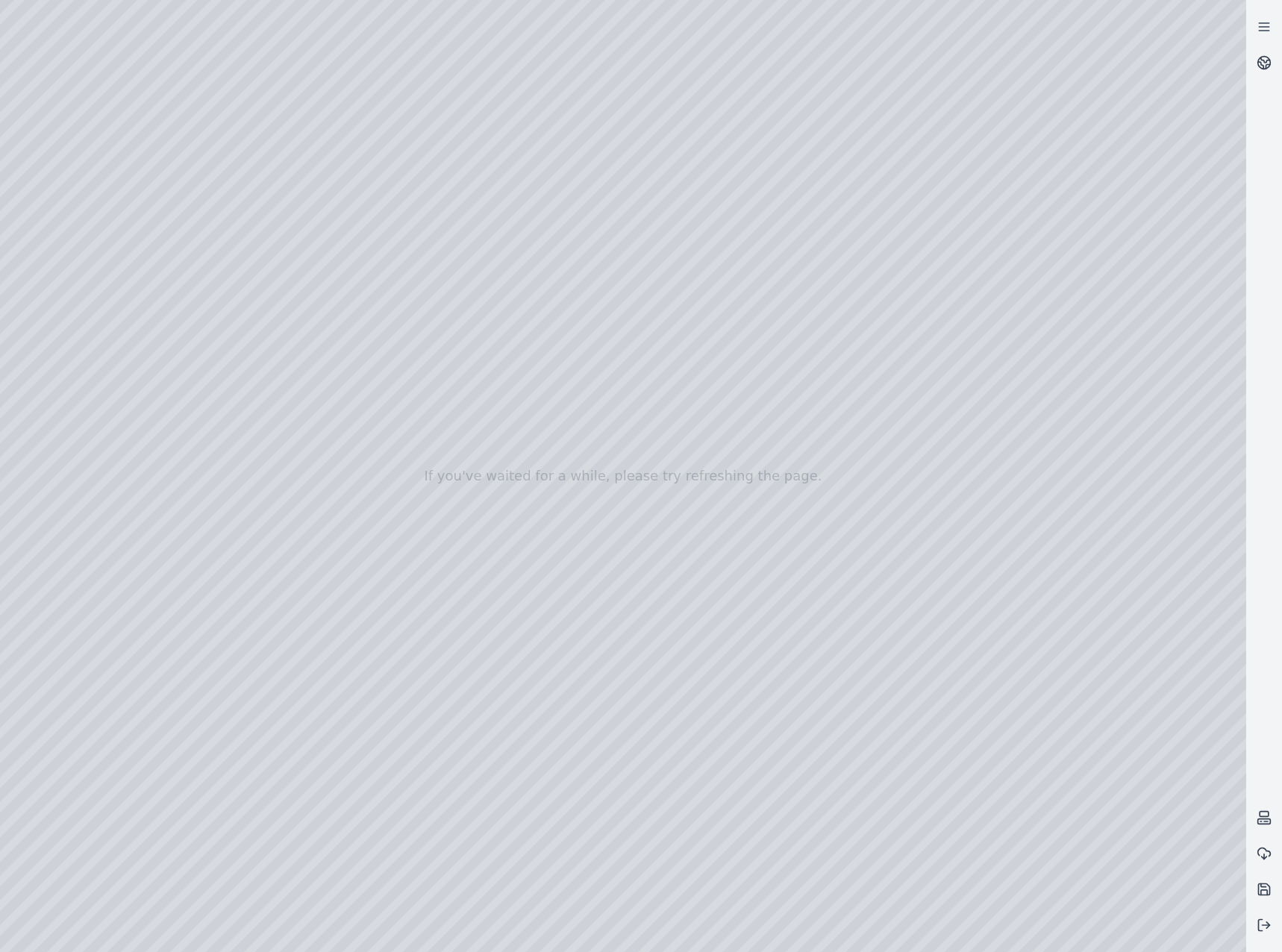
click at [608, 754] on div at bounding box center [623, 476] width 1246 height 952
click at [52, 758] on div at bounding box center [623, 476] width 1246 height 952
click at [868, 789] on div at bounding box center [623, 476] width 1246 height 952
click at [871, 801] on div at bounding box center [623, 476] width 1246 height 952
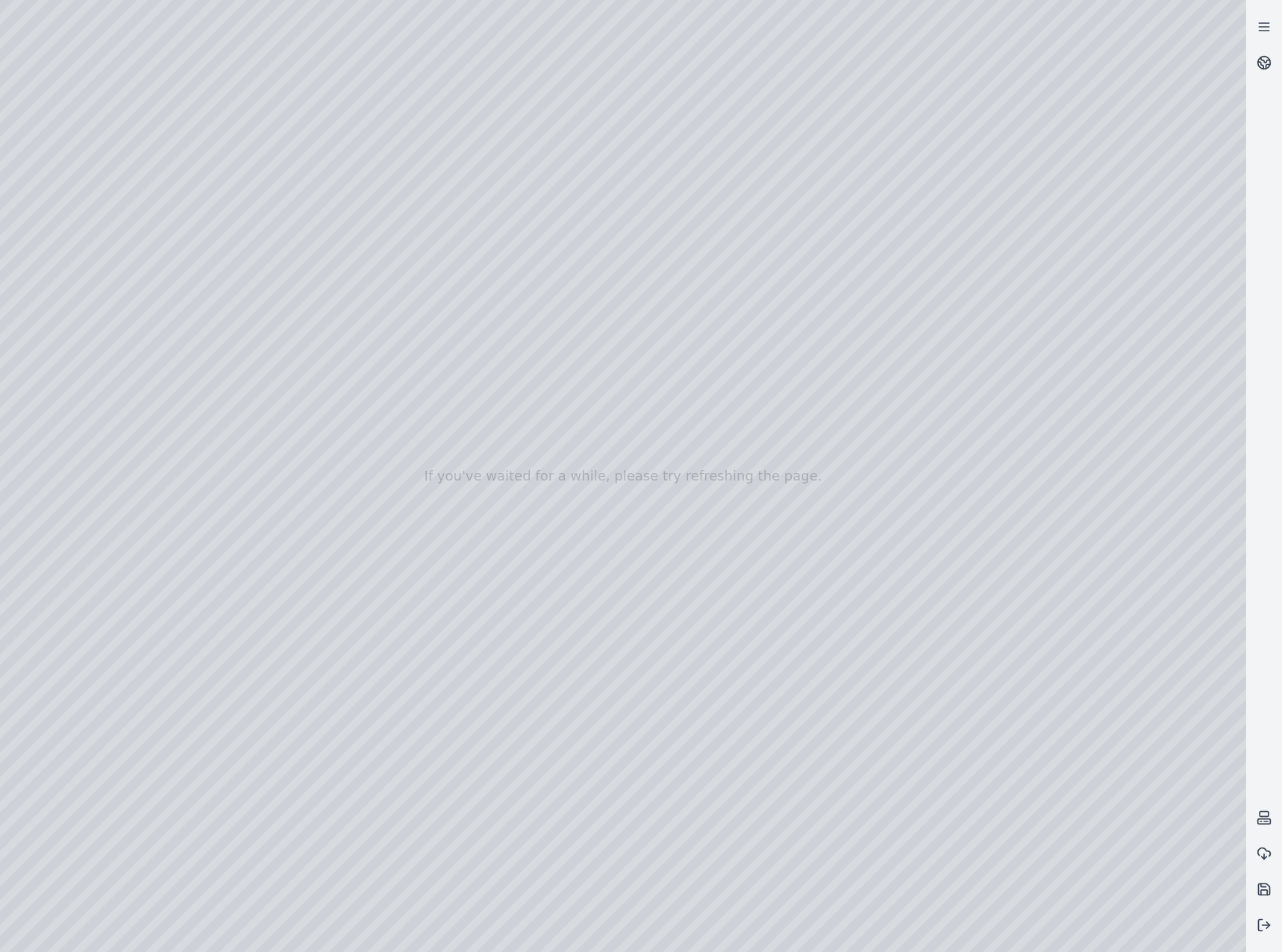
click at [871, 801] on div at bounding box center [623, 476] width 1246 height 952
click at [37, 760] on div at bounding box center [623, 476] width 1246 height 952
click at [424, 544] on div at bounding box center [623, 476] width 1246 height 952
click at [434, 554] on div at bounding box center [623, 476] width 1246 height 952
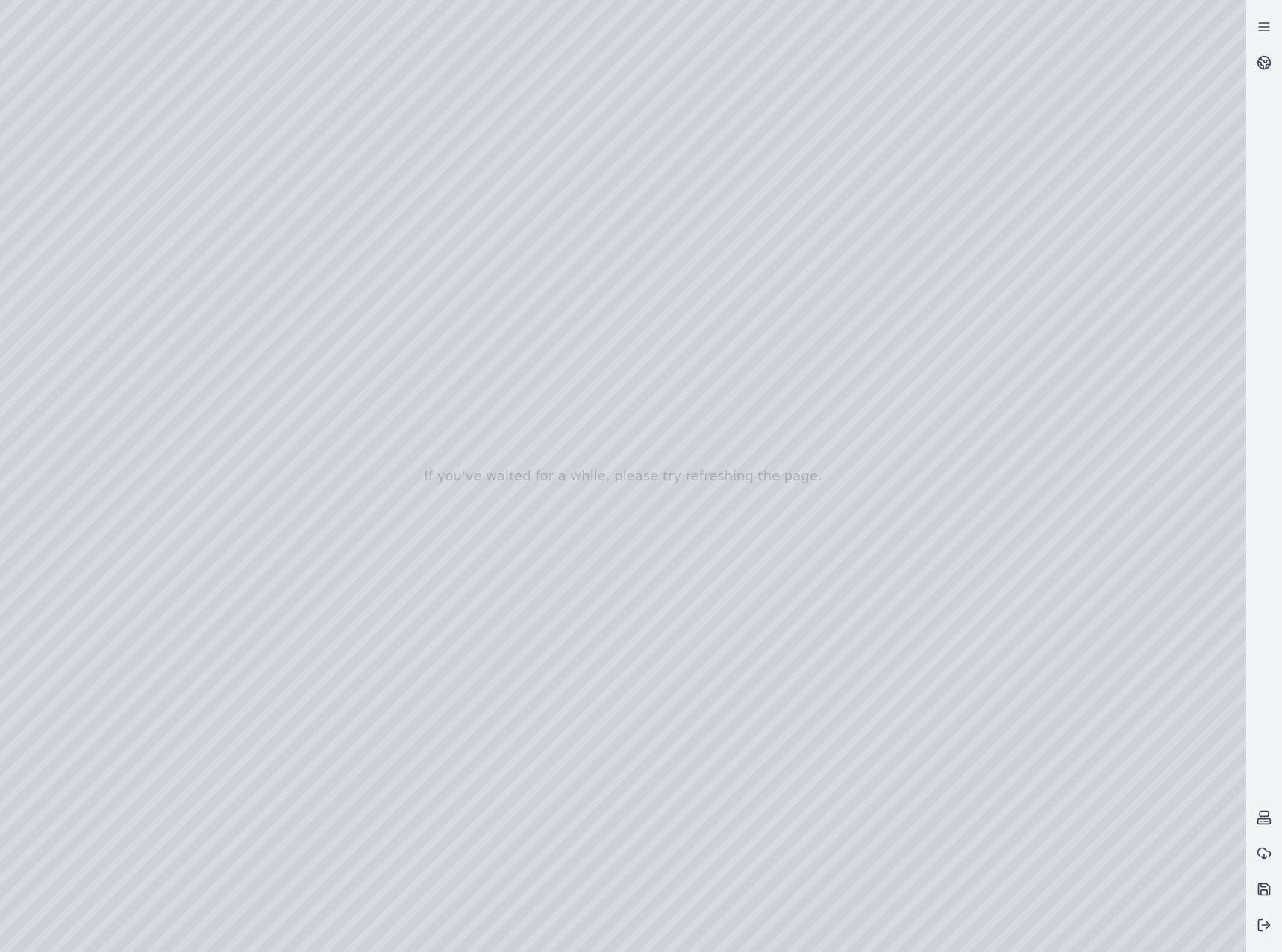
click at [948, 804] on div at bounding box center [623, 476] width 1246 height 952
drag, startPoint x: 947, startPoint y: 799, endPoint x: 1054, endPoint y: 796, distance: 107.0
click at [1054, 796] on div at bounding box center [623, 476] width 1246 height 952
click at [1073, 797] on div at bounding box center [623, 476] width 1246 height 952
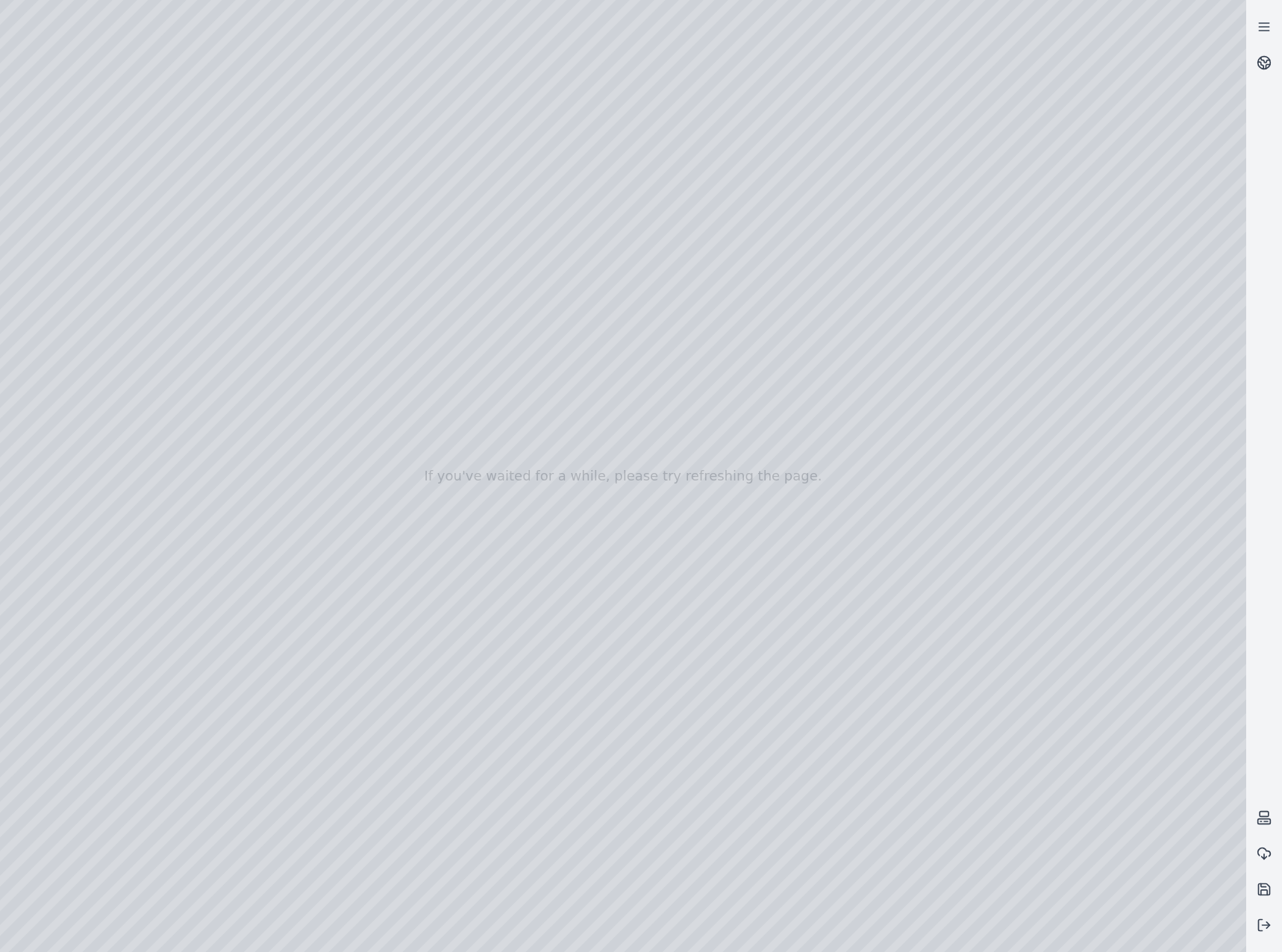
click at [1080, 797] on div at bounding box center [623, 476] width 1246 height 952
click at [64, 761] on div at bounding box center [623, 476] width 1246 height 952
click at [425, 585] on div at bounding box center [623, 476] width 1246 height 952
click at [435, 556] on div at bounding box center [623, 476] width 1246 height 952
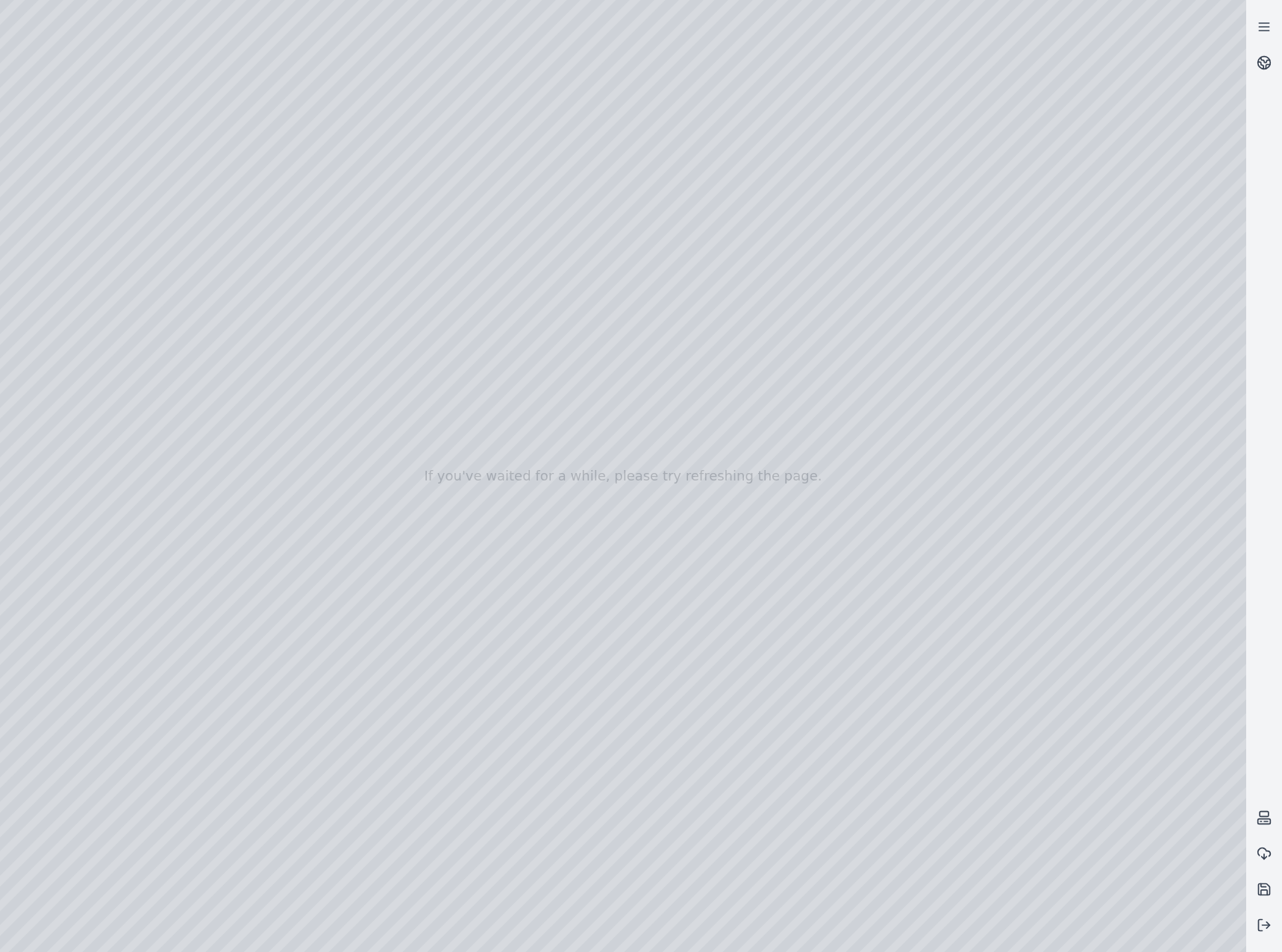
click at [933, 793] on div at bounding box center [623, 476] width 1246 height 952
click at [984, 801] on div at bounding box center [623, 476] width 1246 height 952
drag, startPoint x: 768, startPoint y: 554, endPoint x: 774, endPoint y: 588, distance: 34.5
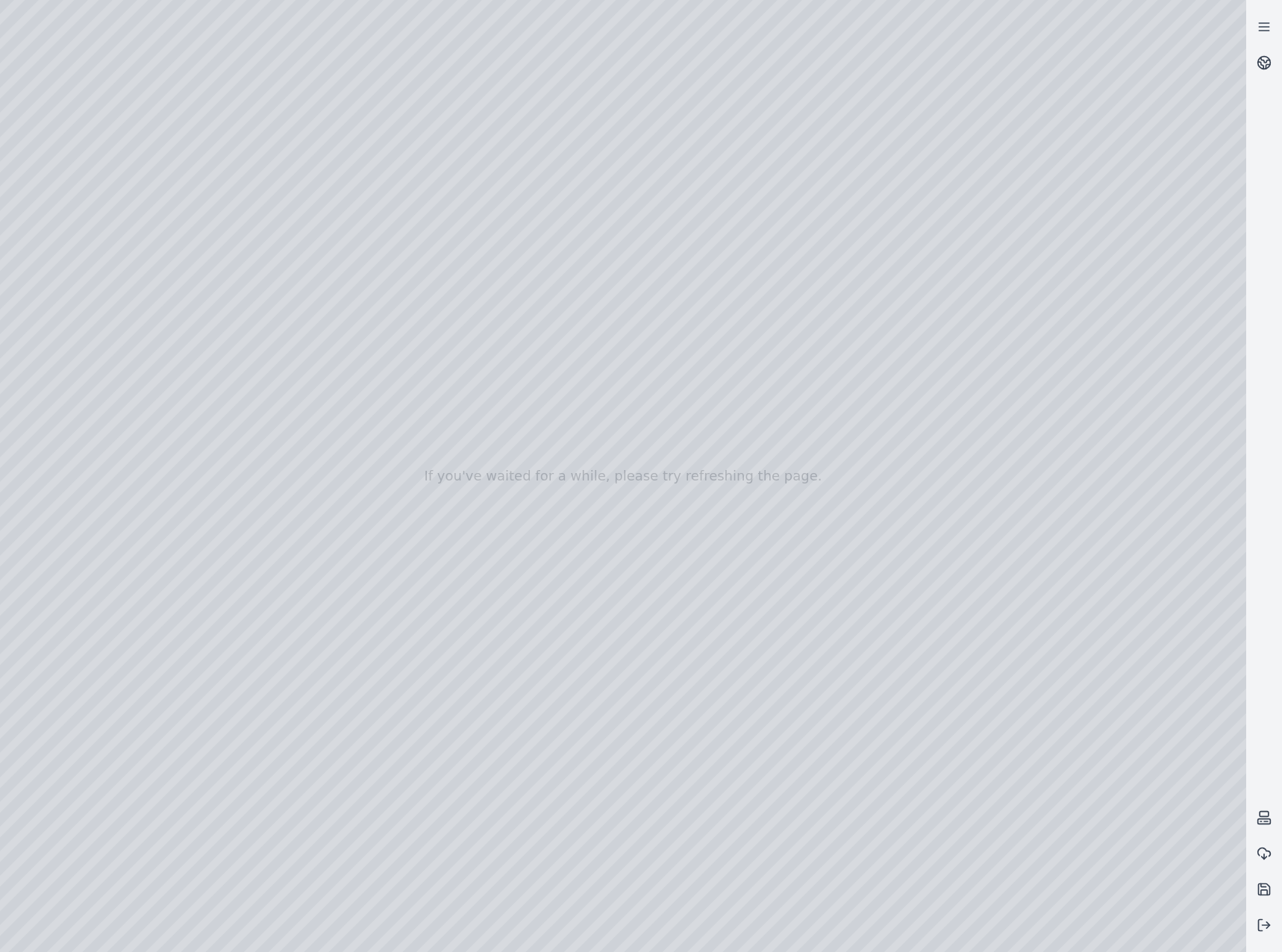
drag, startPoint x: 605, startPoint y: 487, endPoint x: 837, endPoint y: 488, distance: 232.0
drag, startPoint x: 984, startPoint y: 794, endPoint x: 975, endPoint y: 797, distance: 9.5
click at [975, 797] on div at bounding box center [623, 476] width 1246 height 952
drag, startPoint x: 975, startPoint y: 797, endPoint x: 996, endPoint y: 791, distance: 21.8
click at [996, 791] on div at bounding box center [623, 476] width 1246 height 952
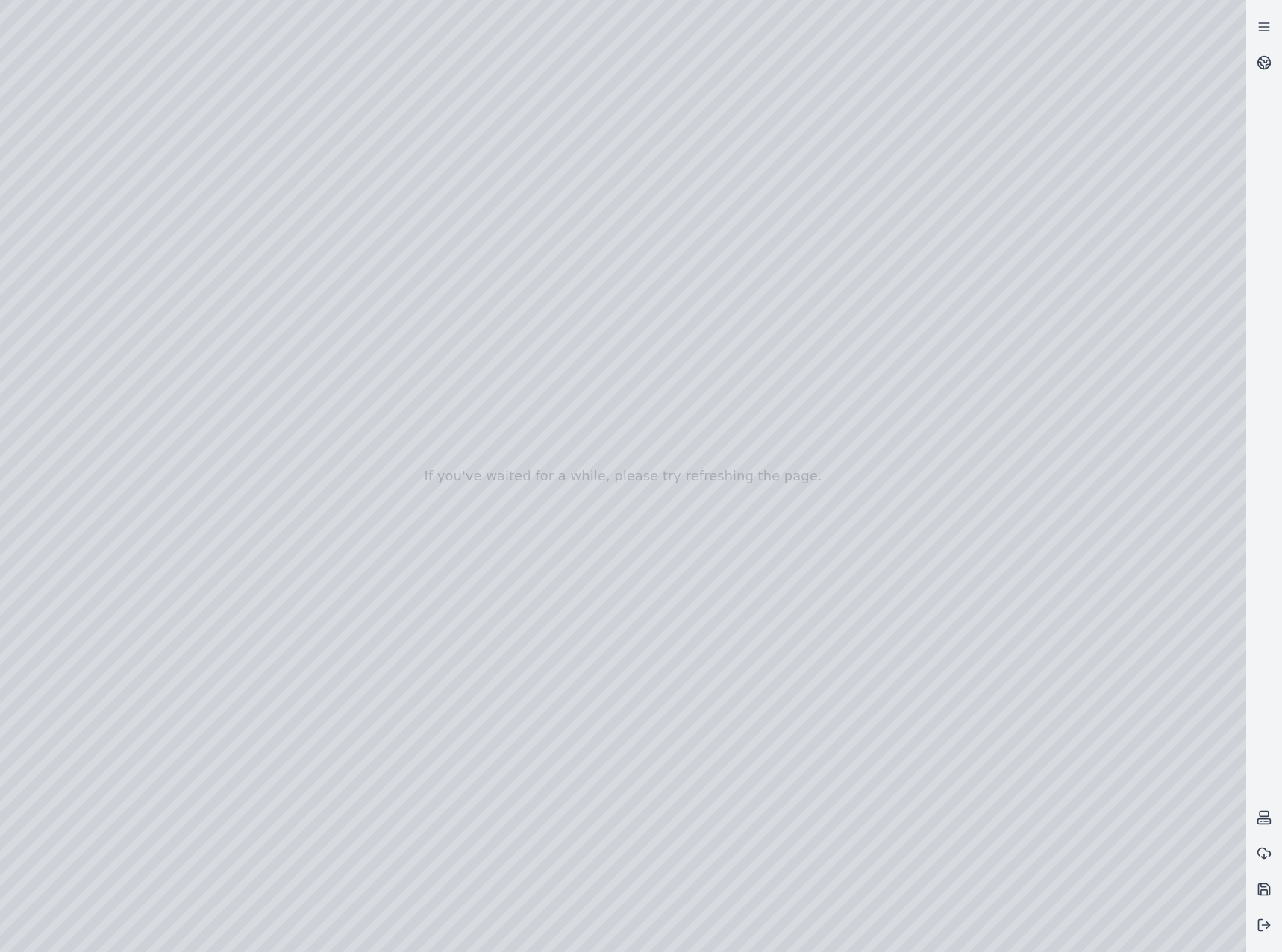
drag, startPoint x: 998, startPoint y: 797, endPoint x: 979, endPoint y: 798, distance: 19.0
click at [979, 798] on div at bounding box center [623, 476] width 1246 height 952
click at [41, 758] on div at bounding box center [623, 476] width 1246 height 952
click at [426, 592] on div at bounding box center [623, 476] width 1246 height 952
click at [608, 754] on div at bounding box center [623, 476] width 1246 height 952
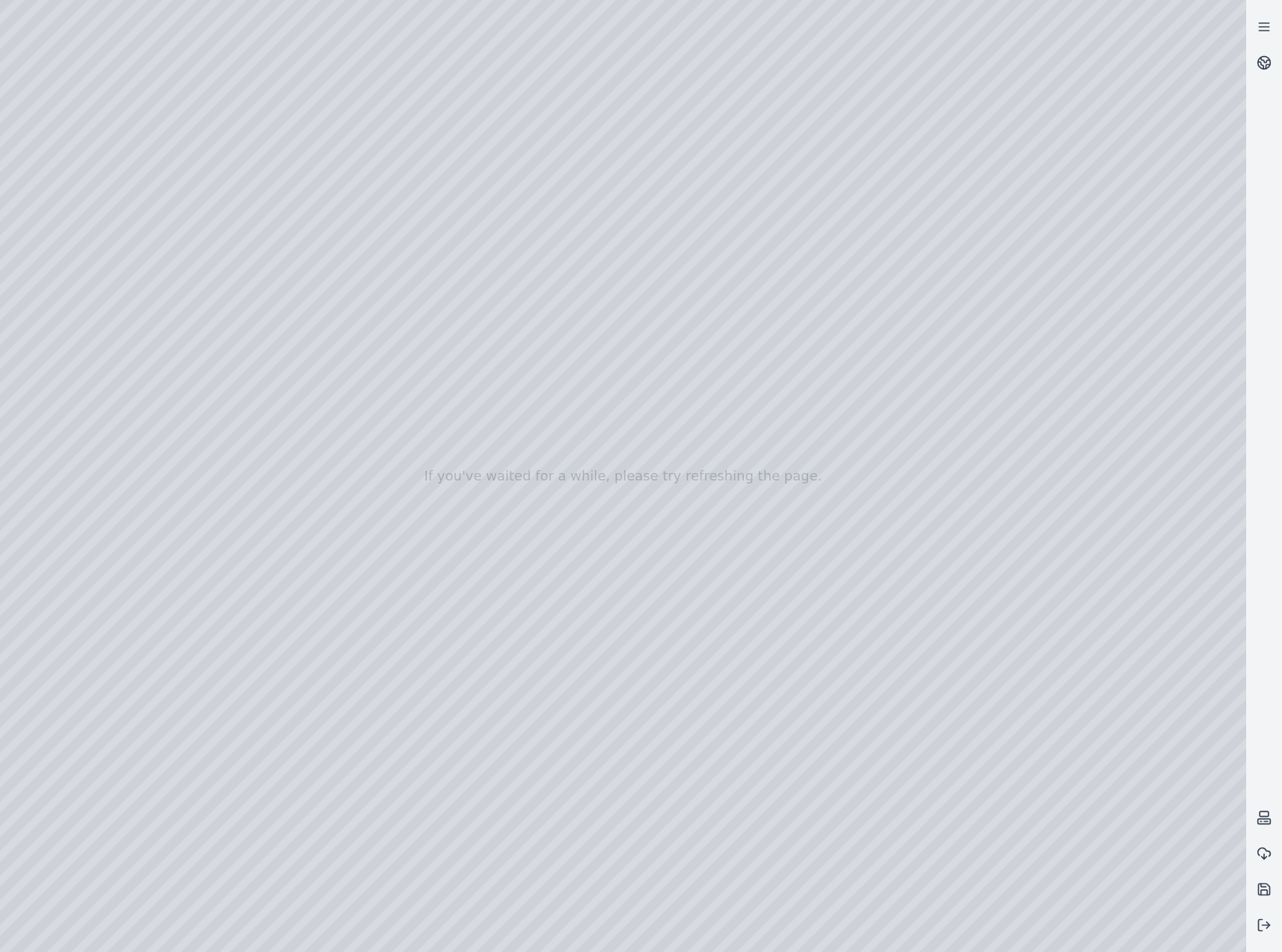
click at [610, 754] on div at bounding box center [623, 476] width 1246 height 952
drag, startPoint x: 538, startPoint y: 842, endPoint x: 891, endPoint y: 855, distance: 353.2
click at [889, 854] on div at bounding box center [623, 476] width 1246 height 952
click at [418, 753] on div at bounding box center [623, 476] width 1246 height 952
click at [479, 754] on div at bounding box center [623, 476] width 1246 height 952
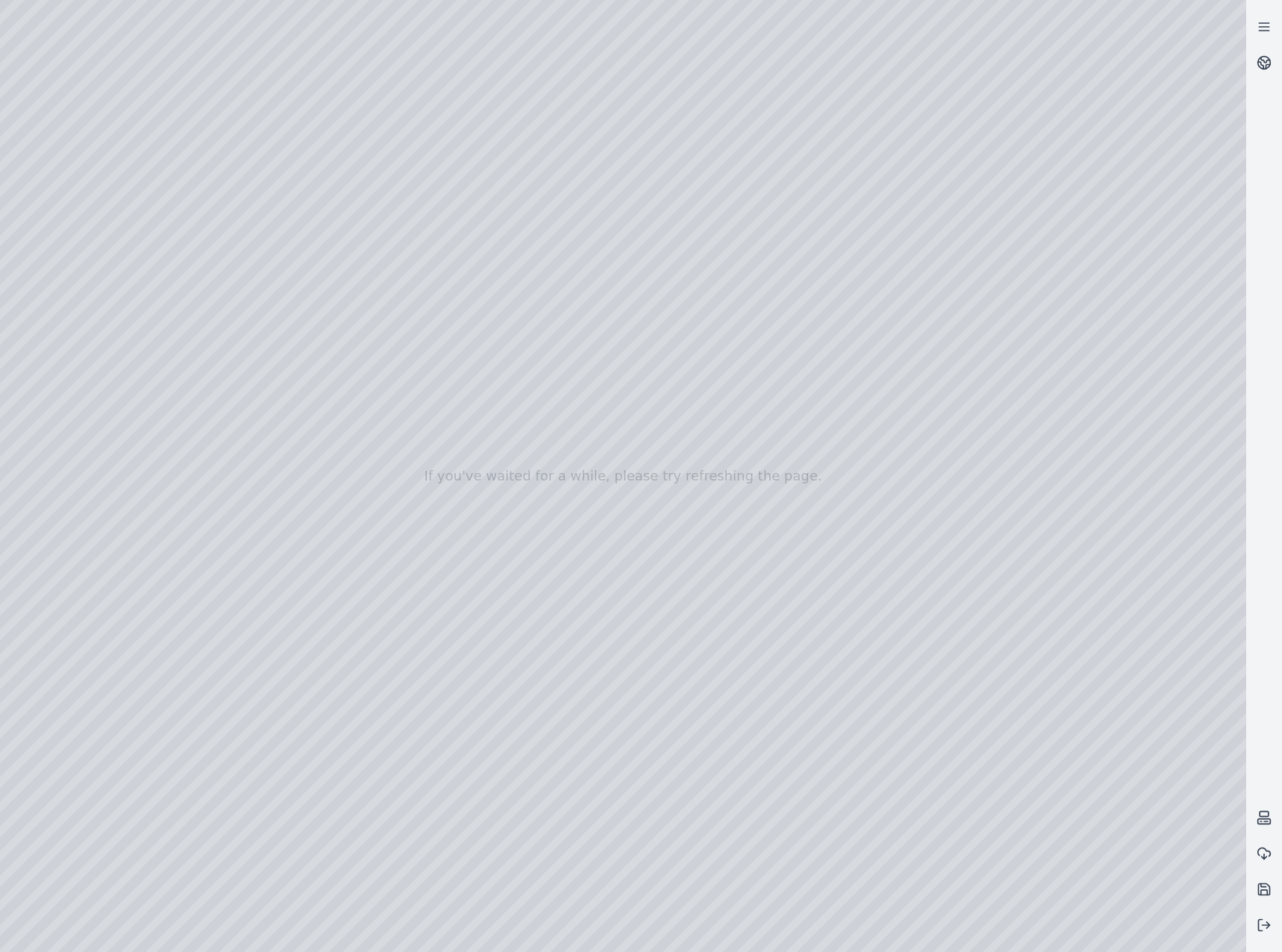
drag, startPoint x: 449, startPoint y: 877, endPoint x: 380, endPoint y: 851, distance: 73.7
click at [413, 855] on div at bounding box center [623, 476] width 1246 height 952
drag, startPoint x: 967, startPoint y: 874, endPoint x: 502, endPoint y: 851, distance: 465.6
click at [502, 851] on div at bounding box center [623, 476] width 1246 height 952
drag, startPoint x: 707, startPoint y: 852, endPoint x: 1079, endPoint y: 876, distance: 372.8
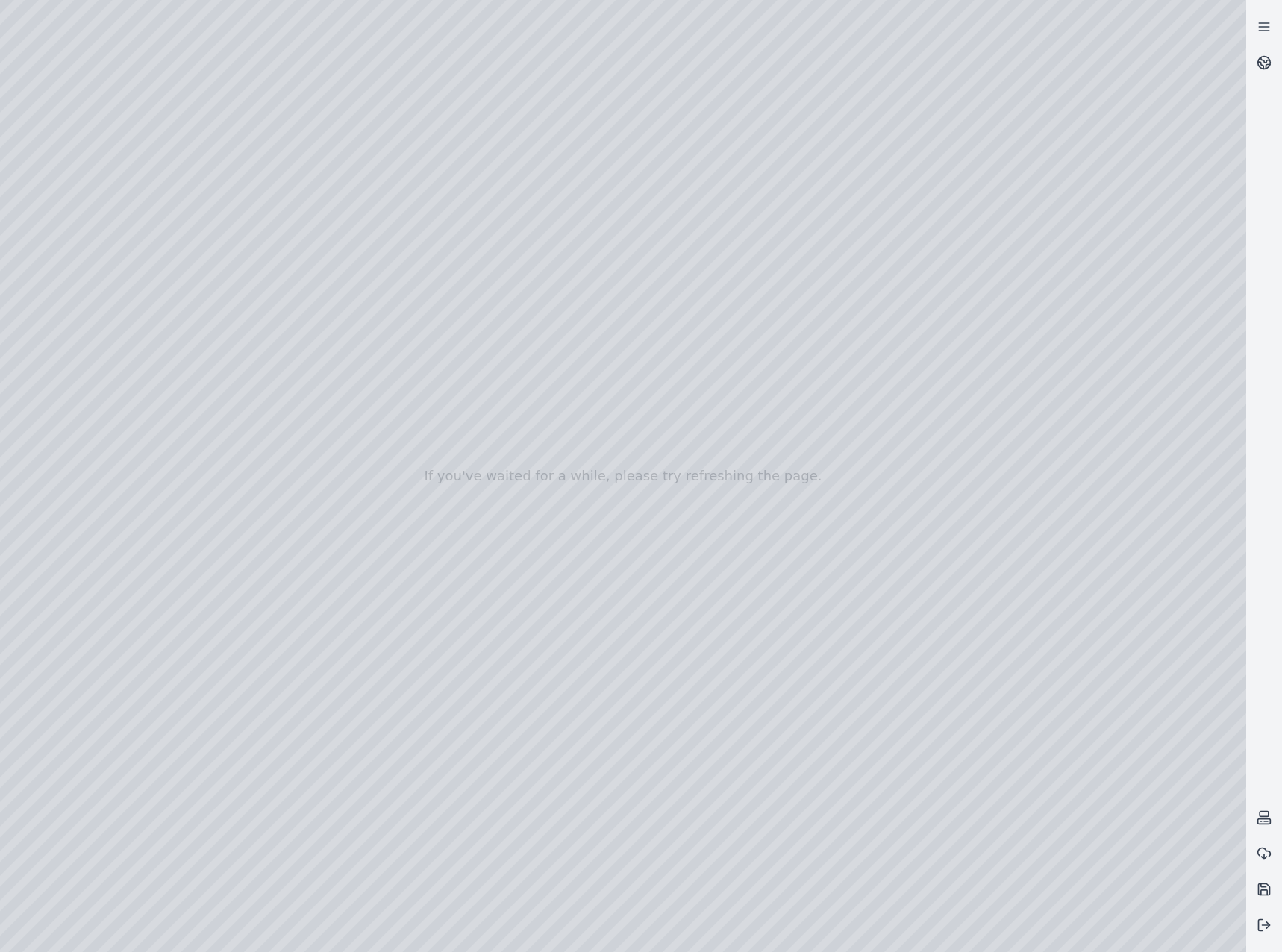
click at [1074, 875] on div at bounding box center [623, 476] width 1246 height 952
drag, startPoint x: 416, startPoint y: 842, endPoint x: 731, endPoint y: 854, distance: 315.2
click at [731, 854] on div at bounding box center [623, 476] width 1246 height 952
click at [606, 746] on div at bounding box center [623, 476] width 1246 height 952
click at [608, 747] on div at bounding box center [623, 476] width 1246 height 952
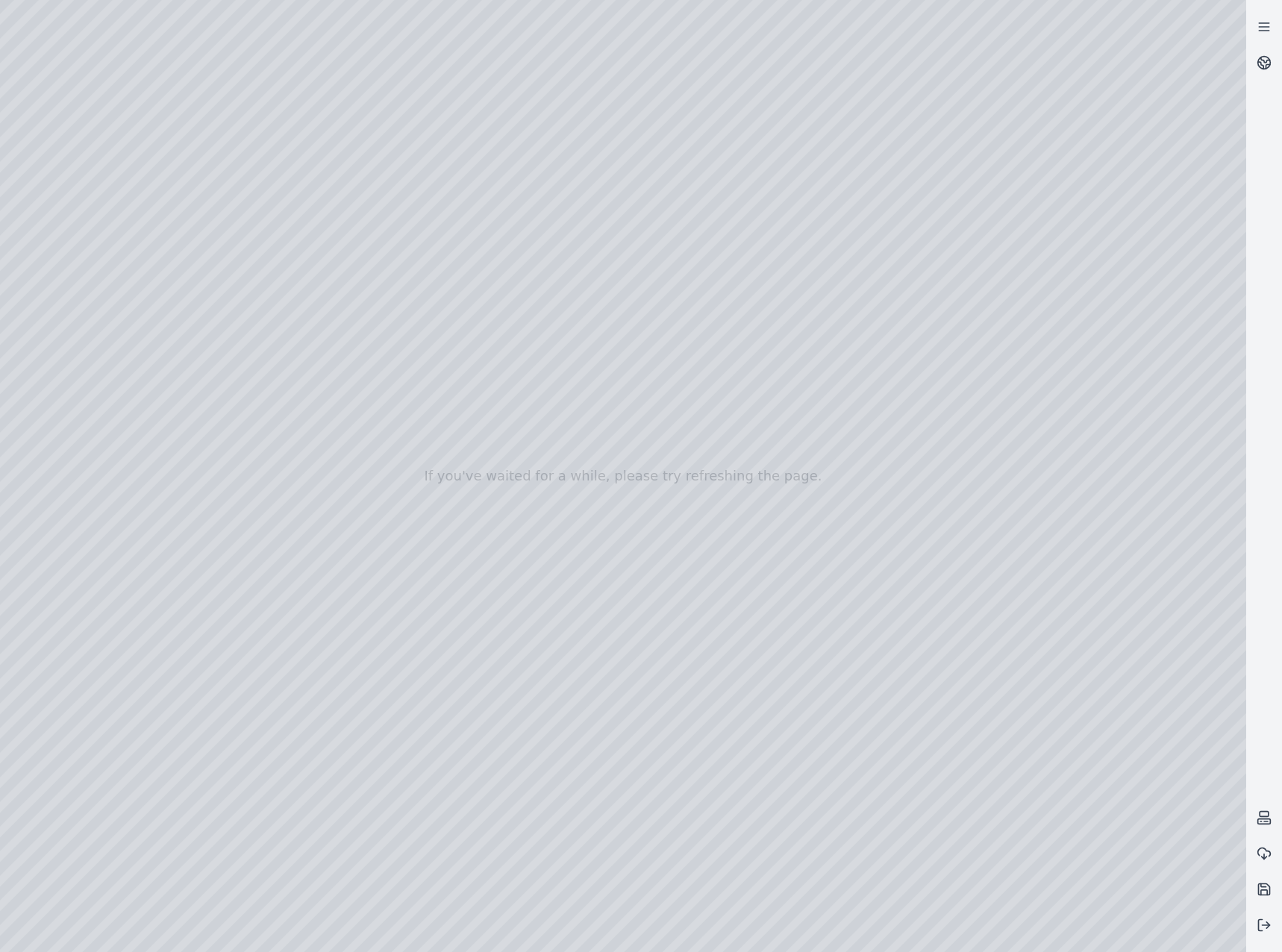
click at [426, 588] on div at bounding box center [623, 476] width 1246 height 952
click at [938, 801] on div at bounding box center [623, 476] width 1246 height 952
click at [608, 753] on div at bounding box center [623, 476] width 1246 height 952
click at [609, 759] on div at bounding box center [623, 476] width 1246 height 952
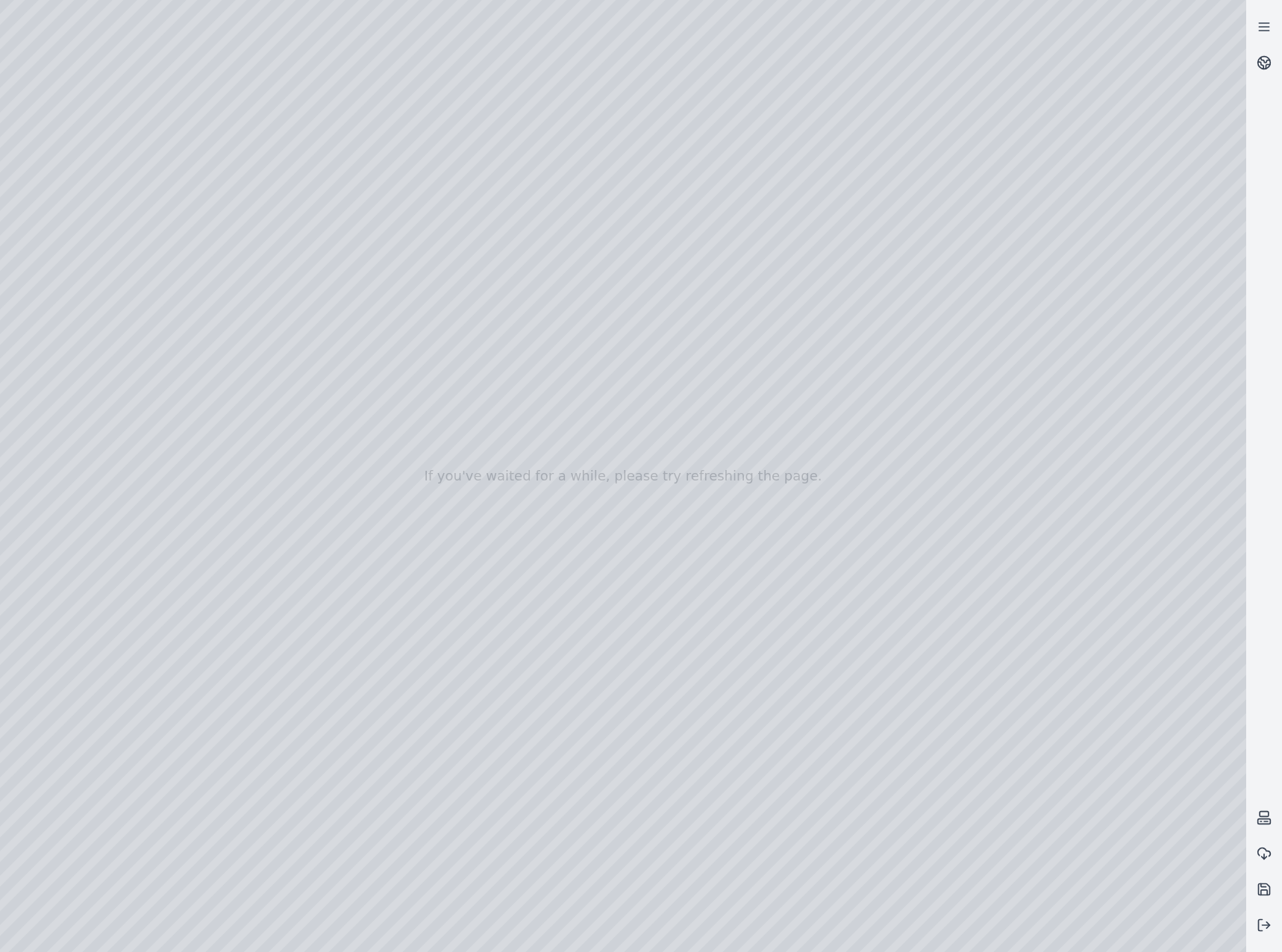
click at [609, 754] on div at bounding box center [623, 476] width 1246 height 952
click at [614, 750] on div at bounding box center [623, 476] width 1246 height 952
drag, startPoint x: 941, startPoint y: 801, endPoint x: 1145, endPoint y: 799, distance: 204.0
click at [1145, 799] on div at bounding box center [623, 476] width 1246 height 952
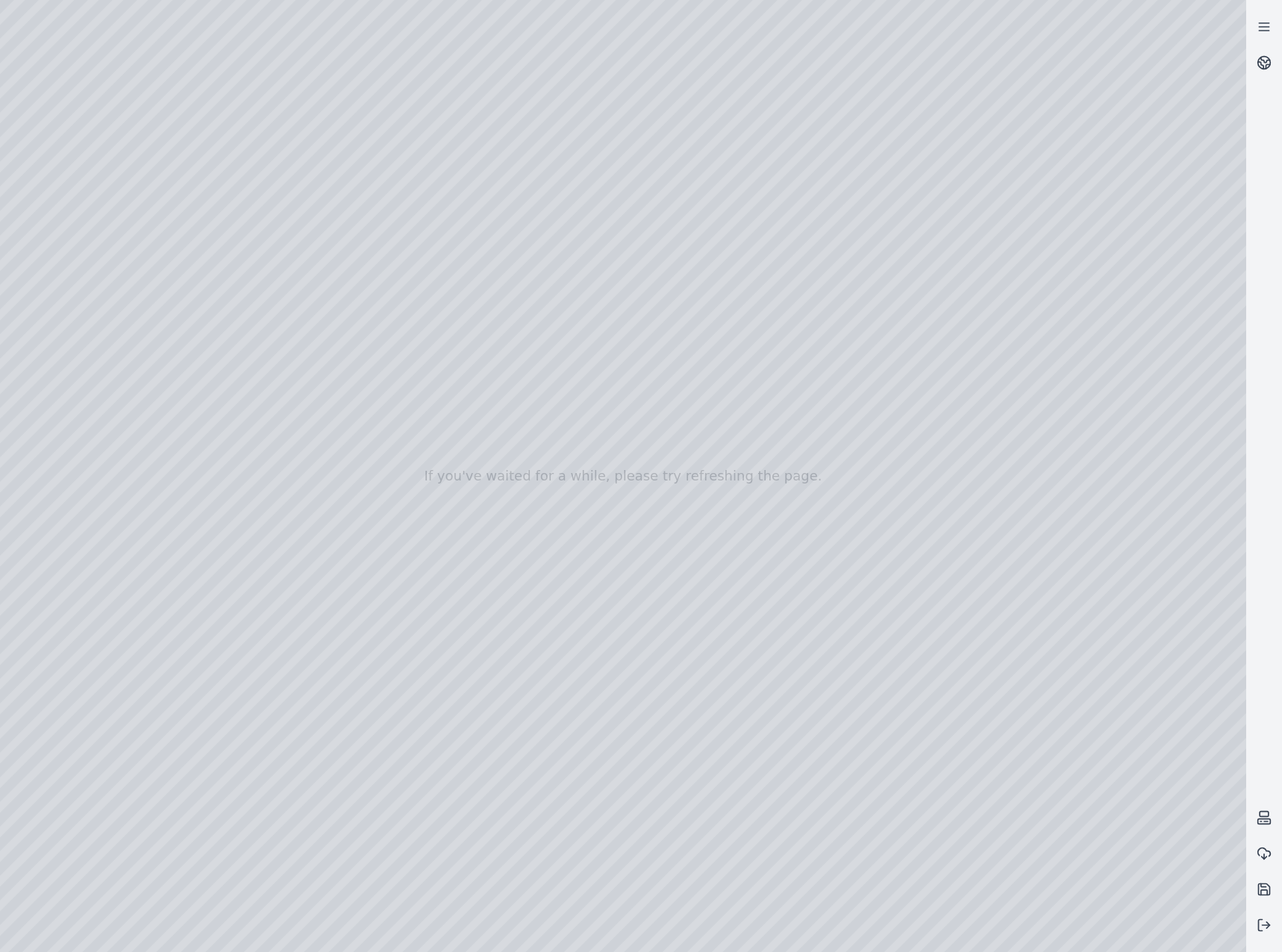
click at [76, 758] on div at bounding box center [623, 476] width 1246 height 952
drag, startPoint x: 1064, startPoint y: 506, endPoint x: 1049, endPoint y: 531, distance: 29.2
drag, startPoint x: 968, startPoint y: 501, endPoint x: 836, endPoint y: 465, distance: 136.8
drag, startPoint x: 839, startPoint y: 479, endPoint x: 834, endPoint y: 468, distance: 12.1
drag, startPoint x: 803, startPoint y: 449, endPoint x: 844, endPoint y: 405, distance: 60.1
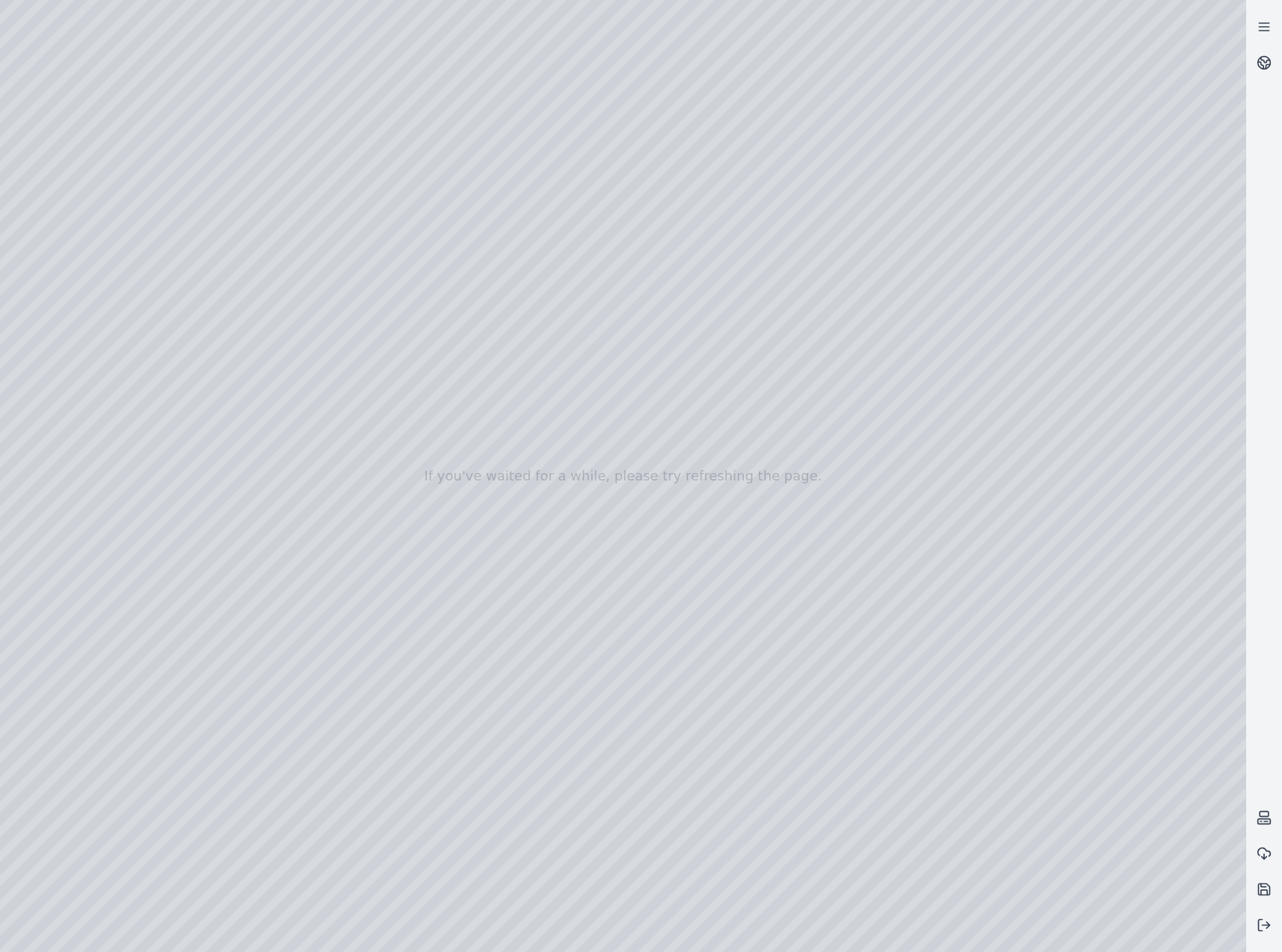
click at [911, 541] on div at bounding box center [623, 476] width 1246 height 952
click at [1101, 464] on div at bounding box center [623, 476] width 1246 height 952
click at [1128, 558] on div at bounding box center [623, 476] width 1246 height 952
click at [779, 575] on div at bounding box center [623, 476] width 1246 height 952
click at [890, 714] on div at bounding box center [623, 476] width 1246 height 952
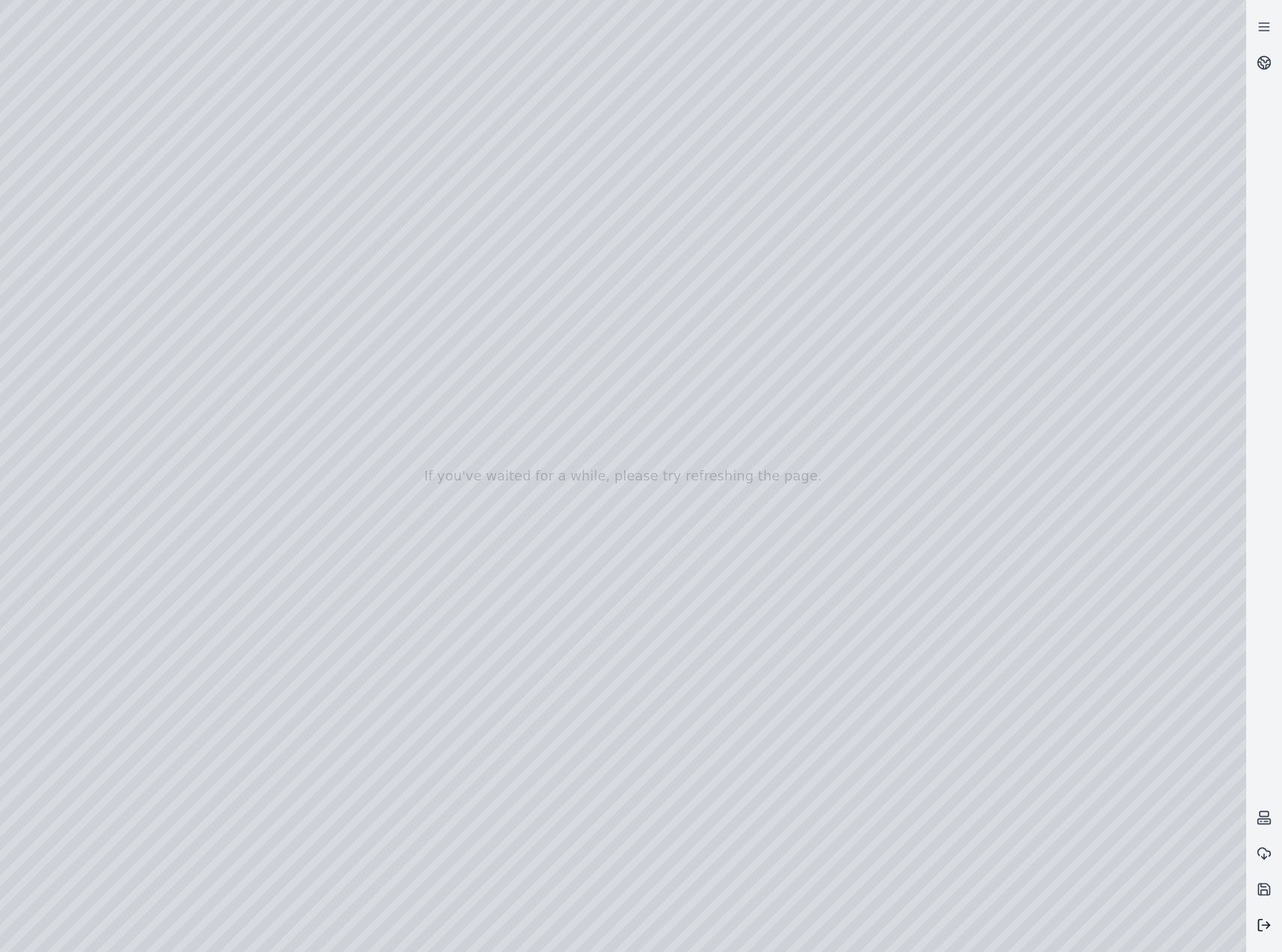
click at [1261, 925] on icon at bounding box center [1264, 925] width 15 height 15
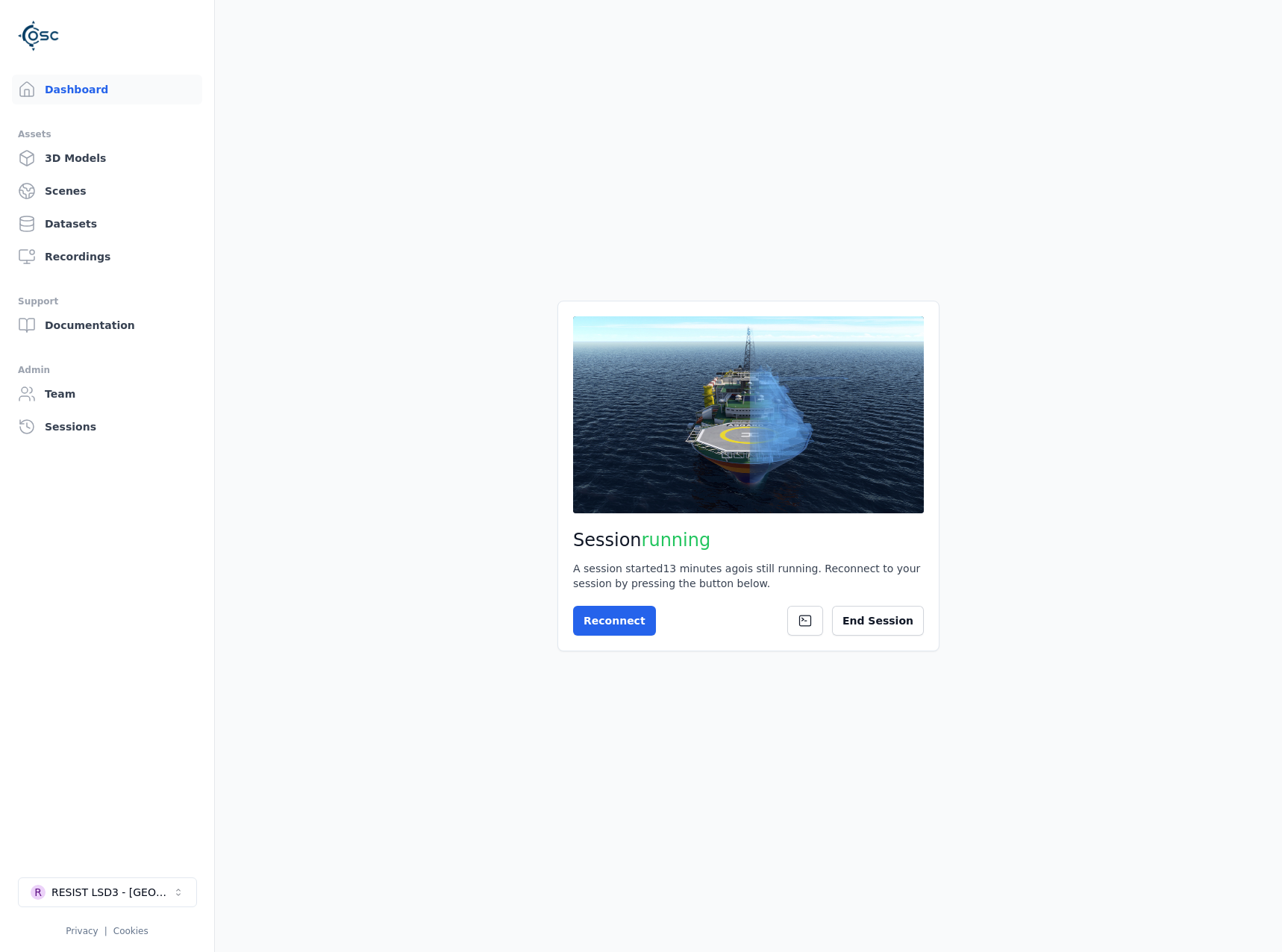
click at [920, 644] on div "Session running A session started 13 minutes ago is still running. Reconnect to…" at bounding box center [748, 475] width 382 height 350
click at [911, 629] on button "End Session" at bounding box center [877, 621] width 92 height 30
